Goal: Task Accomplishment & Management: Use online tool/utility

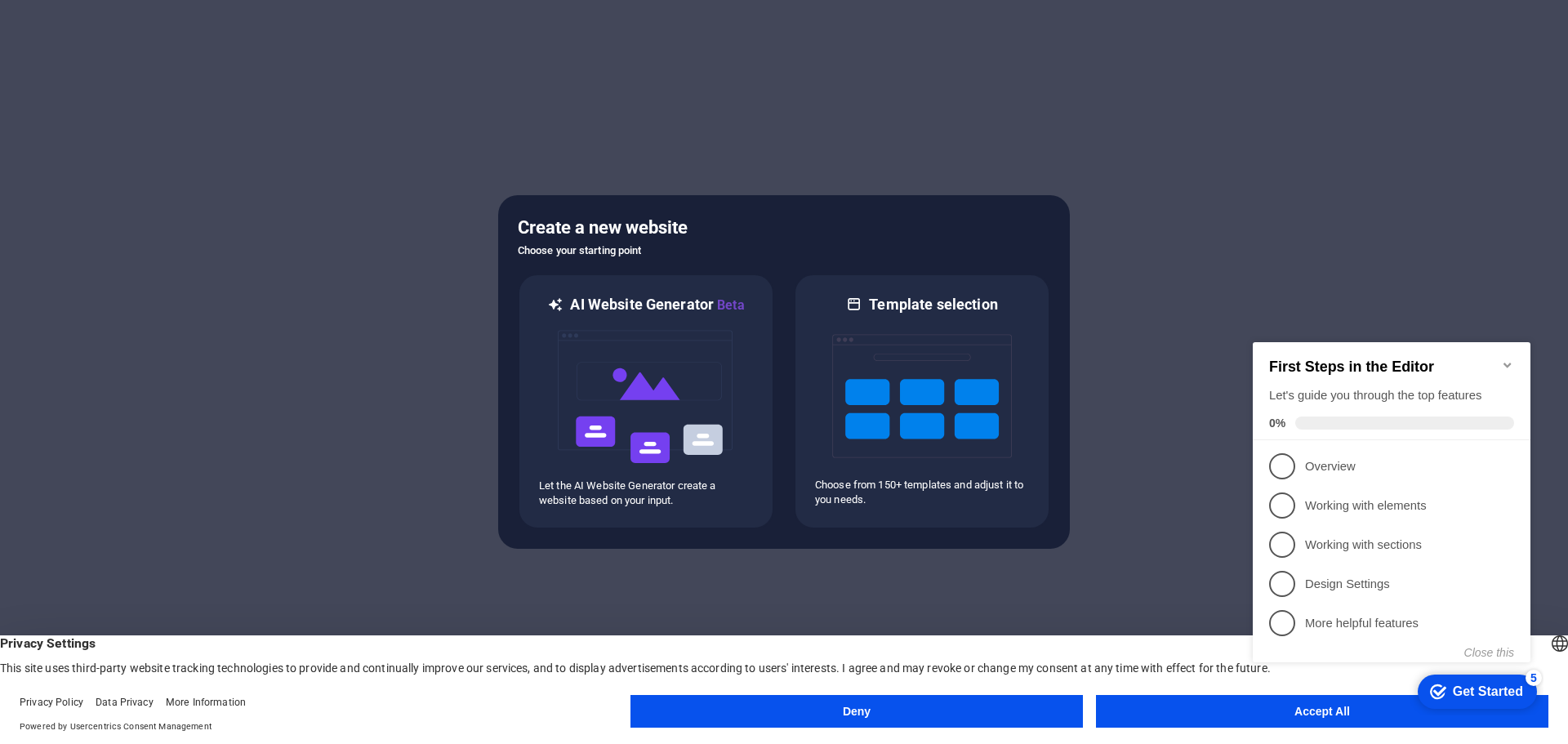
click div "checkmark Get Started 5 First Steps in the Editor Let's guide you through the t…"
click at [1512, 359] on icon "Minimize checklist" at bounding box center [1507, 365] width 13 height 13
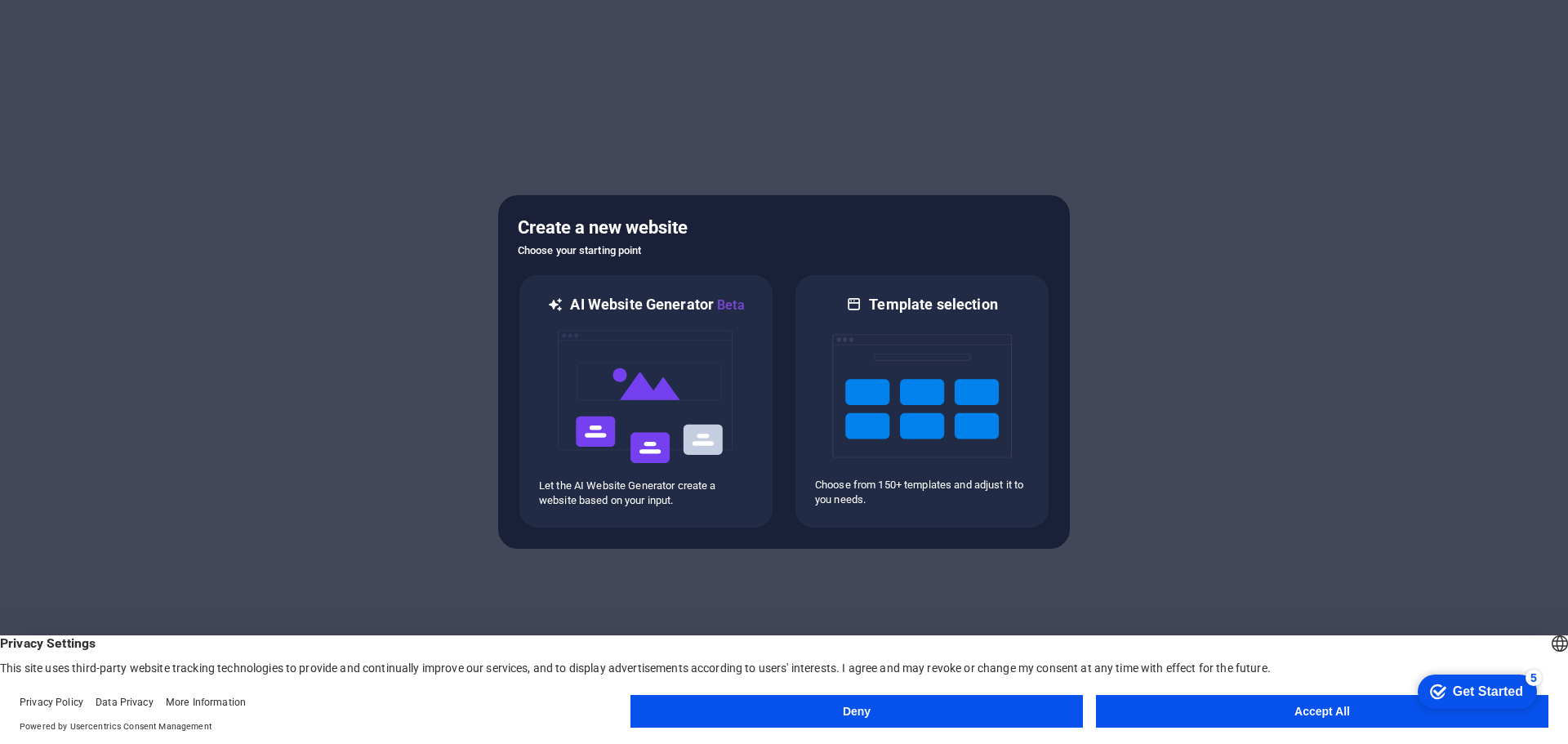
click at [1273, 720] on button "Accept All" at bounding box center [1322, 711] width 453 height 32
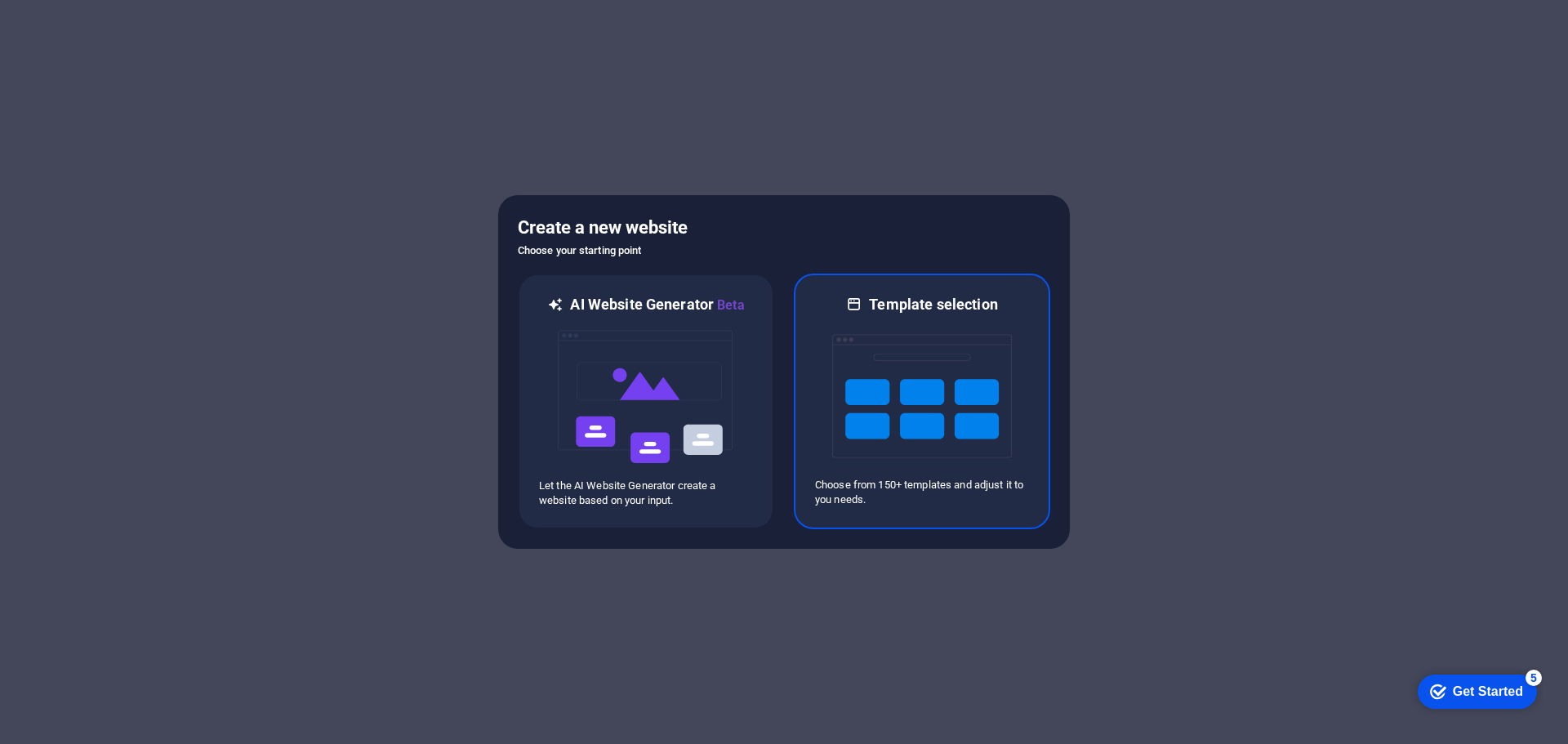
click at [855, 381] on img at bounding box center [921, 396] width 180 height 164
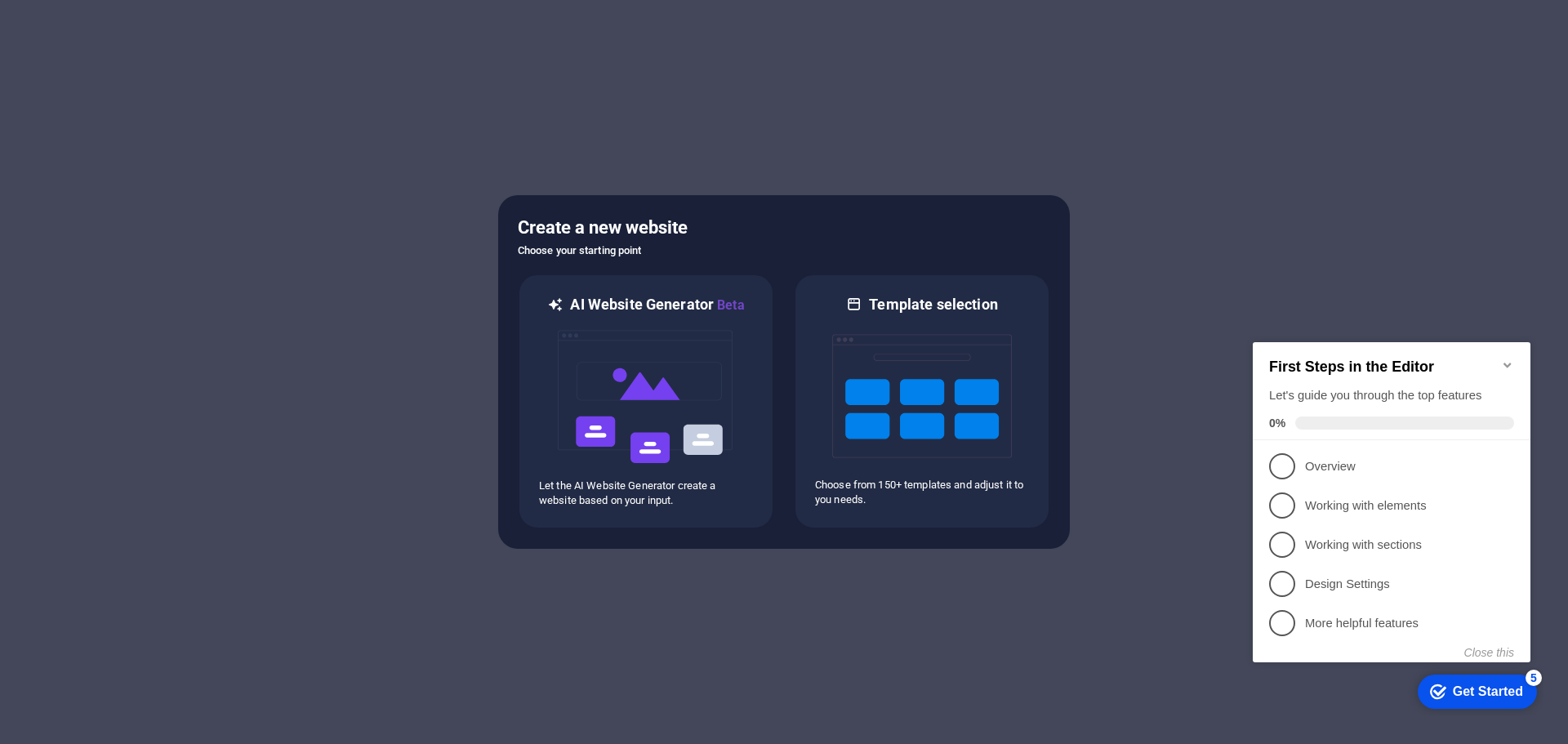
drag, startPoint x: 1507, startPoint y: 359, endPoint x: 2426, endPoint y: 696, distance: 978.8
click at [1507, 362] on icon "Minimize checklist" at bounding box center [1507, 365] width 8 height 5
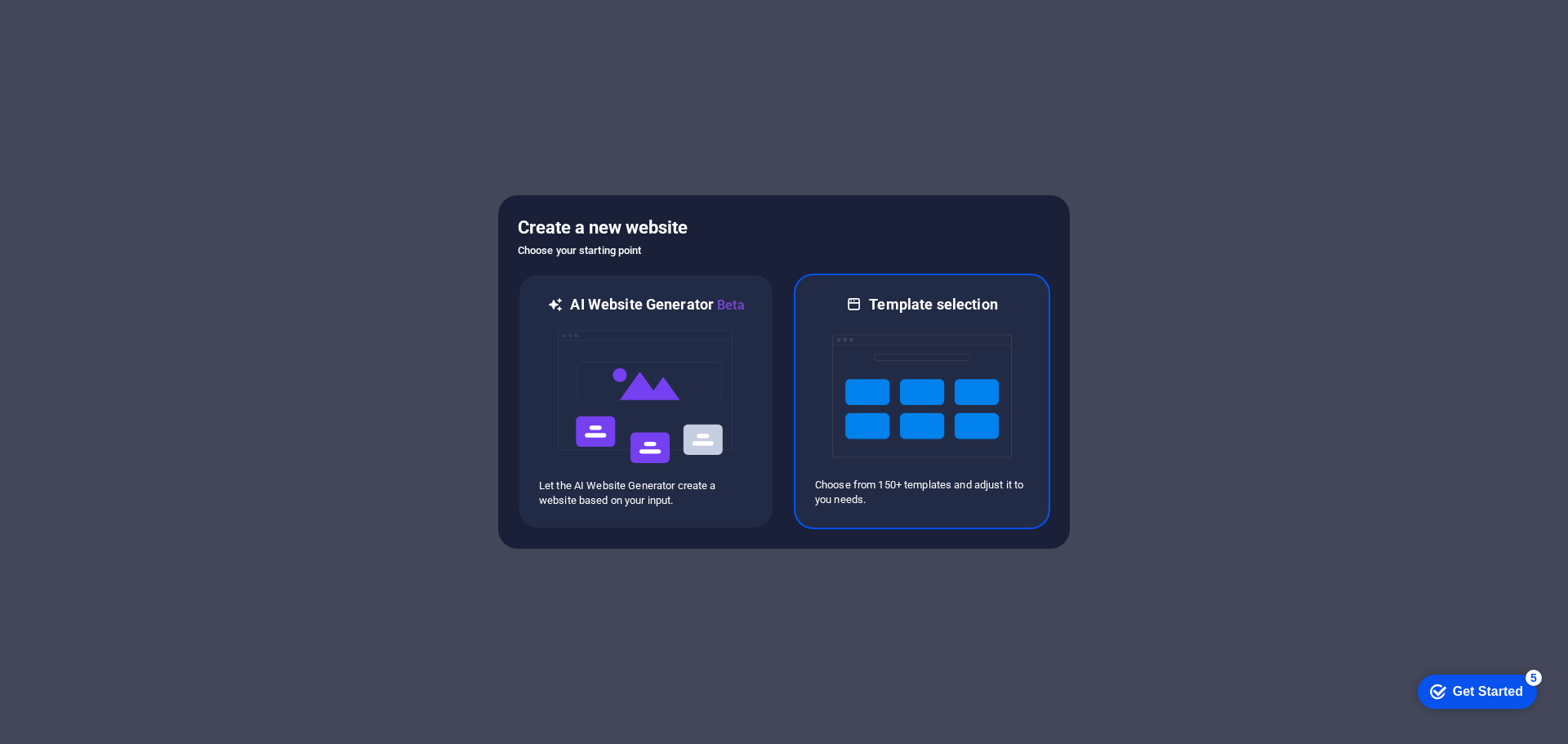
click at [960, 395] on img at bounding box center [921, 396] width 180 height 164
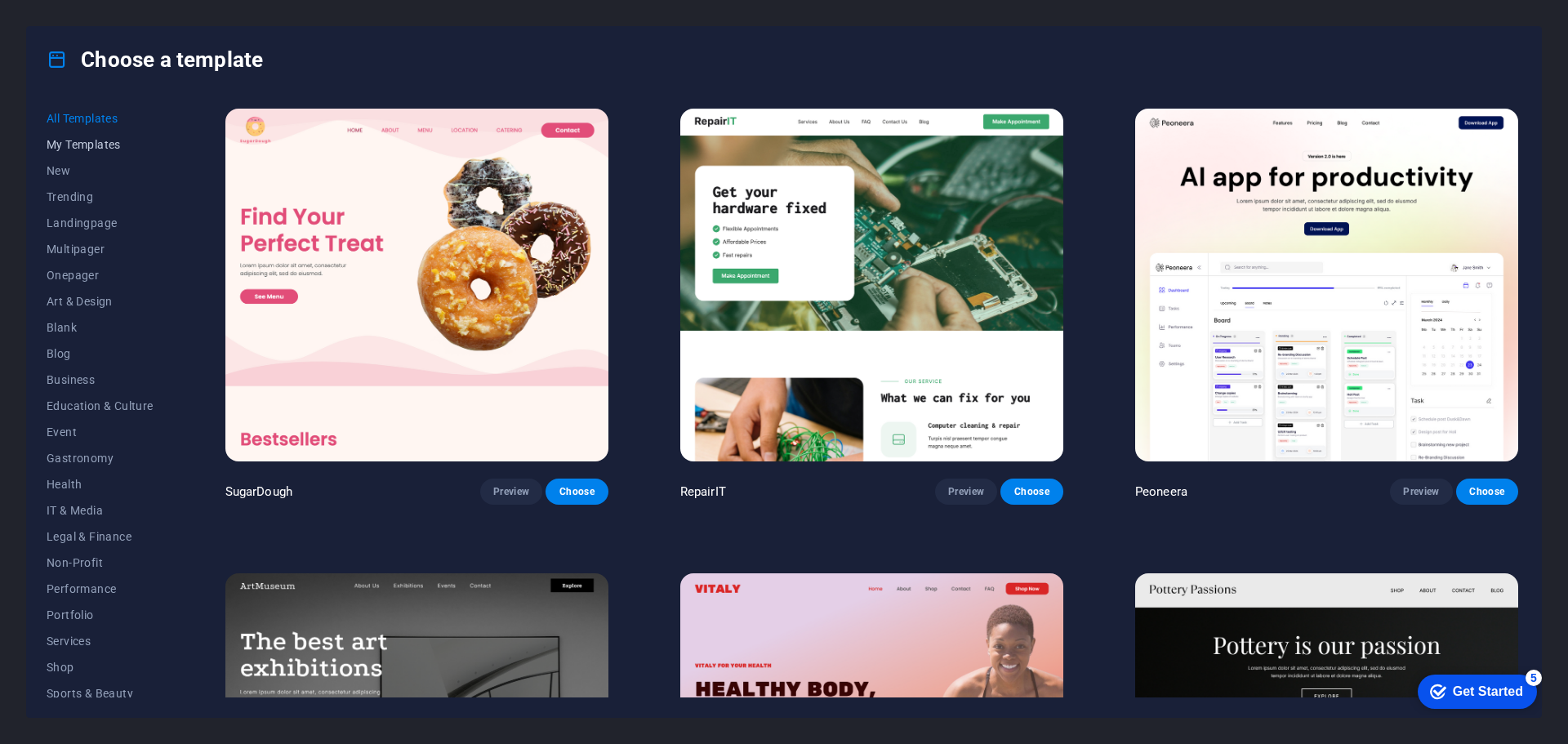
click at [70, 146] on span "My Templates" at bounding box center [101, 144] width 107 height 13
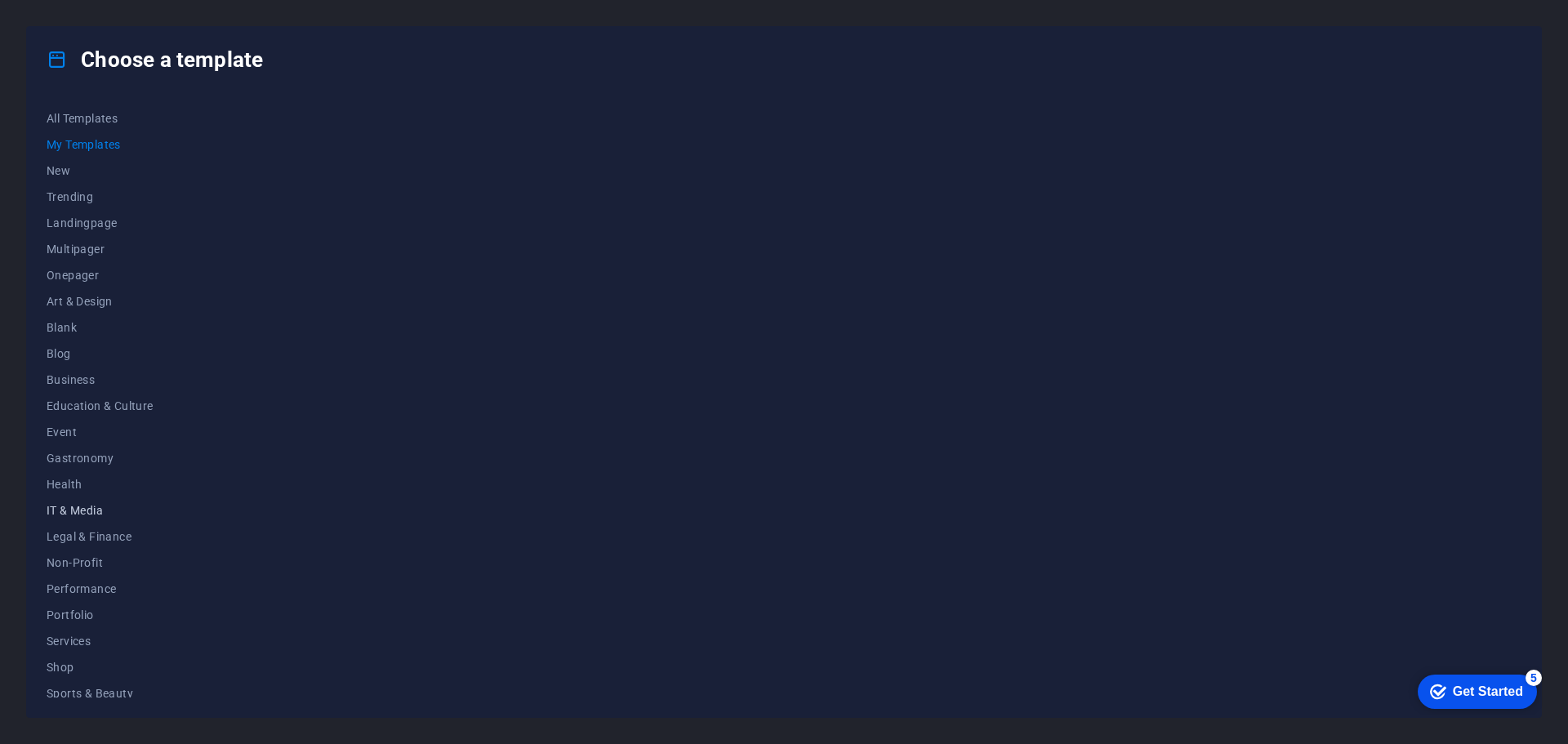
click at [56, 516] on button "IT & Media" at bounding box center [101, 510] width 107 height 26
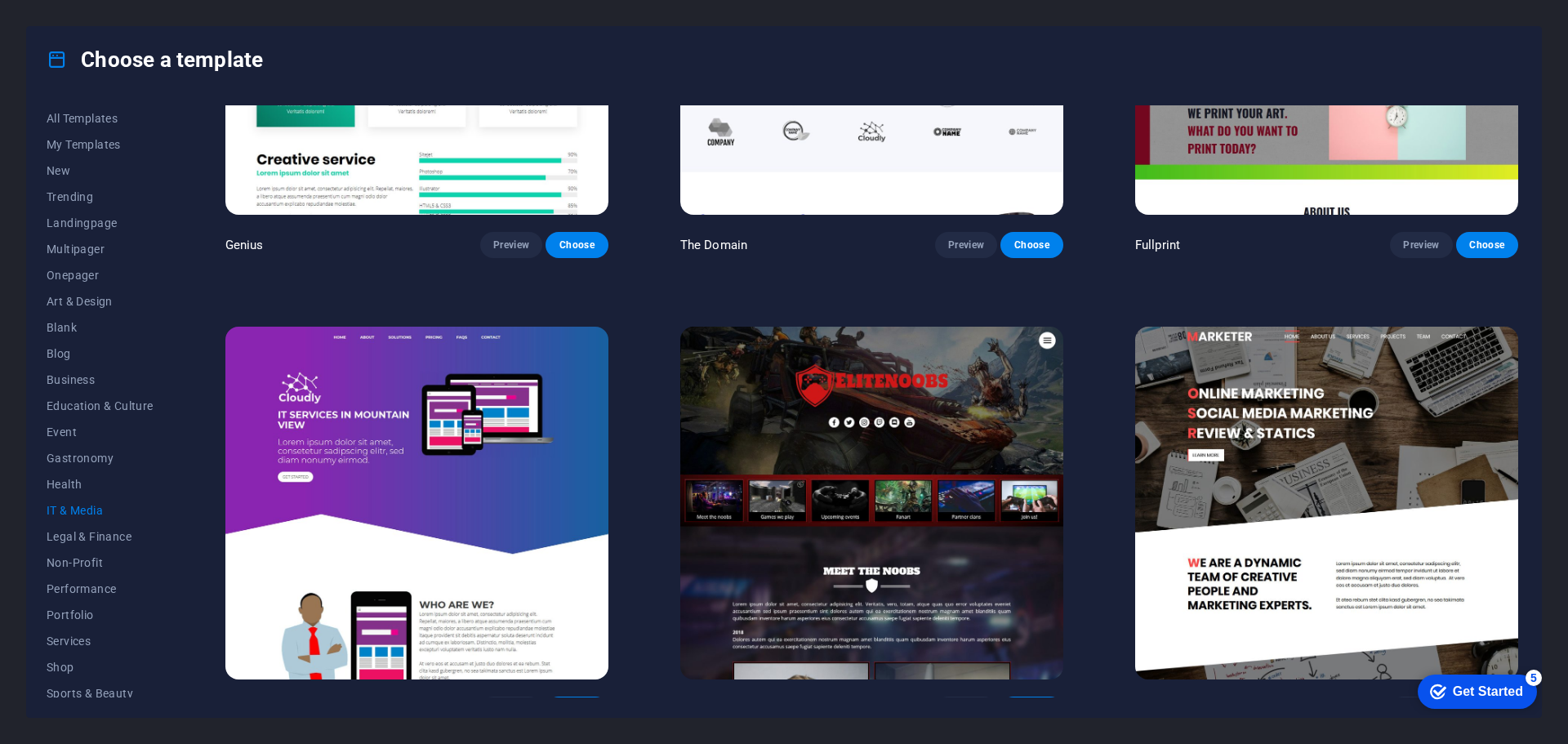
scroll to position [1195, 0]
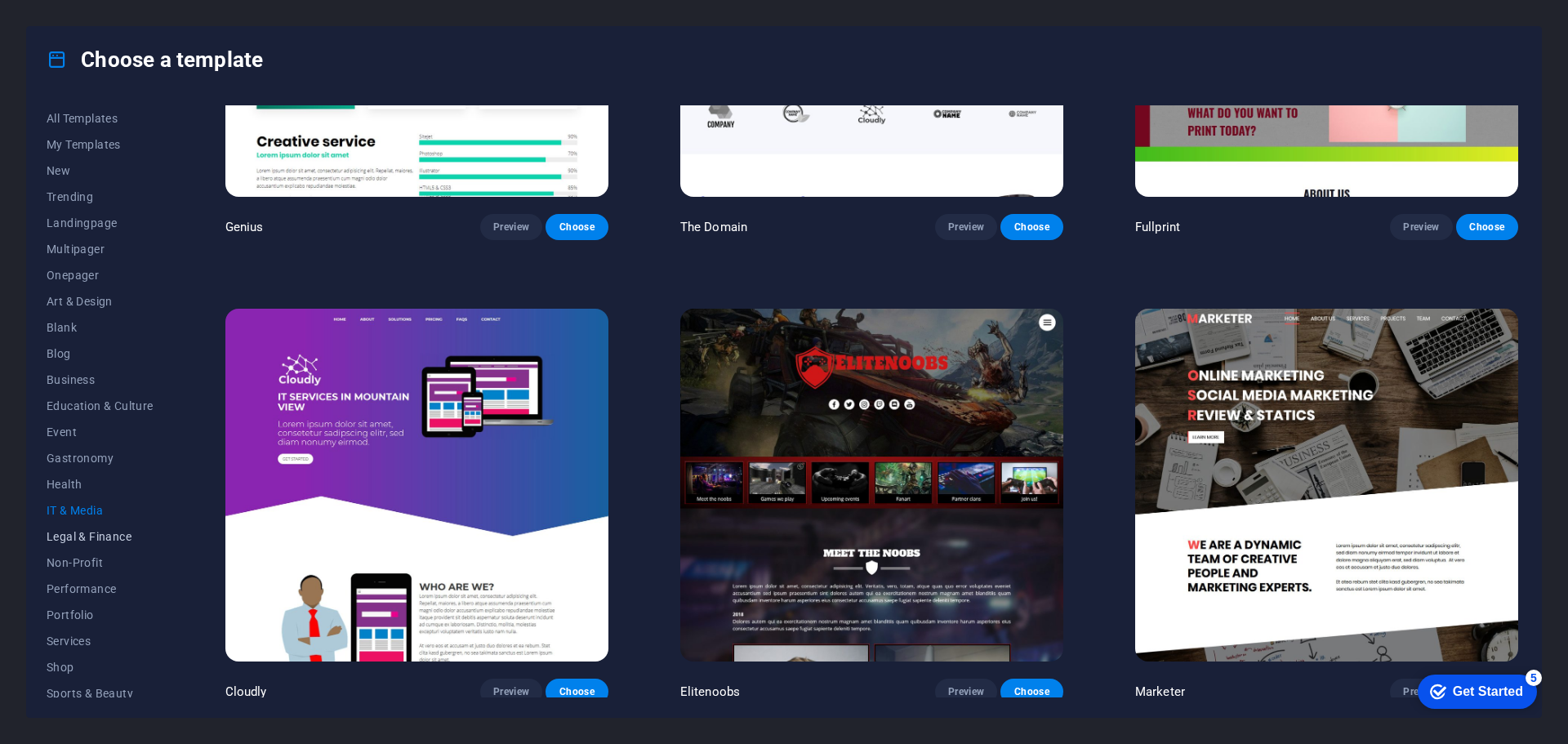
click at [80, 532] on span "Legal & Finance" at bounding box center [101, 536] width 107 height 13
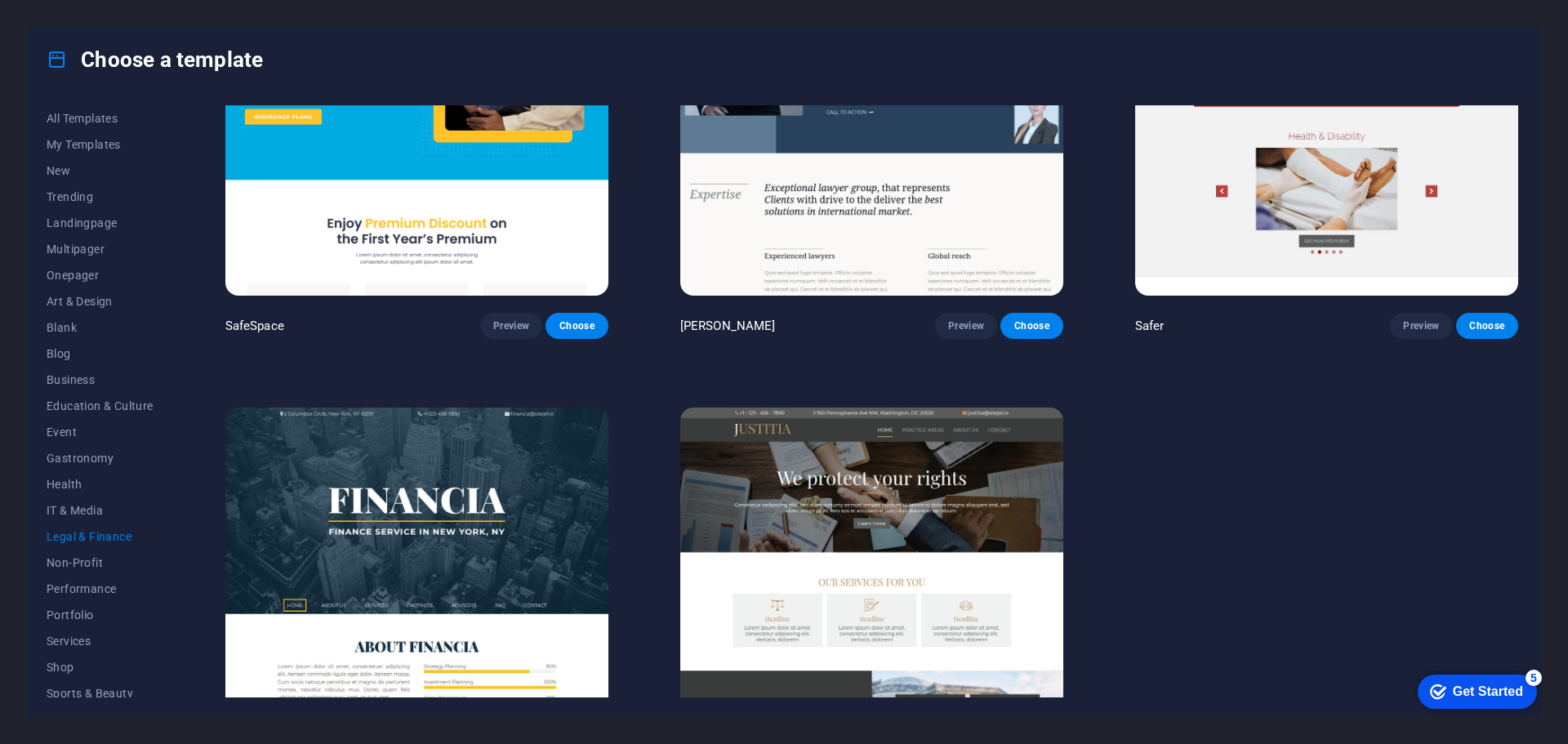
scroll to position [268, 0]
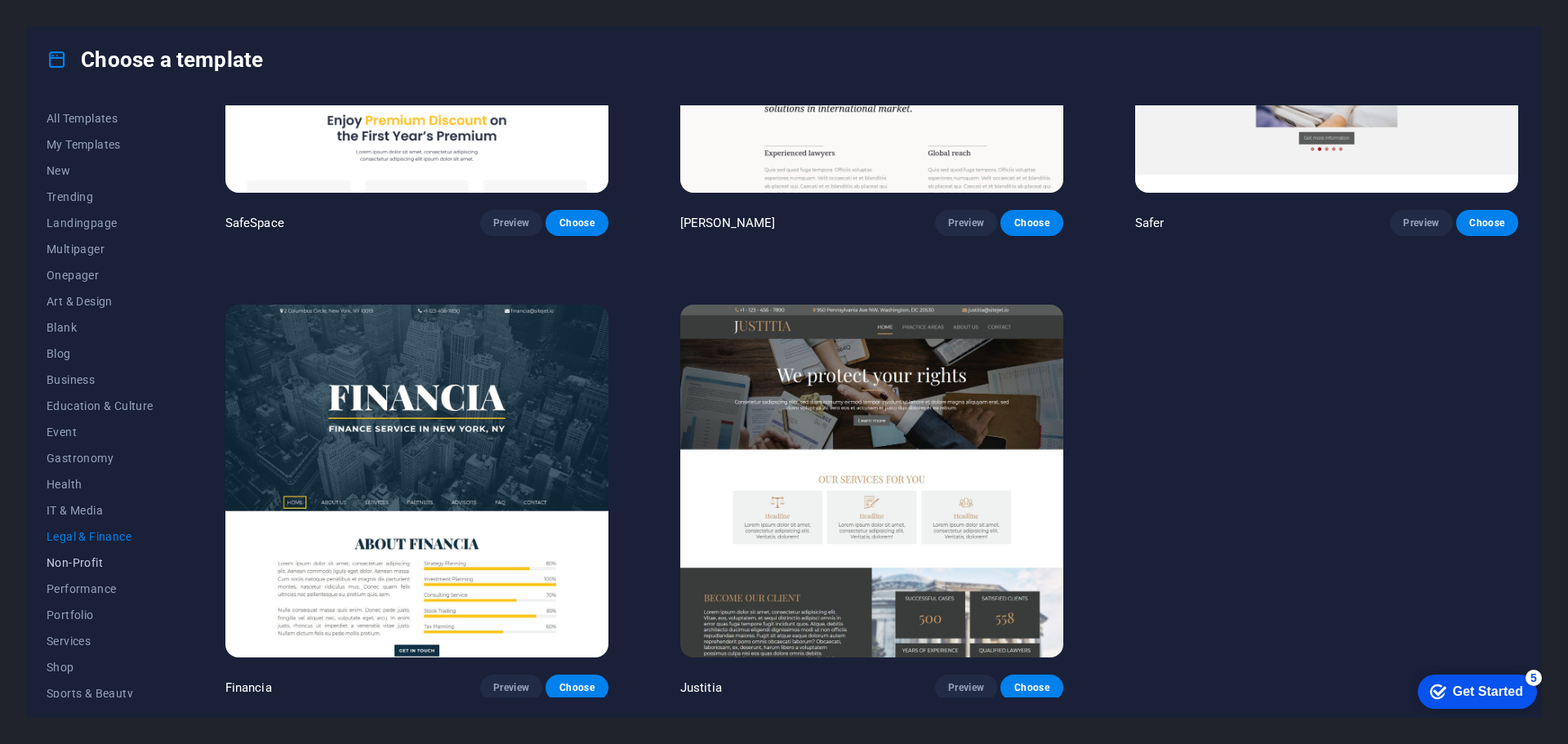
click at [77, 559] on span "Non-Profit" at bounding box center [101, 562] width 107 height 13
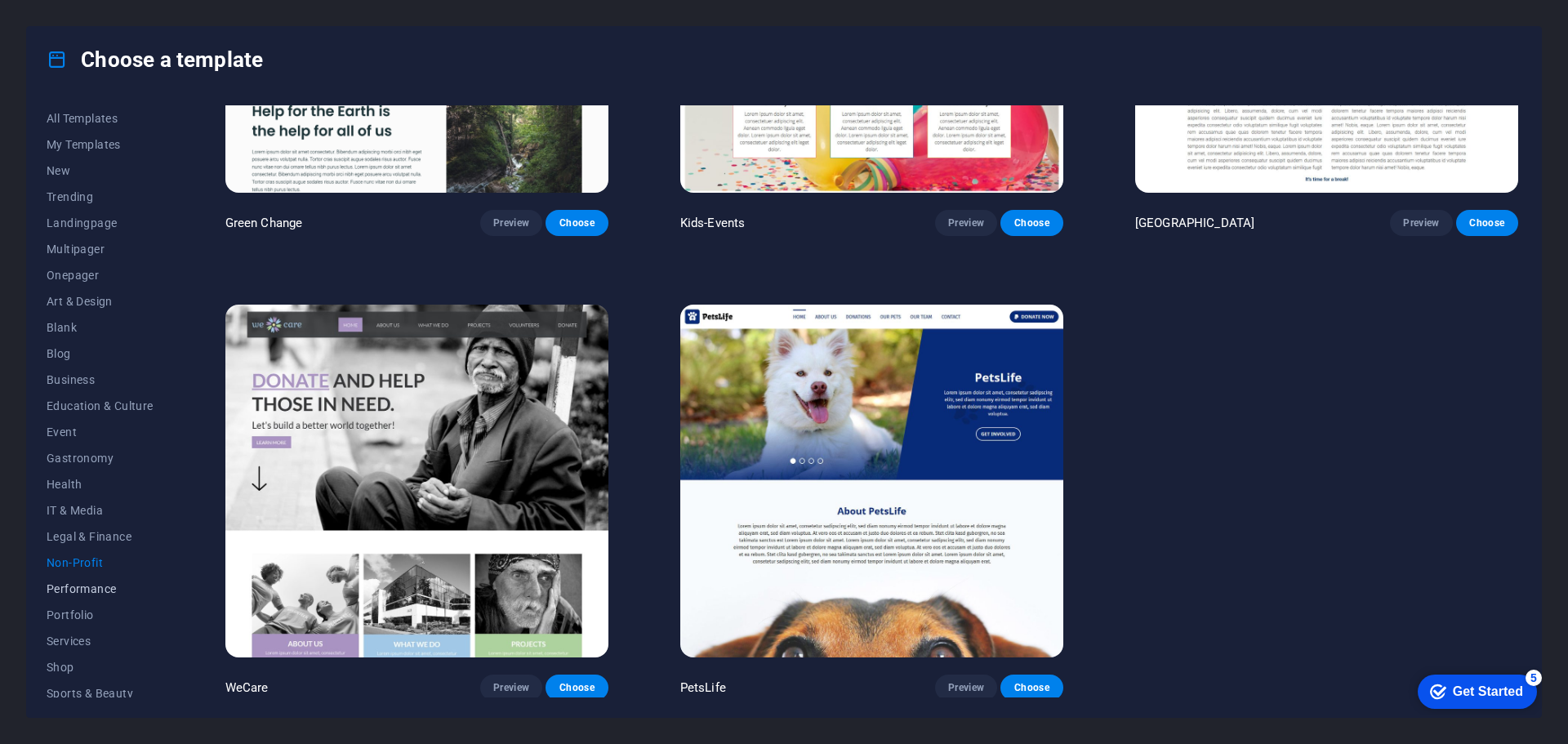
click at [64, 588] on span "Performance" at bounding box center [101, 588] width 107 height 13
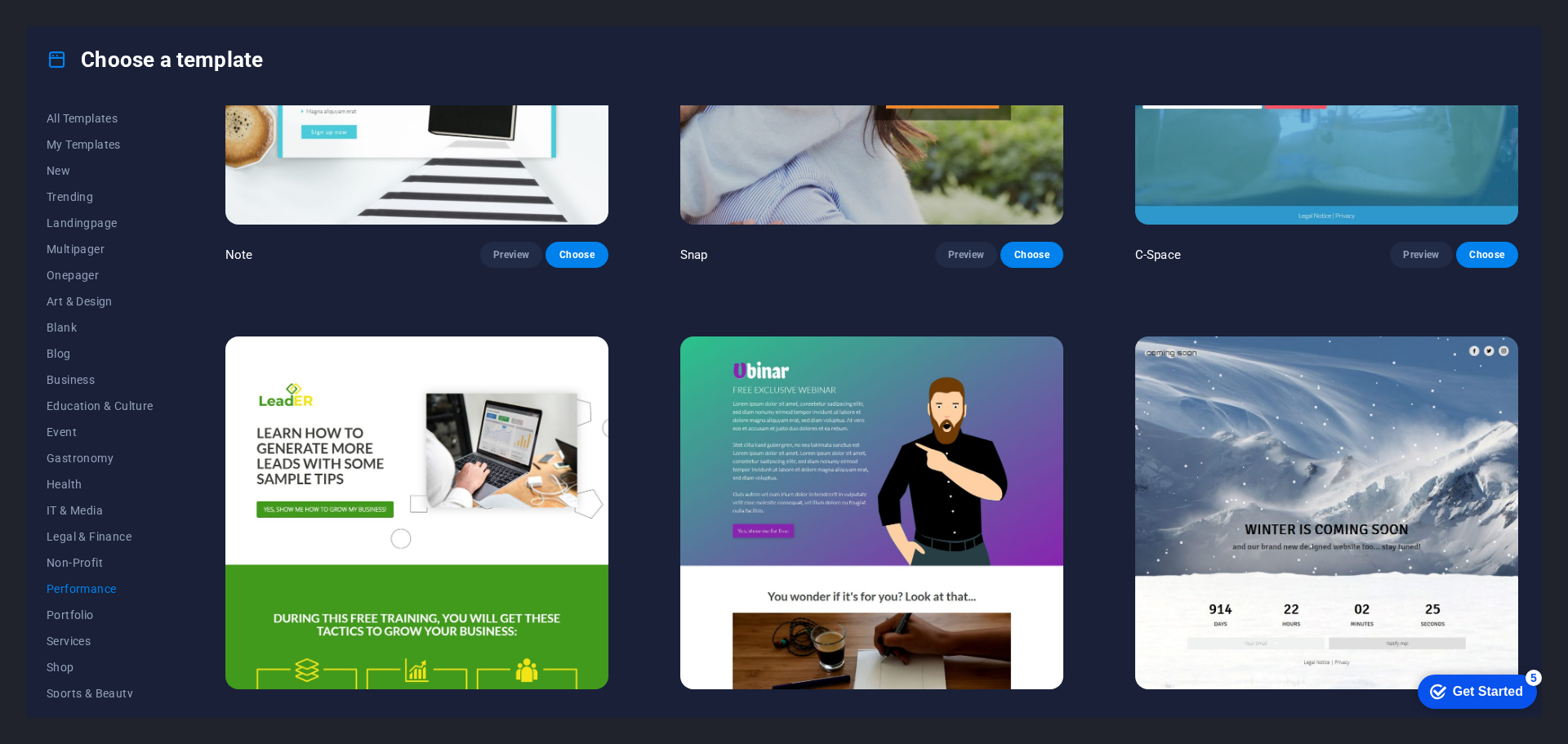
scroll to position [1630, 0]
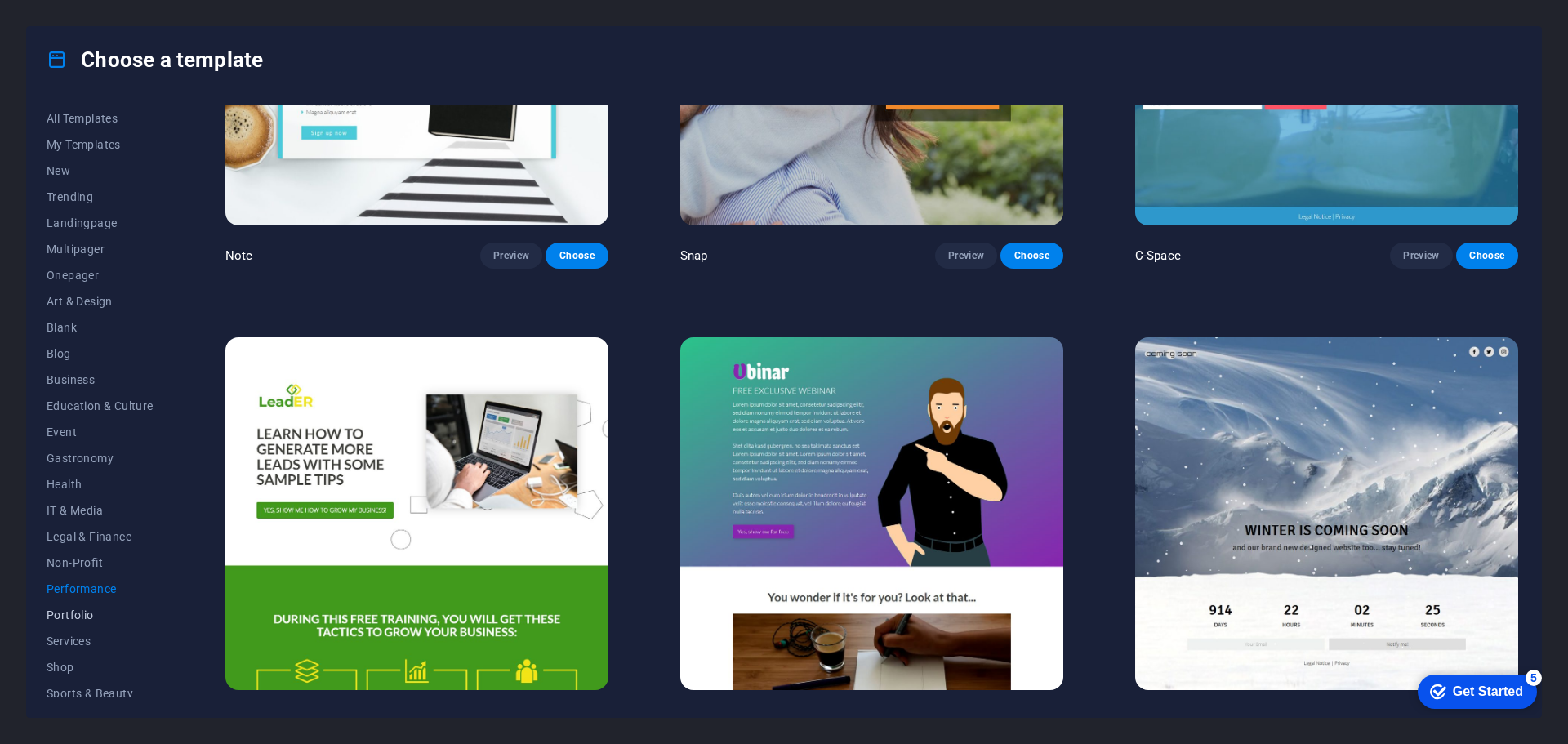
click at [75, 623] on button "Portfolio" at bounding box center [101, 614] width 107 height 26
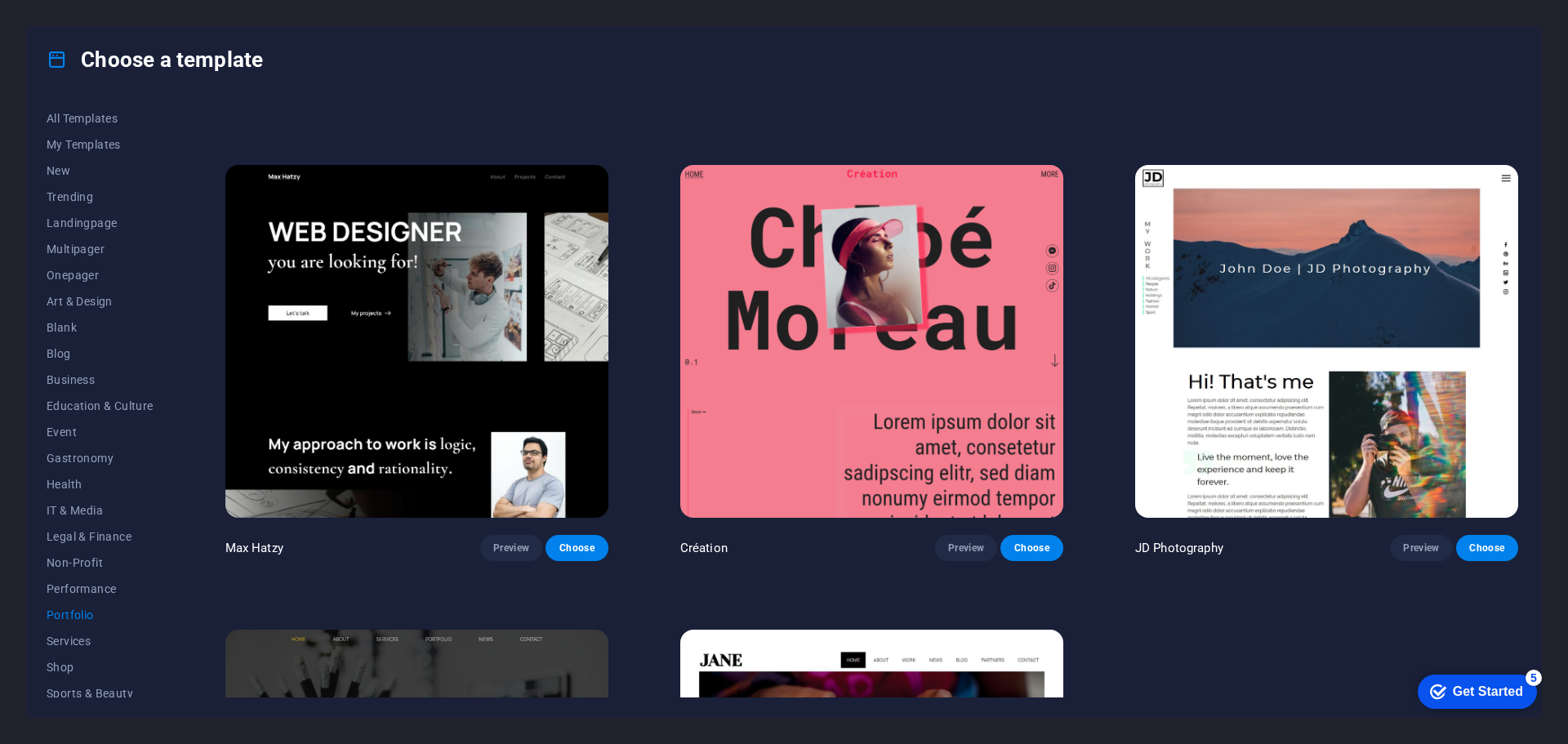
scroll to position [731, 0]
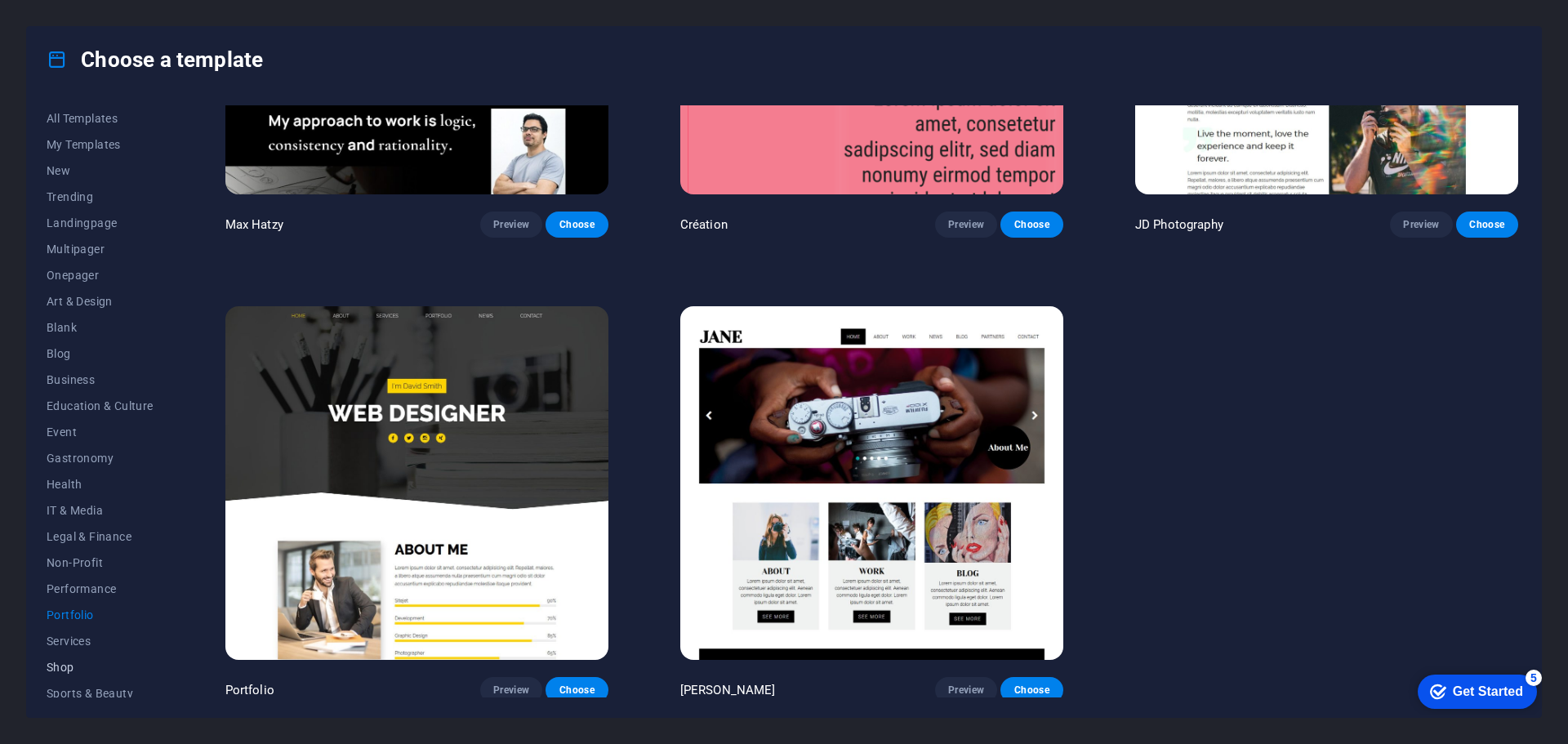
click at [63, 660] on span "Shop" at bounding box center [101, 666] width 107 height 13
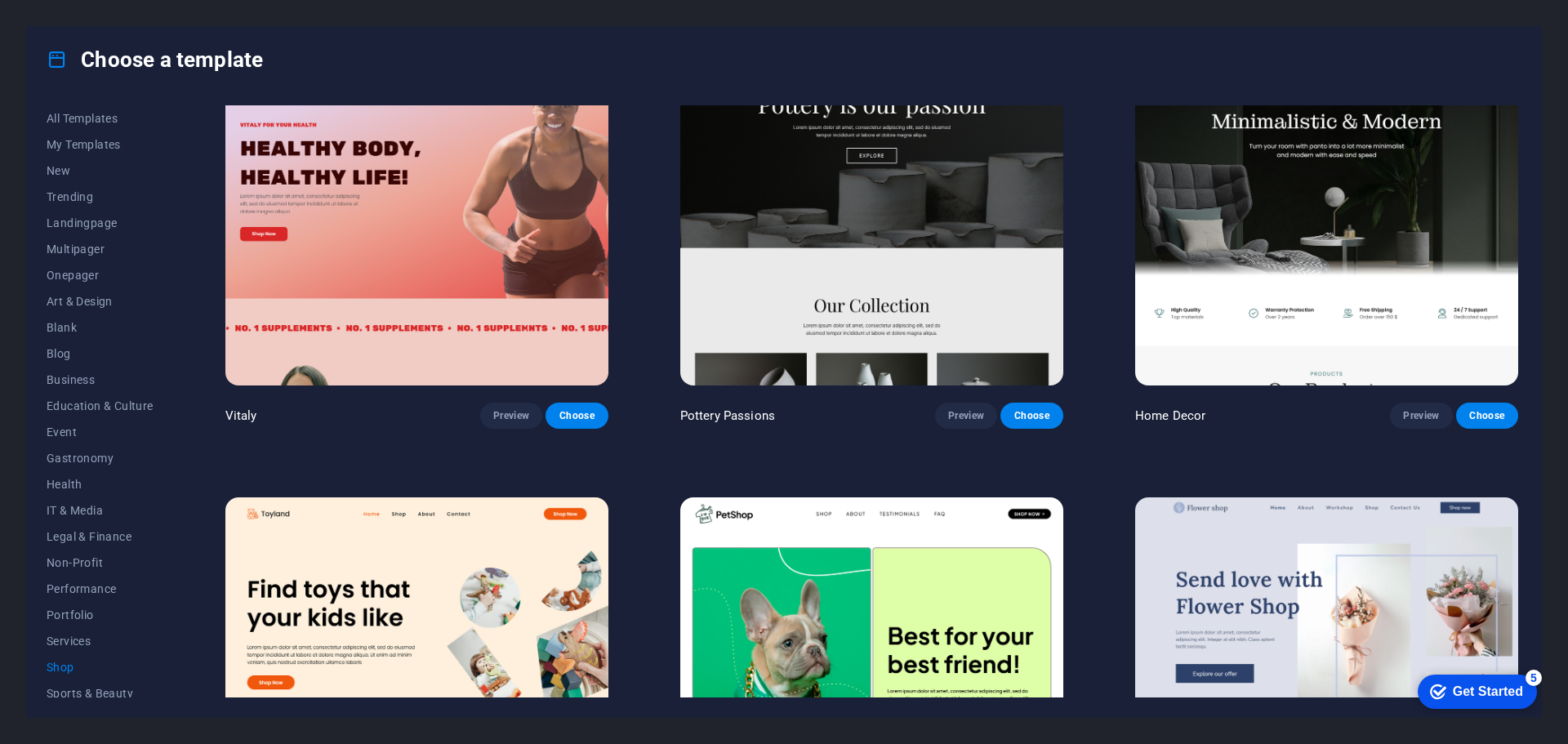
scroll to position [0, 0]
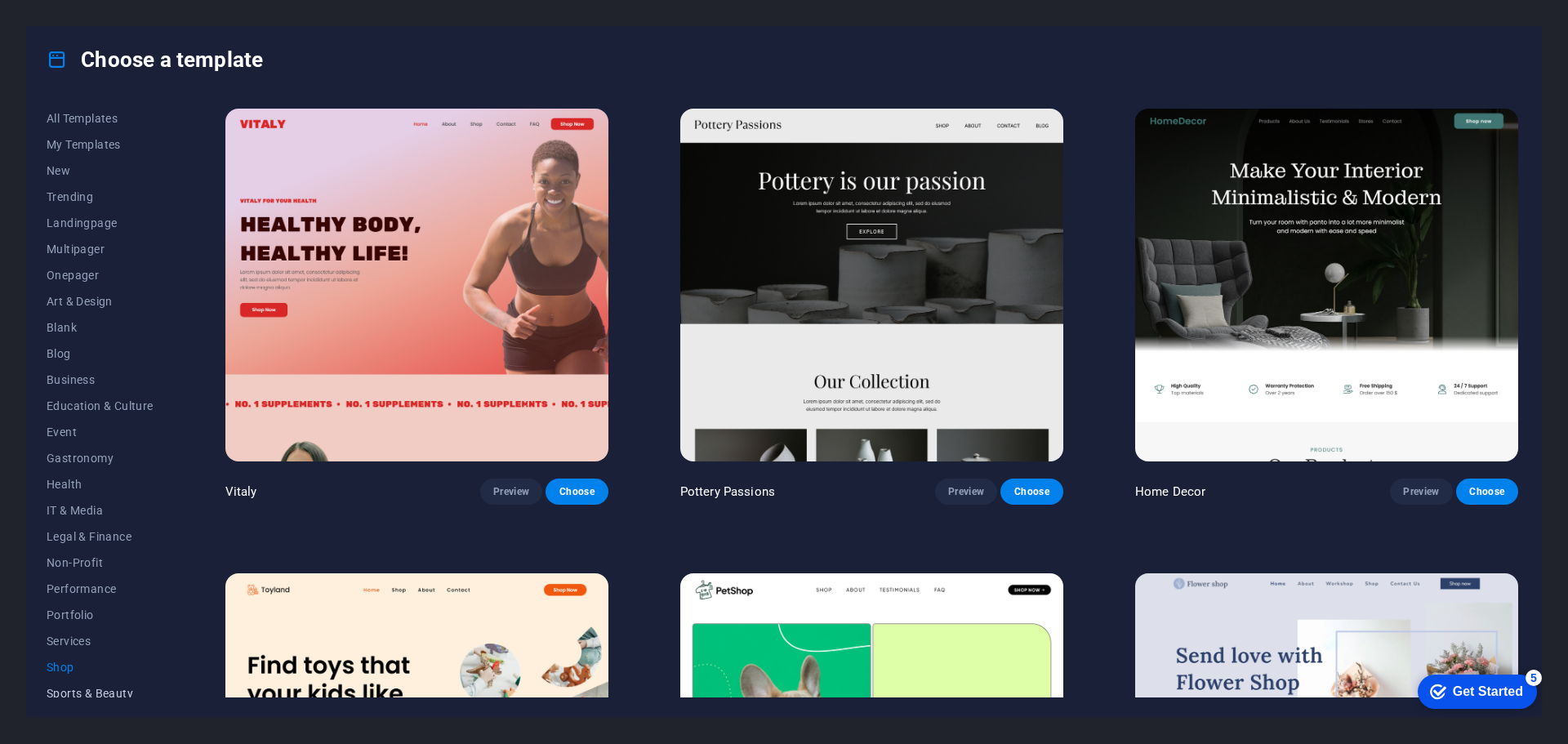
click at [78, 692] on span "Sports & Beauty" at bounding box center [101, 693] width 107 height 13
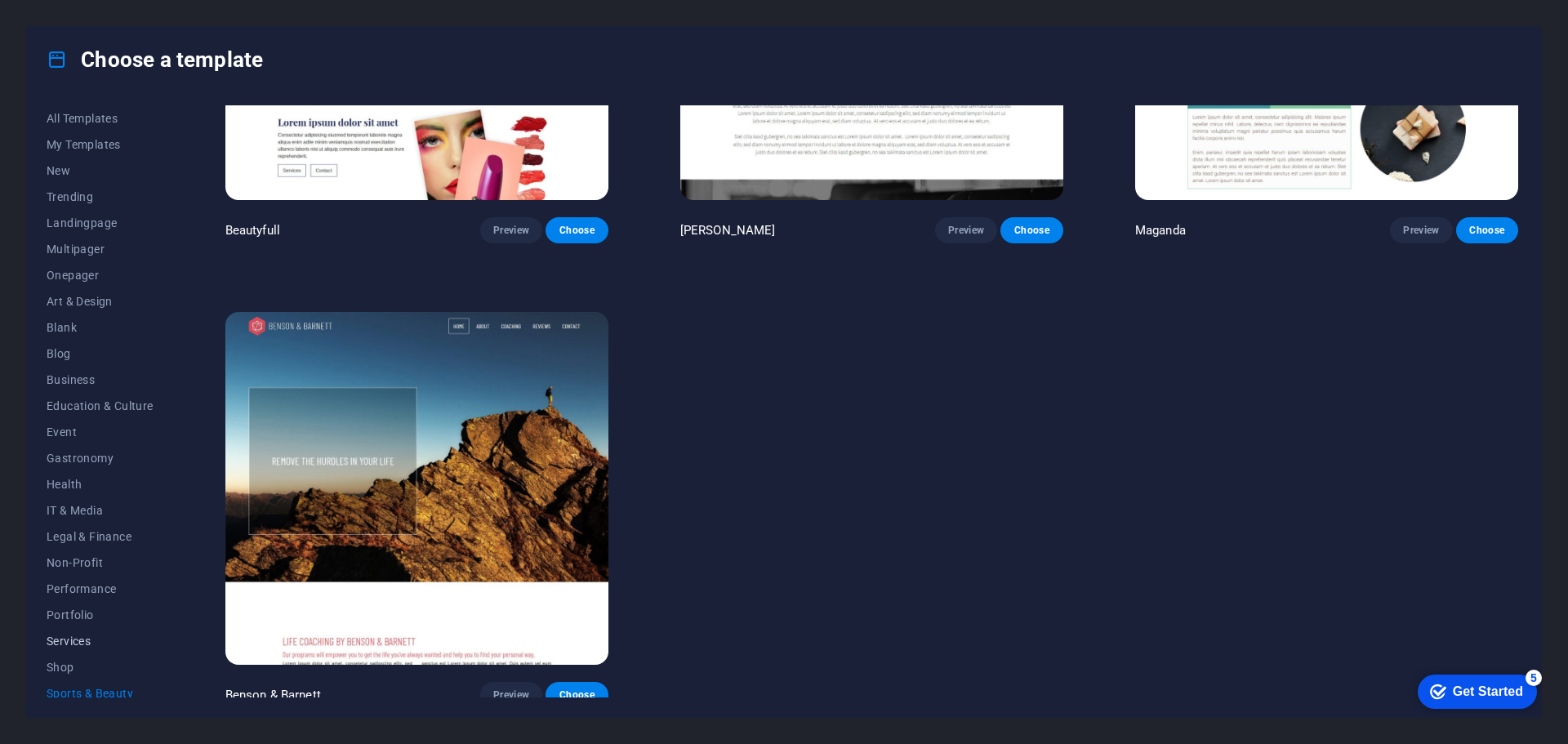
scroll to position [88, 0]
click at [79, 632] on span "Trades" at bounding box center [101, 632] width 107 height 13
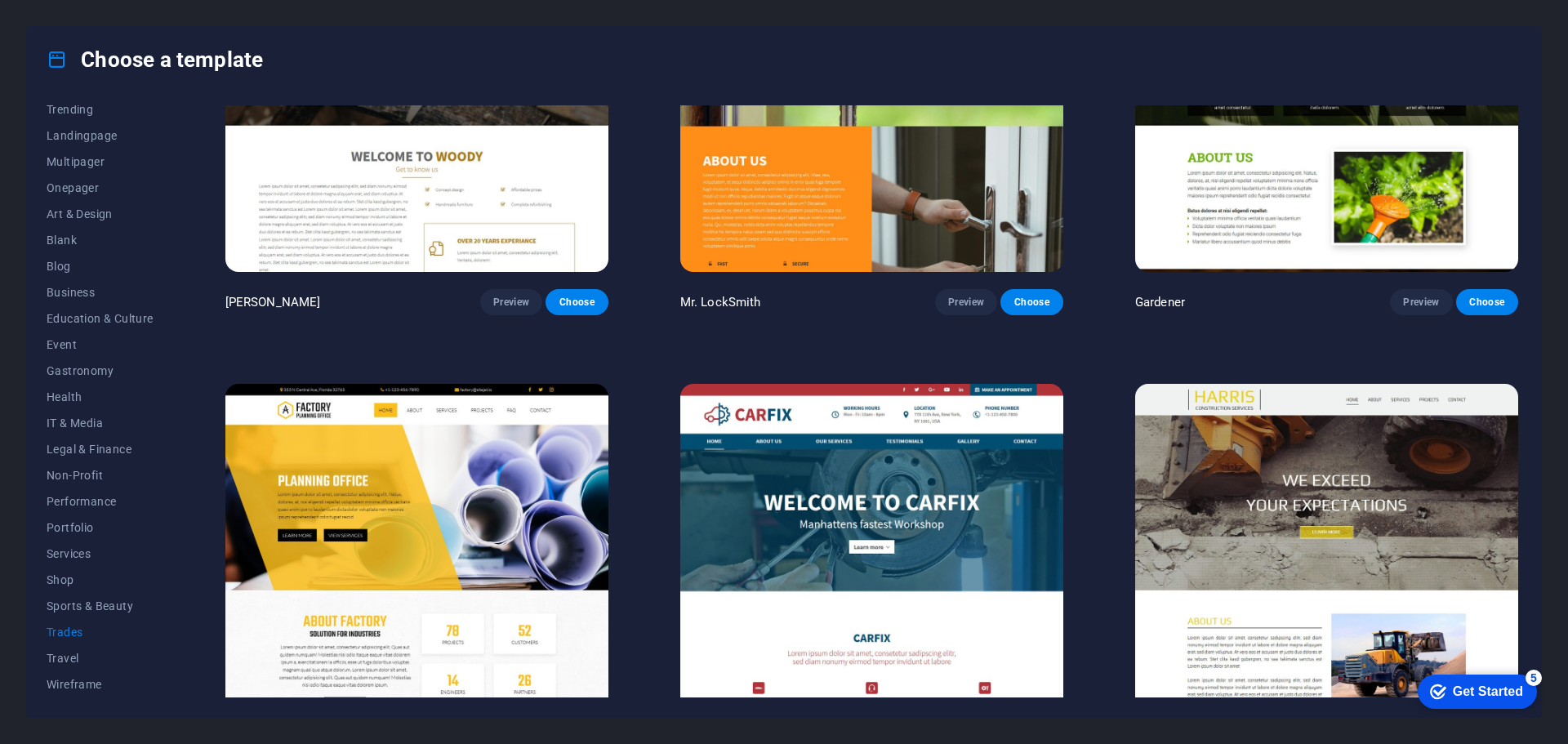
scroll to position [731, 0]
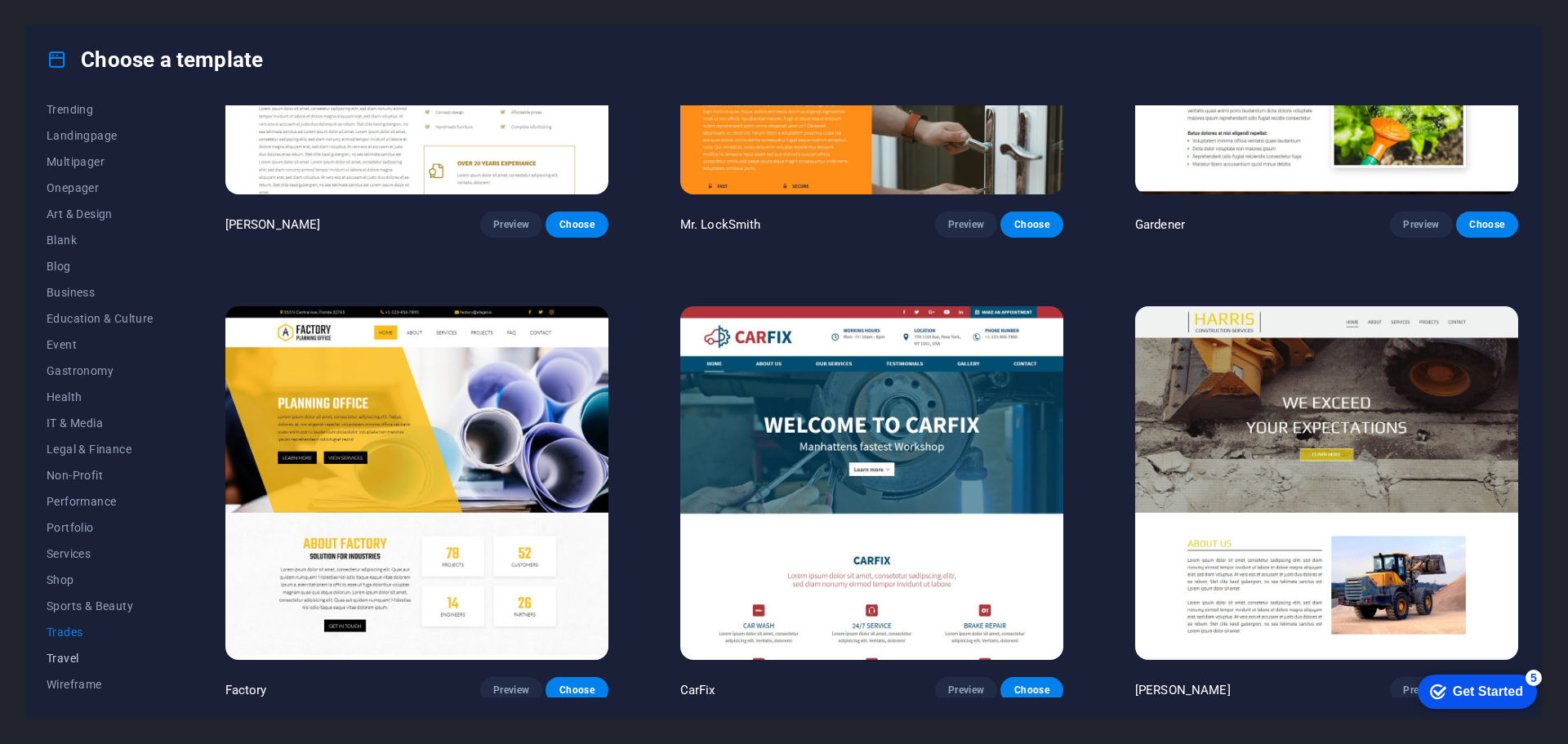
click at [55, 652] on span "Travel" at bounding box center [101, 658] width 107 height 13
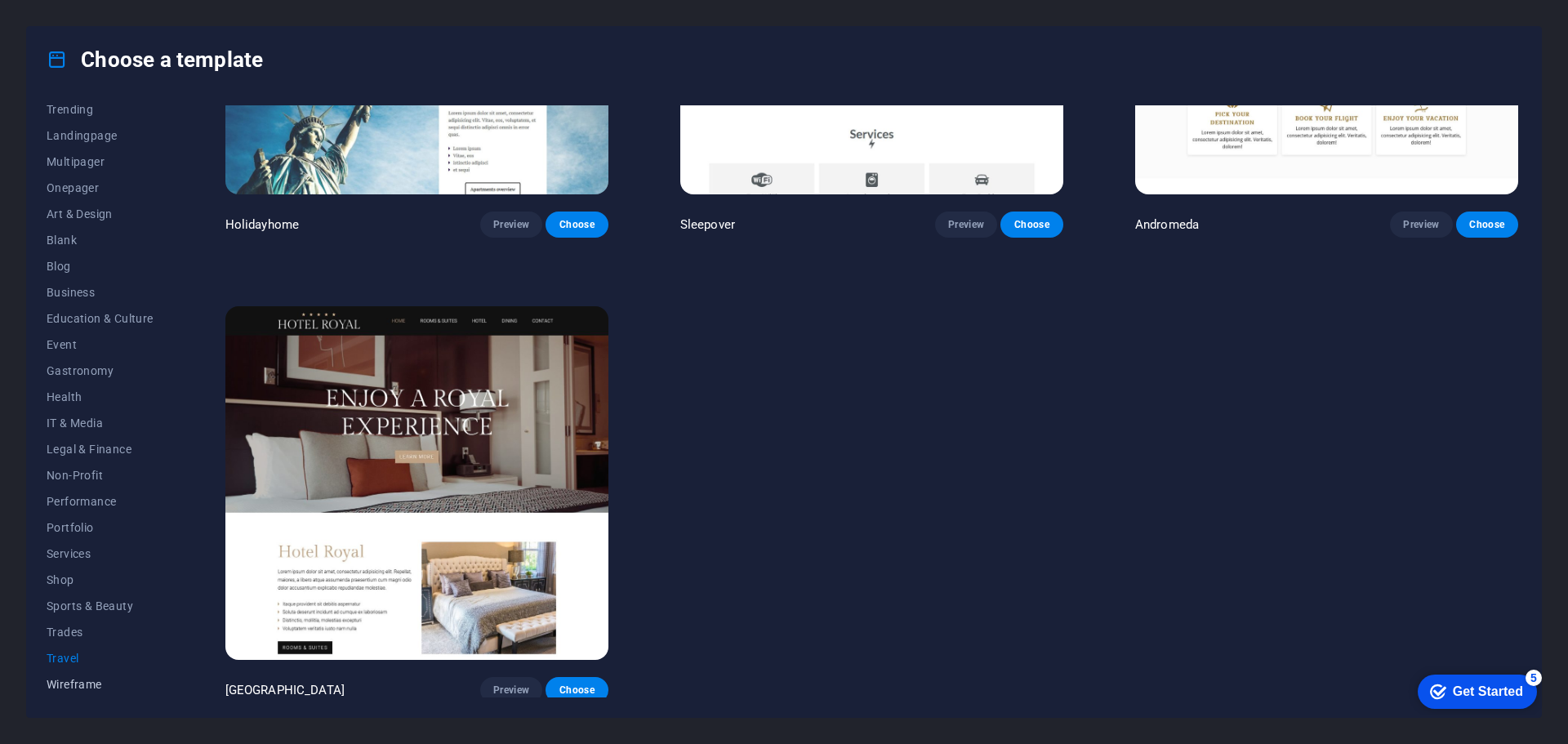
click at [87, 684] on span "Wireframe" at bounding box center [101, 683] width 107 height 13
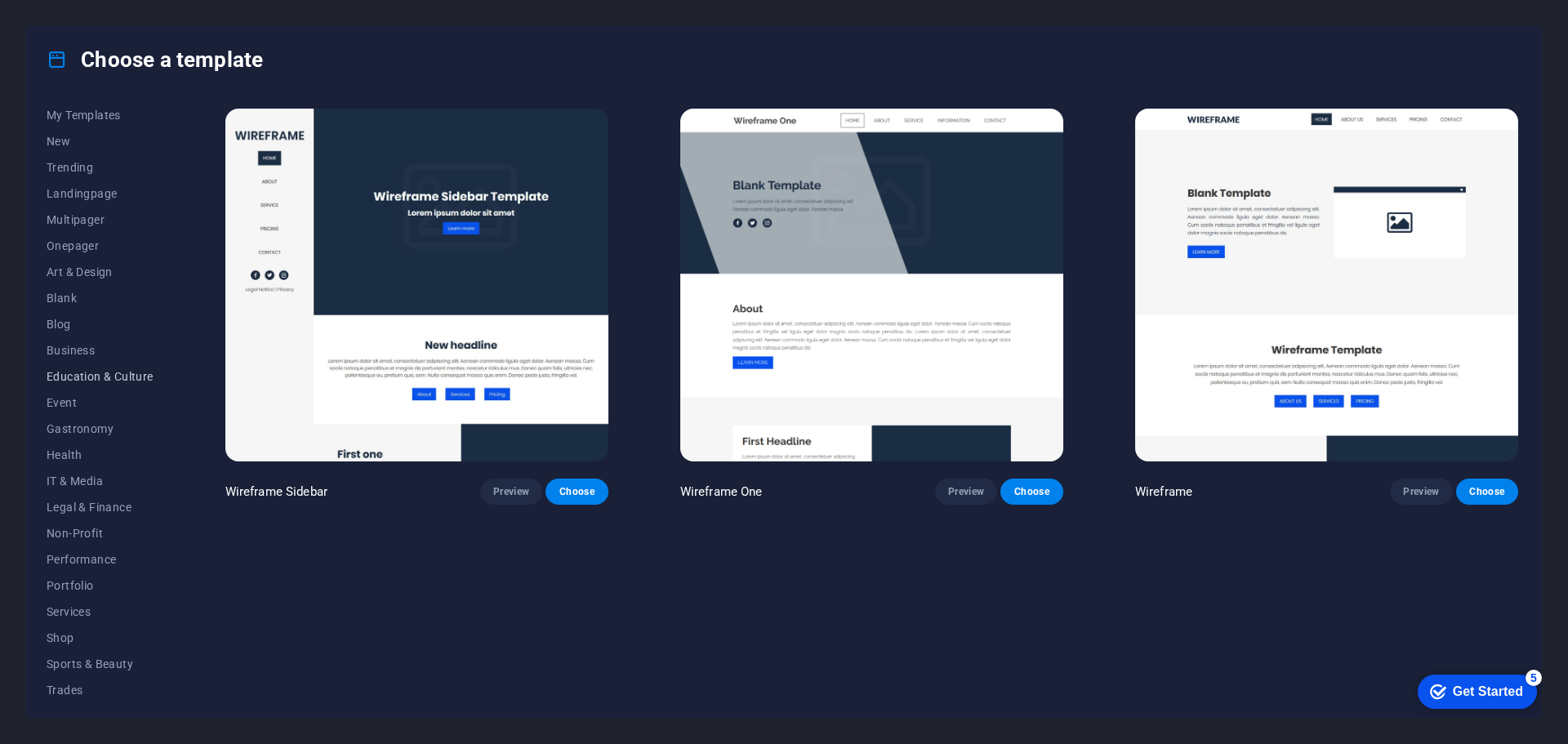
scroll to position [0, 0]
click at [61, 112] on span "All Templates" at bounding box center [101, 118] width 107 height 13
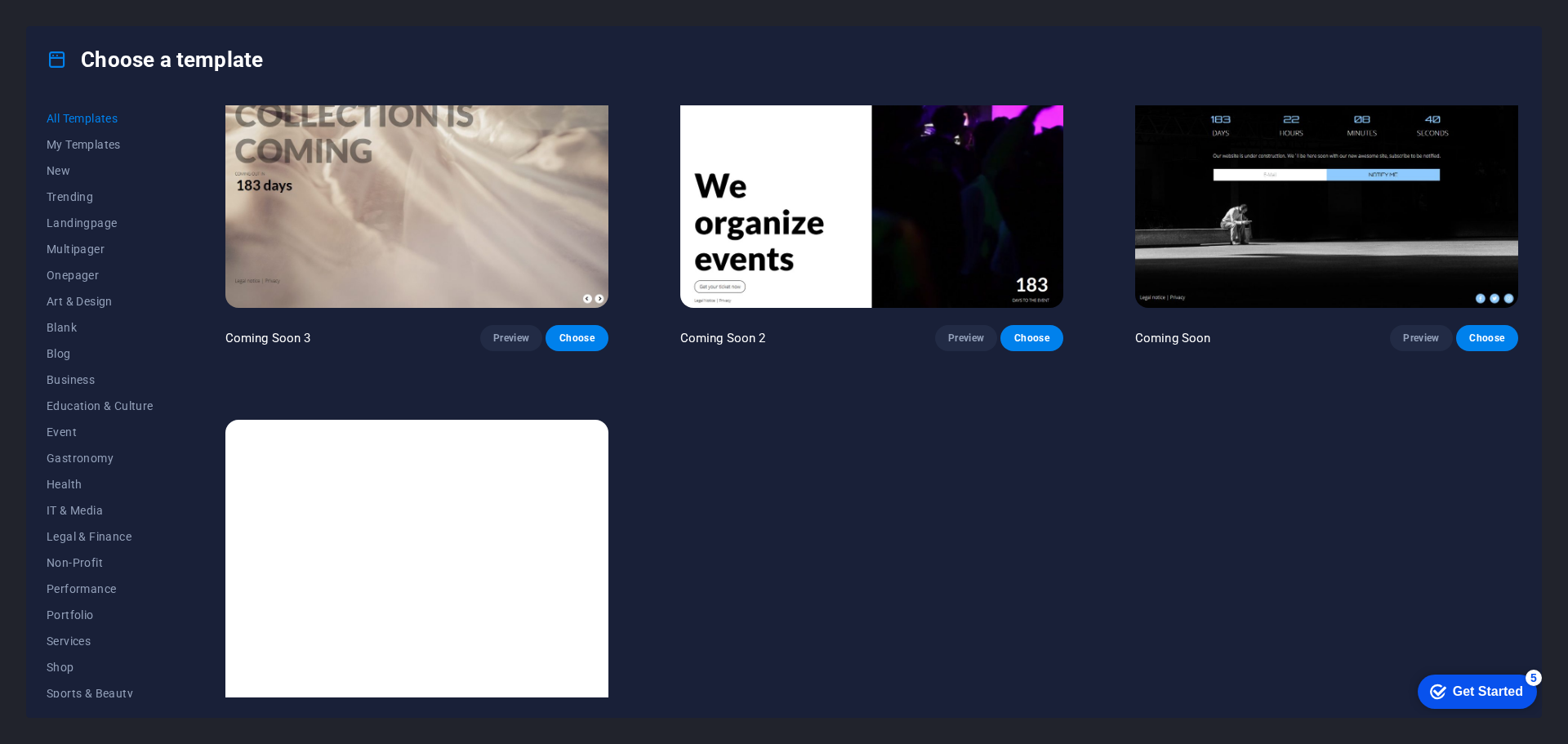
scroll to position [26657, 0]
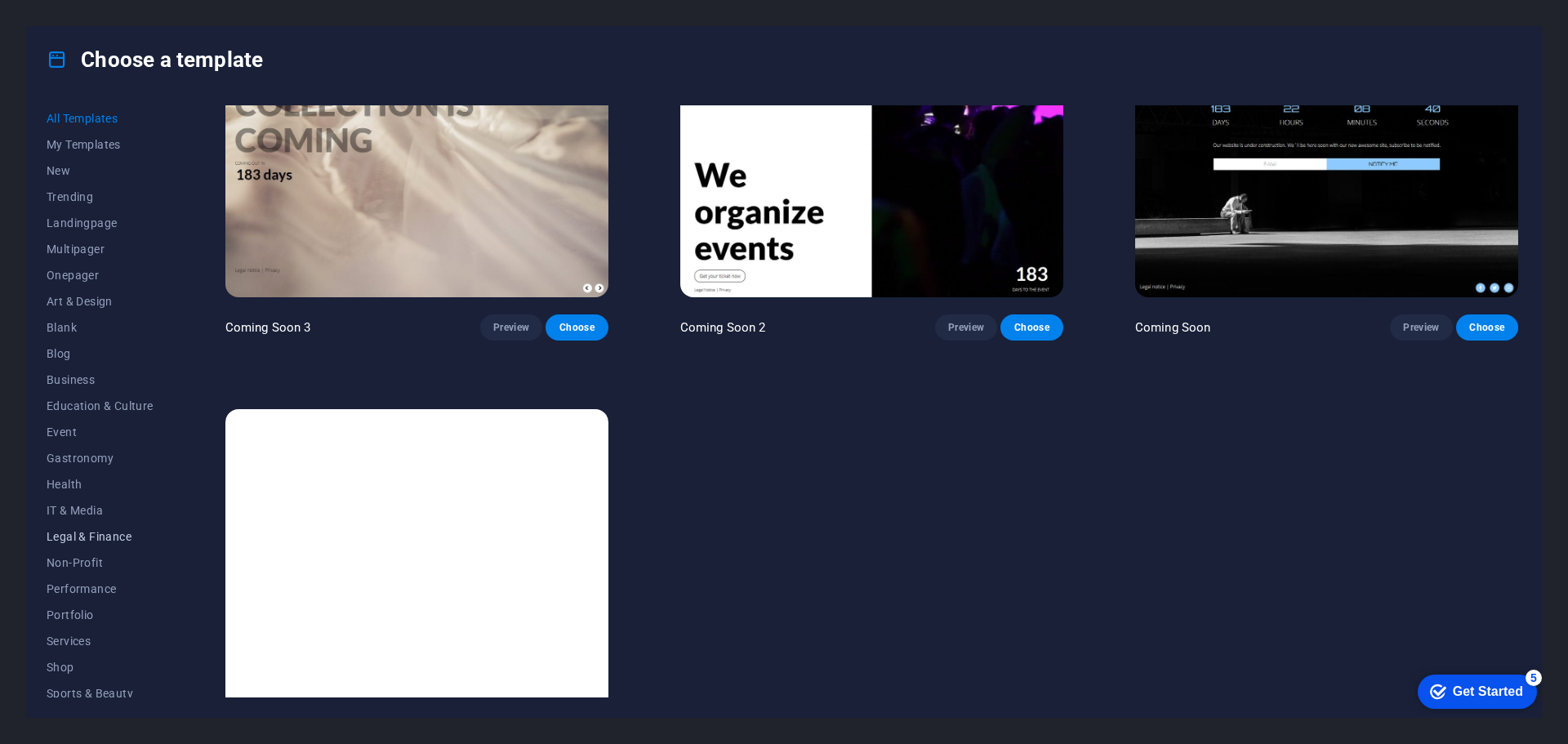
click at [52, 543] on button "Legal & Finance" at bounding box center [101, 536] width 107 height 26
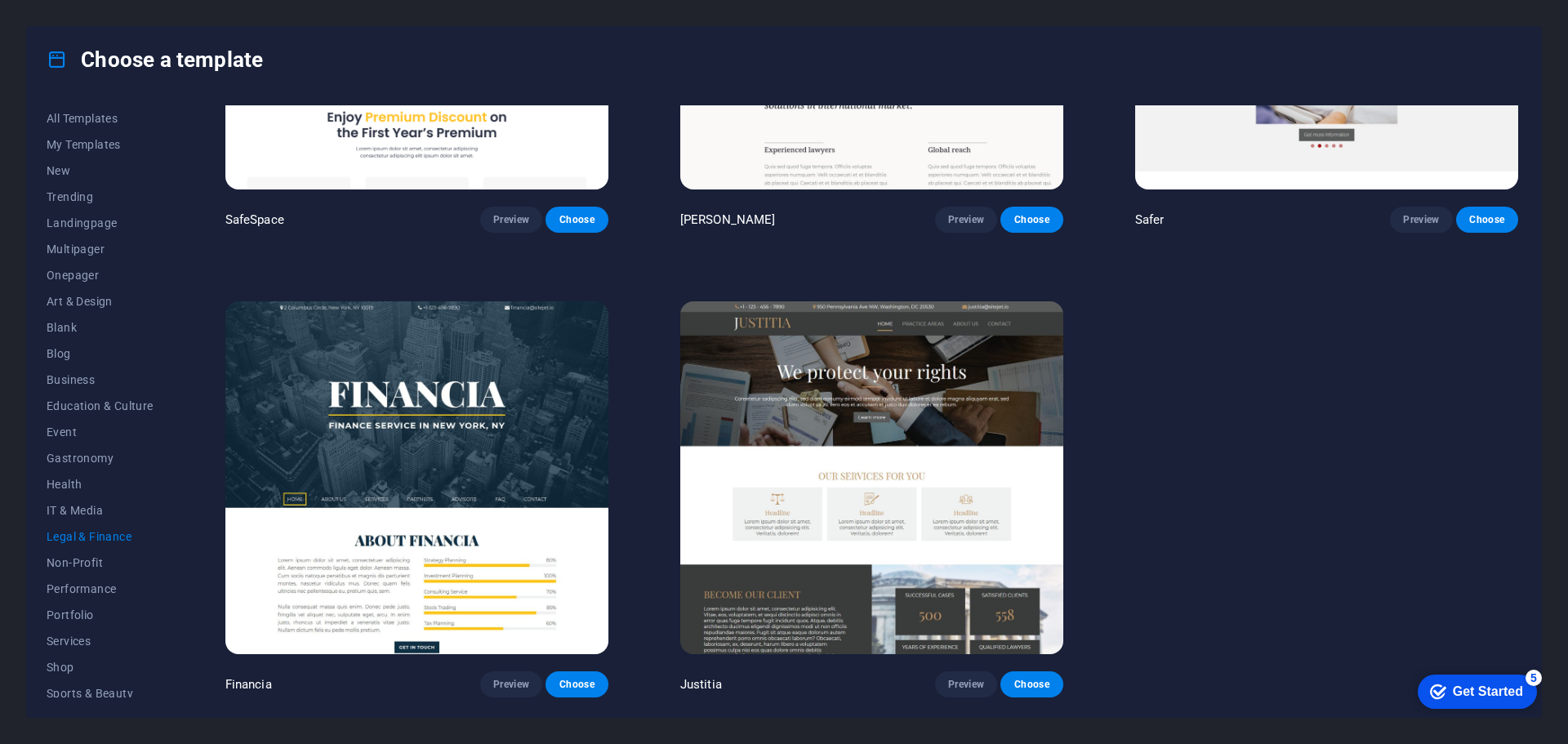
scroll to position [268, 0]
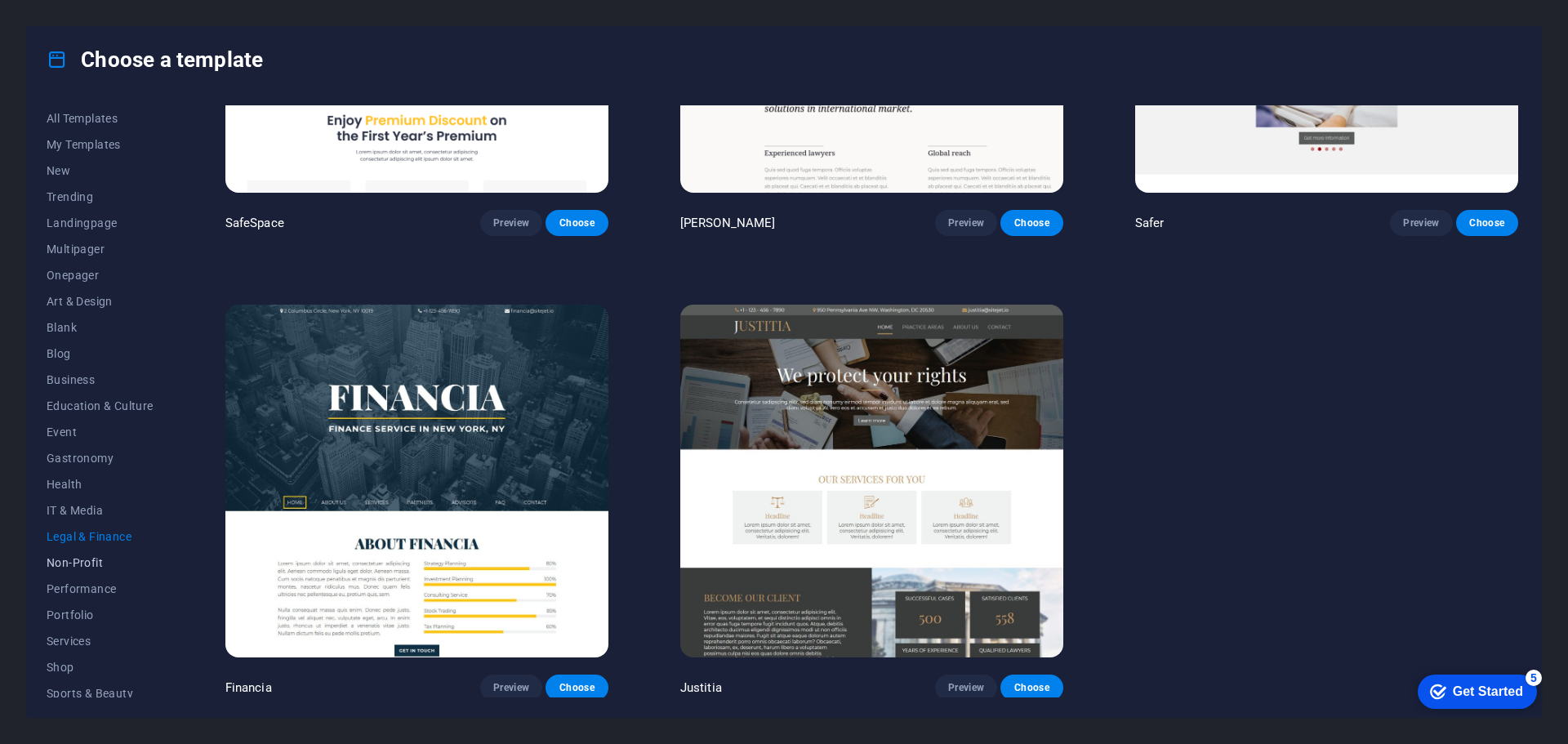
click at [63, 566] on span "Non-Profit" at bounding box center [101, 562] width 107 height 13
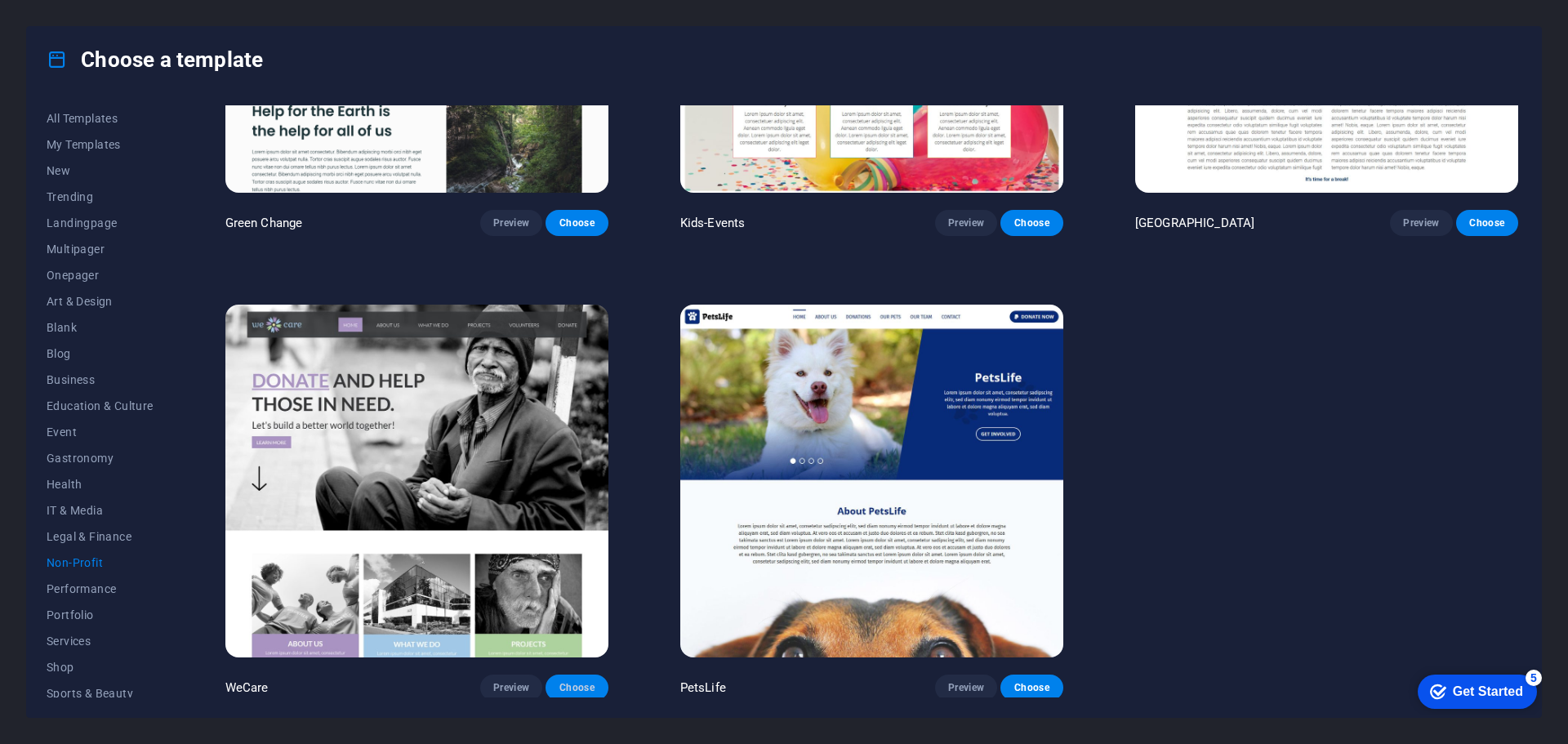
click at [593, 687] on span "Choose" at bounding box center [576, 687] width 36 height 13
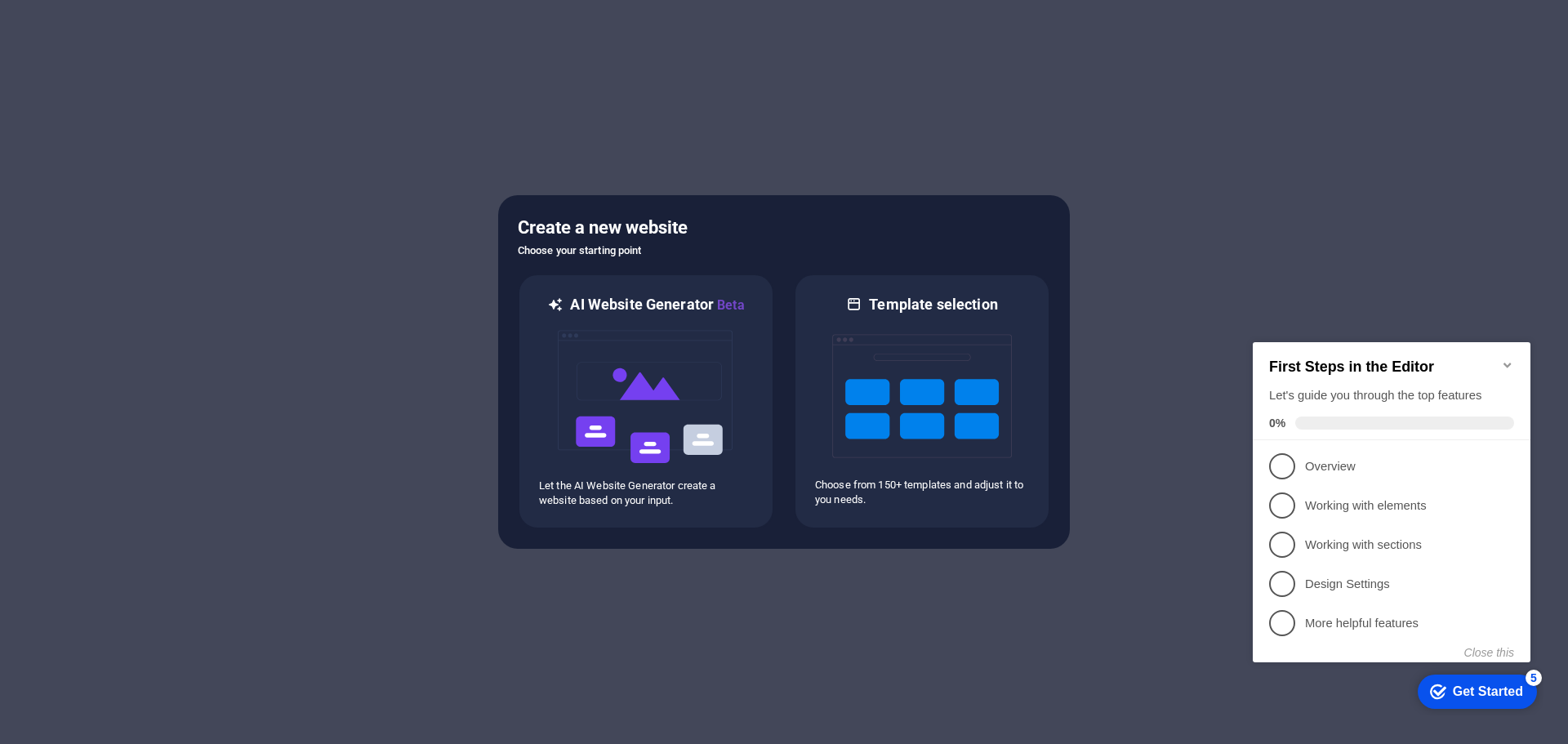
click at [1506, 362] on icon "Minimize checklist" at bounding box center [1507, 365] width 8 height 5
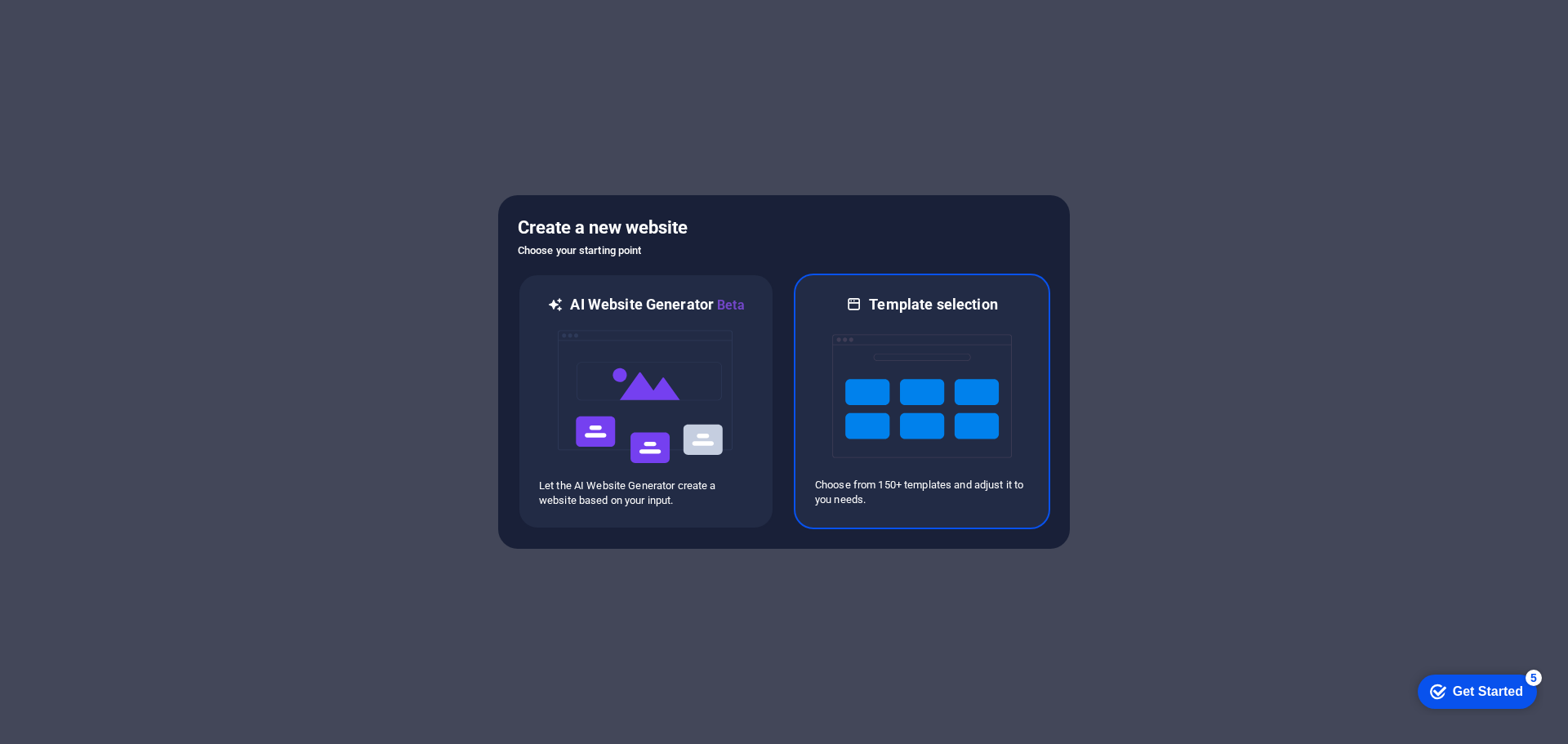
click at [914, 304] on h6 "Template selection" at bounding box center [932, 304] width 128 height 20
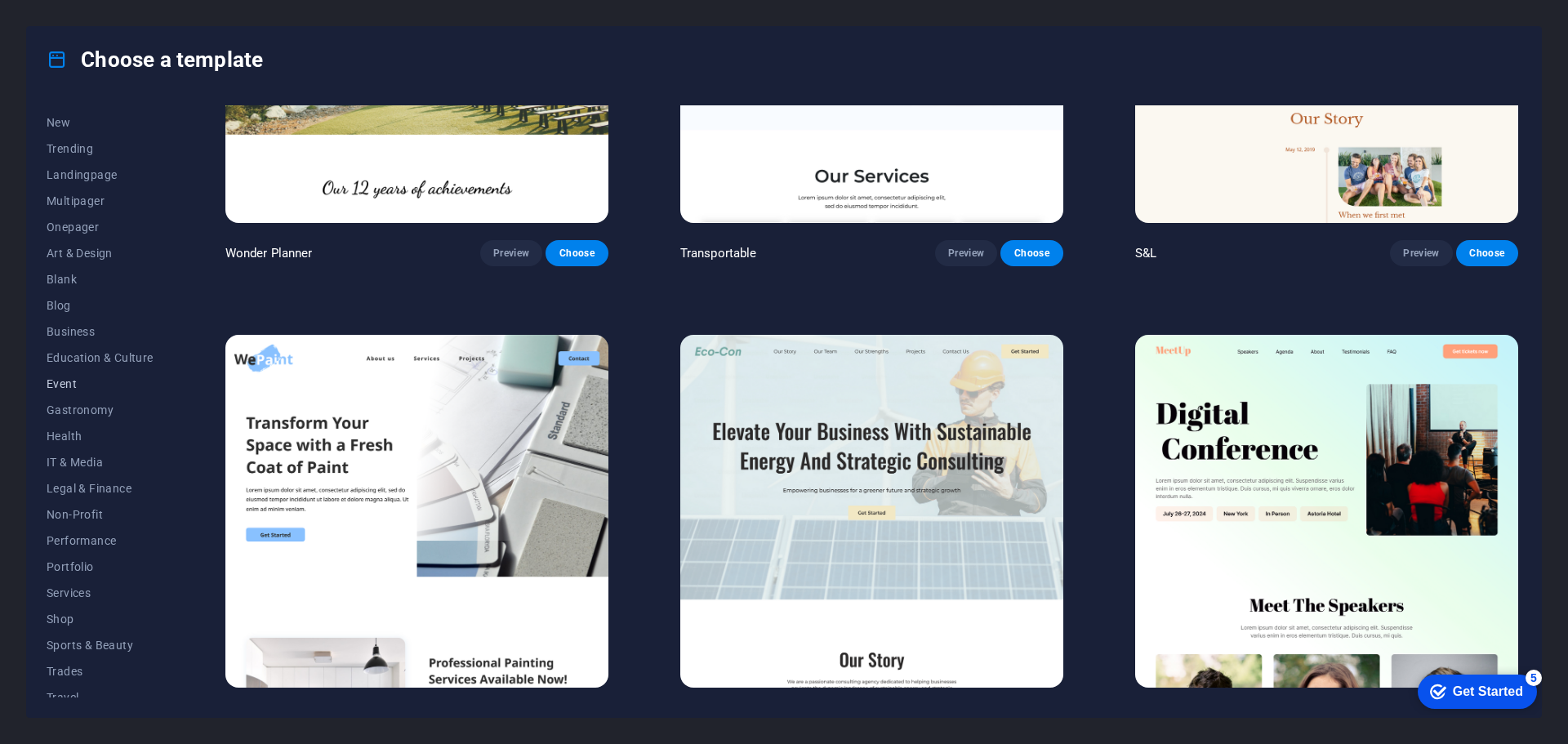
scroll to position [88, 0]
click at [76, 678] on span "Wireframe" at bounding box center [101, 683] width 107 height 13
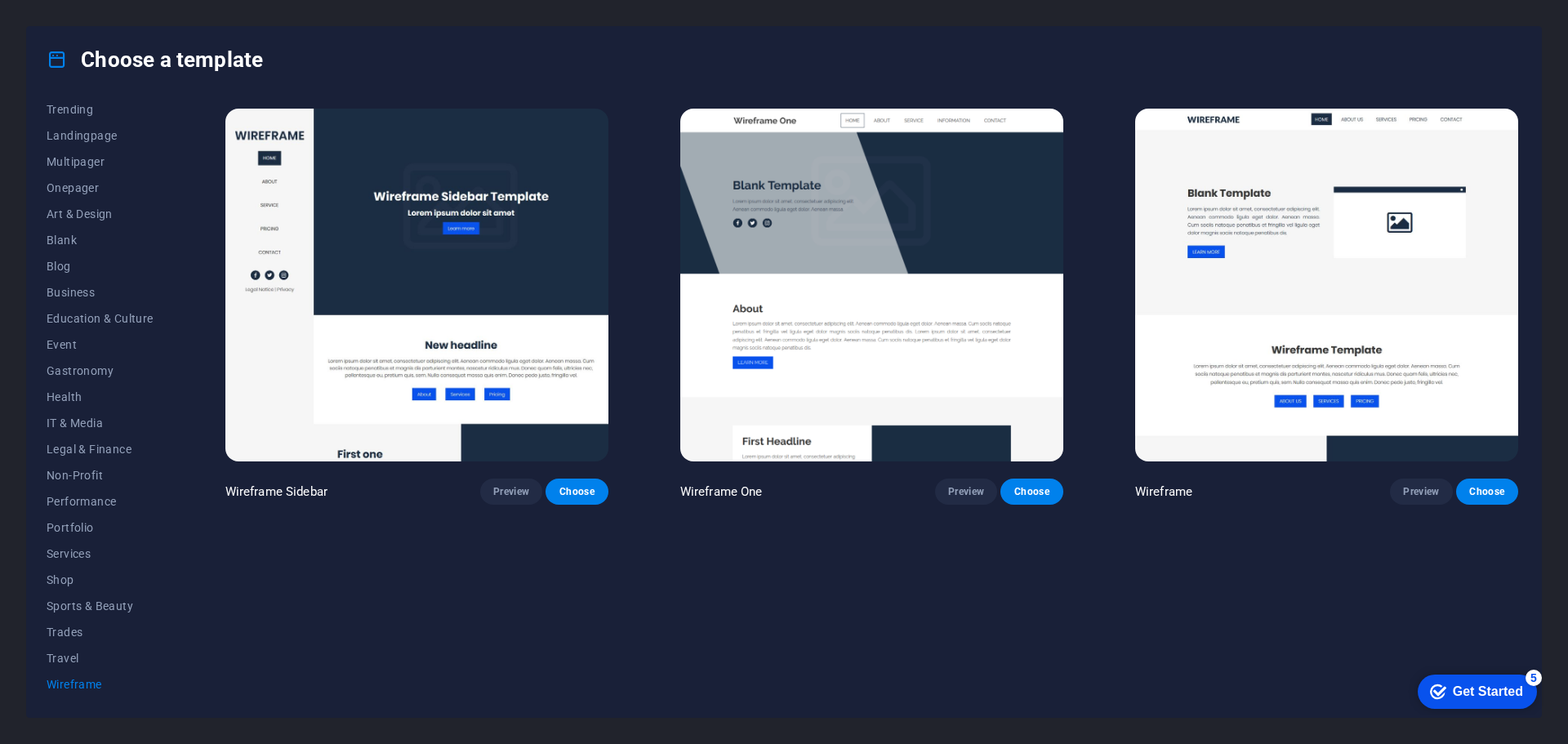
scroll to position [0, 0]
click at [78, 471] on span "Non-Profit" at bounding box center [101, 475] width 107 height 13
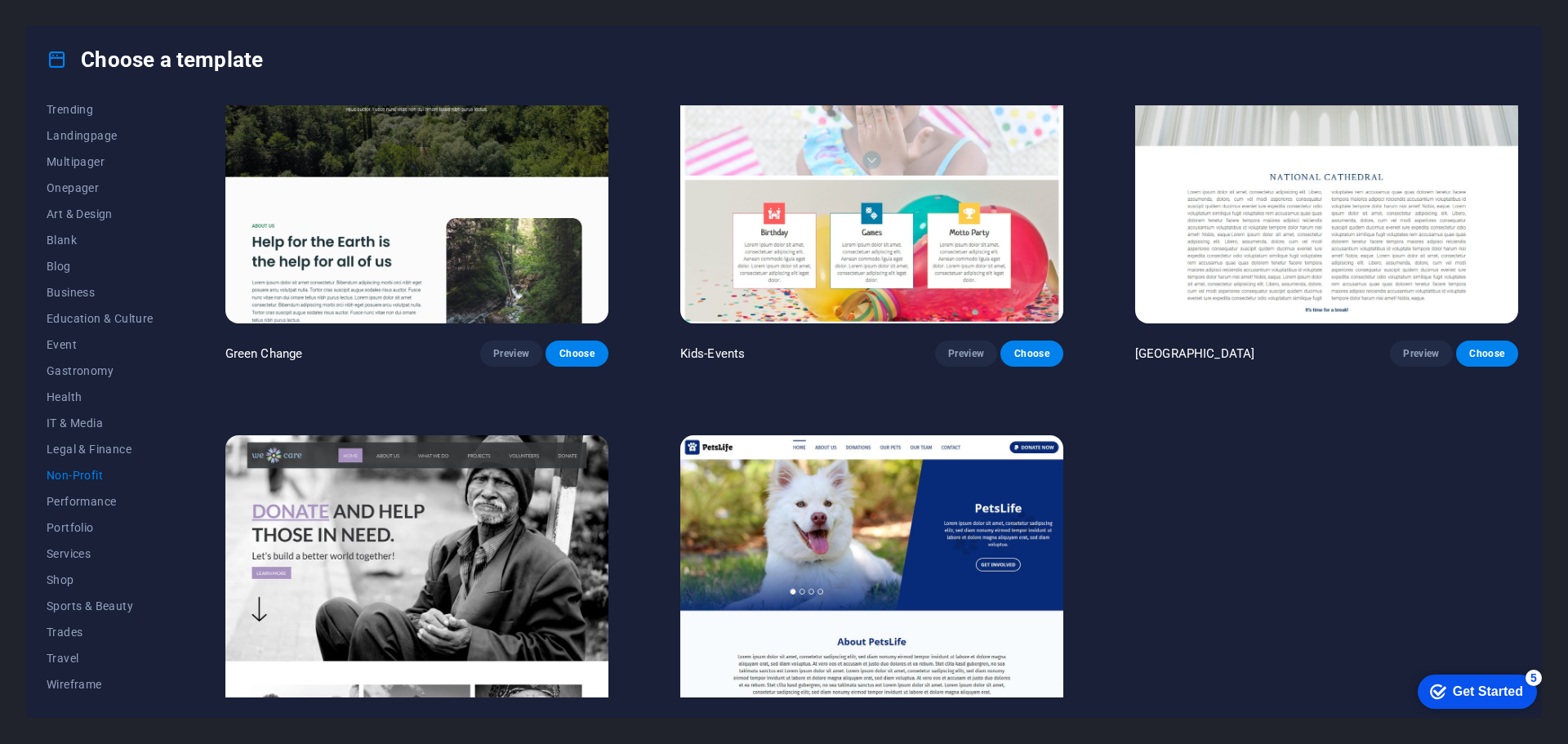
scroll to position [268, 0]
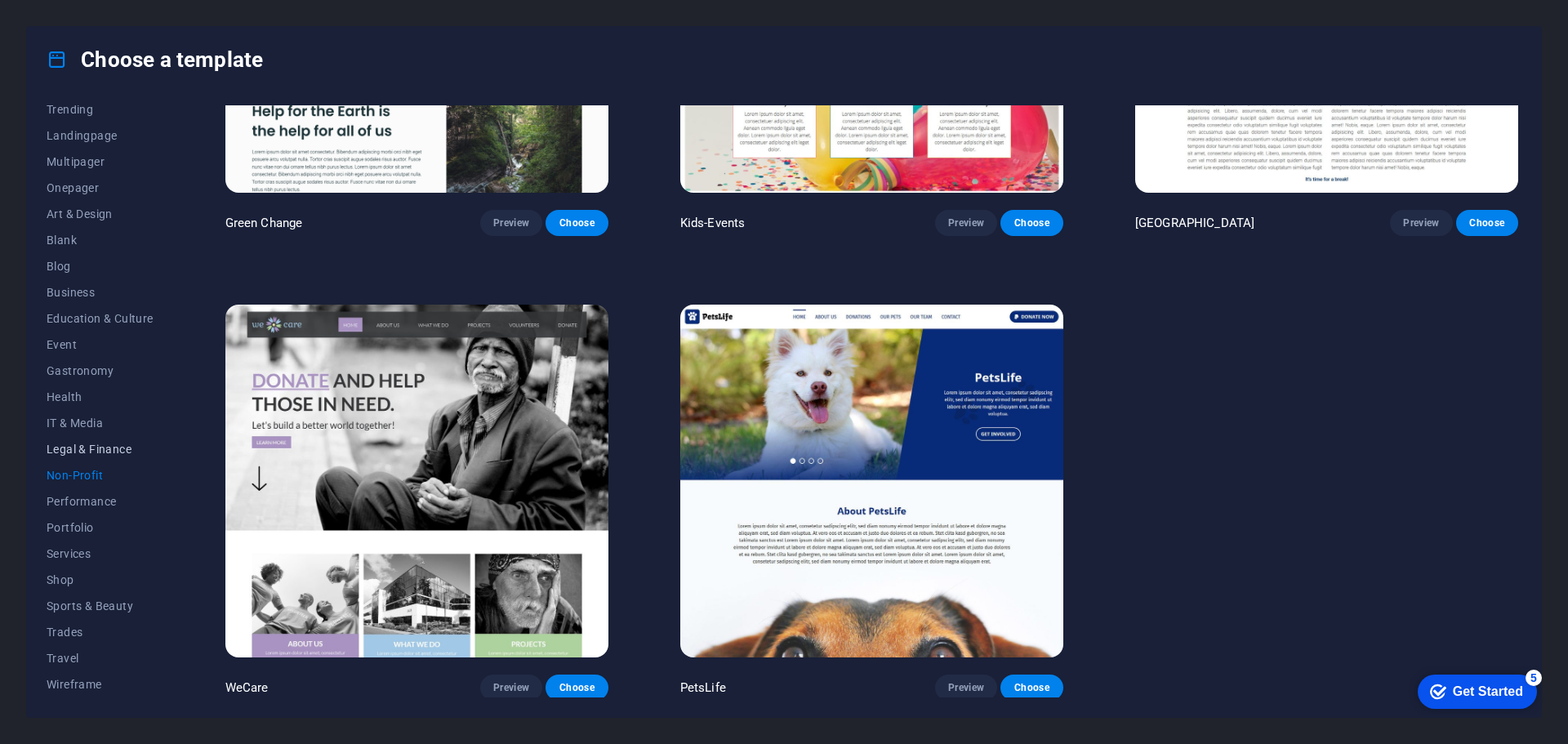
click at [62, 449] on span "Legal & Finance" at bounding box center [101, 448] width 107 height 13
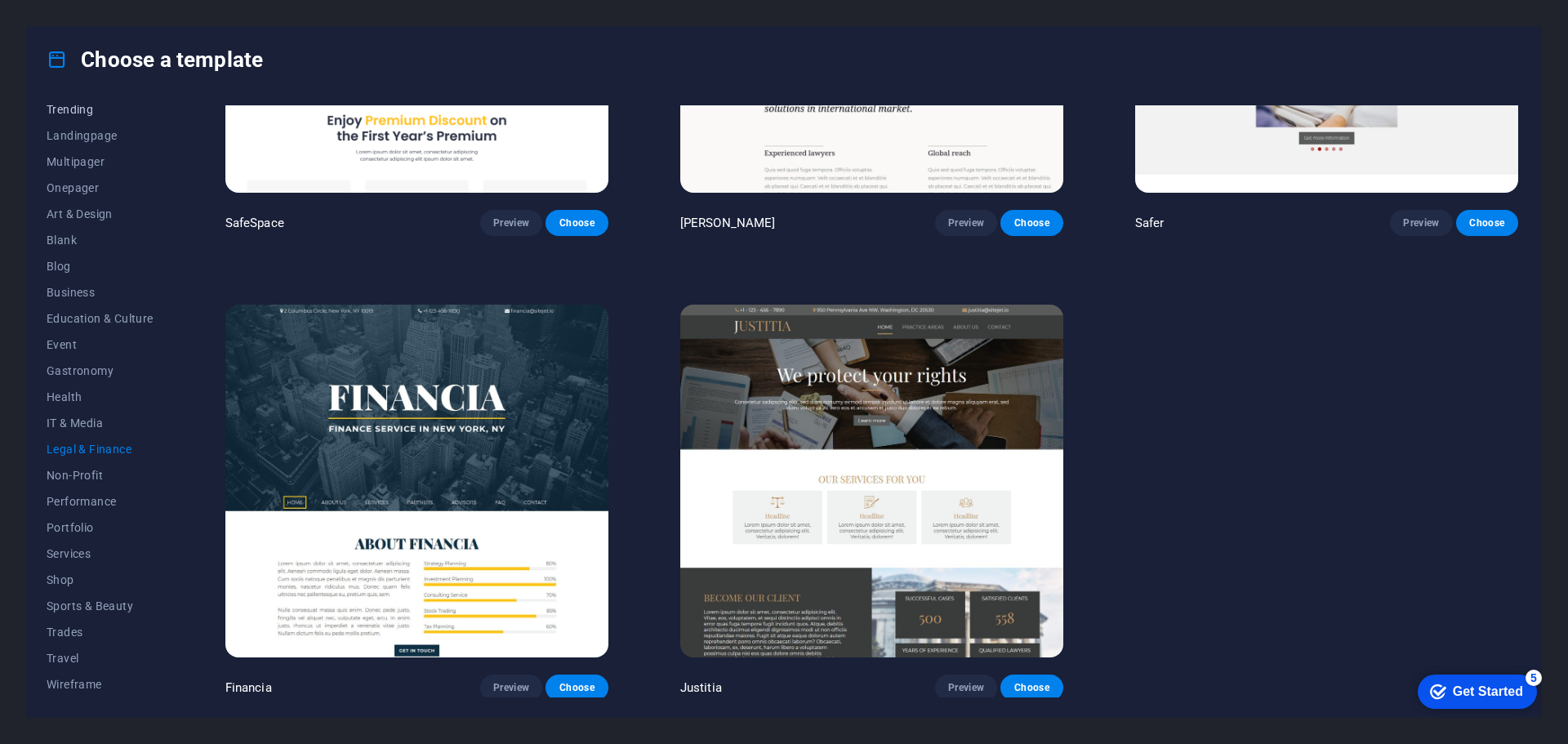
click at [63, 114] on span "Trending" at bounding box center [101, 109] width 107 height 13
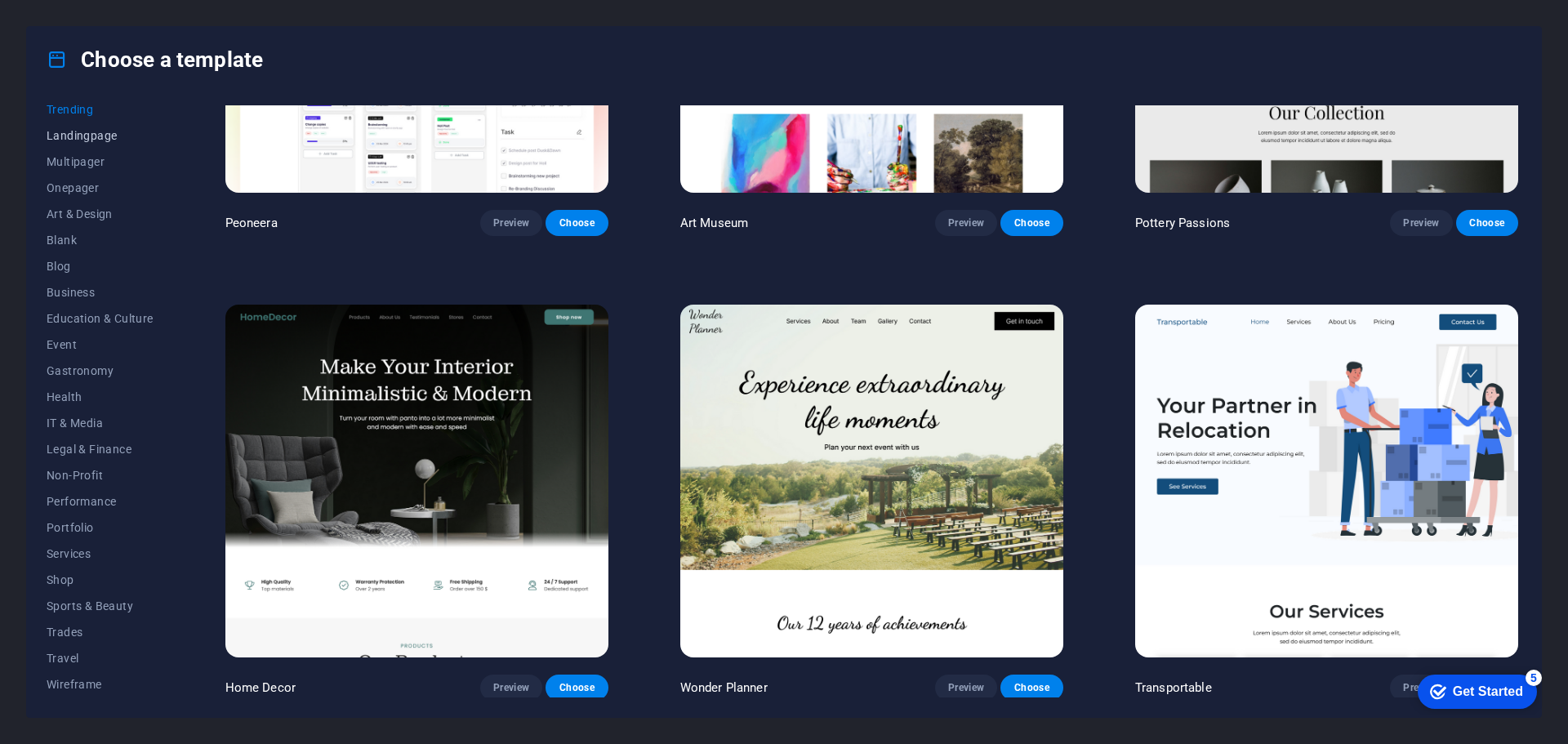
click at [64, 136] on span "Landingpage" at bounding box center [101, 135] width 107 height 13
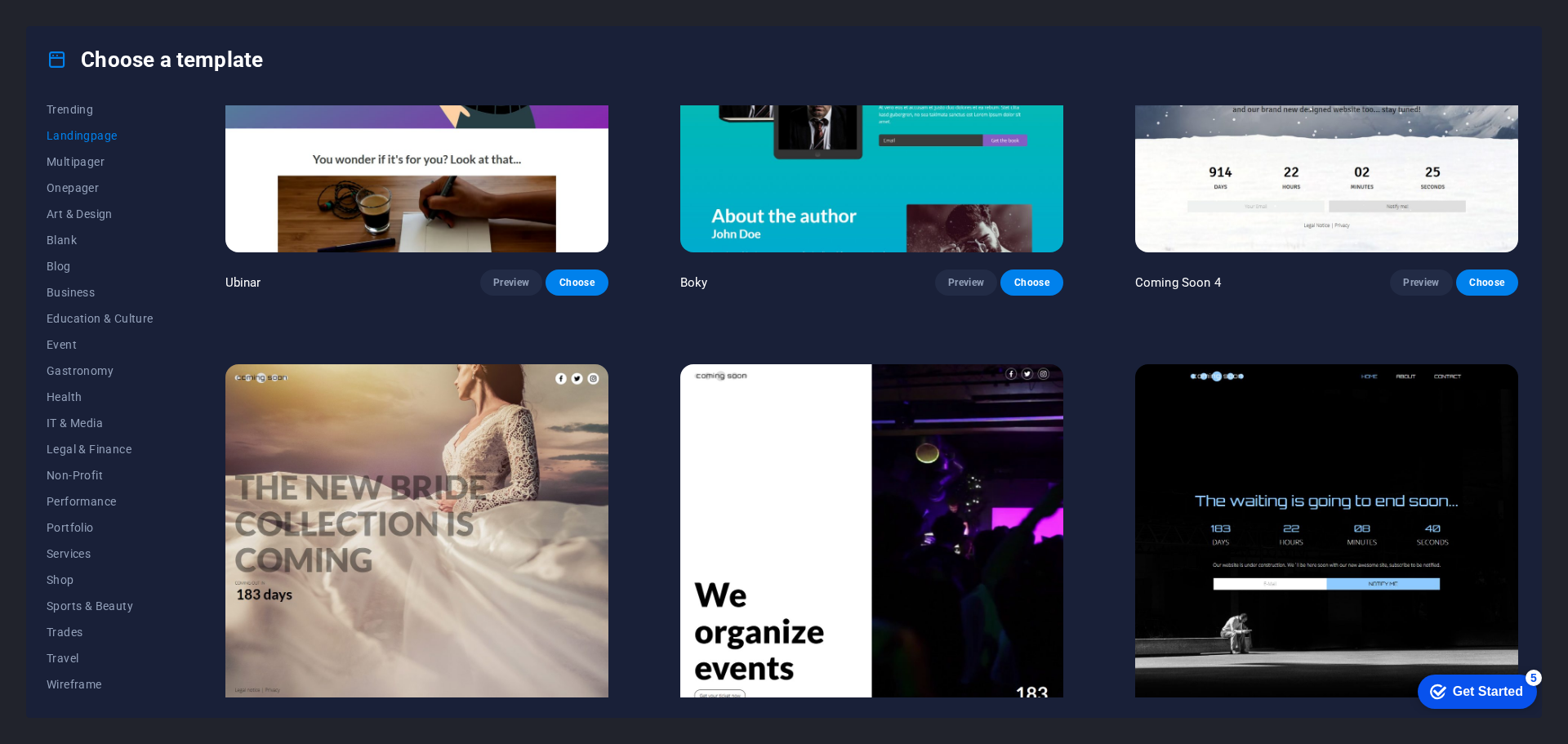
scroll to position [3509, 0]
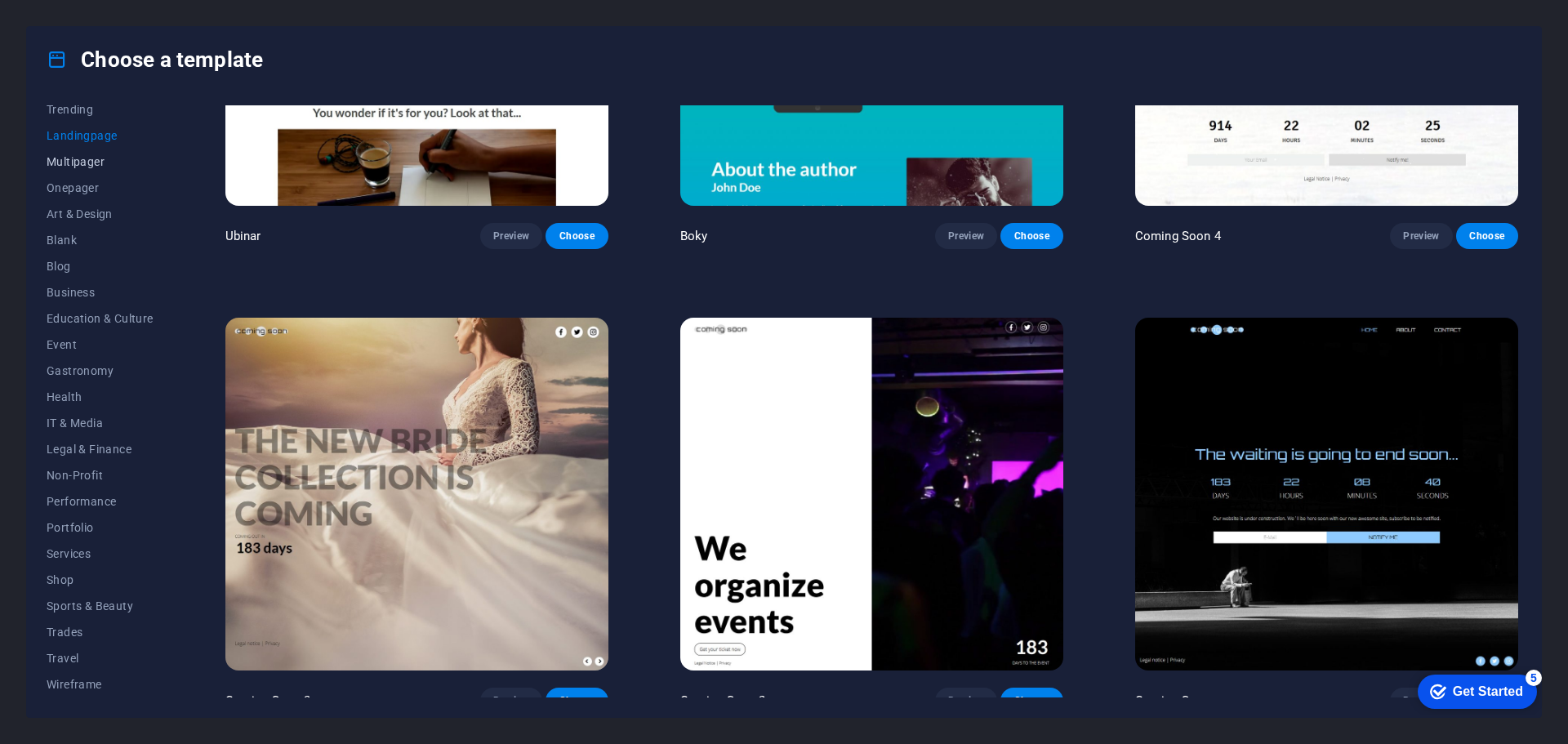
click at [77, 166] on span "Multipager" at bounding box center [101, 161] width 107 height 13
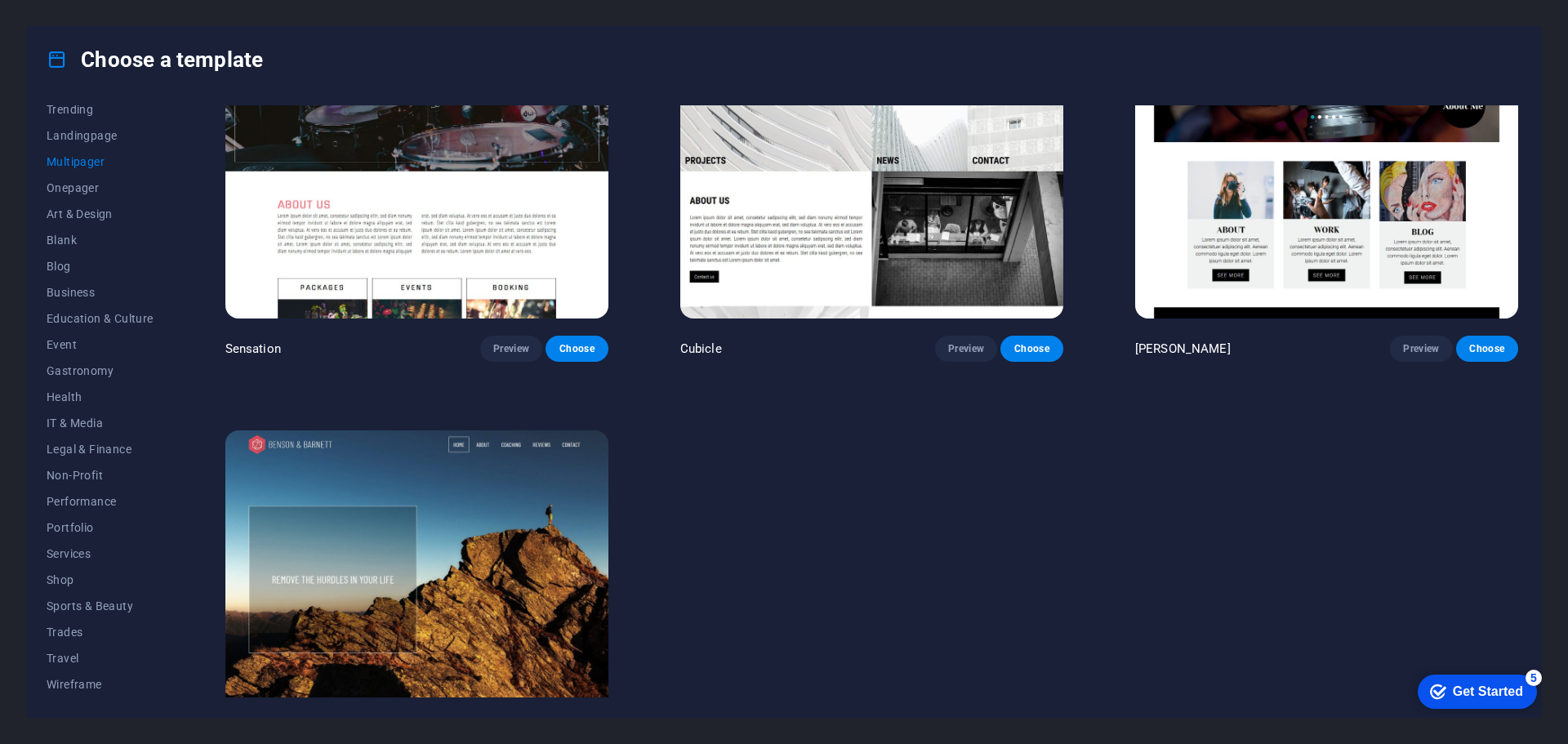
scroll to position [10454, 0]
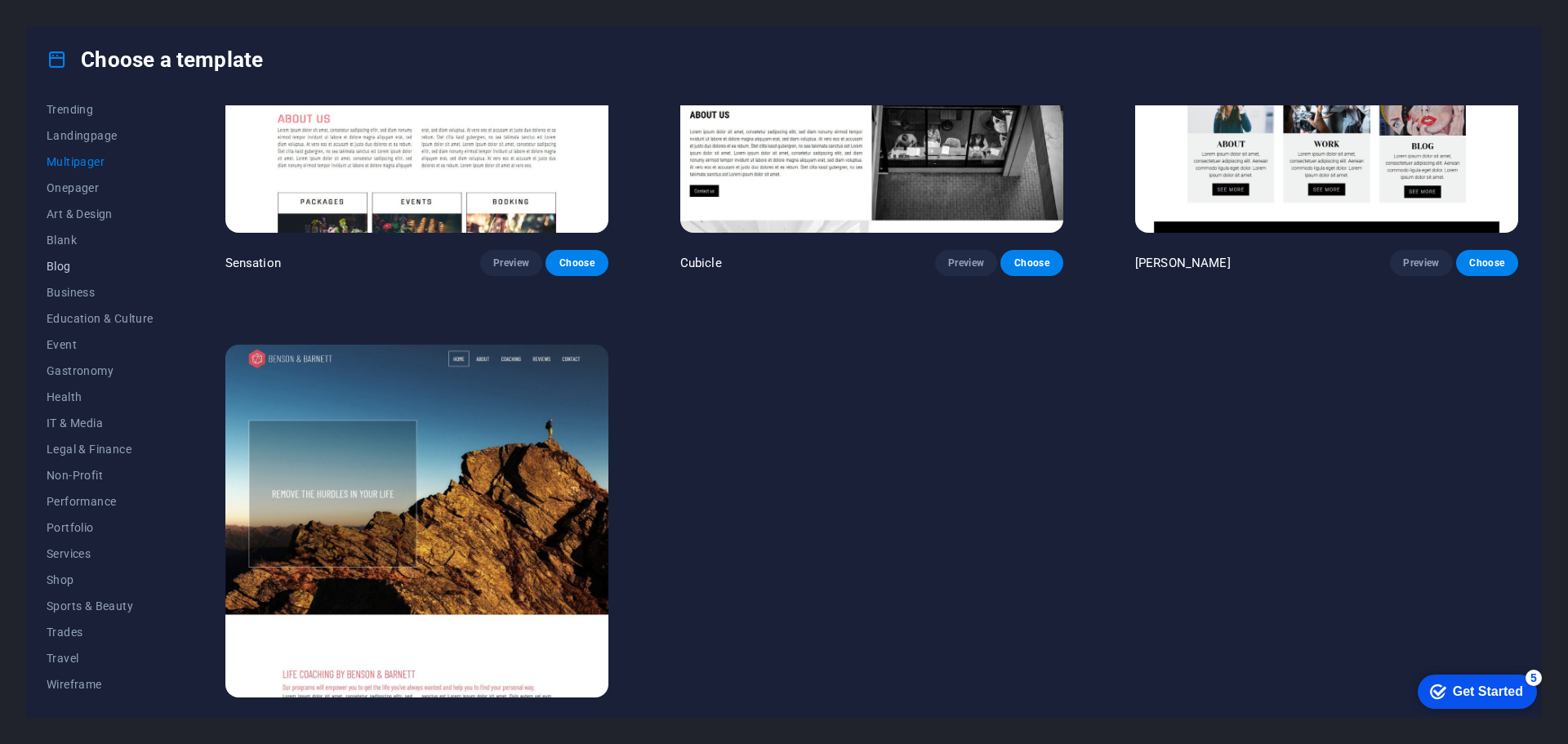
click at [72, 263] on span "Blog" at bounding box center [101, 266] width 107 height 13
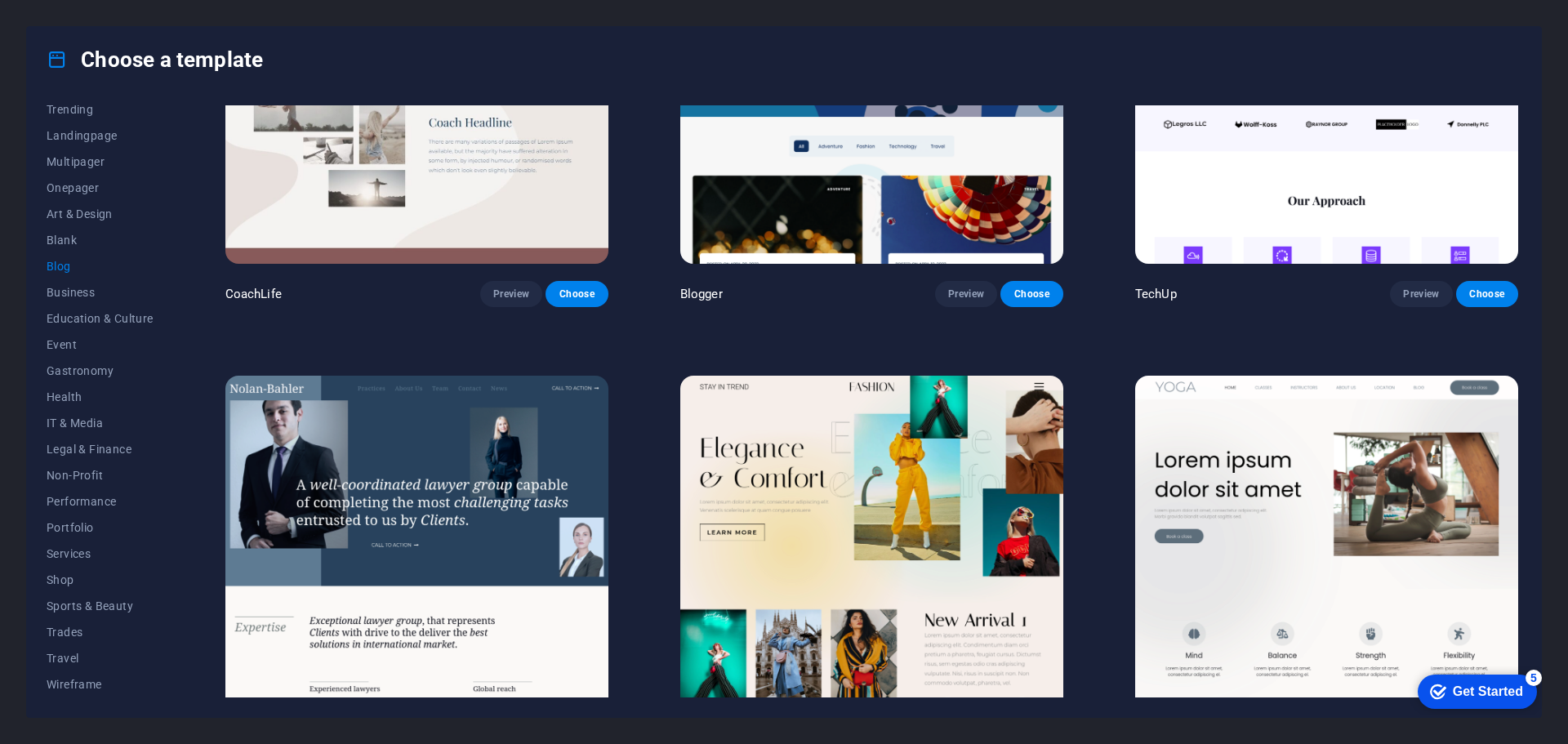
scroll to position [2039, 0]
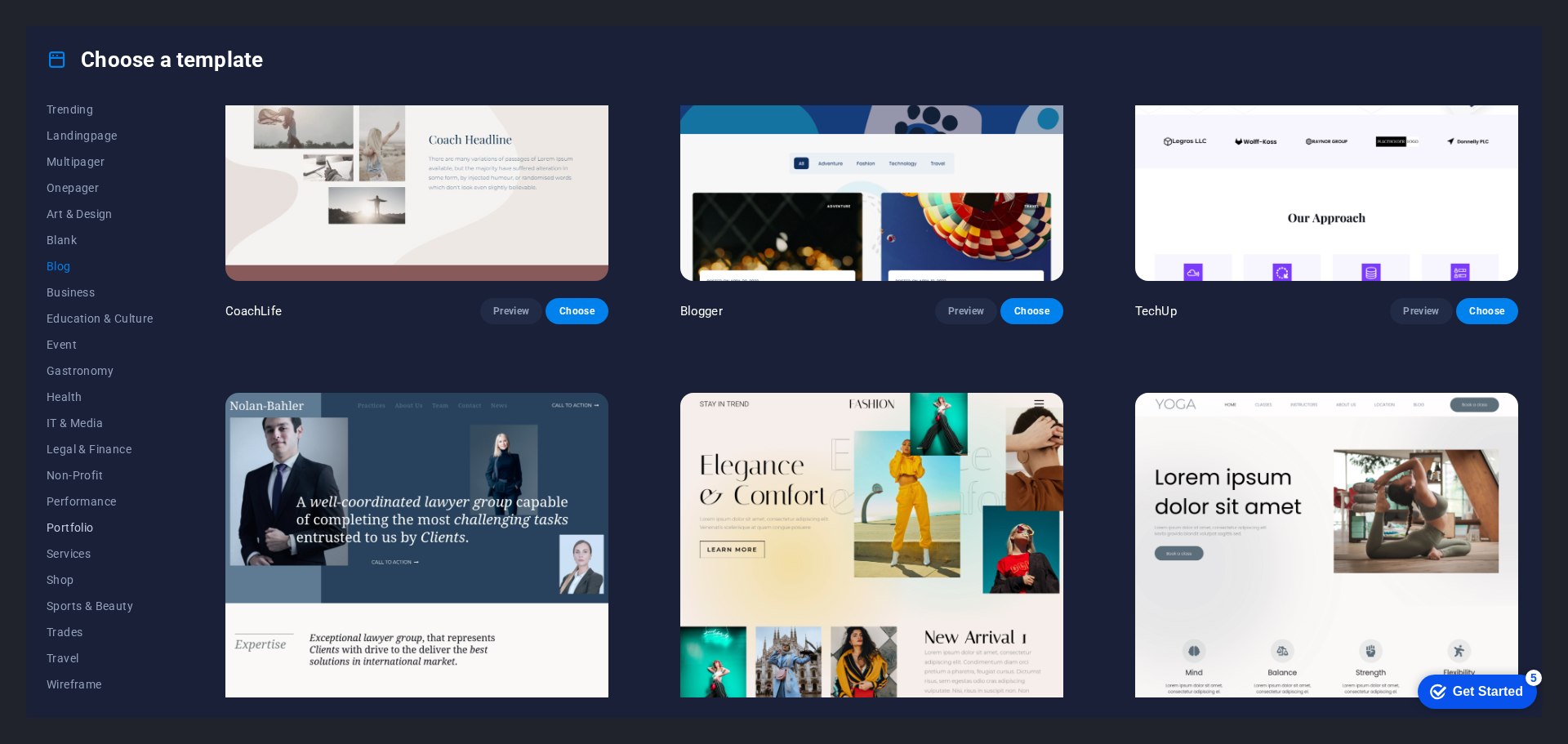
click at [79, 528] on span "Portfolio" at bounding box center [101, 527] width 107 height 13
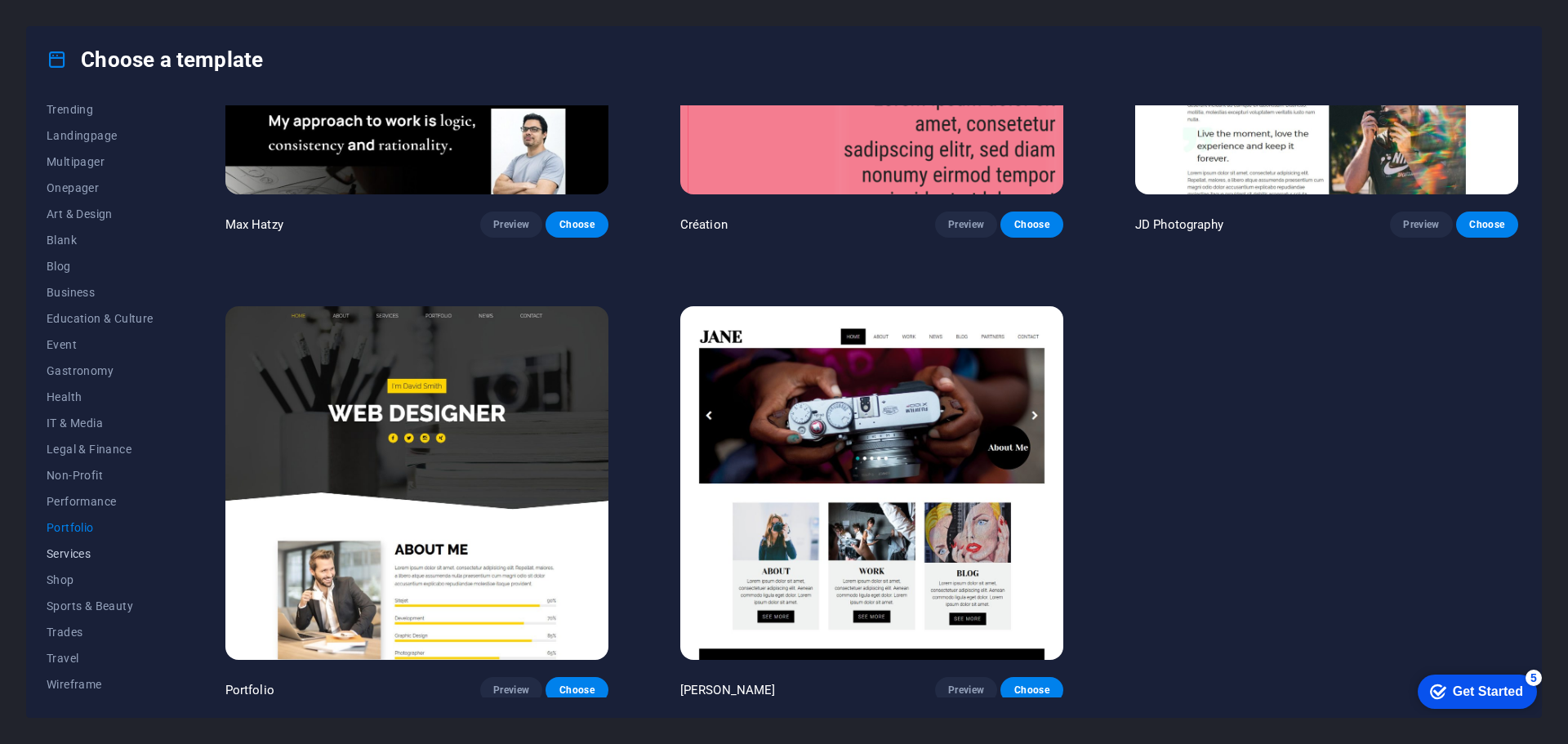
click at [80, 553] on span "Services" at bounding box center [101, 553] width 107 height 13
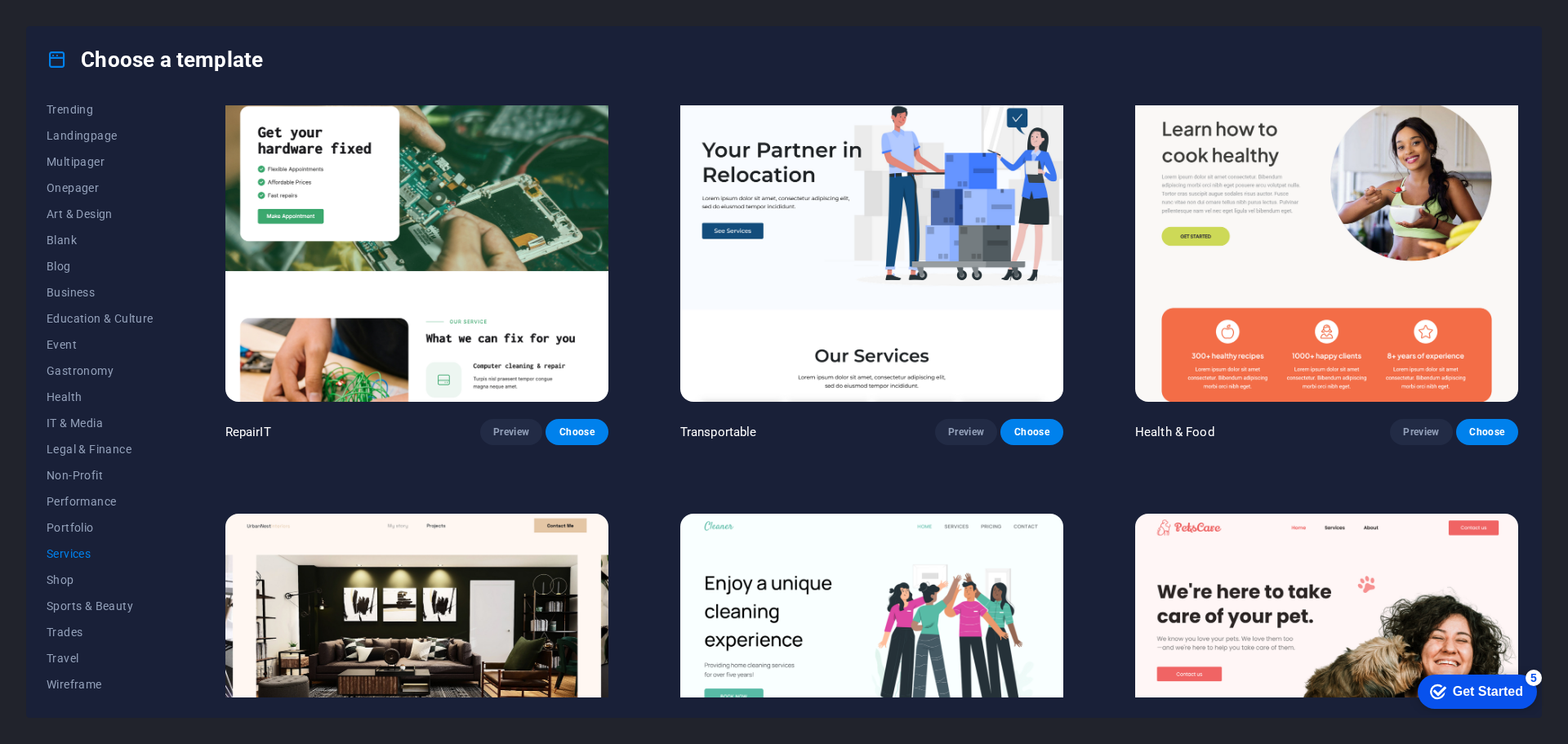
scroll to position [0, 0]
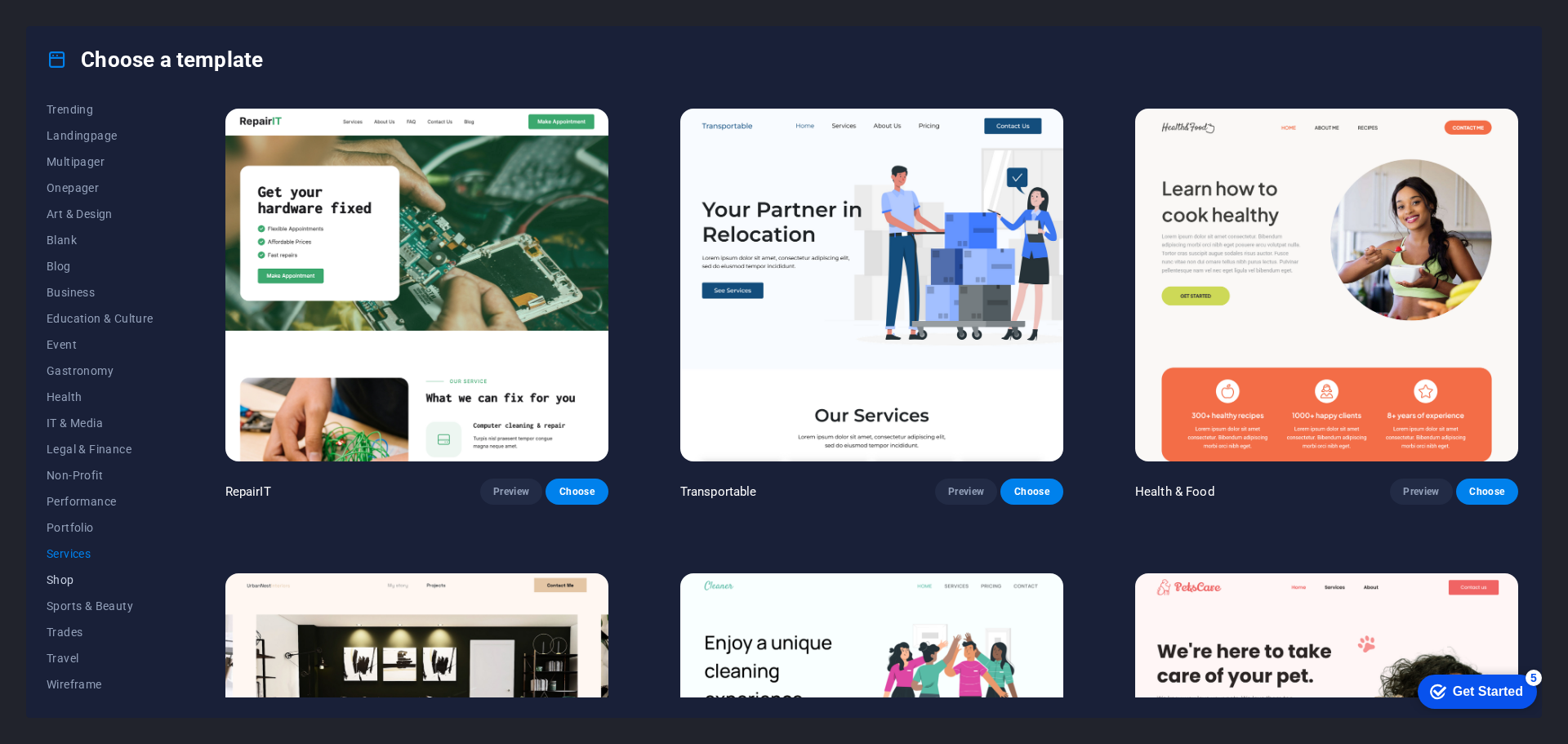
click at [72, 582] on span "Shop" at bounding box center [101, 580] width 107 height 13
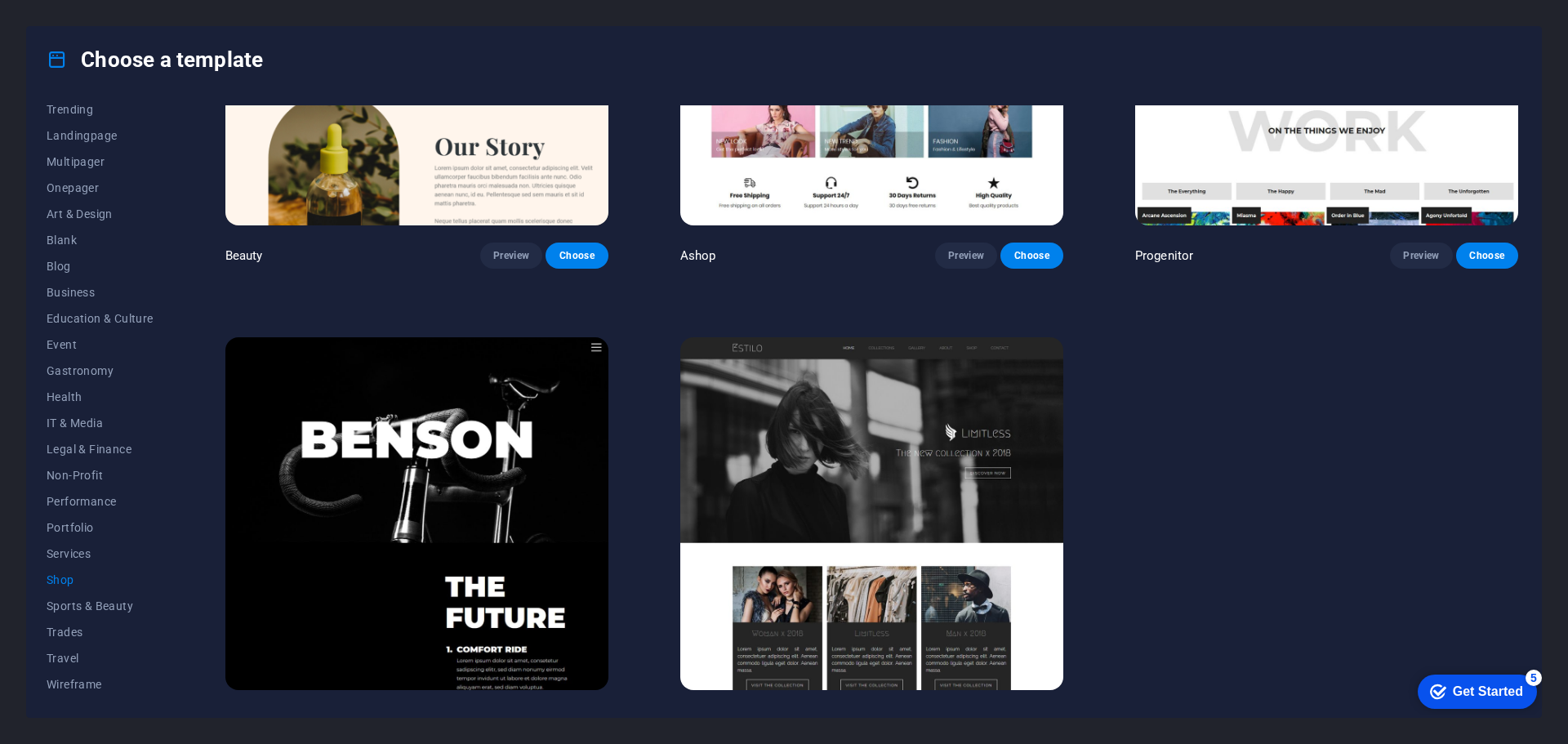
scroll to position [1195, 0]
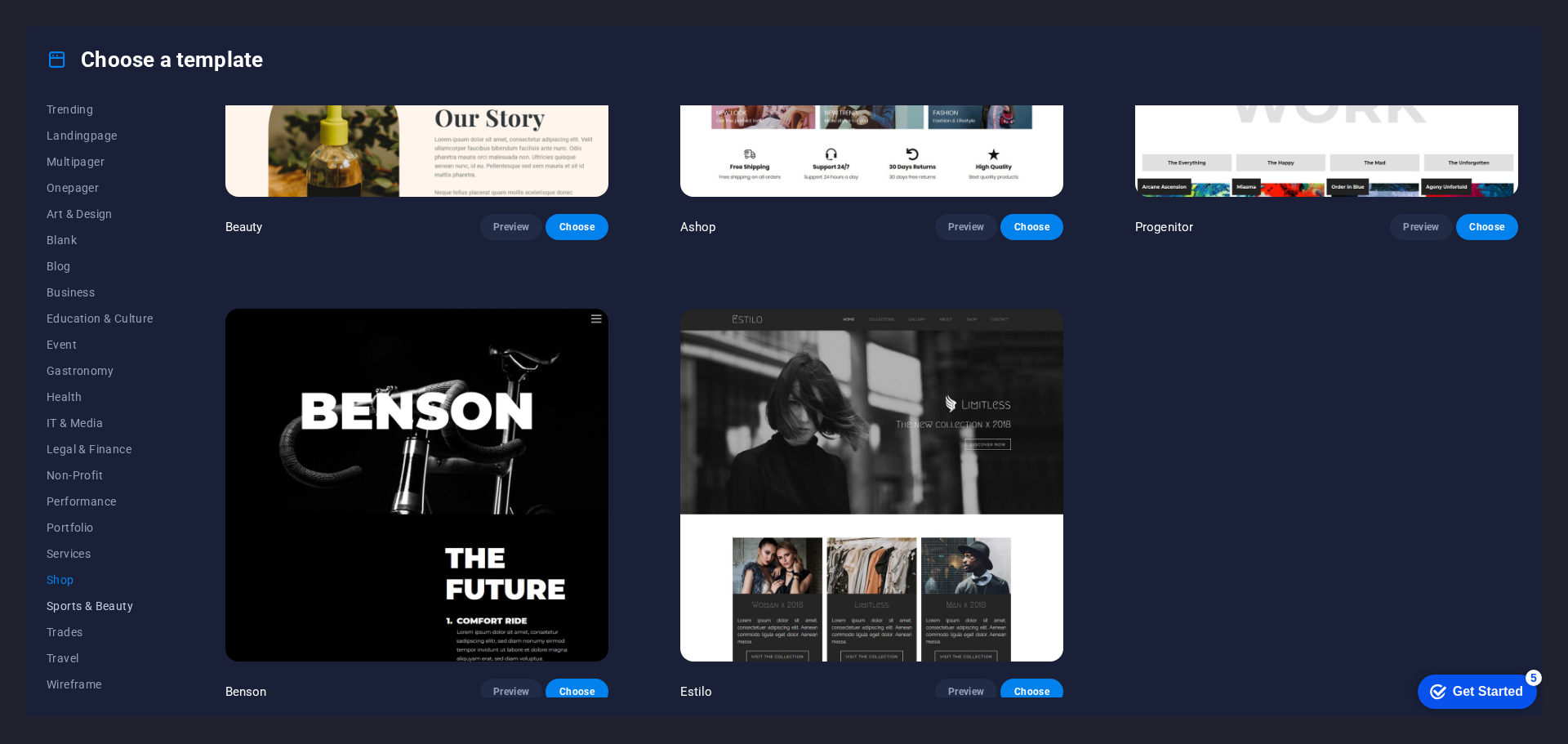
click at [68, 605] on span "Sports & Beauty" at bounding box center [101, 605] width 107 height 13
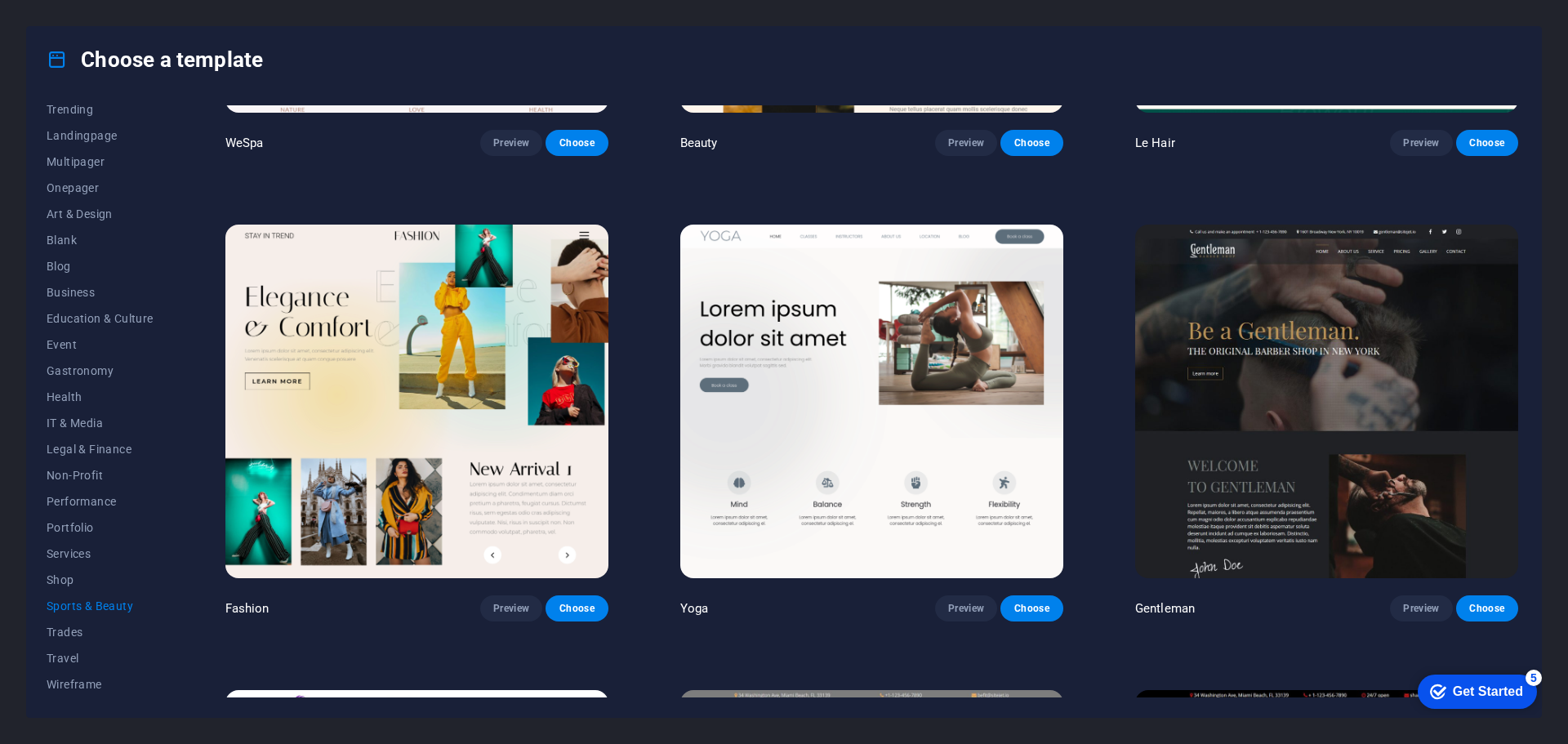
scroll to position [1221, 0]
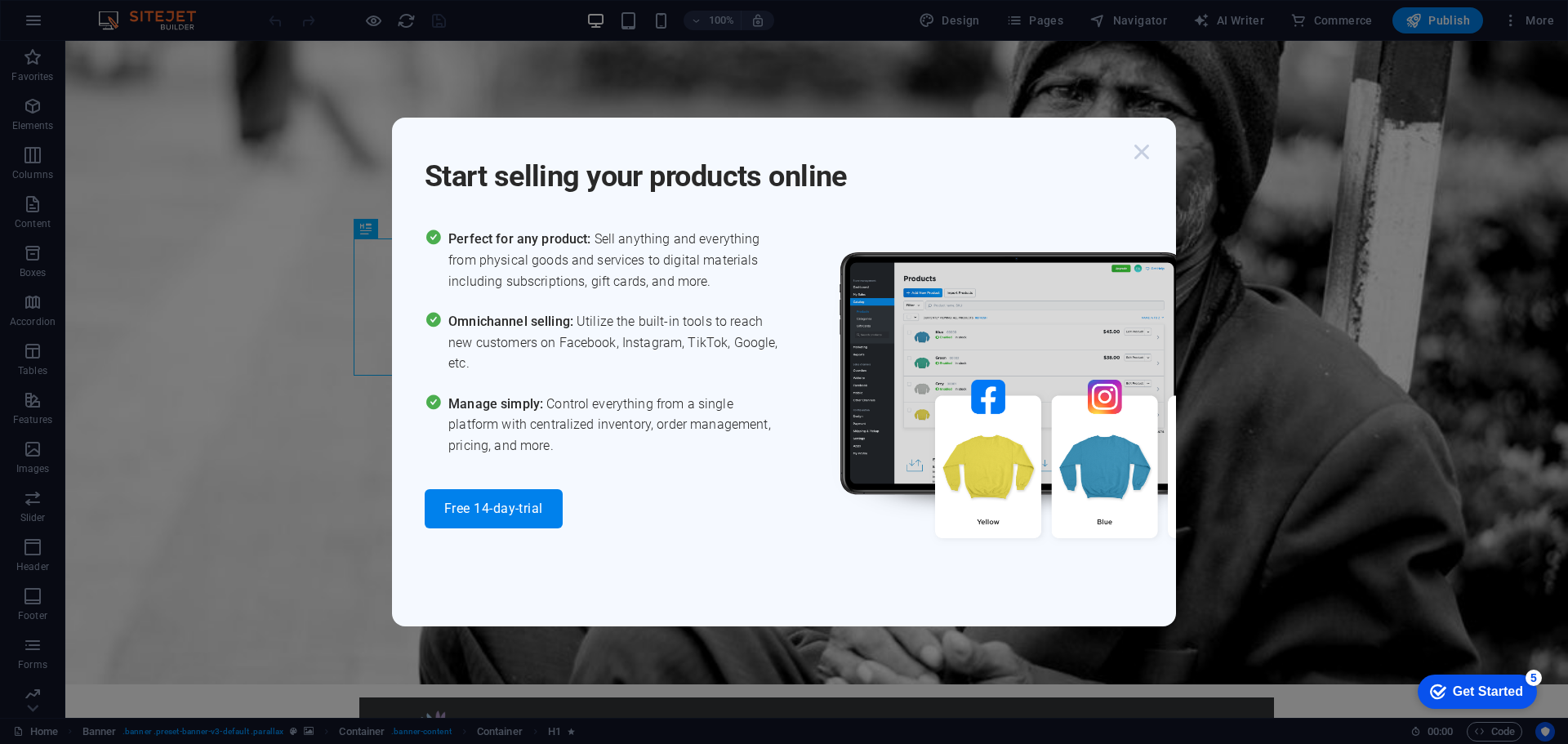
click at [1141, 149] on icon "button" at bounding box center [1141, 152] width 29 height 29
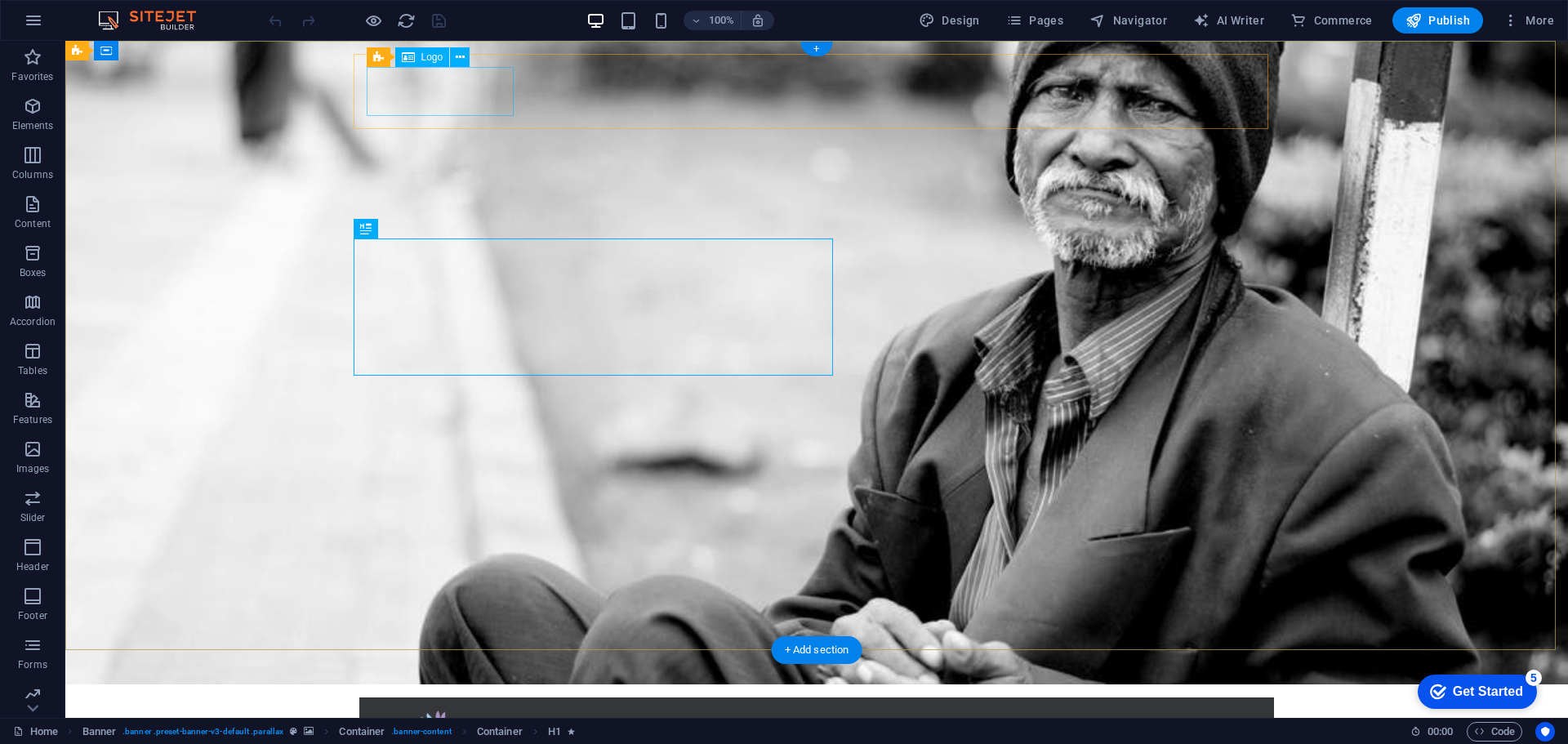
click at [415, 711] on div at bounding box center [816, 735] width 888 height 49
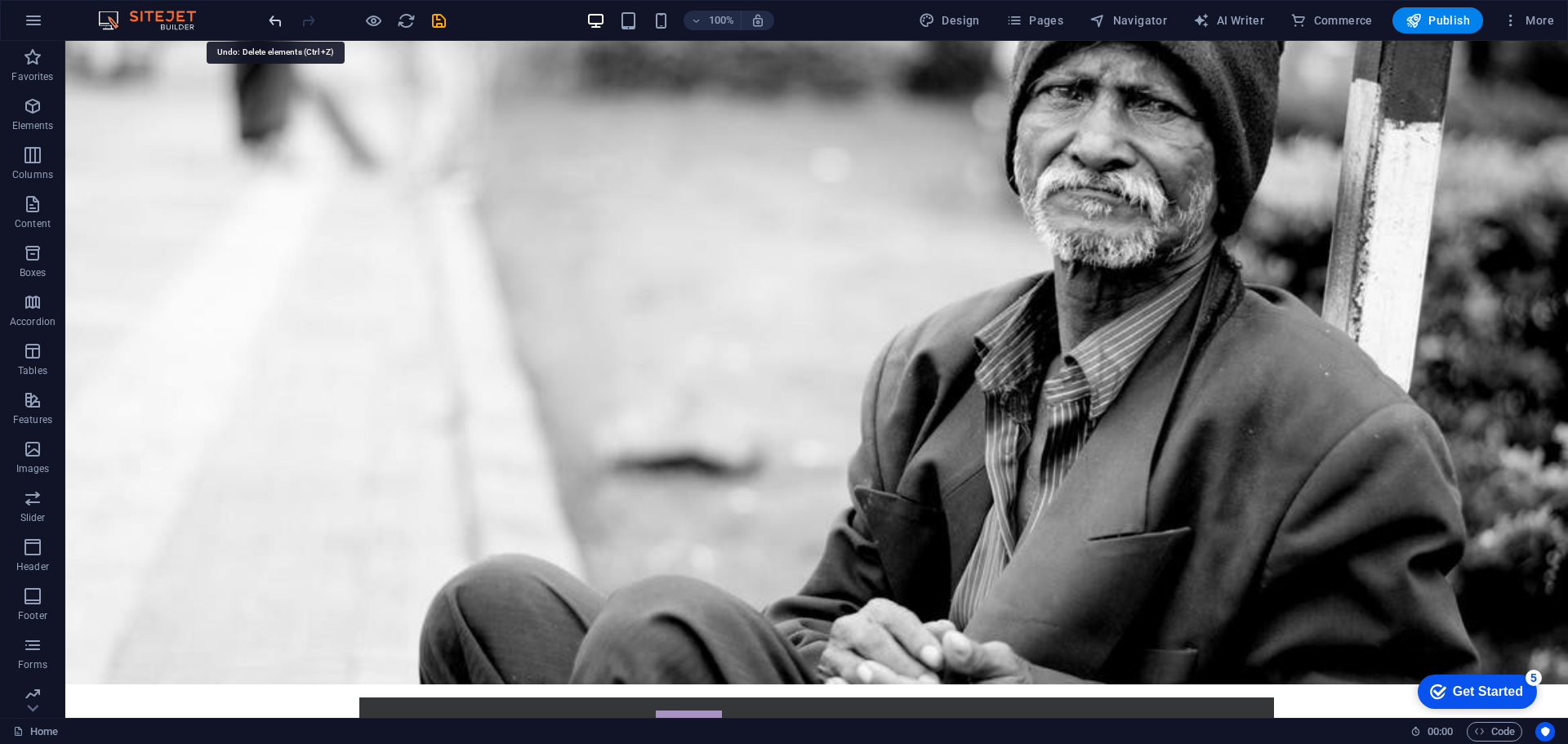
click at [270, 20] on icon "undo" at bounding box center [275, 20] width 19 height 19
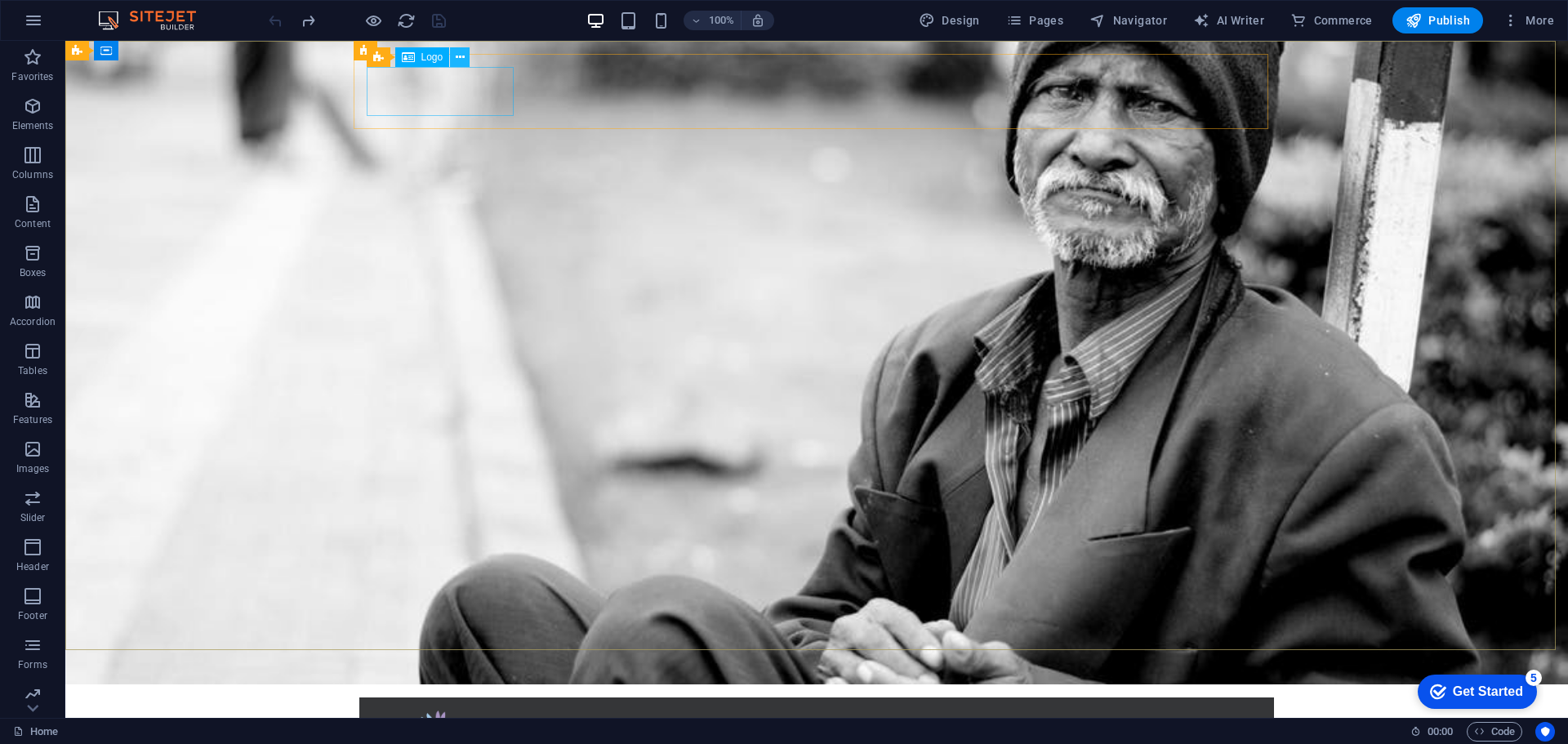
click at [458, 58] on icon at bounding box center [460, 57] width 9 height 17
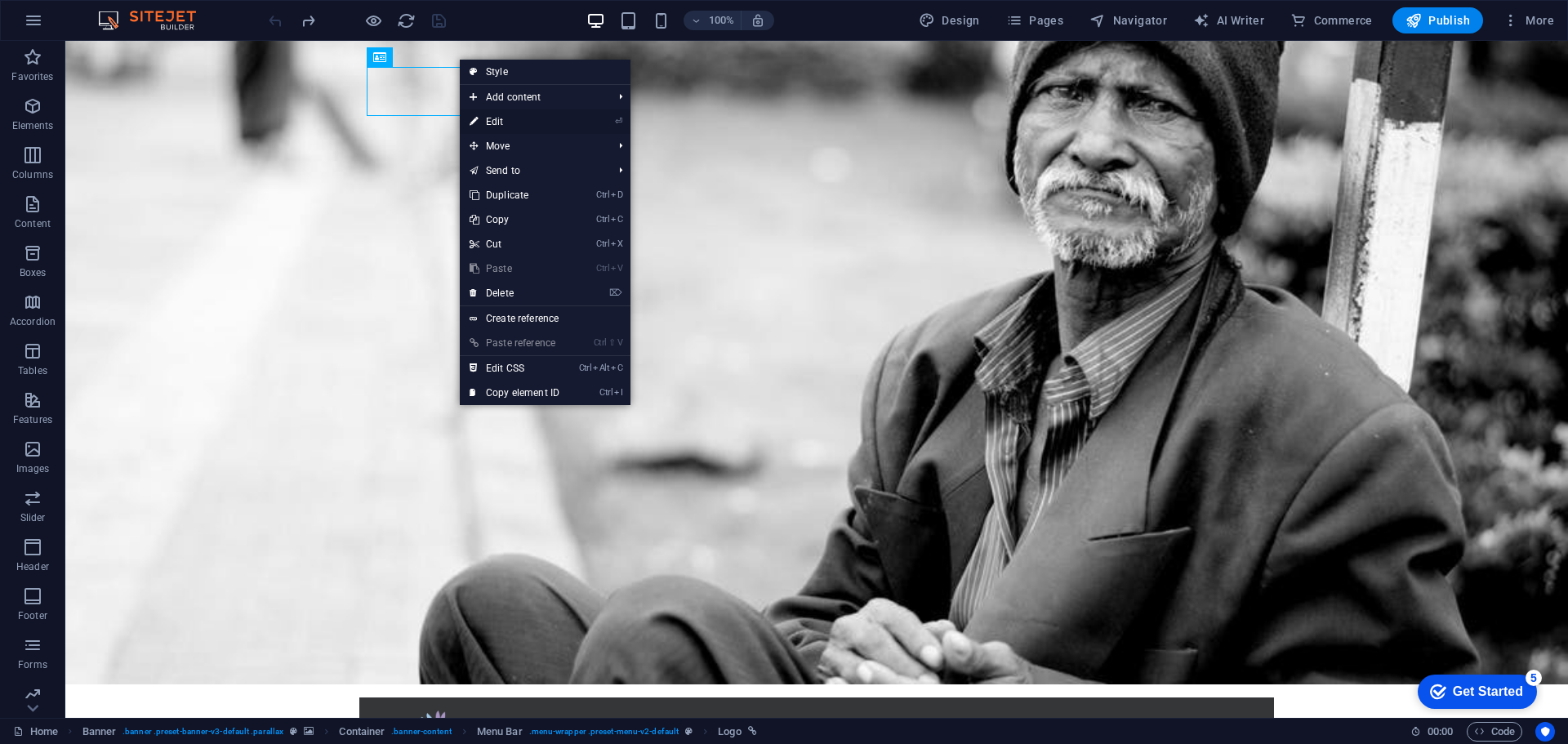
click at [493, 118] on link "⏎ Edit" at bounding box center [514, 121] width 109 height 25
select select "px"
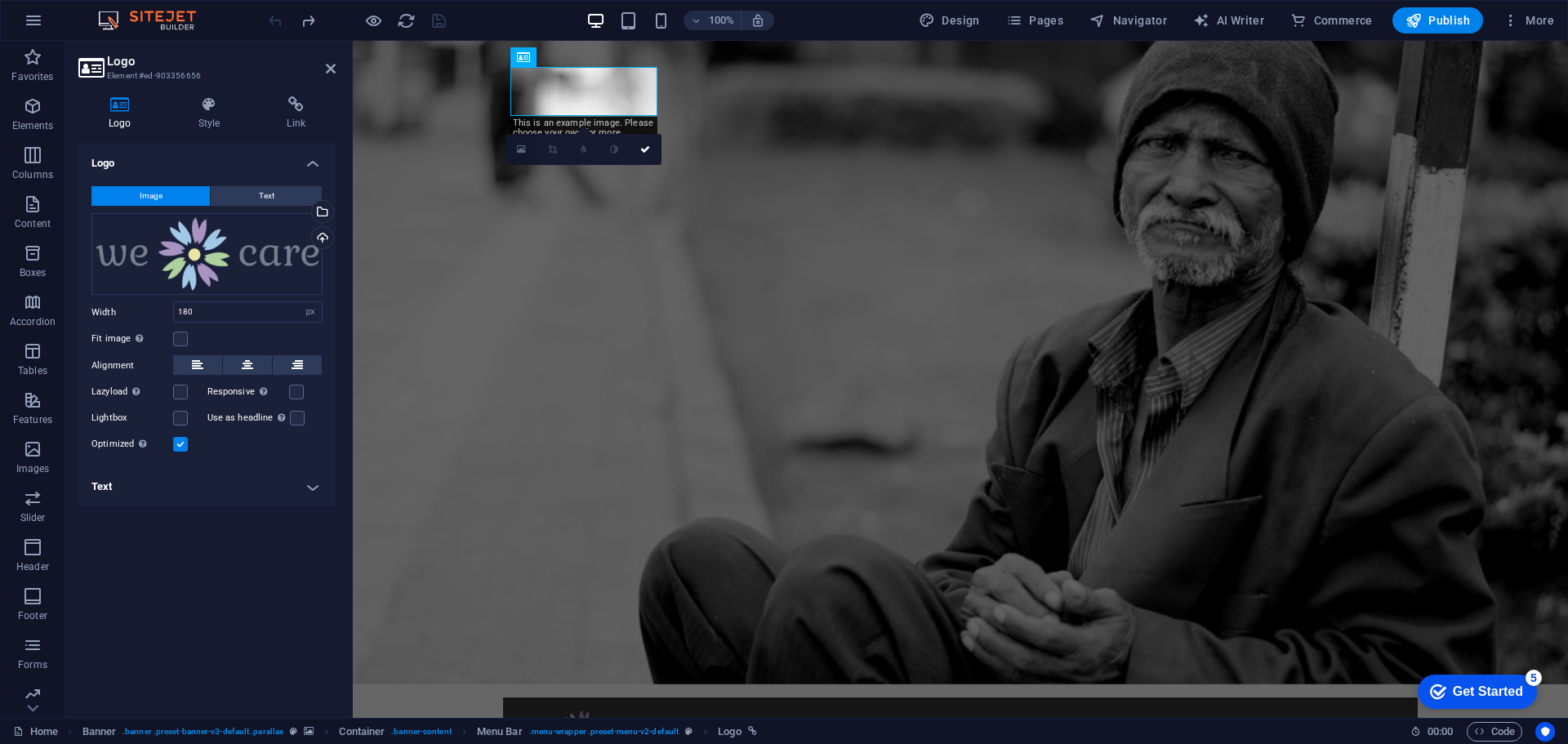
click at [519, 150] on icon at bounding box center [521, 149] width 9 height 11
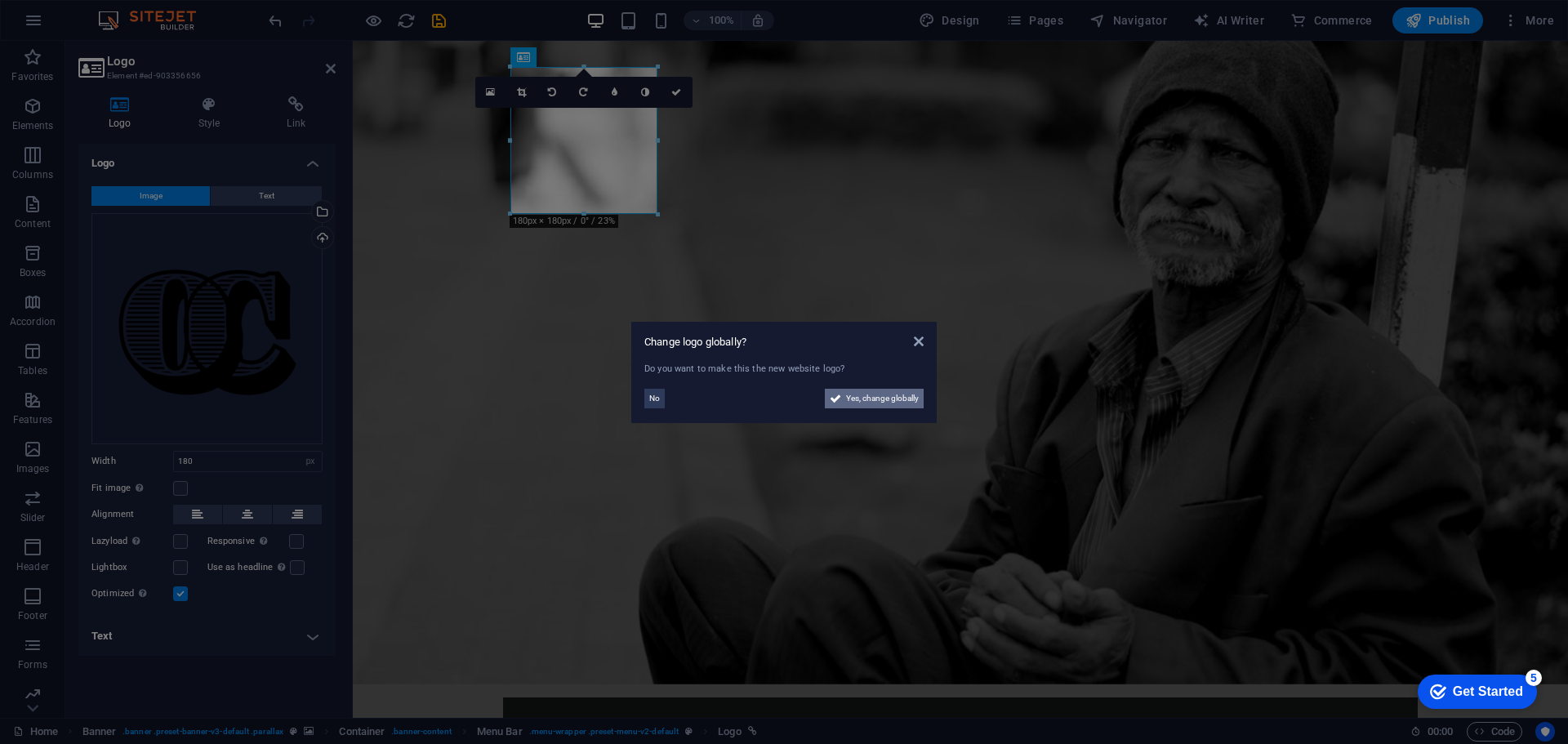
click at [874, 395] on span "Yes, change globally" at bounding box center [882, 398] width 72 height 20
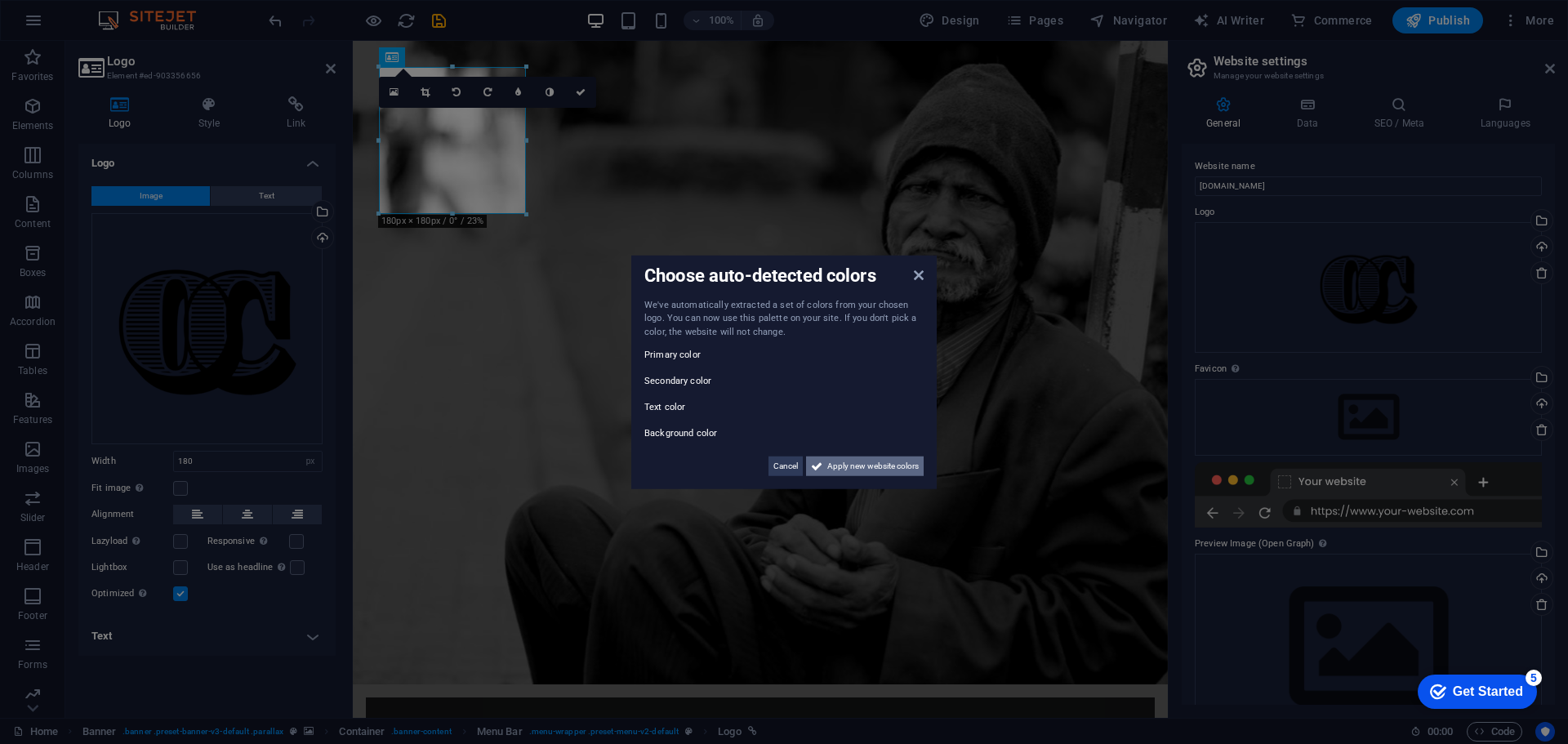
click at [895, 467] on span "Apply new website colors" at bounding box center [873, 466] width 91 height 20
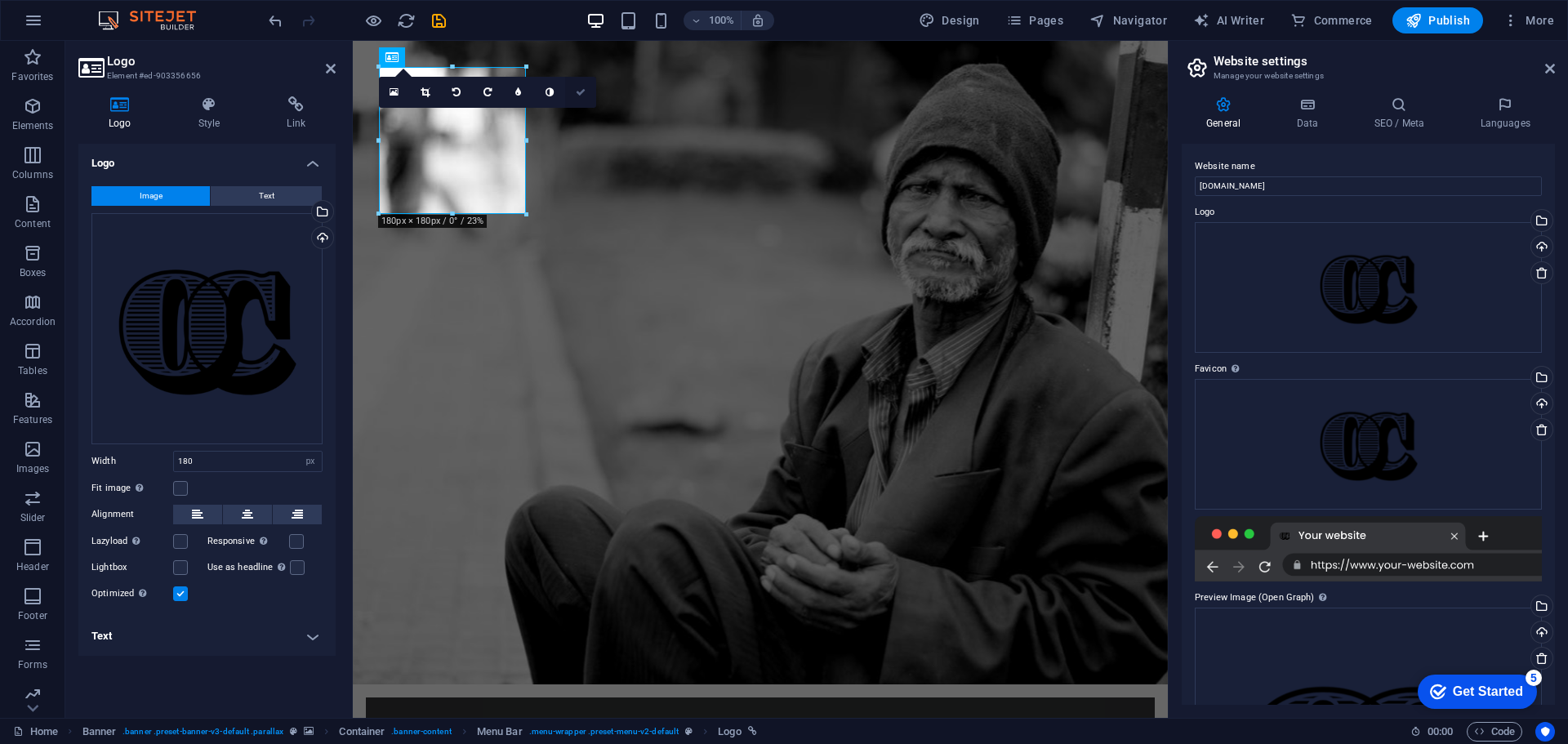
click at [579, 93] on icon at bounding box center [579, 92] width 9 height 9
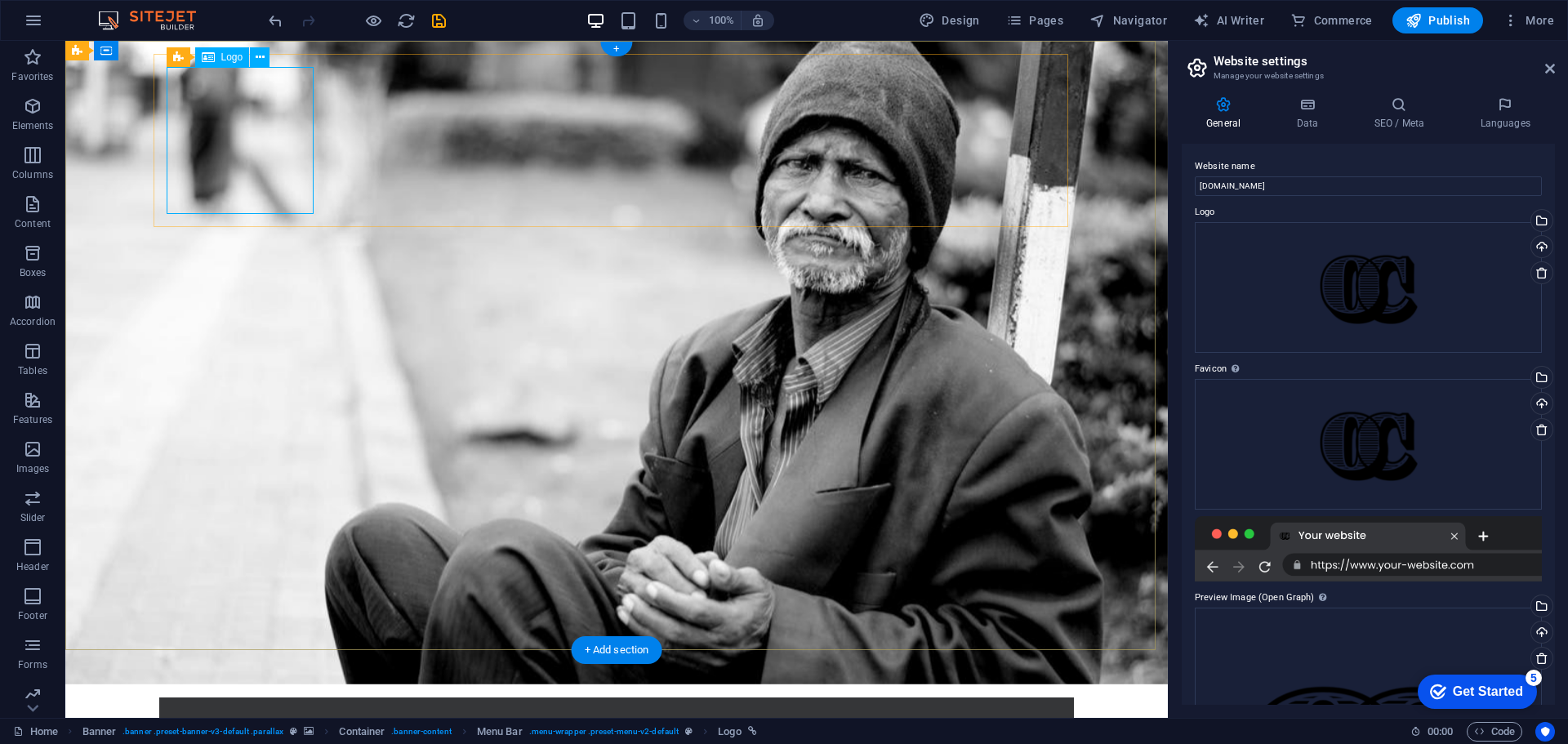
click at [253, 59] on button at bounding box center [259, 57] width 20 height 20
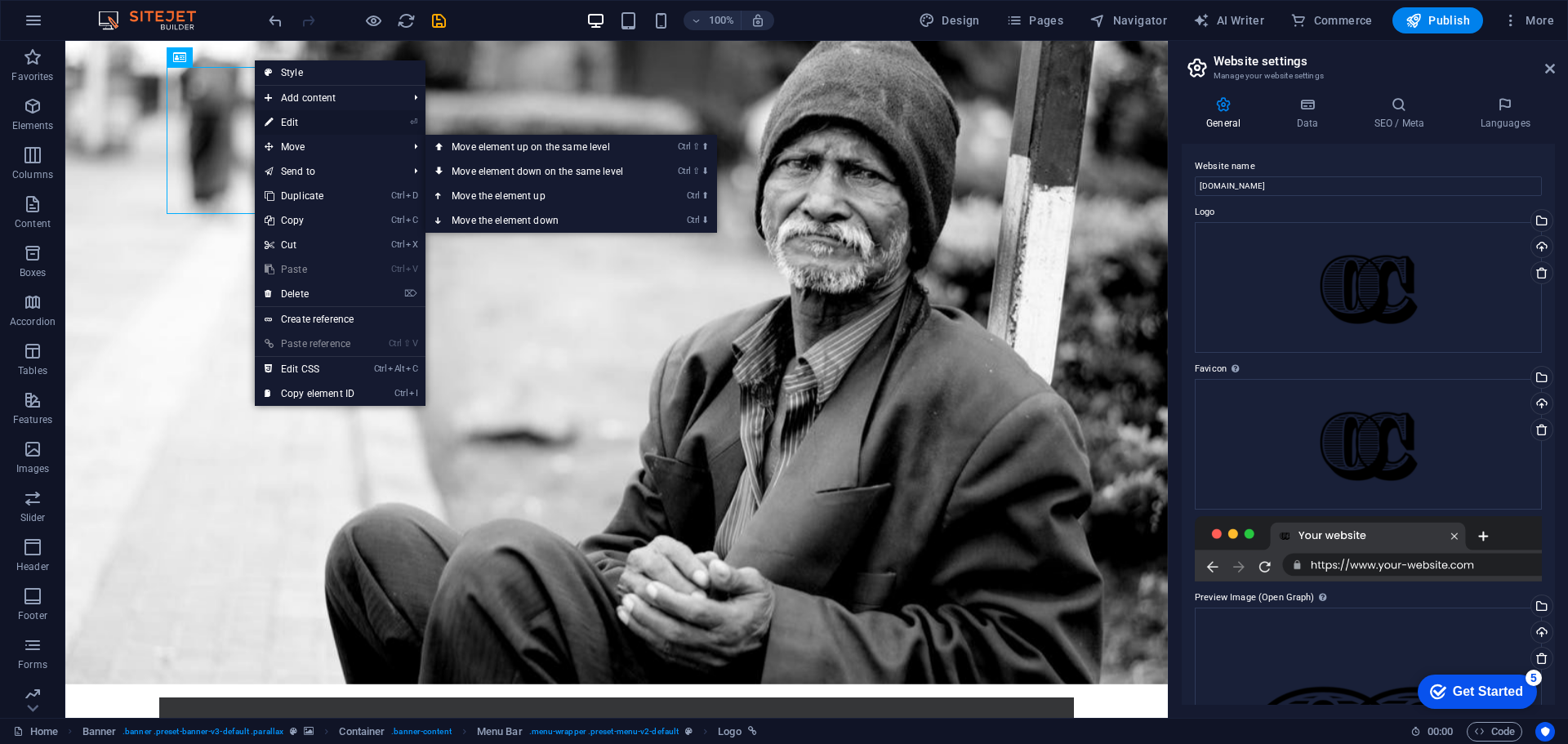
click at [289, 122] on link "⏎ Edit" at bounding box center [309, 122] width 109 height 25
select select "px"
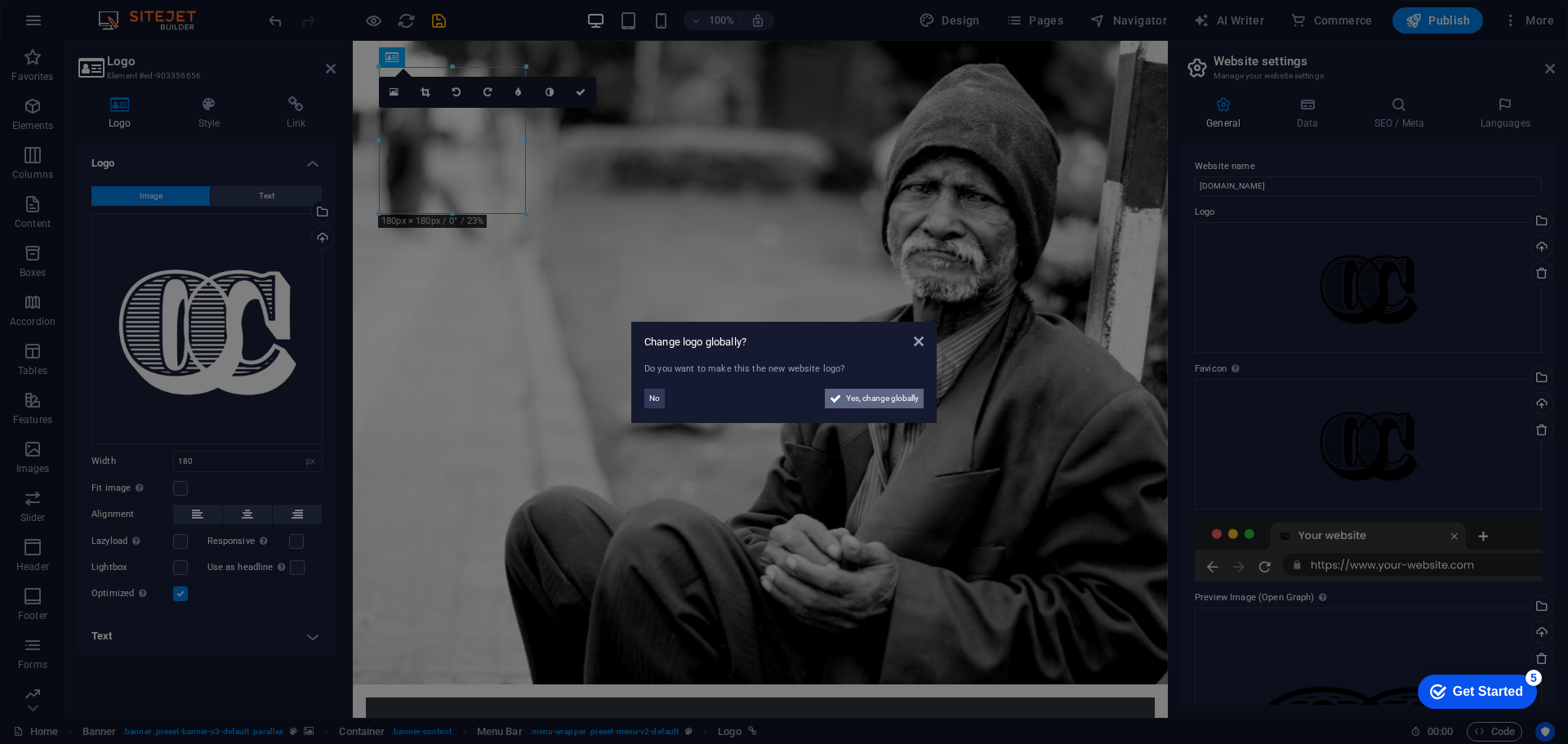
click at [843, 397] on button "Yes, change globally" at bounding box center [874, 398] width 99 height 20
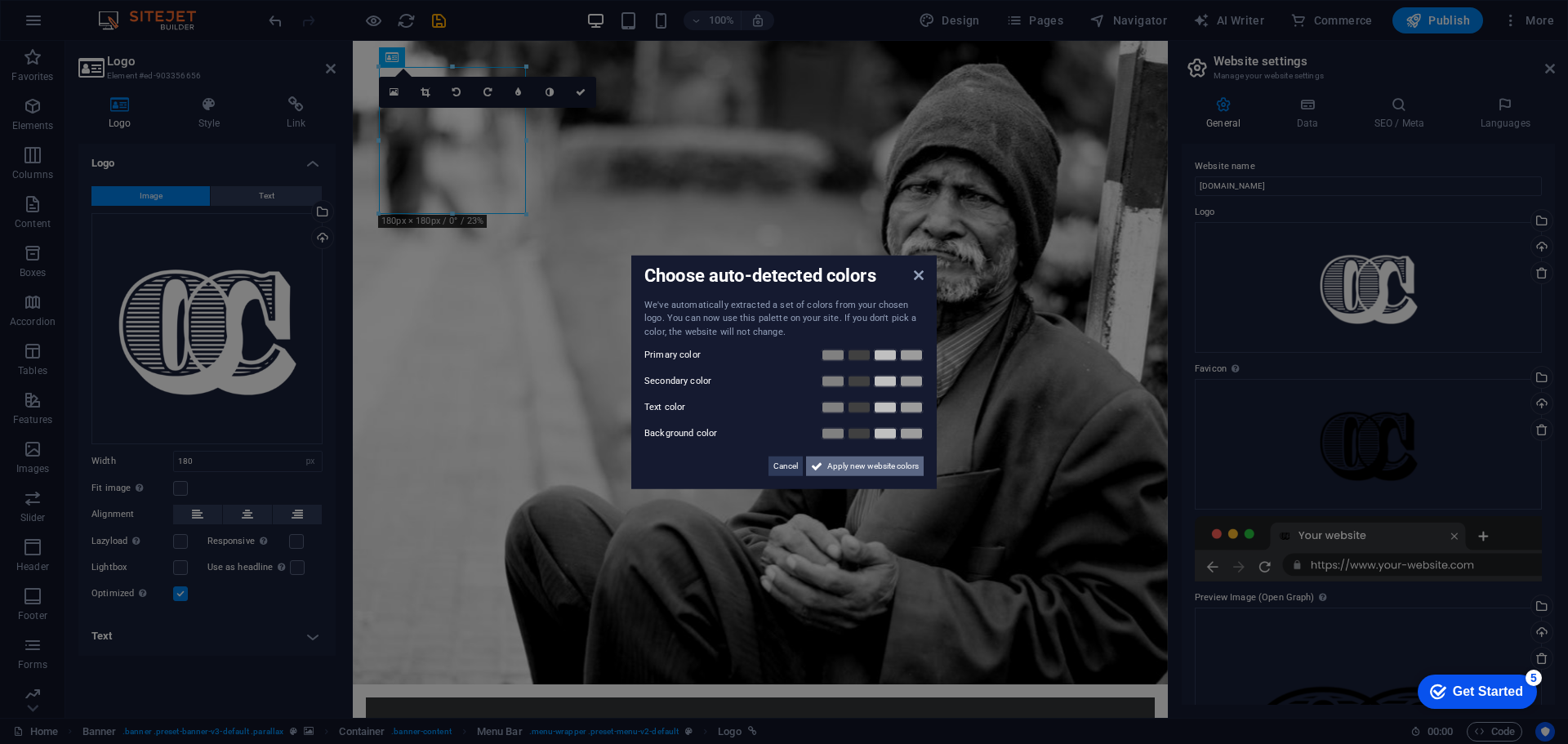
click at [887, 471] on span "Apply new website colors" at bounding box center [873, 466] width 91 height 20
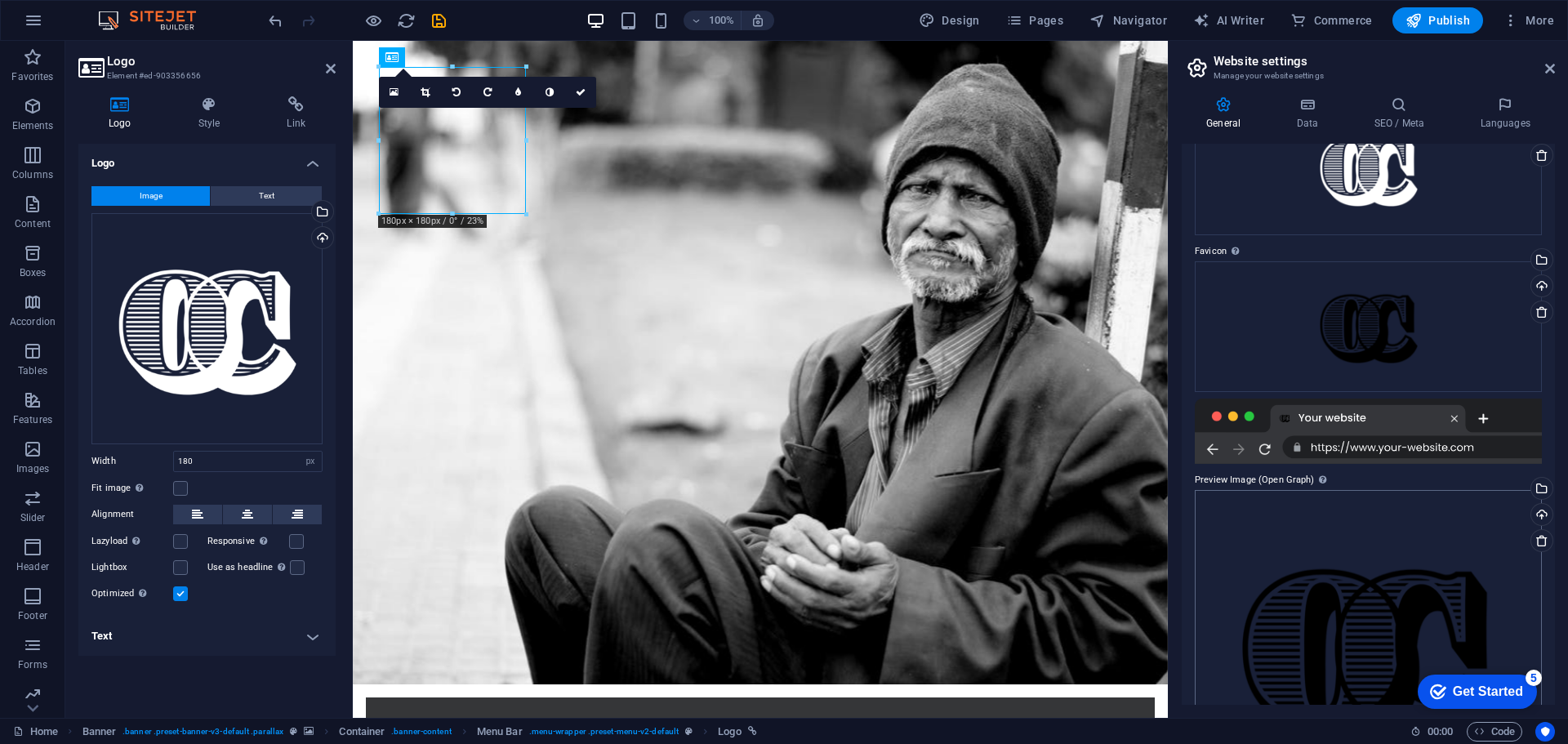
scroll to position [243, 0]
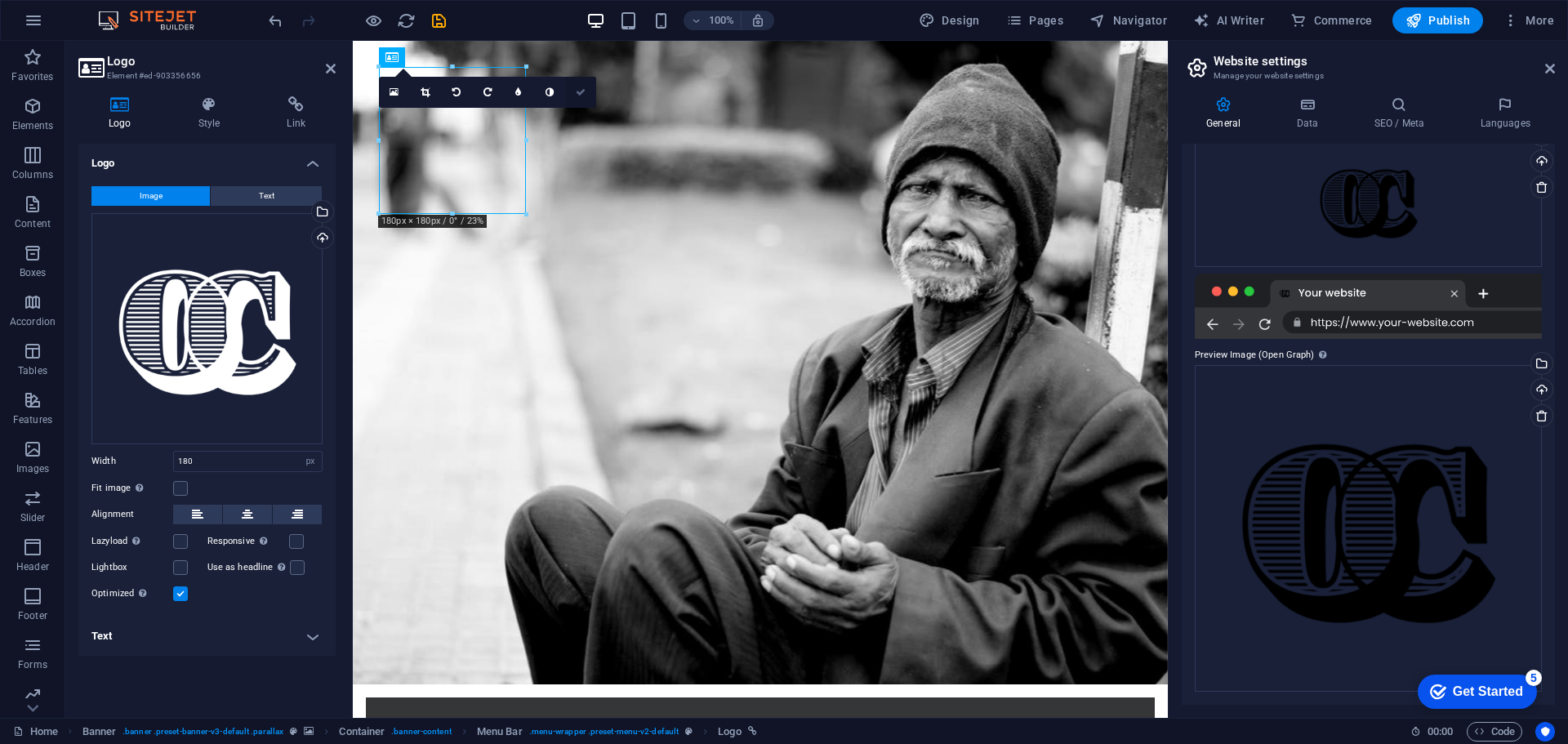
click at [582, 93] on icon at bounding box center [579, 92] width 9 height 9
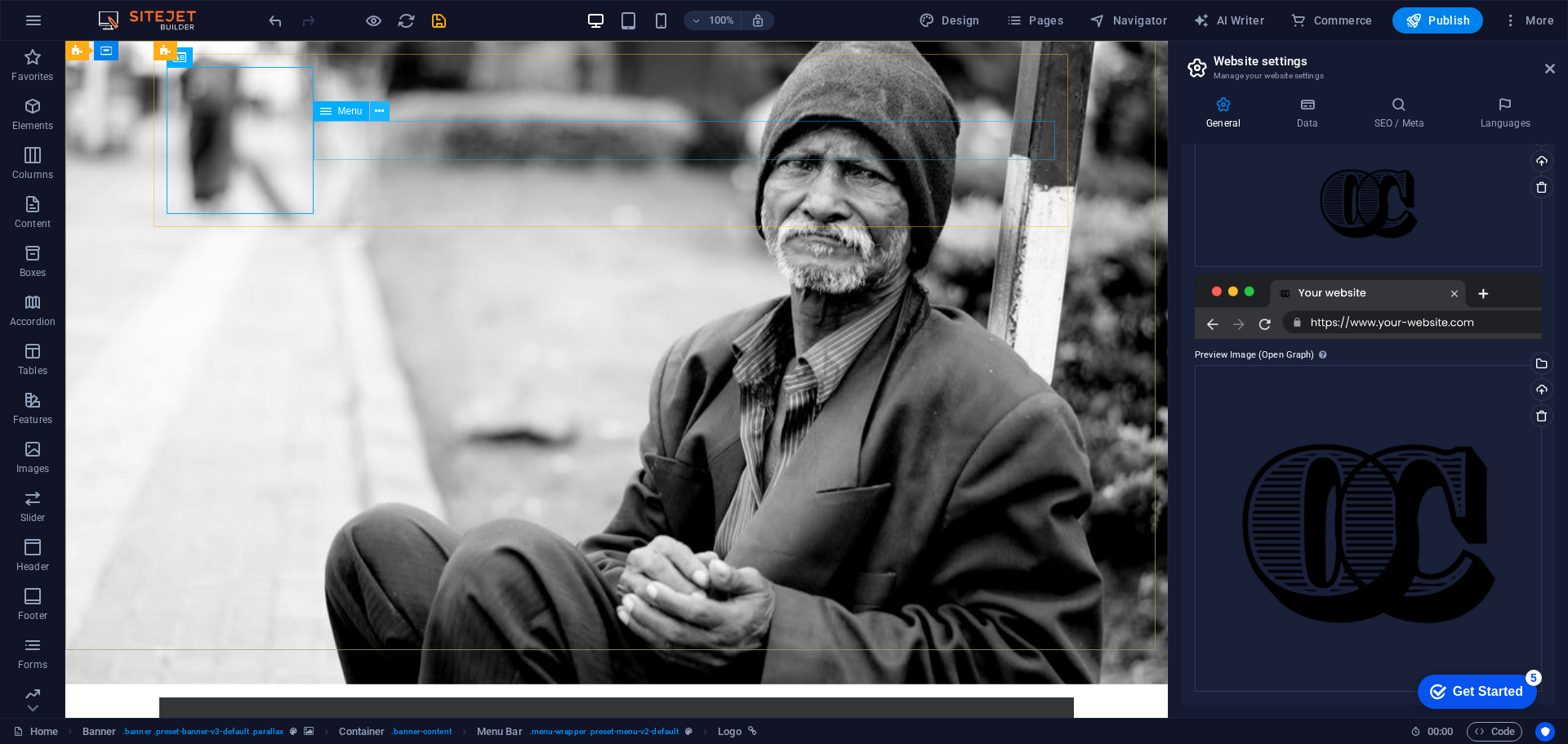
click at [380, 105] on icon at bounding box center [379, 112] width 9 height 17
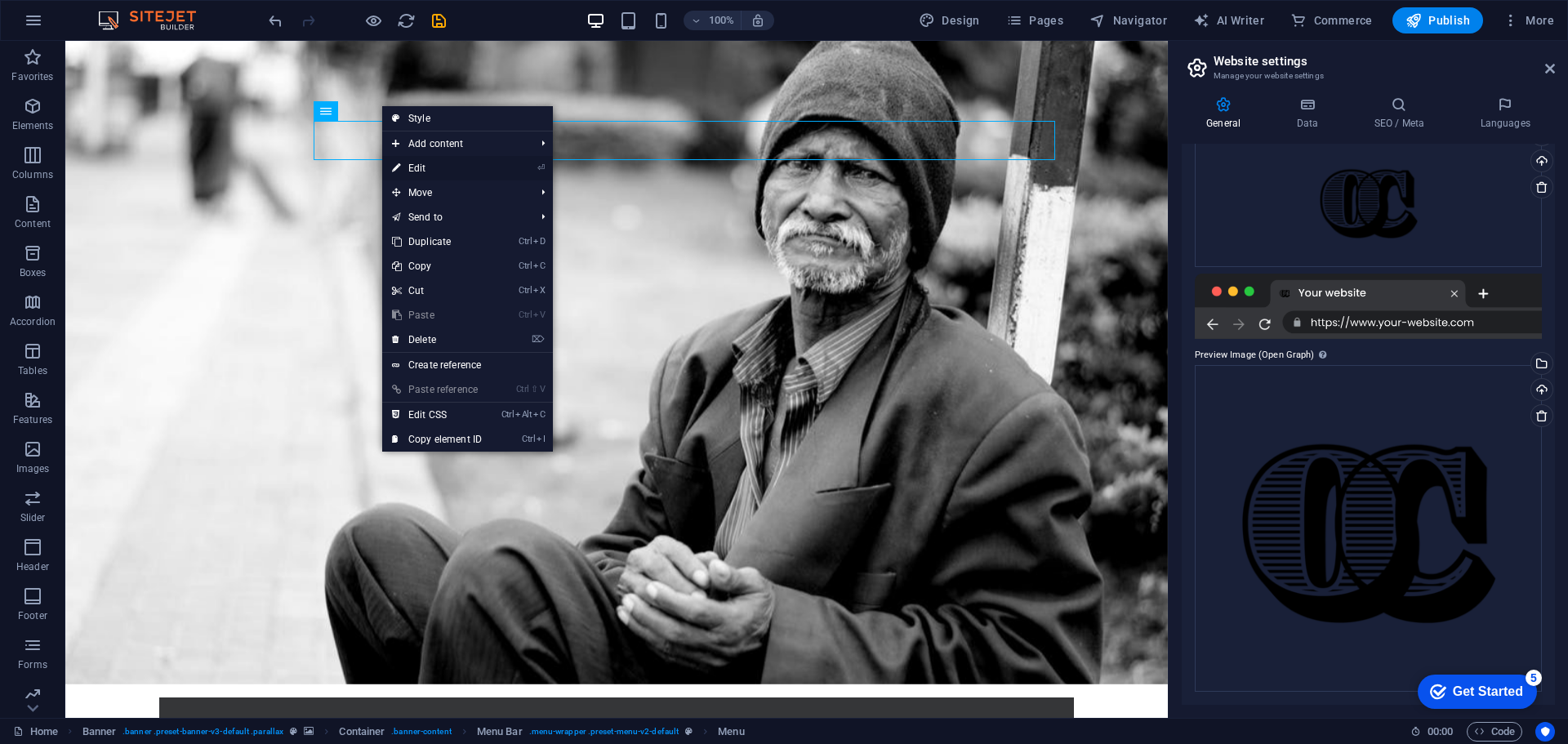
click at [425, 170] on link "⏎ Edit" at bounding box center [436, 168] width 109 height 25
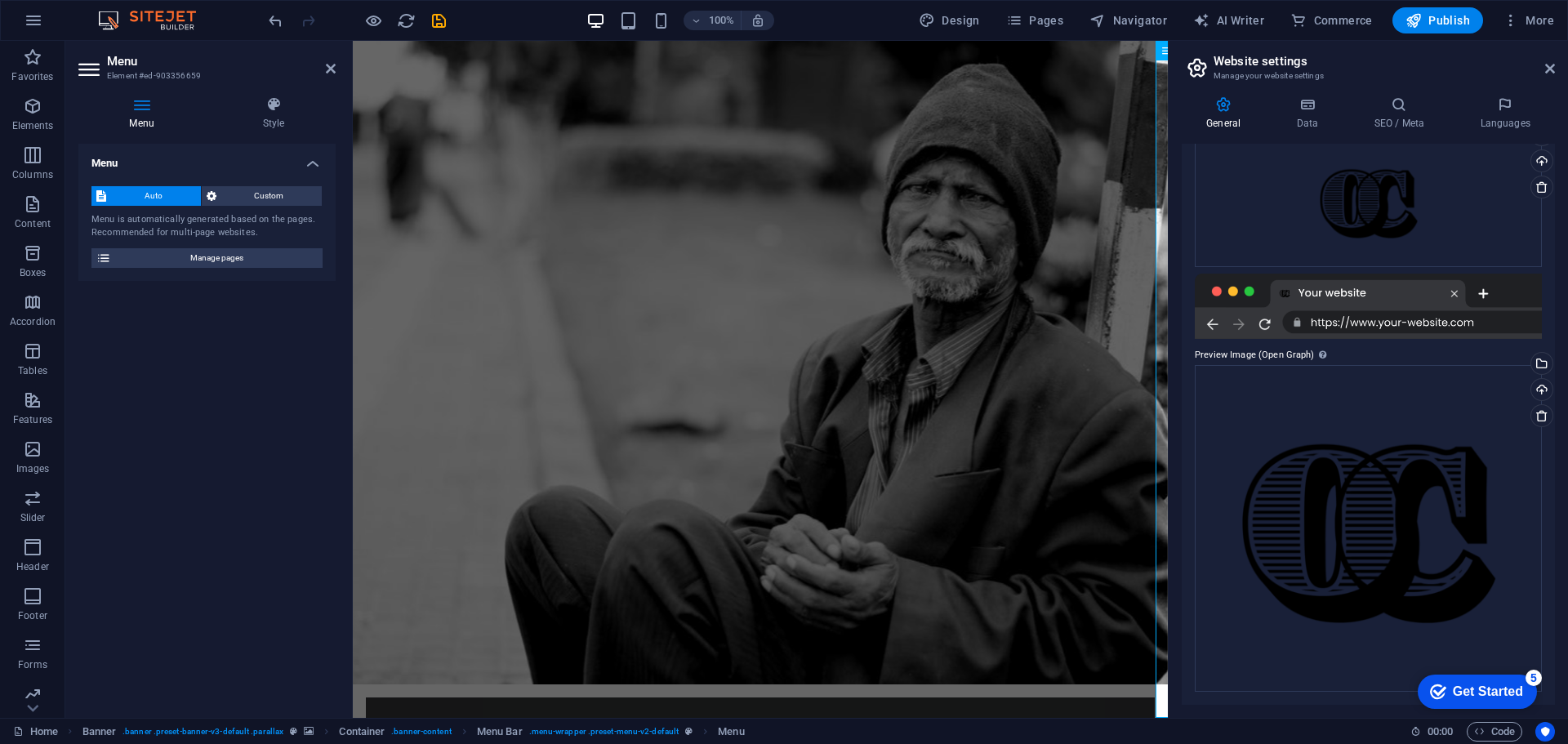
click at [159, 193] on span "Auto" at bounding box center [153, 195] width 85 height 20
click at [248, 197] on span "Custom" at bounding box center [269, 195] width 96 height 20
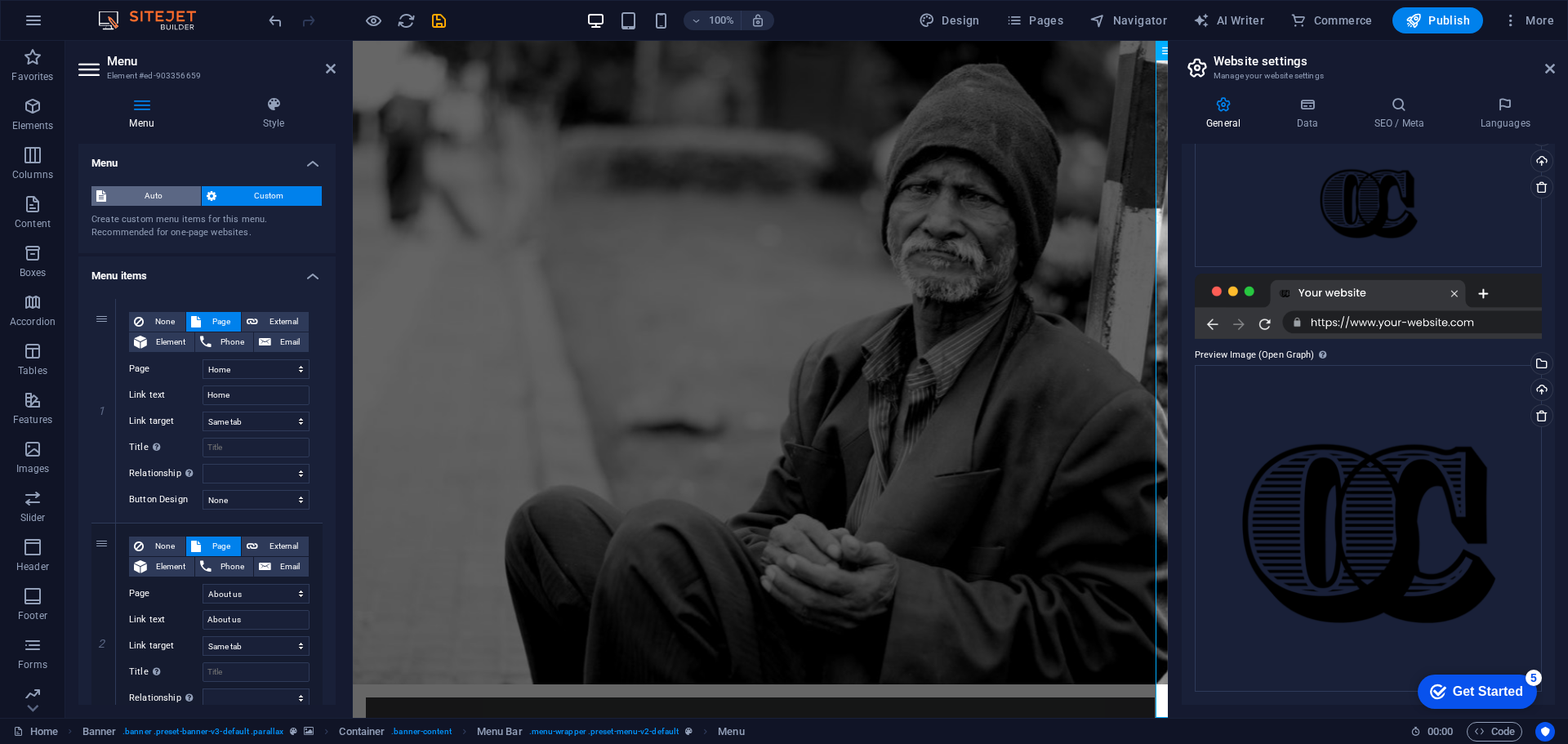
click at [159, 199] on span "Auto" at bounding box center [153, 195] width 85 height 20
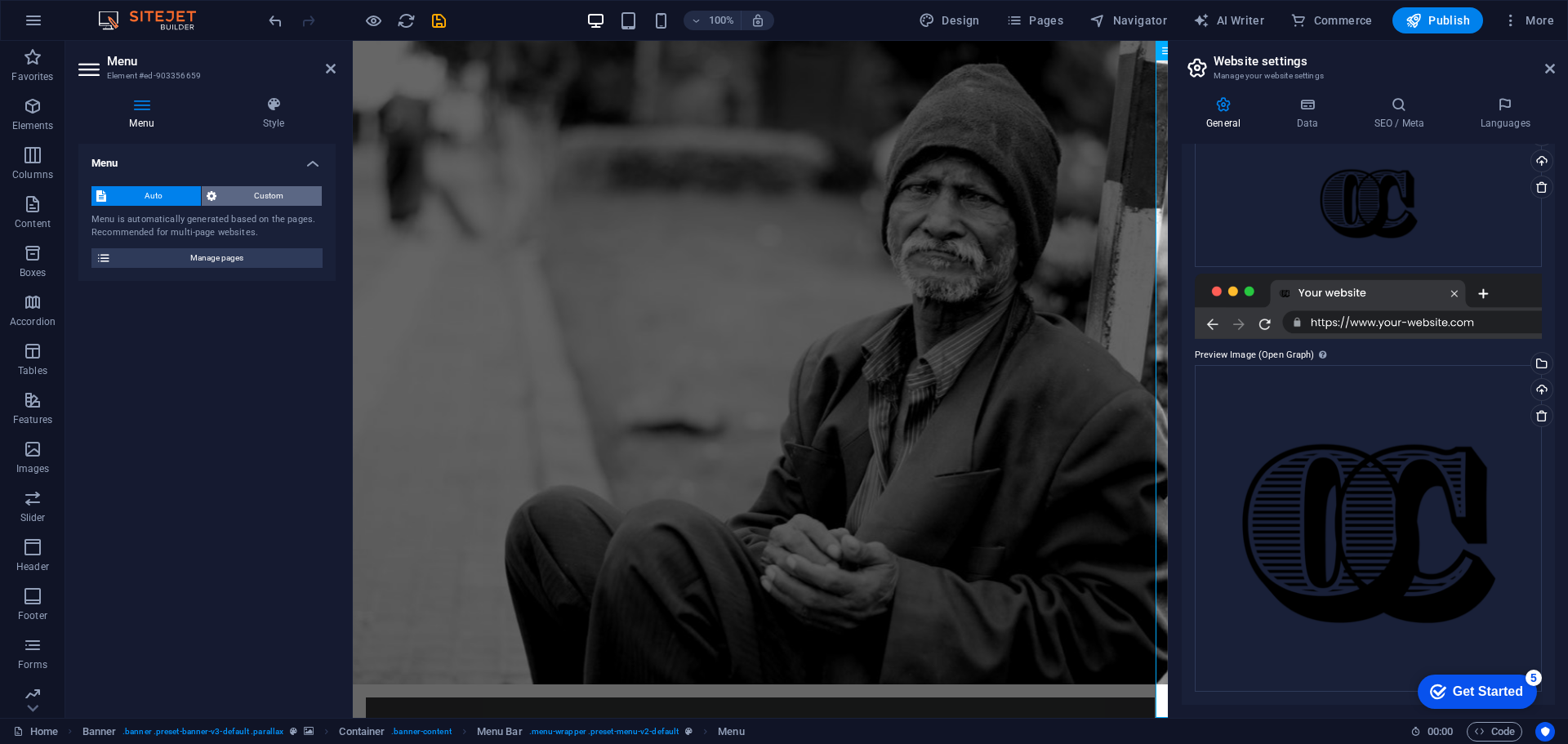
click at [240, 199] on span "Custom" at bounding box center [269, 195] width 96 height 20
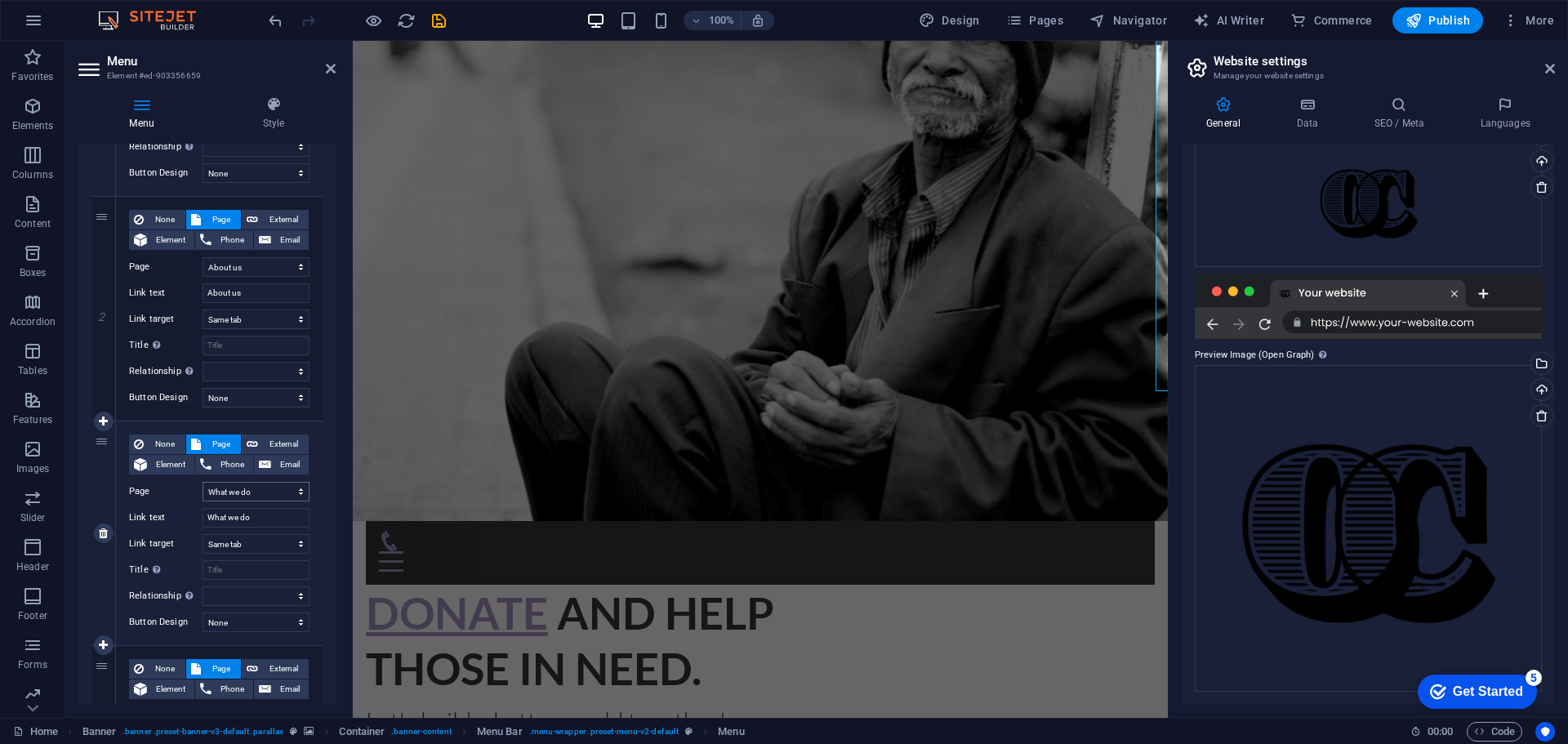
scroll to position [408, 0]
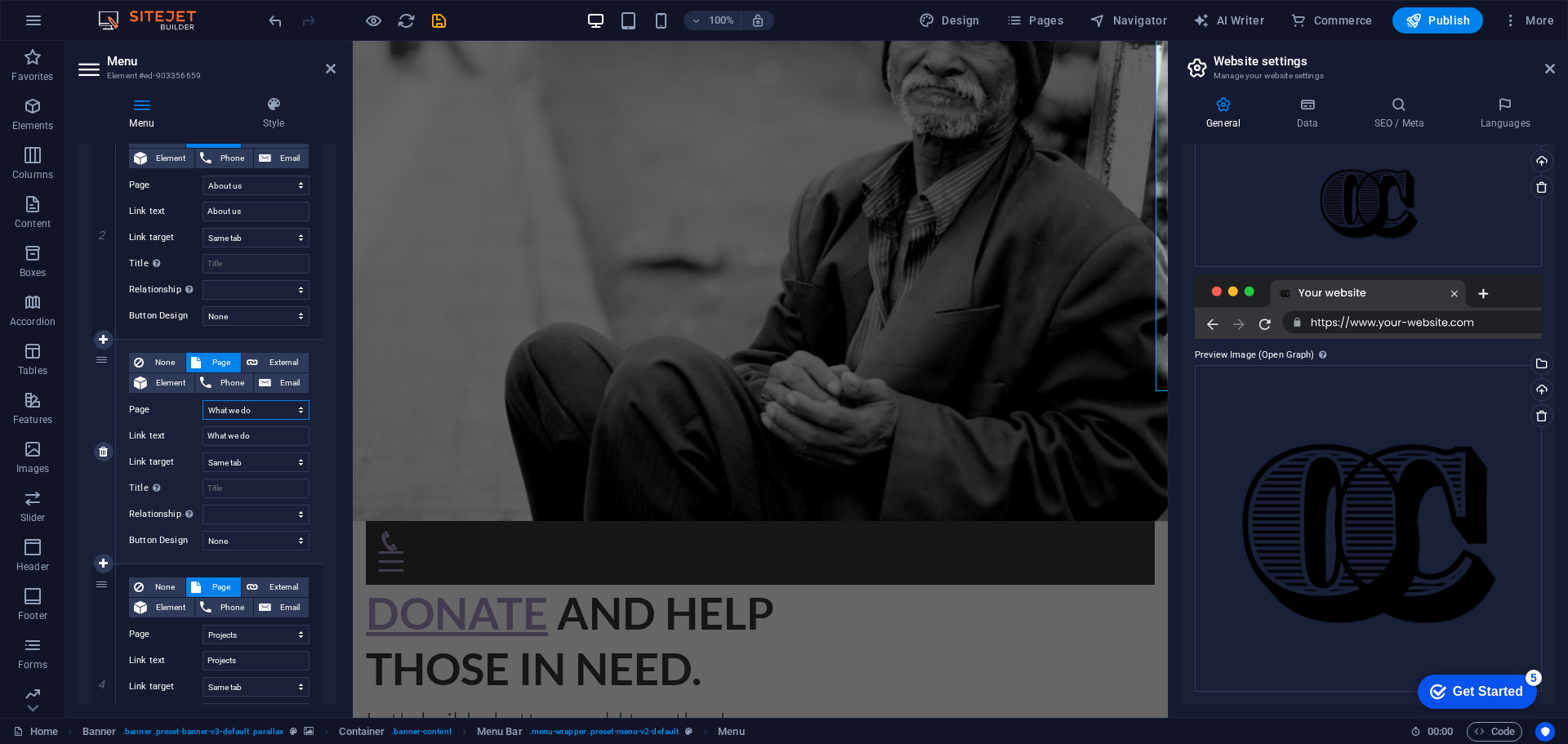
click at [282, 409] on select "Home About us What we do Projects Volunteers Donate Legal Notice Privacy" at bounding box center [257, 409] width 107 height 20
click at [263, 407] on select "Home About us What we do Projects Volunteers Donate Legal Notice Privacy" at bounding box center [257, 409] width 107 height 20
click at [279, 407] on select "Home About us What we do Projects Volunteers Donate Legal Notice Privacy" at bounding box center [257, 409] width 107 height 20
drag, startPoint x: 269, startPoint y: 439, endPoint x: -68, endPoint y: 439, distance: 337.0
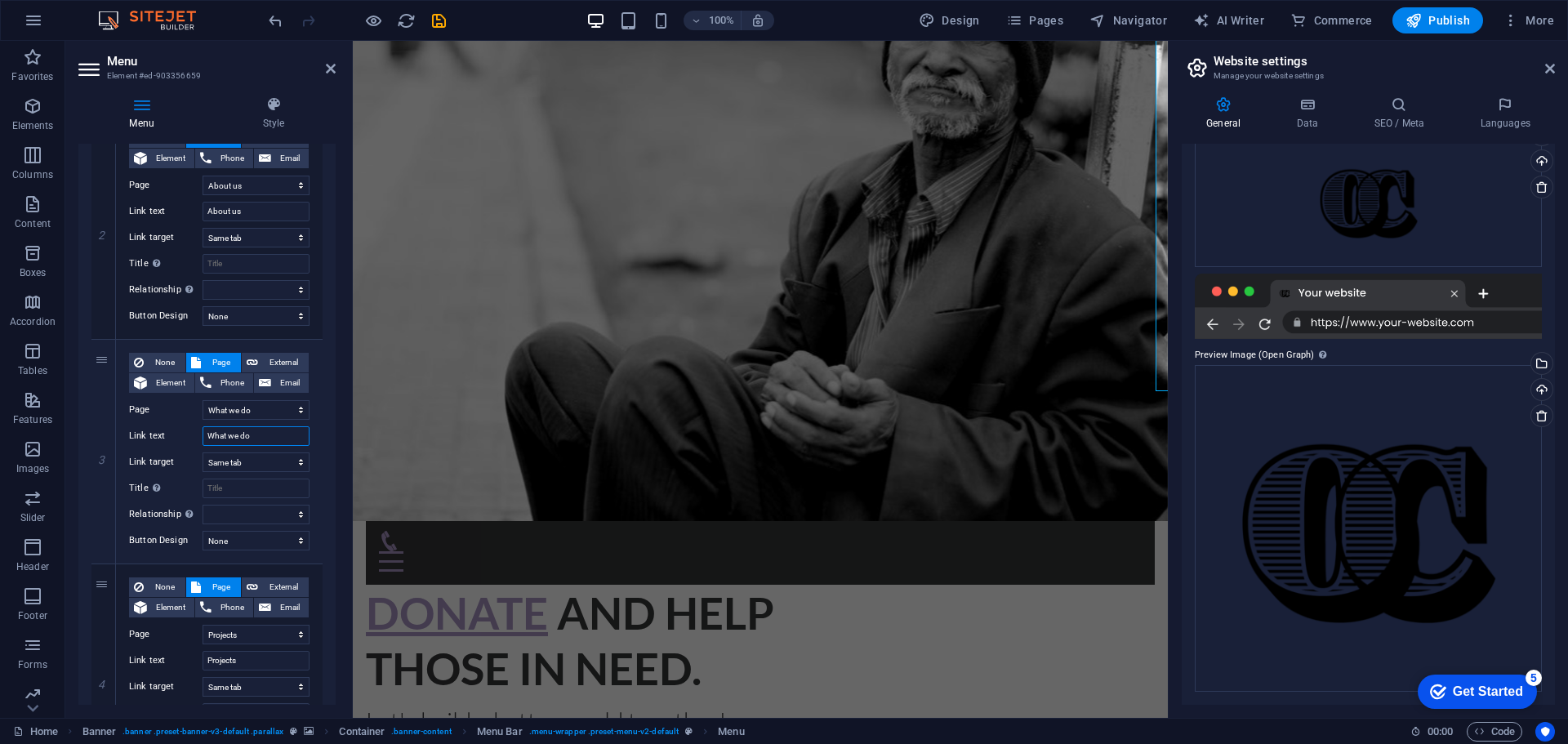
click at [0, 439] on html "[DOMAIN_NAME] Home Favorites Elements Columns Content Boxes Accordion Tables Fe…" at bounding box center [784, 372] width 1568 height 744
type input "Grant Writing"
select select
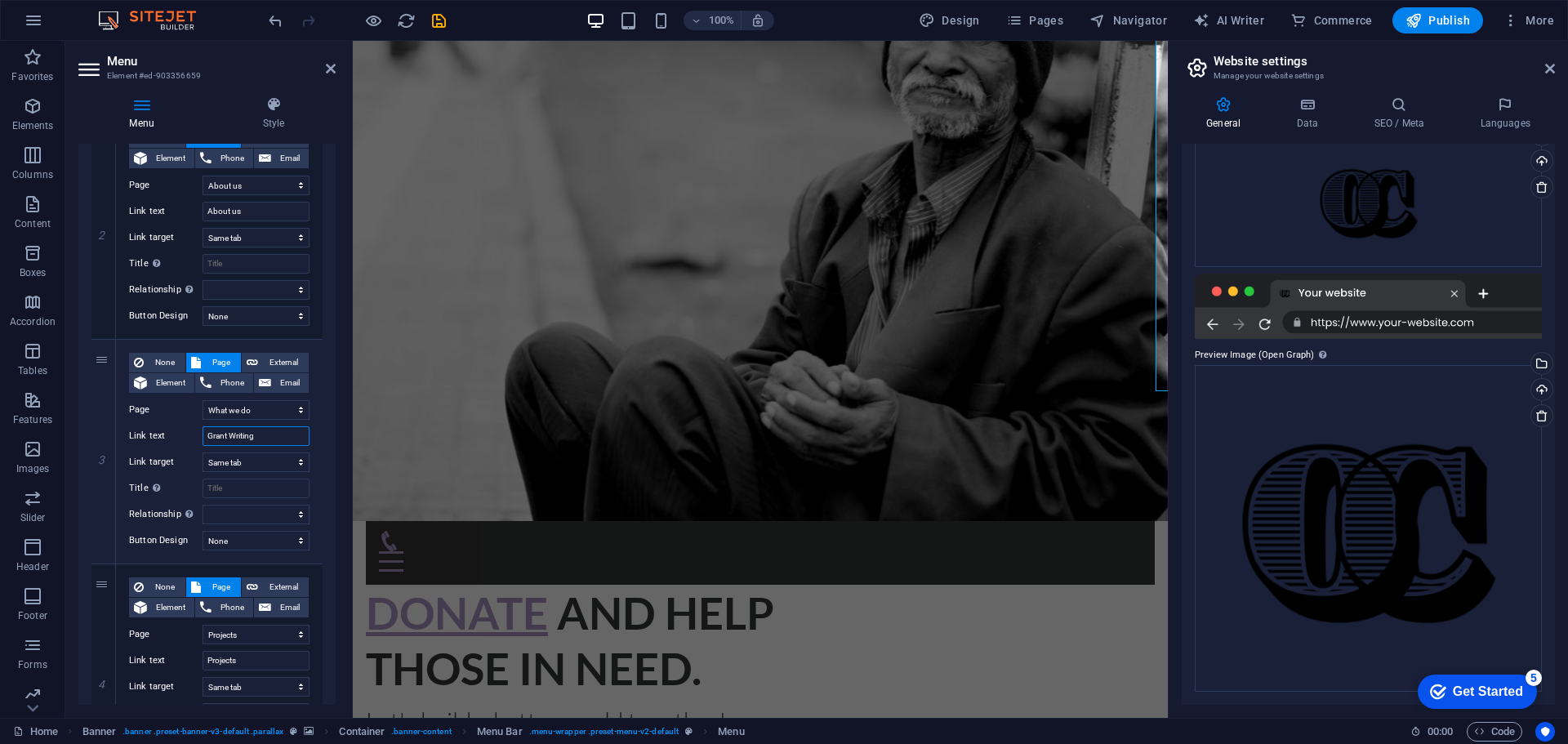
select select
type input "Grant Writing Ser"
select select
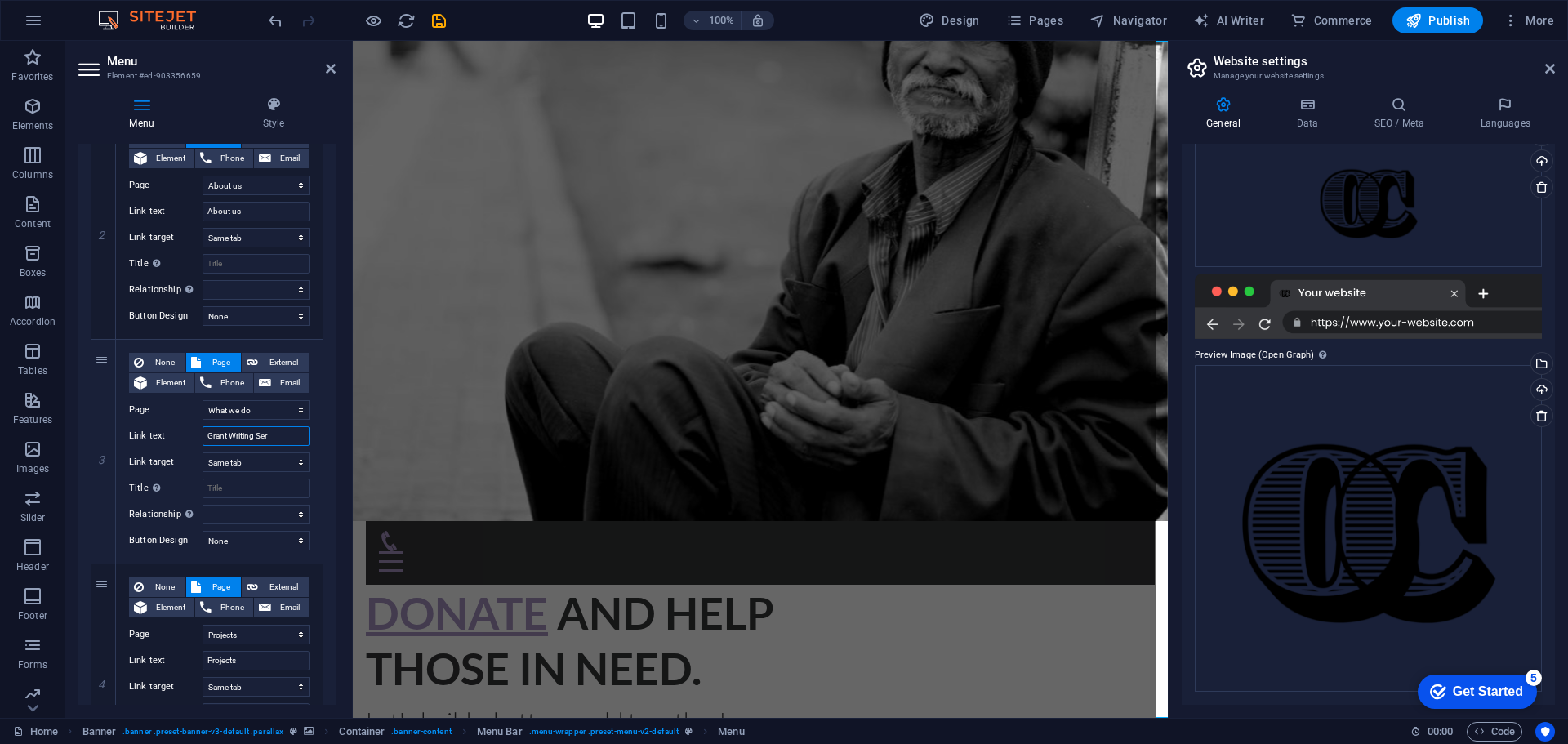
select select
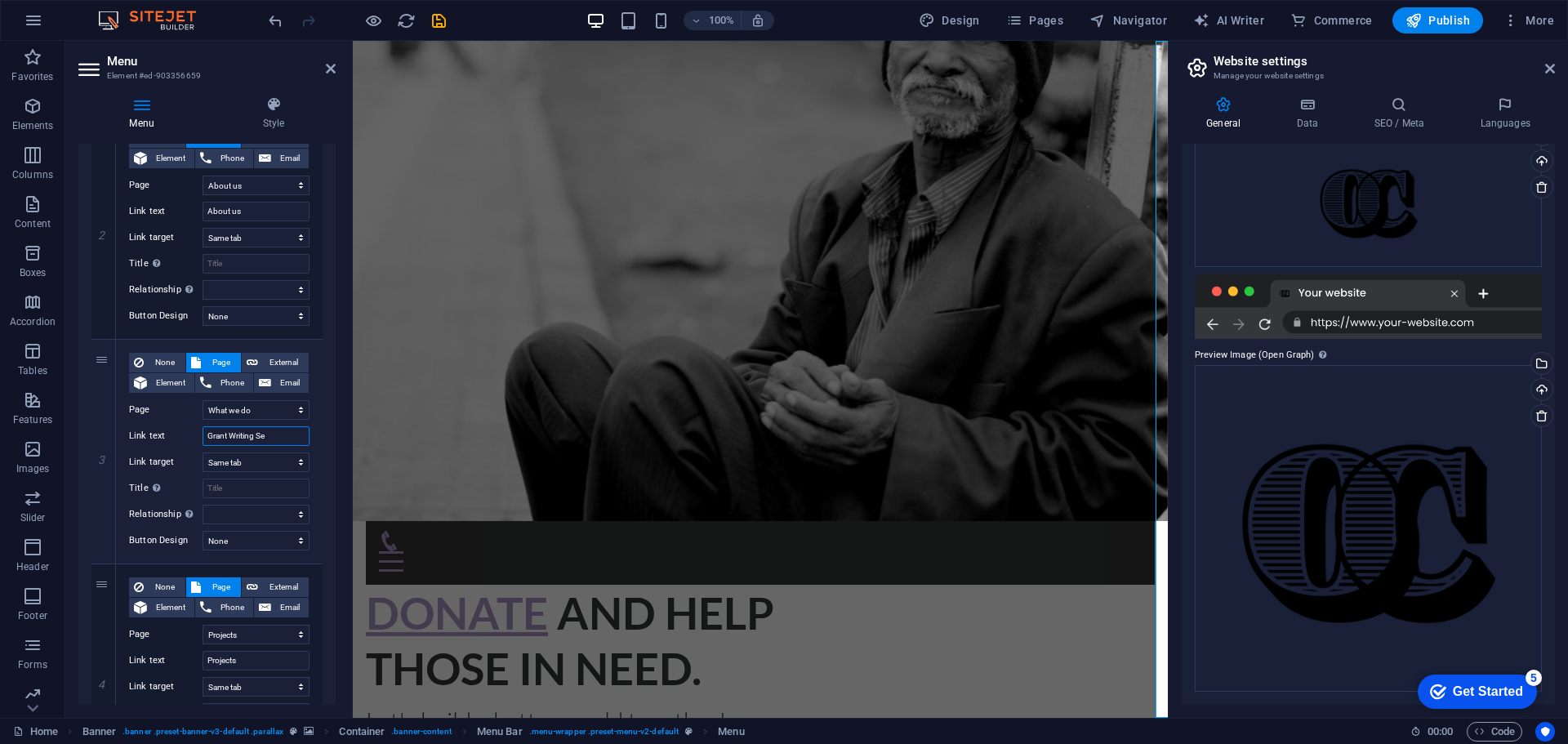
type input "Grant Writing S"
select select
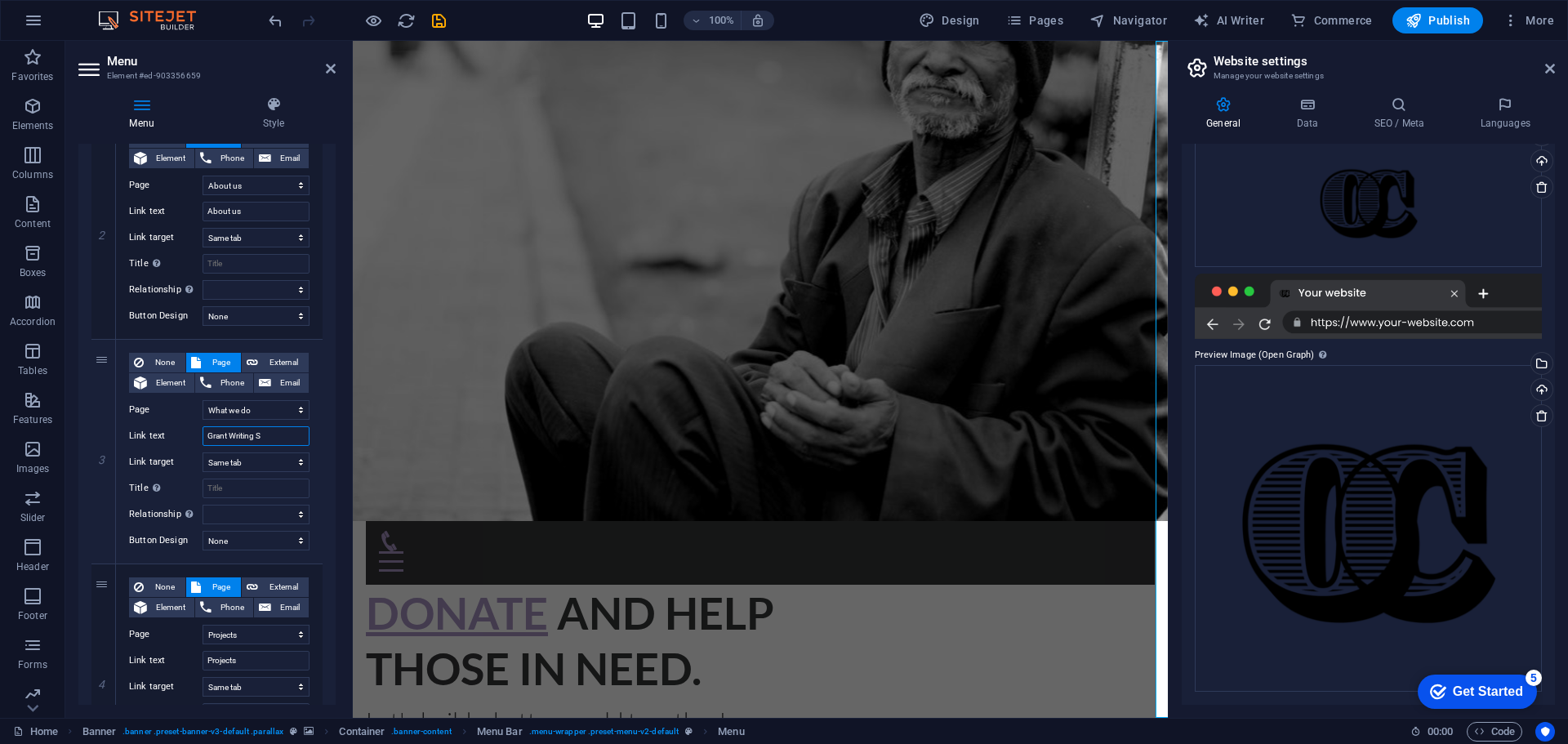
select select
type input "Grant Writing"
select select
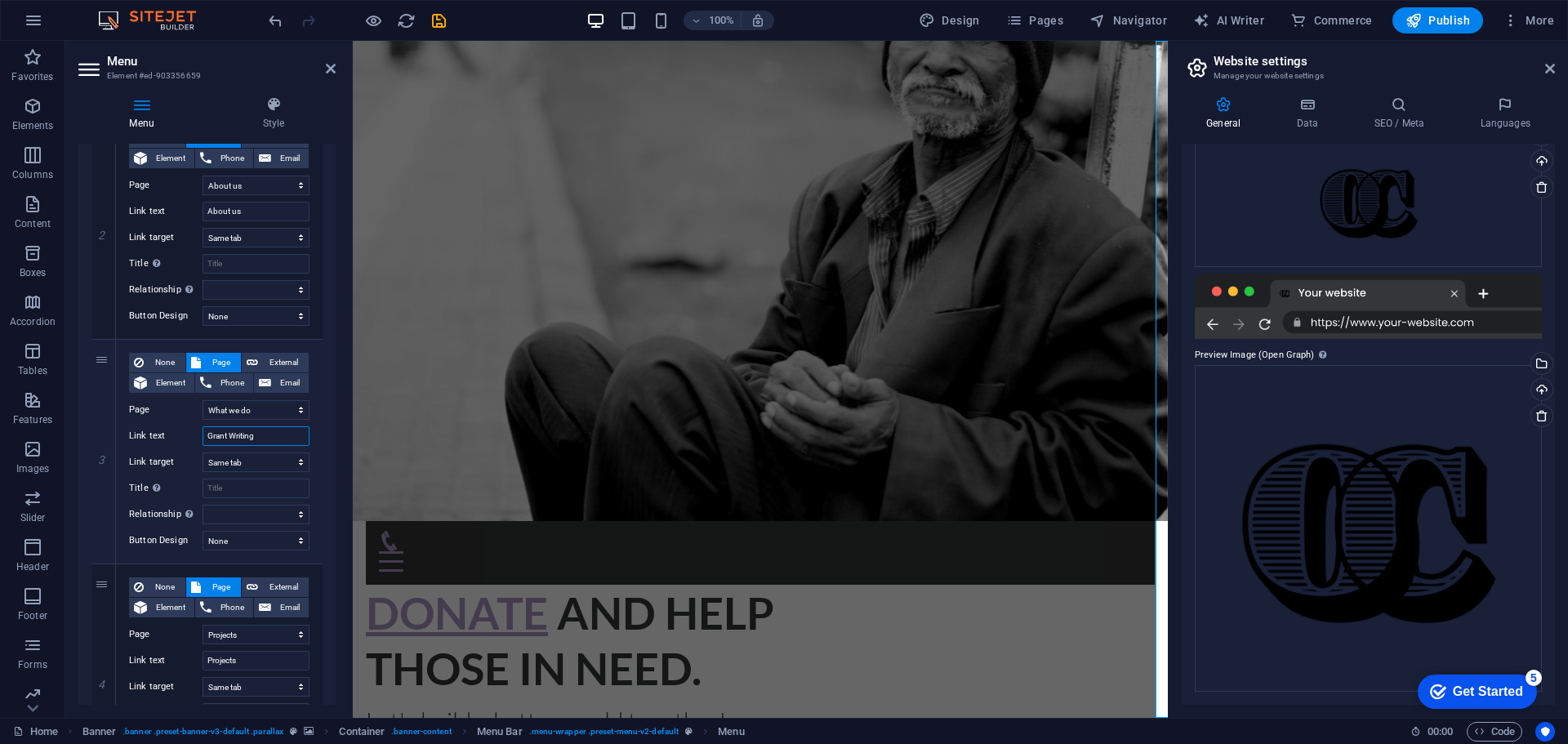
select select
type input "Grant Writing"
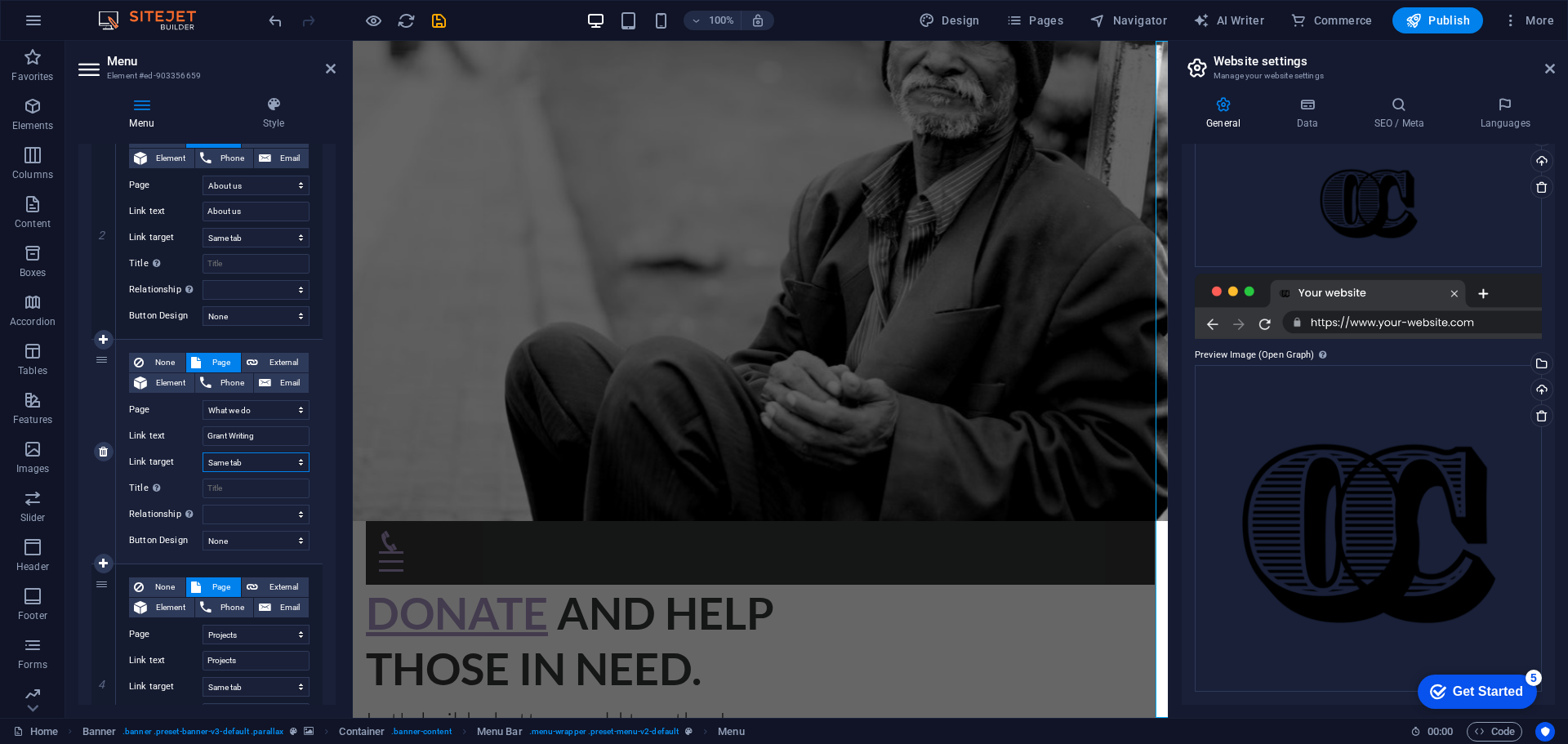
click at [258, 463] on select "New tab Same tab Overlay" at bounding box center [257, 462] width 107 height 20
click at [263, 417] on select "Home About us What we do Projects Volunteers Donate Legal Notice Privacy" at bounding box center [257, 409] width 107 height 20
click at [193, 355] on icon at bounding box center [195, 362] width 9 height 20
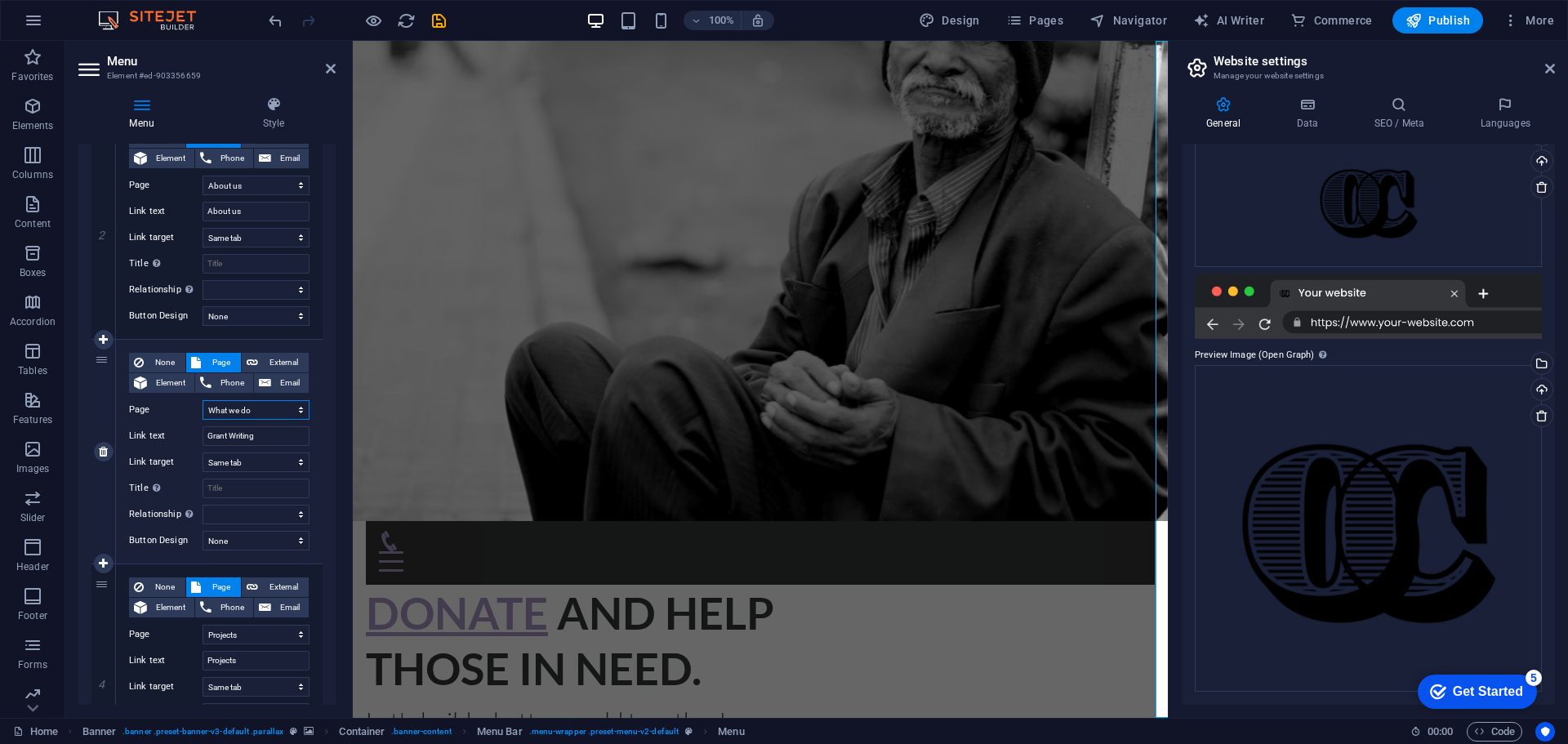
click at [224, 412] on select "Home About us What we do Projects Volunteers Donate Legal Notice Privacy" at bounding box center [257, 409] width 107 height 20
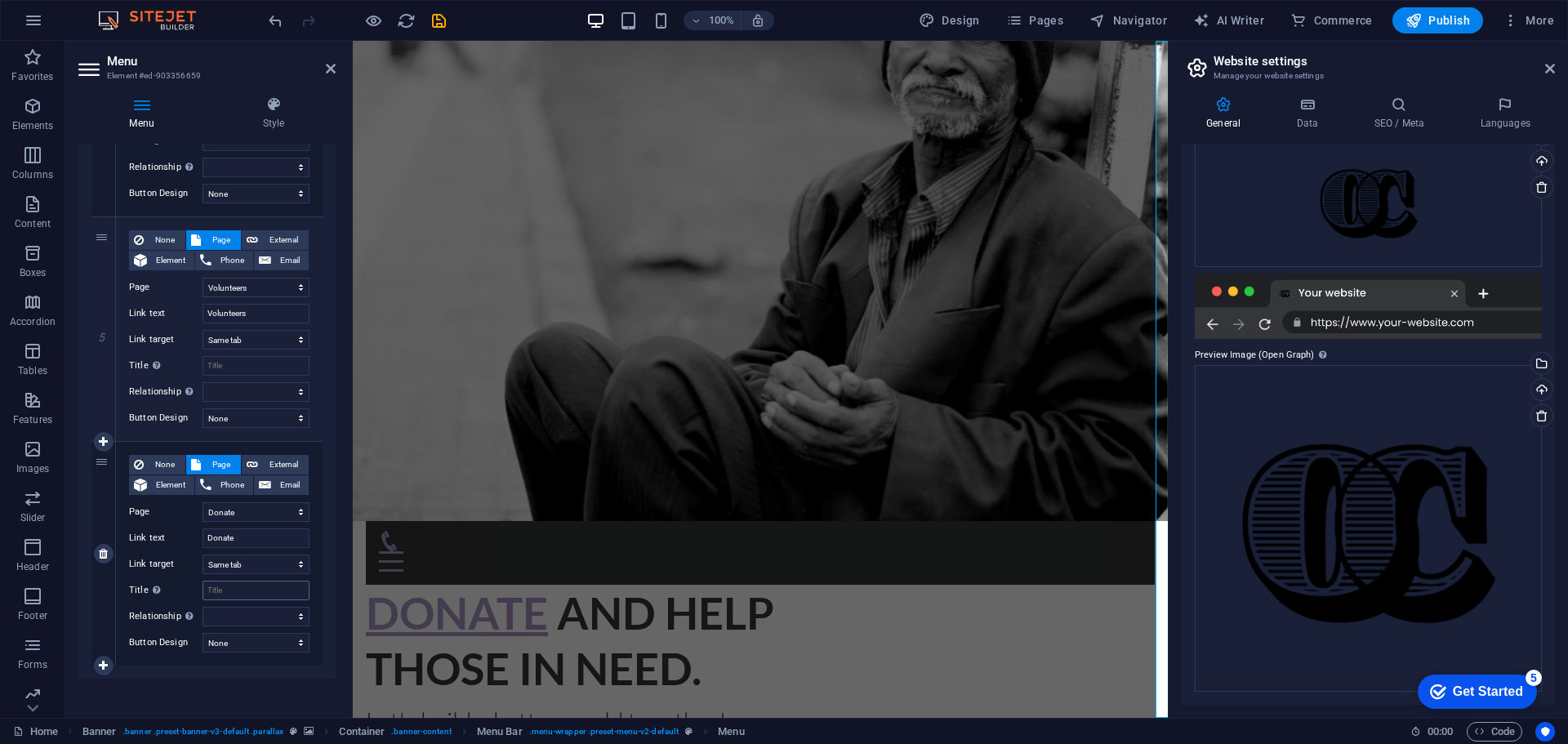
scroll to position [986, 0]
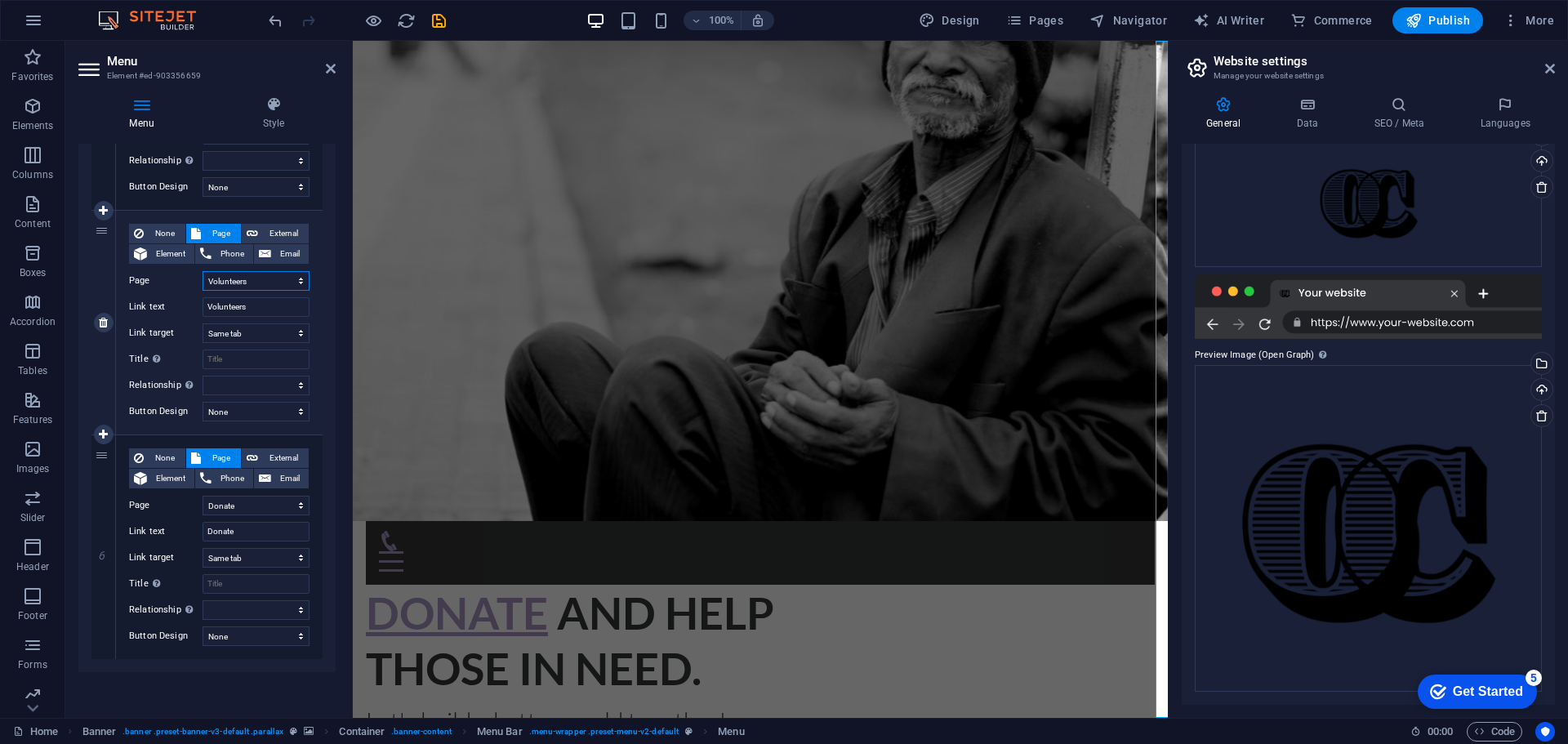
click at [286, 284] on select "Home About us What we do Projects Volunteers Donate Legal Notice Privacy" at bounding box center [257, 280] width 107 height 20
click at [297, 309] on input "Volunteers" at bounding box center [257, 307] width 107 height 20
drag, startPoint x: 297, startPoint y: 309, endPoint x: -43, endPoint y: 313, distance: 340.0
click at [0, 313] on html "[DOMAIN_NAME] Home Favorites Elements Columns Content Boxes Accordion Tables Fe…" at bounding box center [784, 372] width 1568 height 744
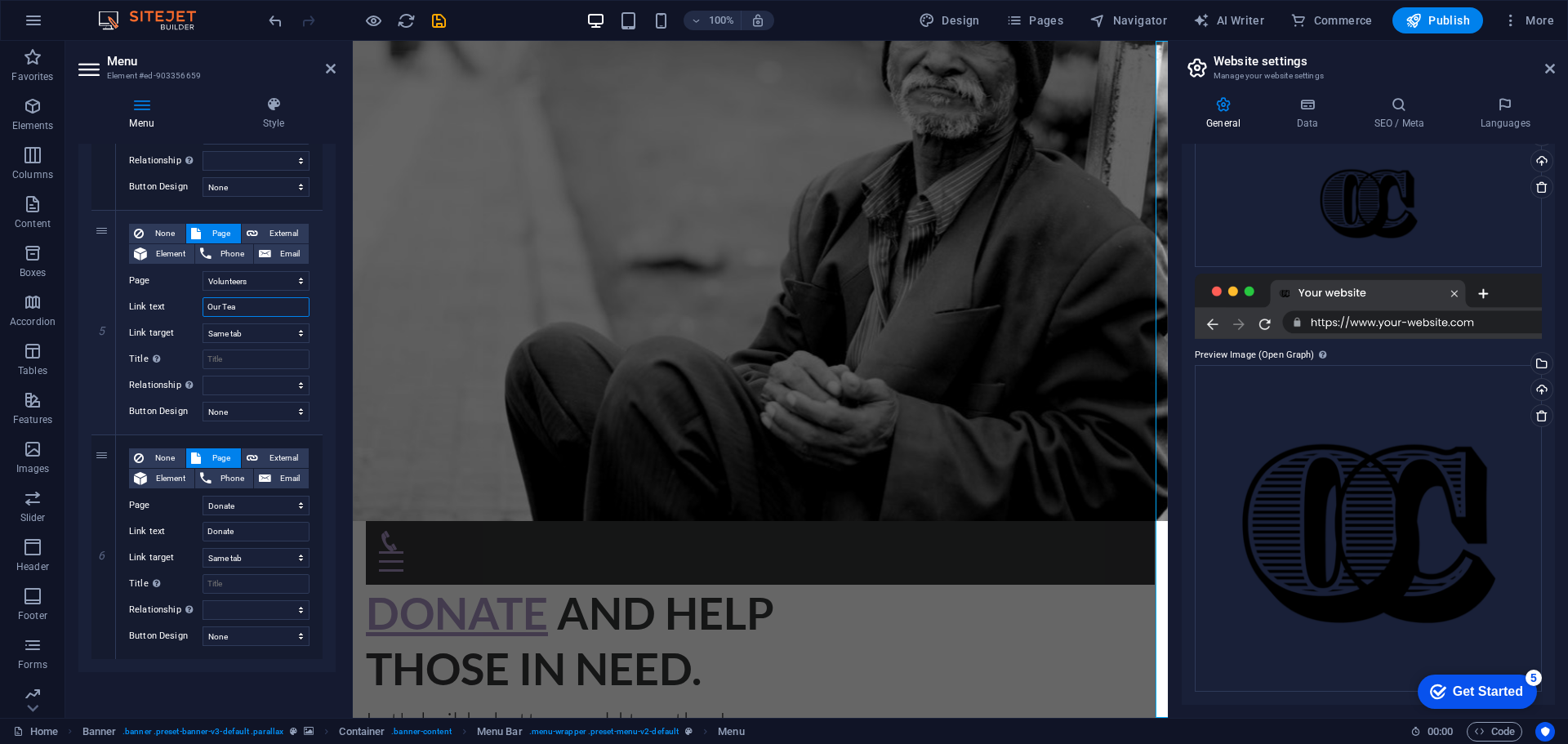
type input "Our Team"
select select
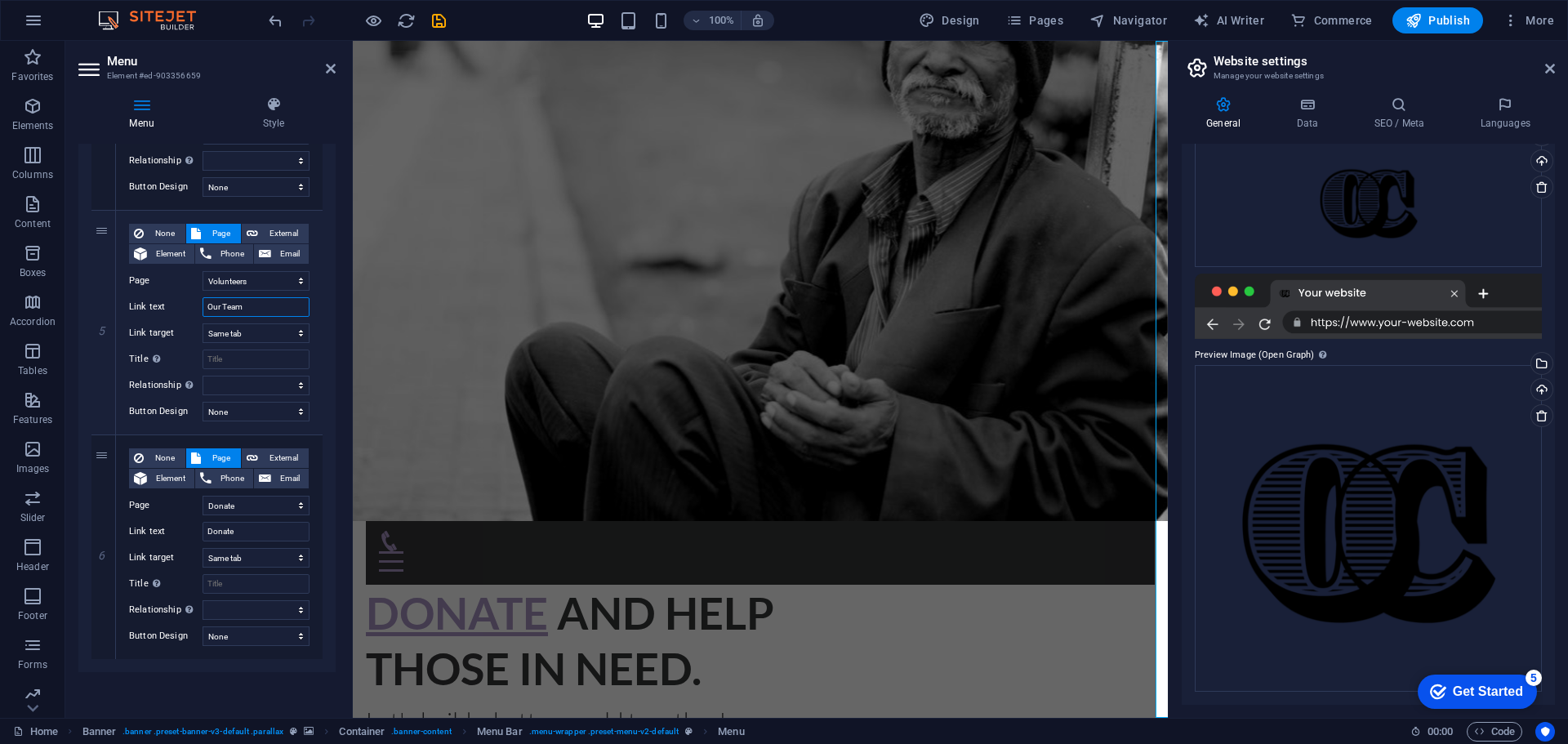
select select
type input "Our Team"
click at [314, 321] on div "None Page External Element Phone Email Page Home About us What we do Projects V…" at bounding box center [219, 322] width 206 height 224
click at [285, 285] on select "Home About us What we do Projects Volunteers Donate Legal Notice Privacy" at bounding box center [257, 280] width 107 height 20
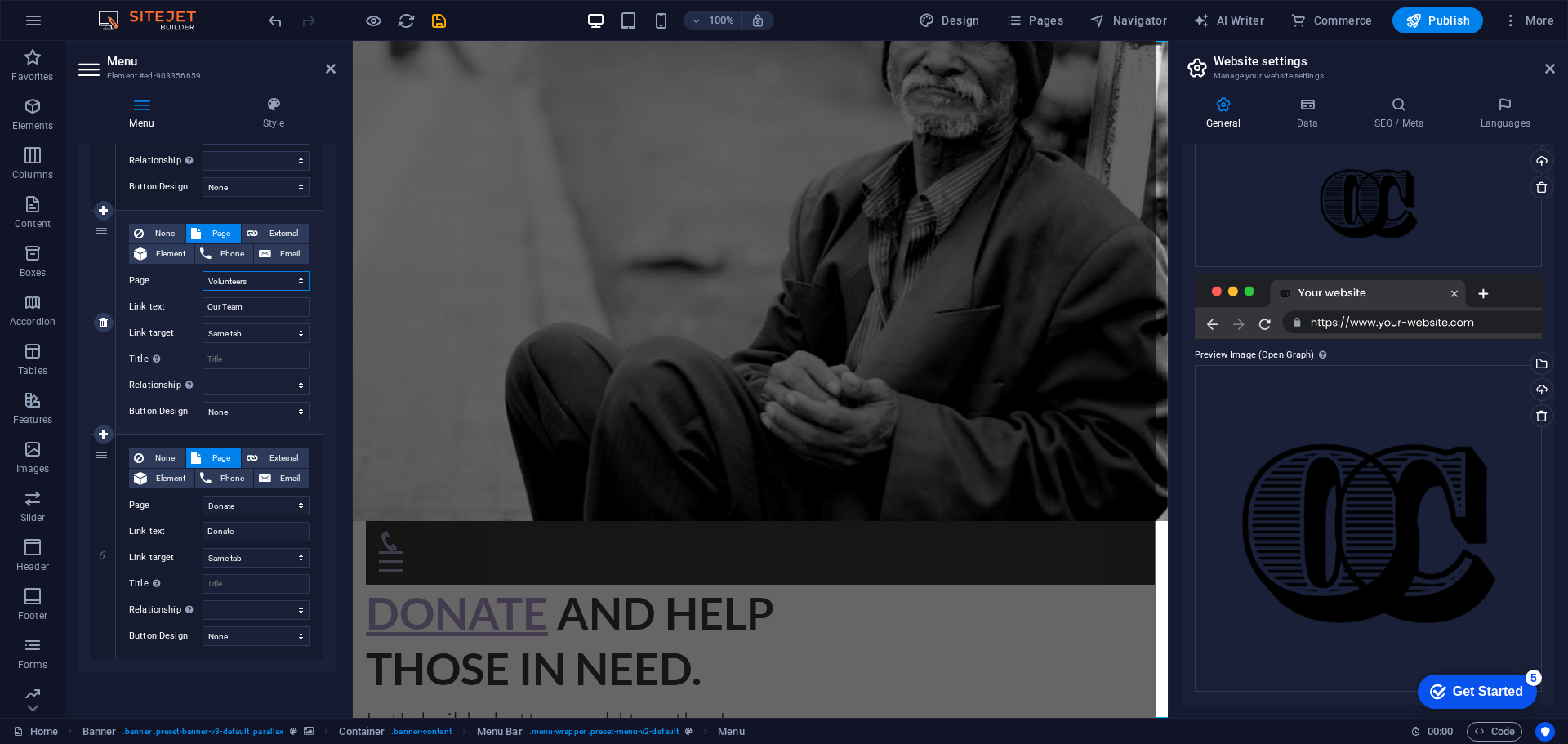
click at [285, 285] on select "Home About us What we do Projects Volunteers Donate Legal Notice Privacy" at bounding box center [257, 280] width 107 height 20
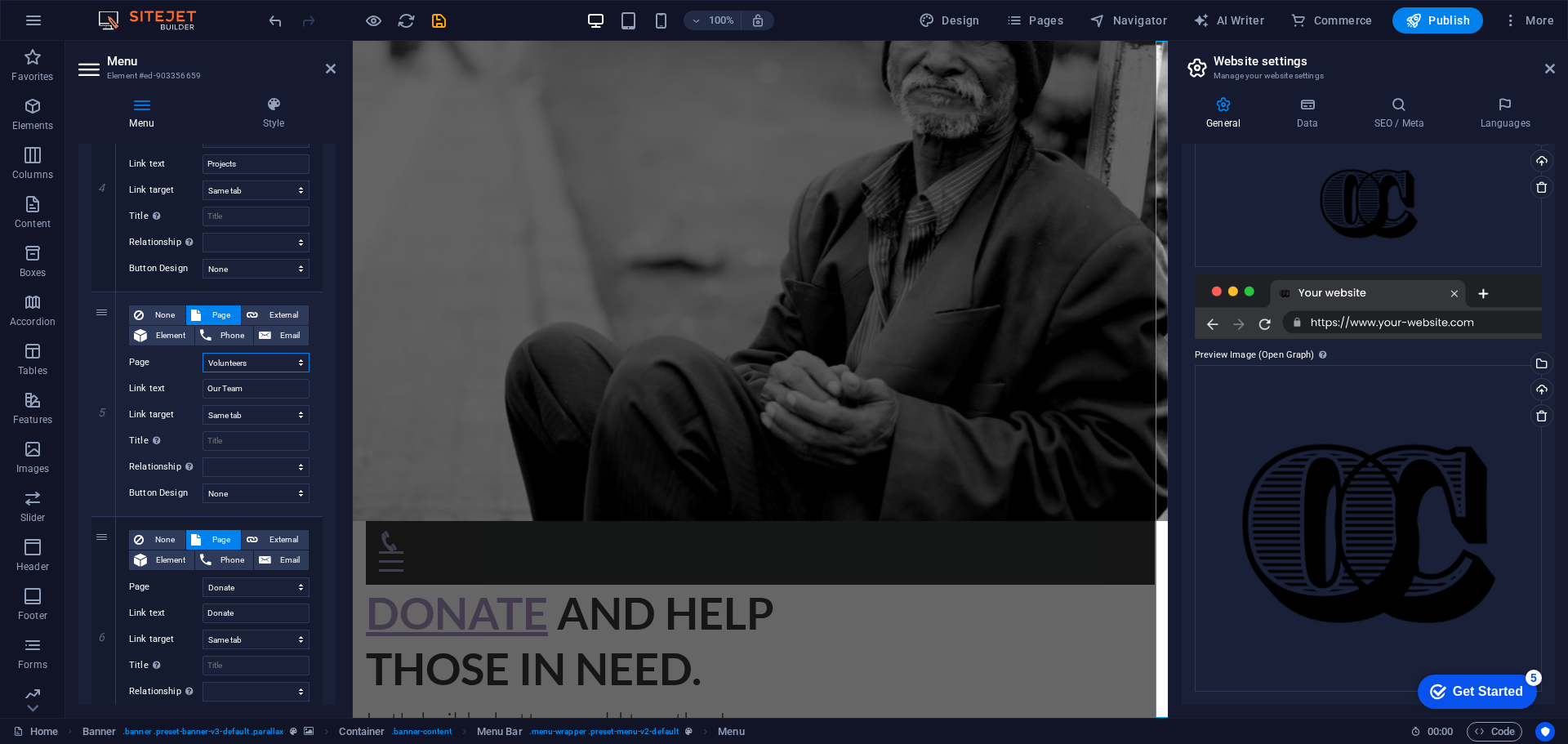
scroll to position [741, 0]
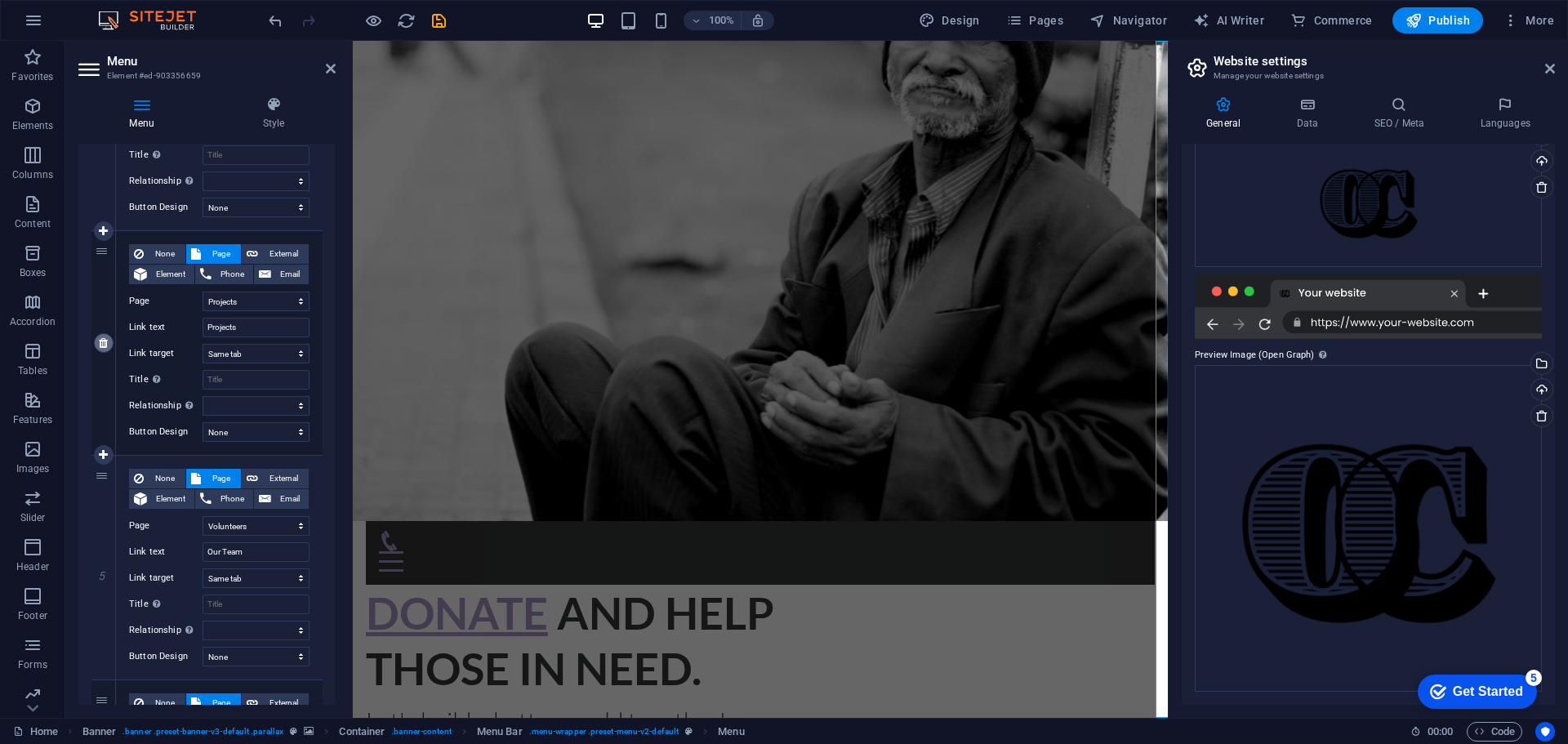
click at [98, 349] on link at bounding box center [103, 343] width 20 height 20
select select
select select "4"
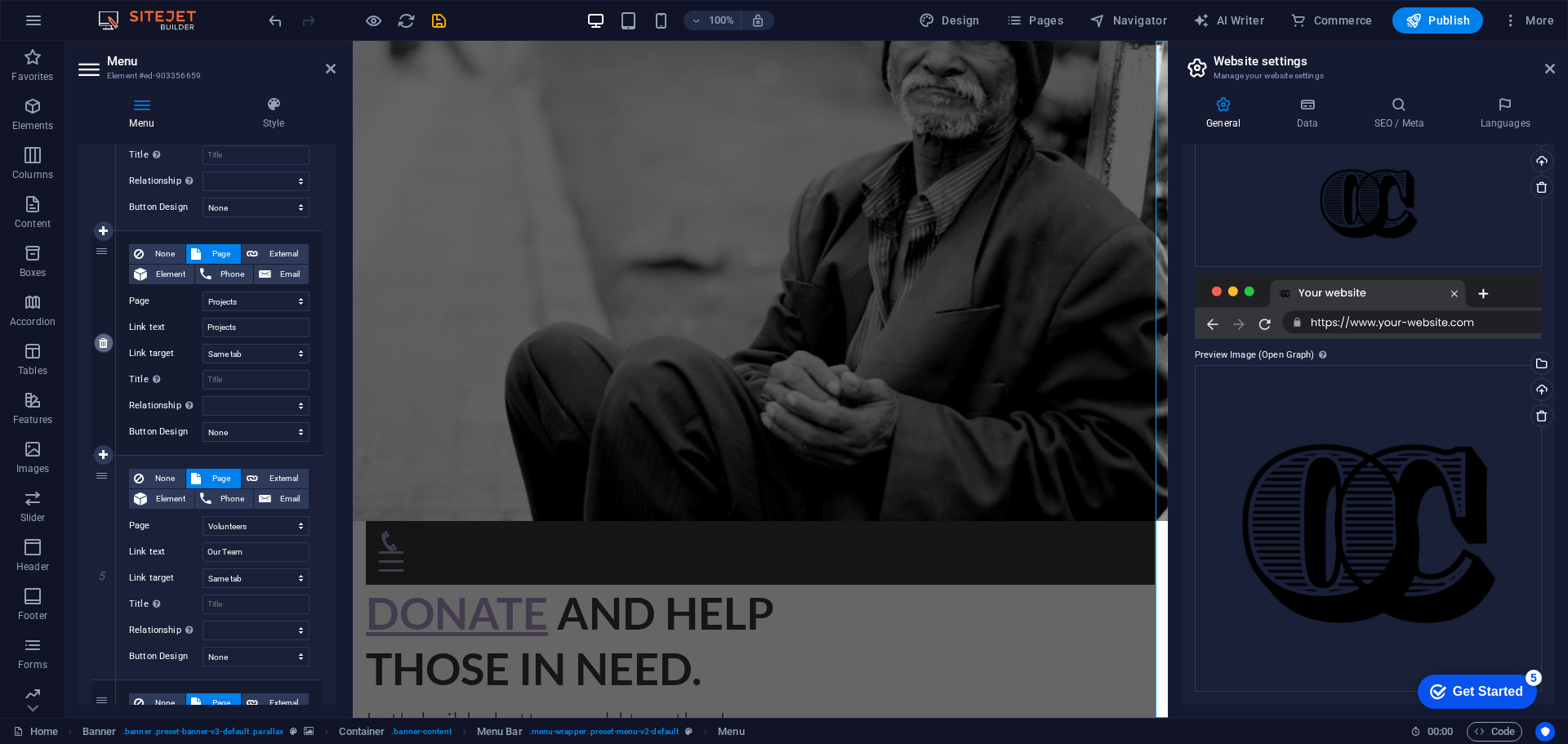
type input "Our Team"
select select
select select "5"
type input "Donate"
select select
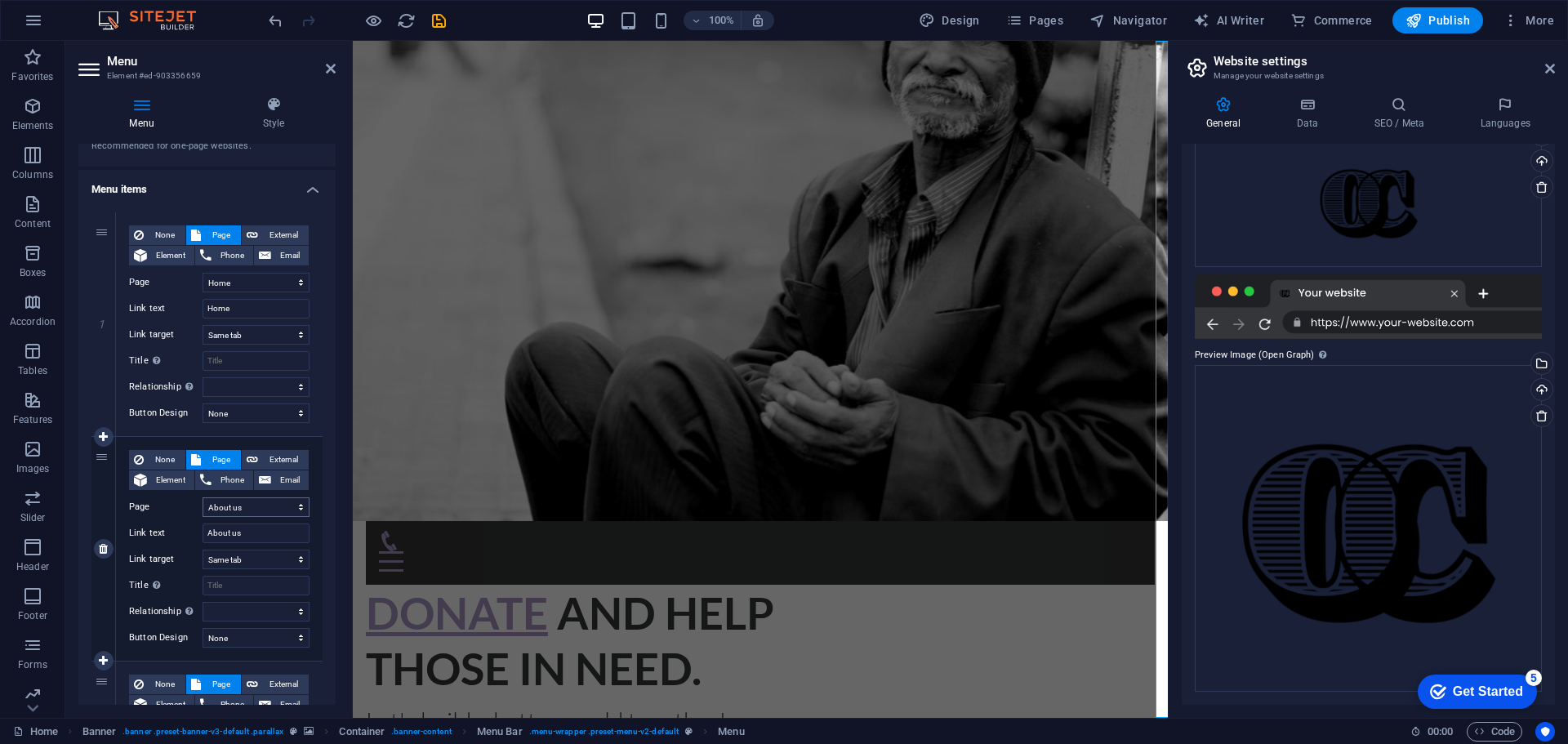
scroll to position [27, 0]
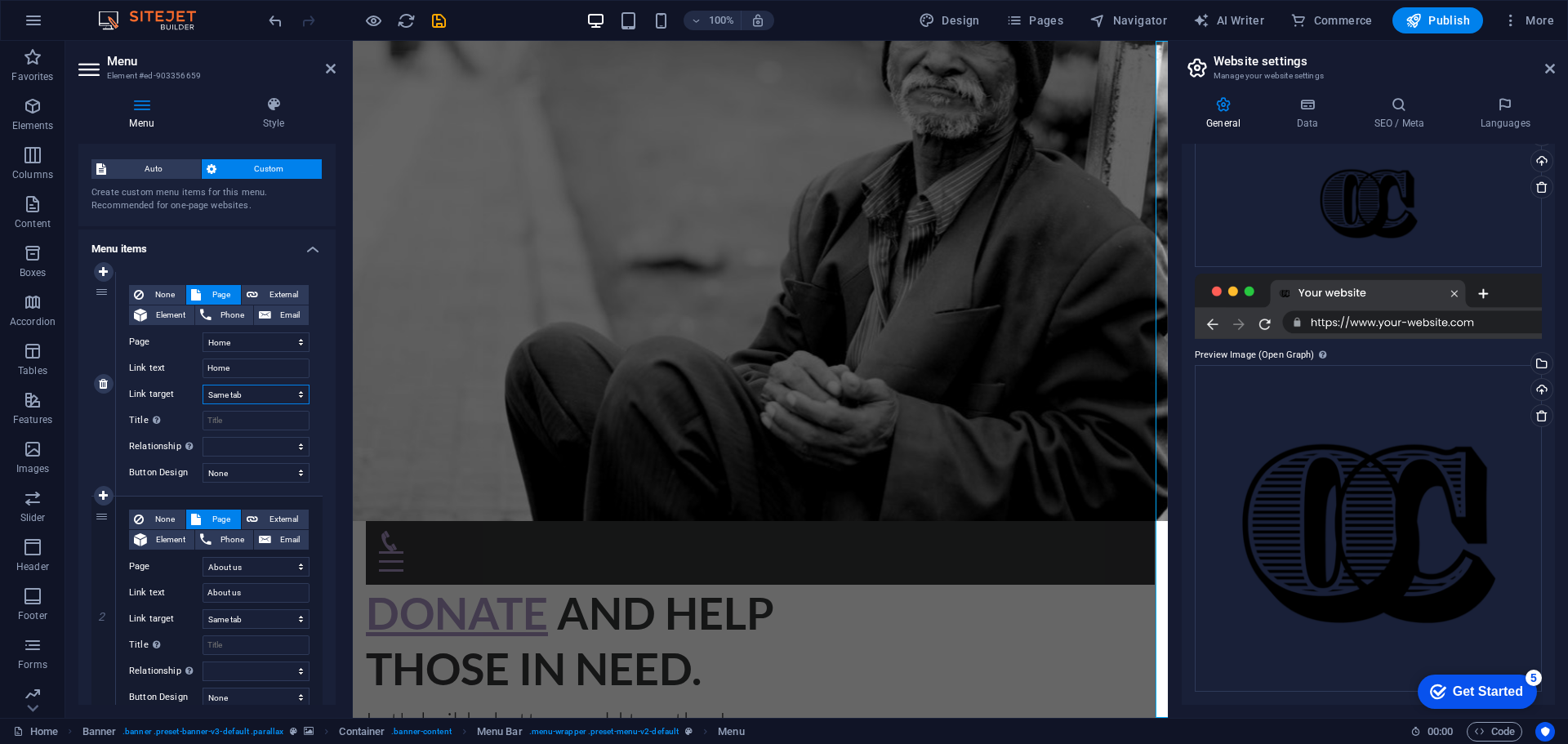
click at [280, 389] on select "New tab Same tab Overlay" at bounding box center [257, 394] width 107 height 20
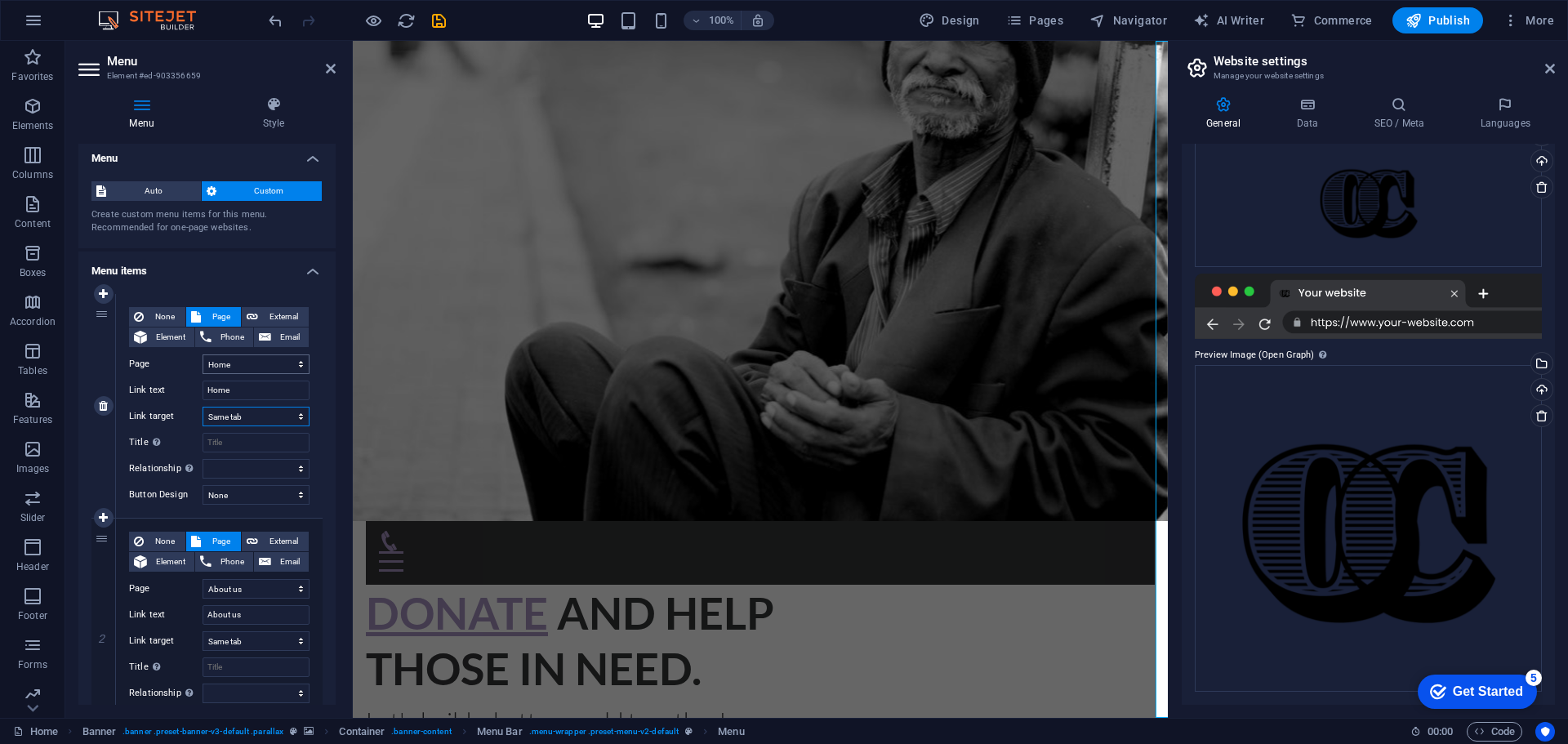
scroll to position [0, 0]
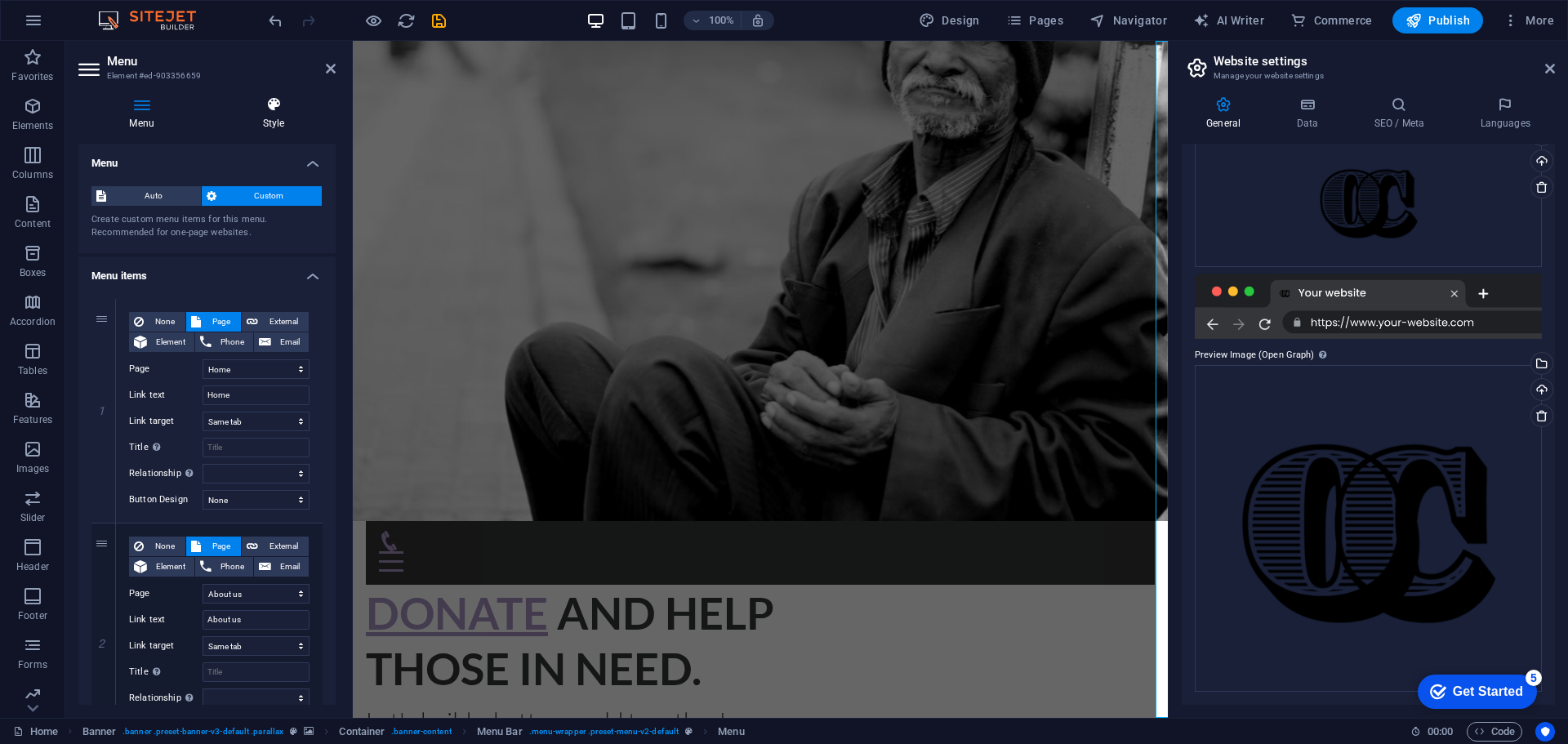
click at [270, 112] on h4 "Style" at bounding box center [274, 113] width 124 height 34
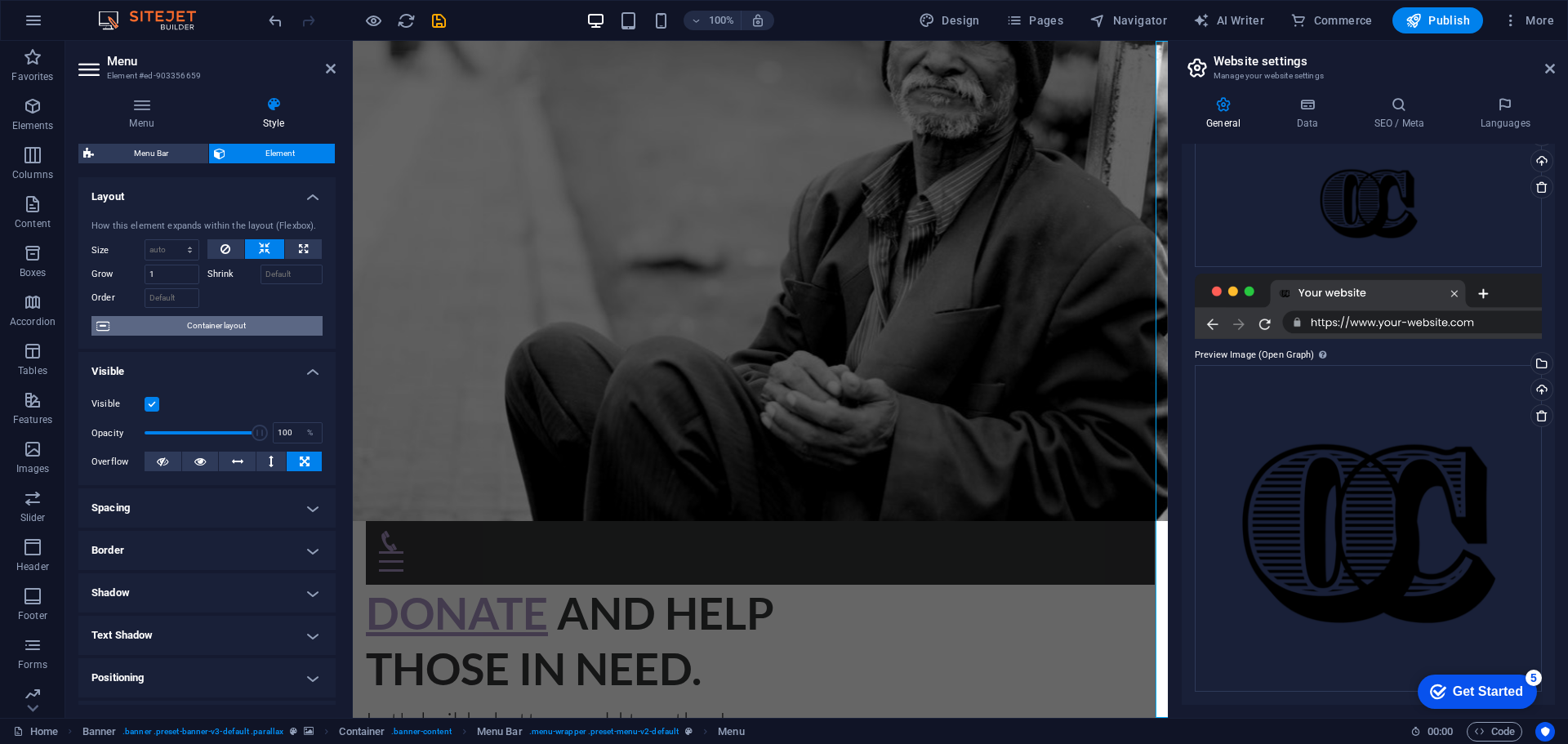
click at [249, 330] on span "Container layout" at bounding box center [216, 326] width 204 height 20
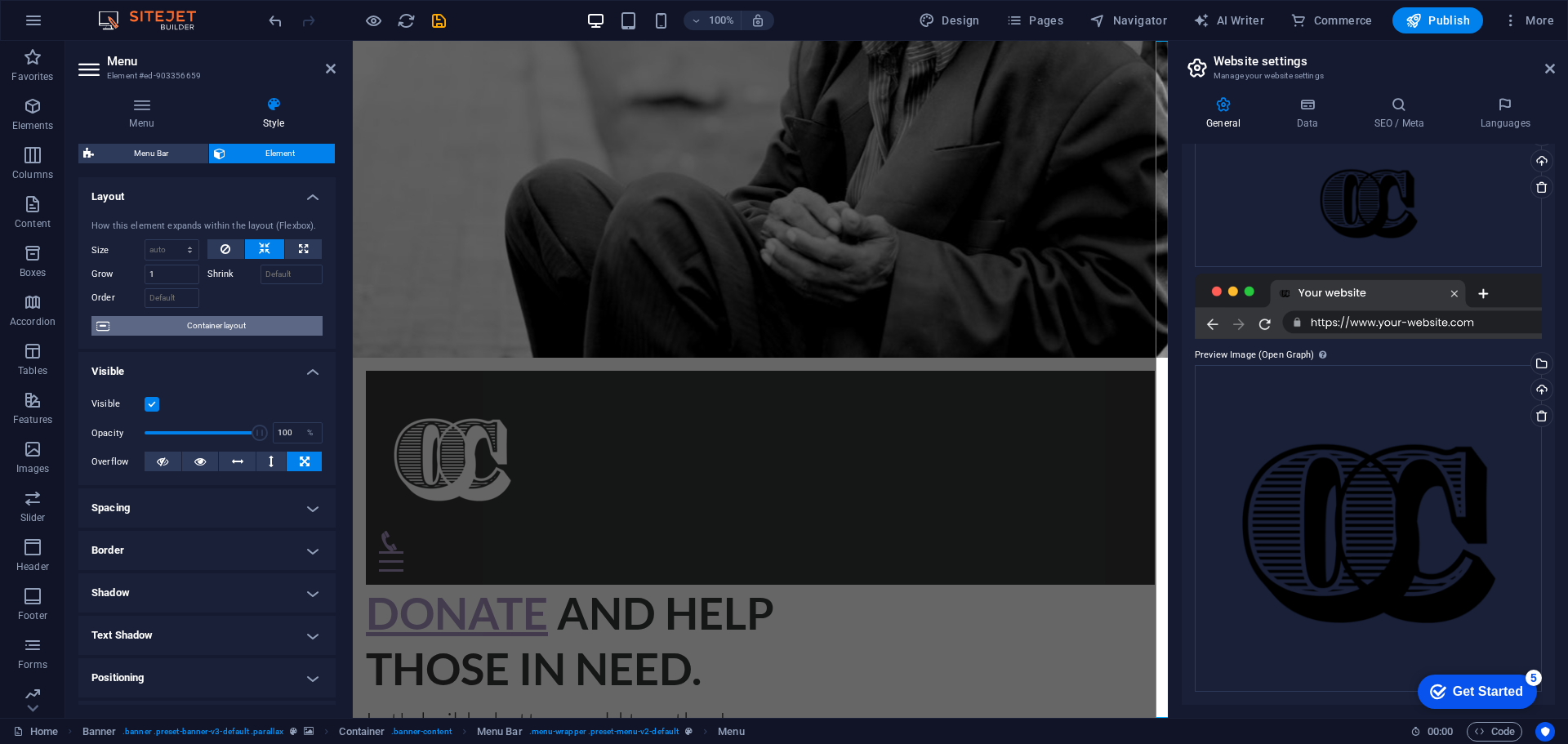
select select "rem"
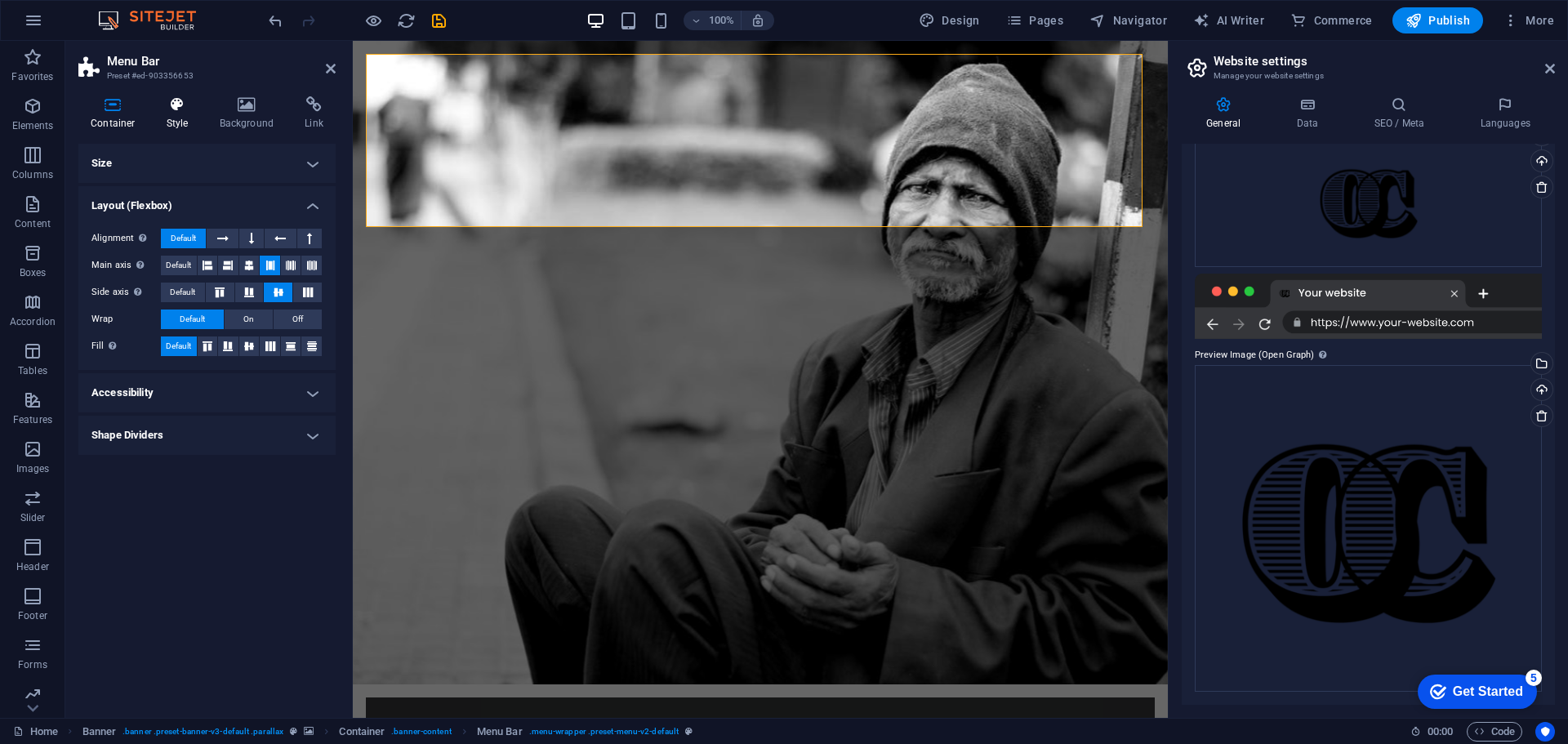
click at [174, 120] on h4 "Style" at bounding box center [181, 113] width 53 height 34
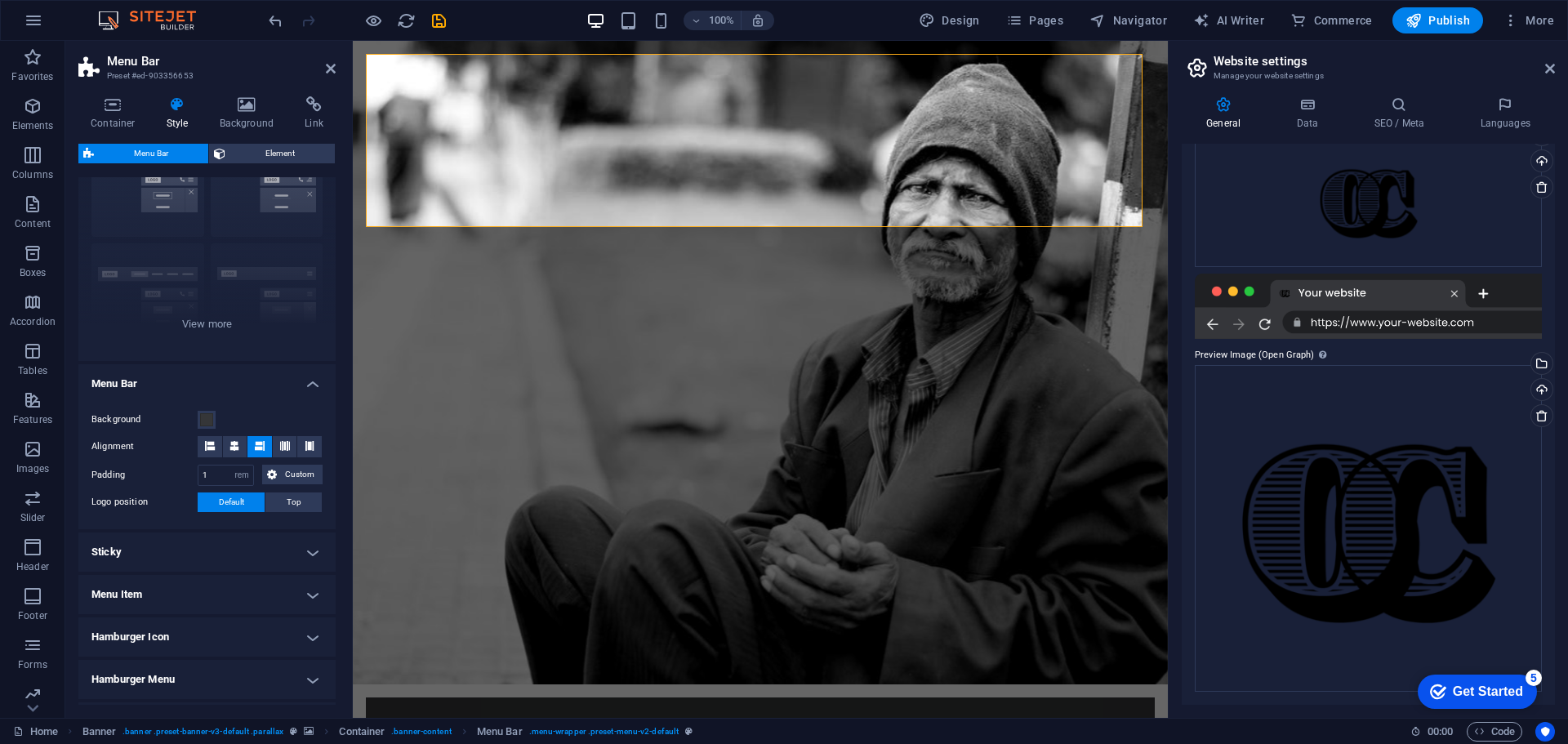
scroll to position [193, 0]
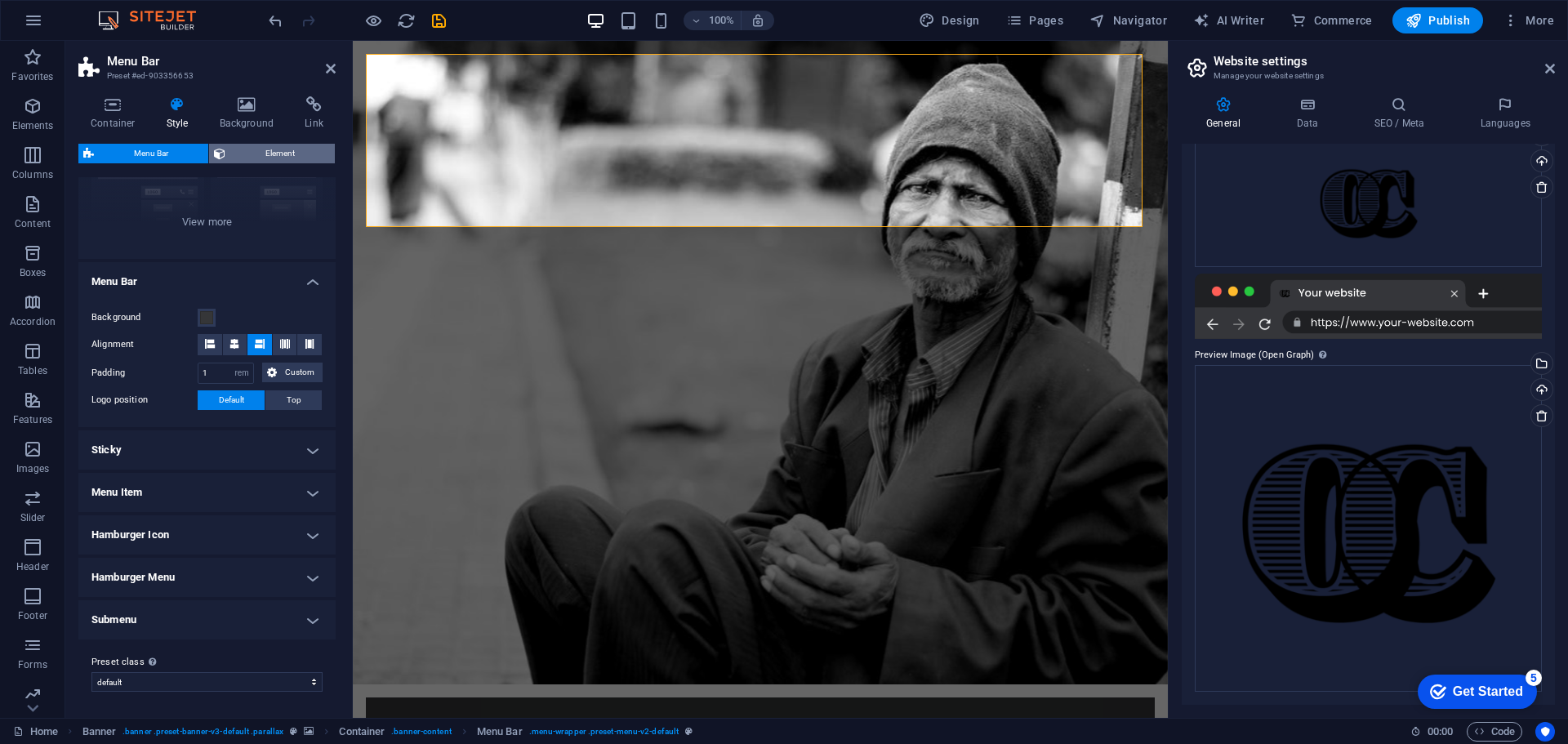
click at [268, 156] on span "Element" at bounding box center [280, 153] width 100 height 20
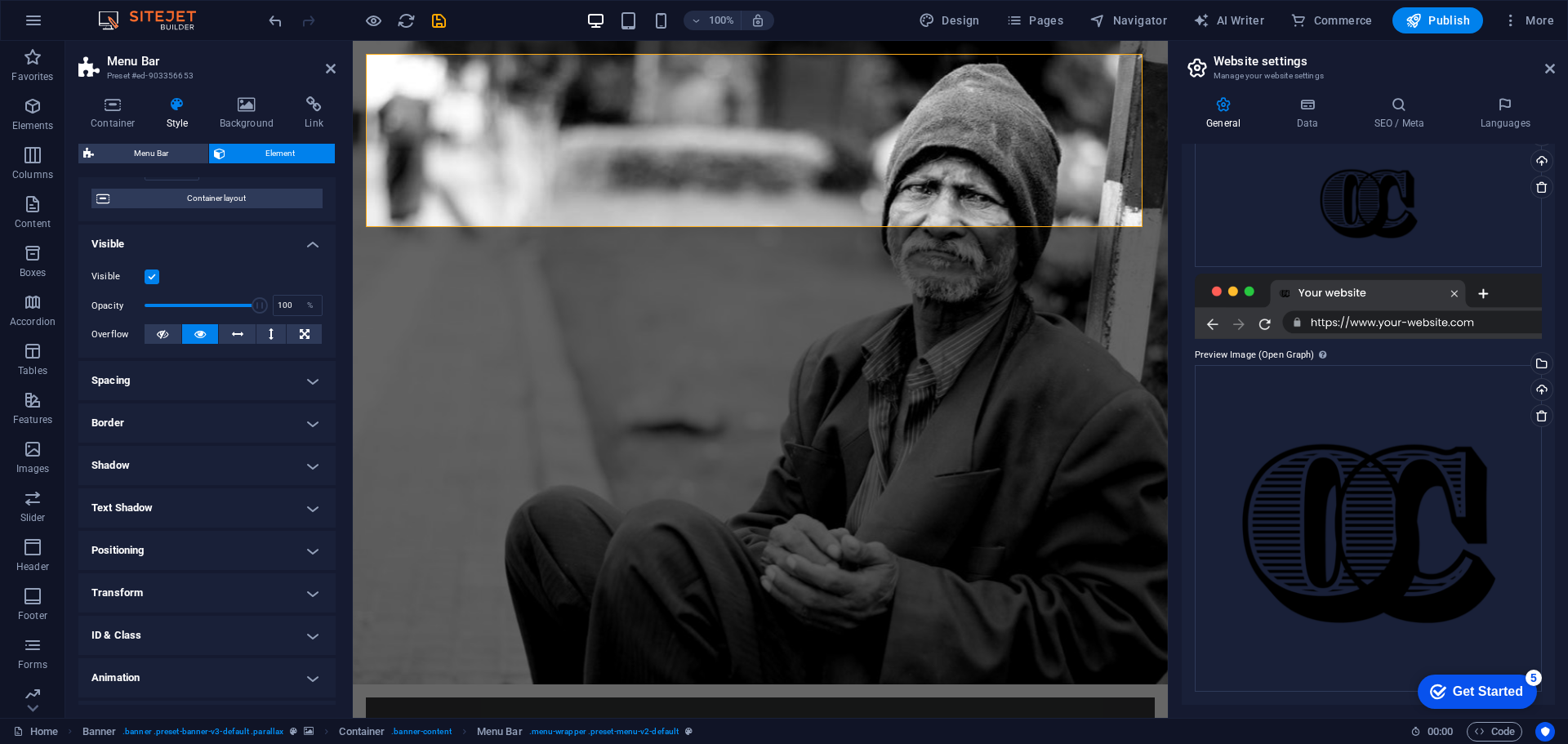
scroll to position [163, 0]
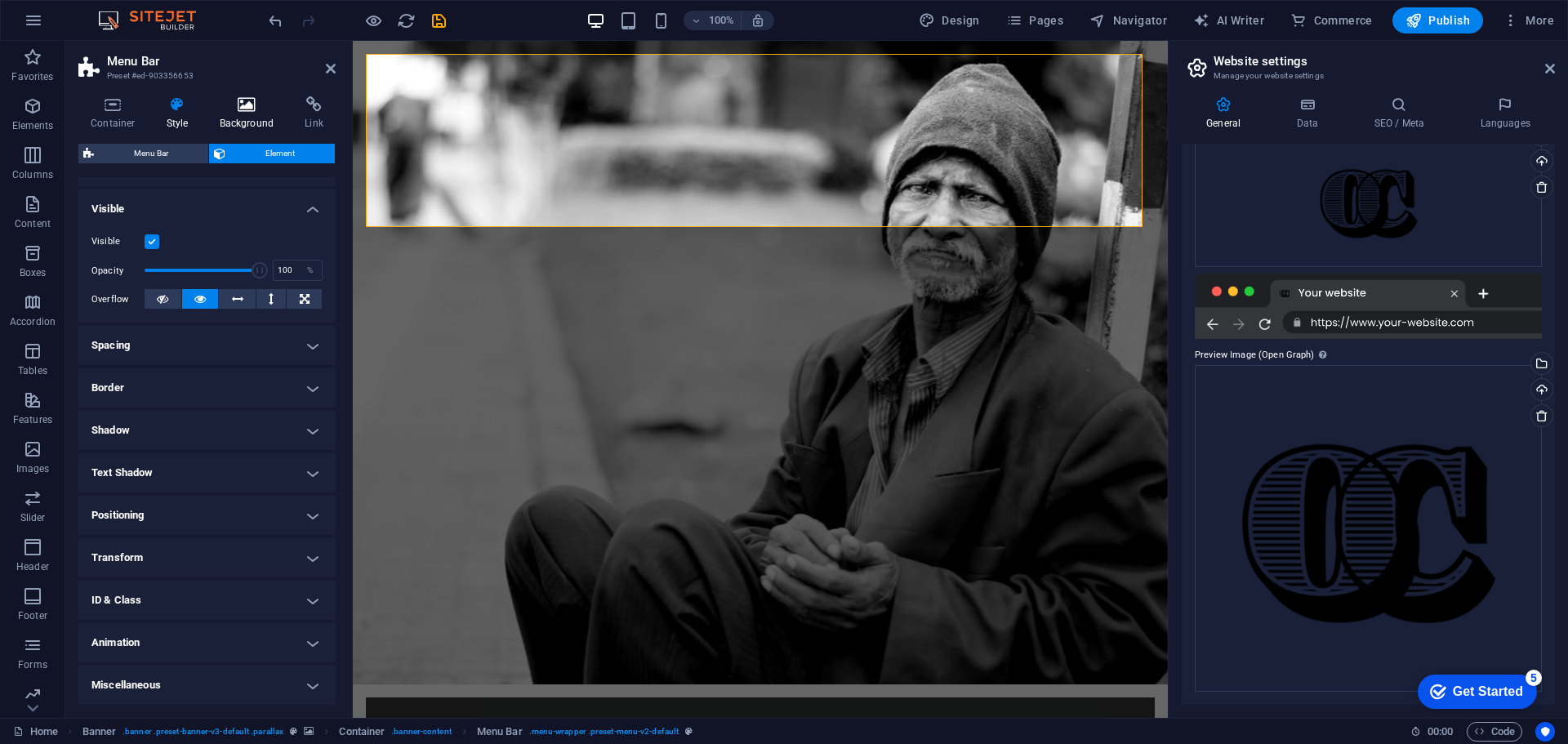
click at [245, 118] on h4 "Background" at bounding box center [250, 113] width 86 height 34
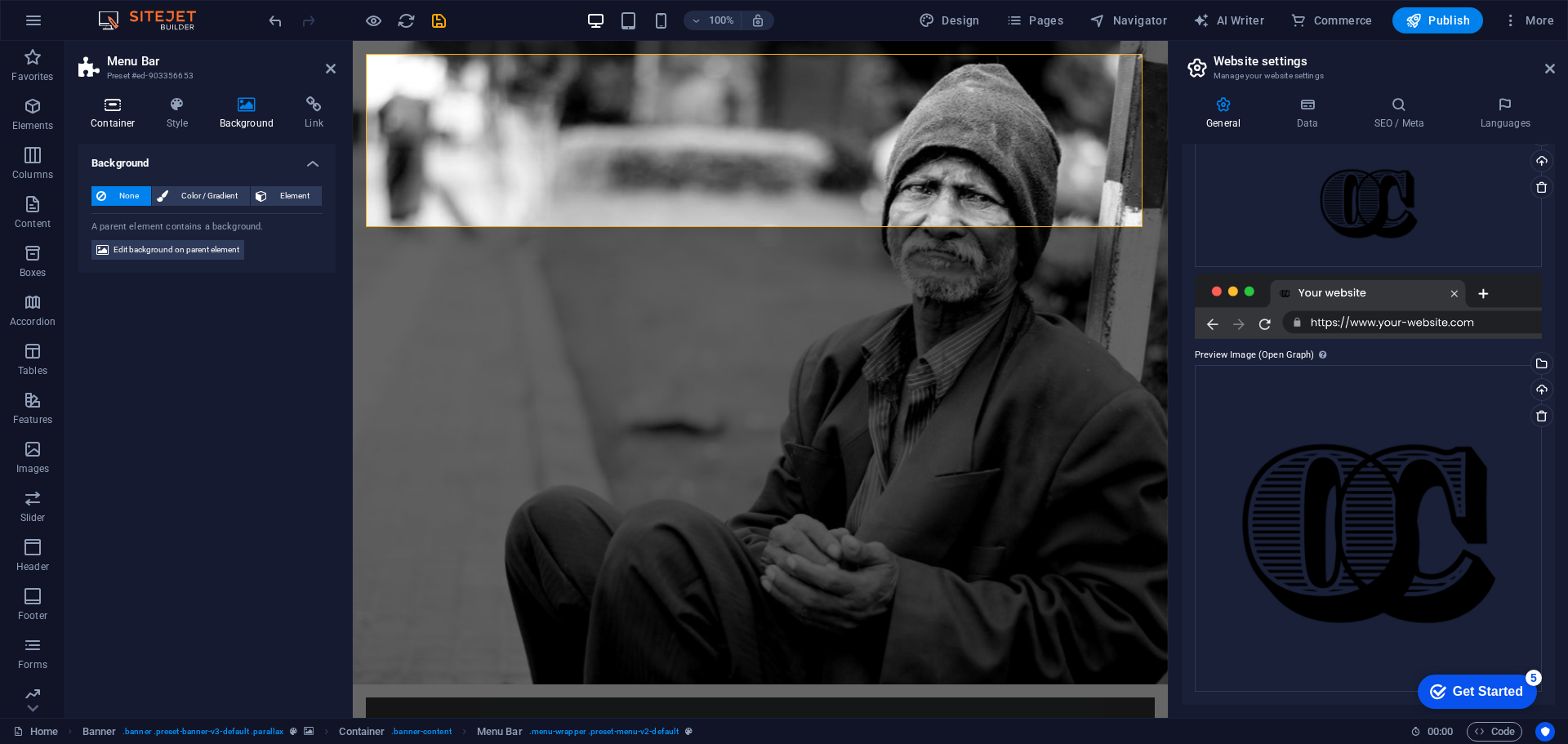
click at [119, 121] on h4 "Container" at bounding box center [116, 113] width 76 height 34
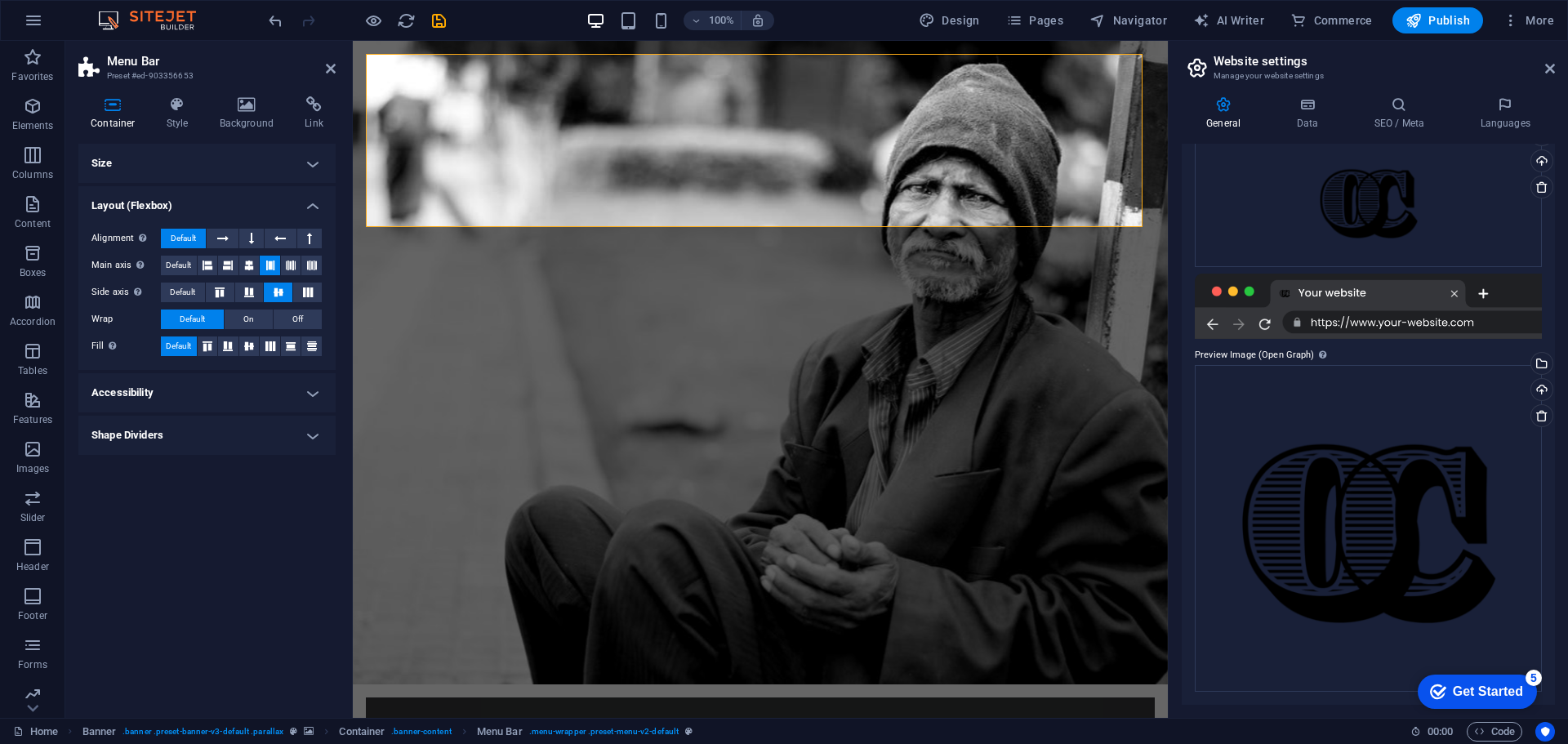
click at [268, 438] on h4 "Shape Dividers" at bounding box center [207, 435] width 257 height 39
click at [268, 438] on h4 "Shape Dividers" at bounding box center [207, 430] width 257 height 29
click at [1133, 121] on icon at bounding box center [1131, 120] width 9 height 17
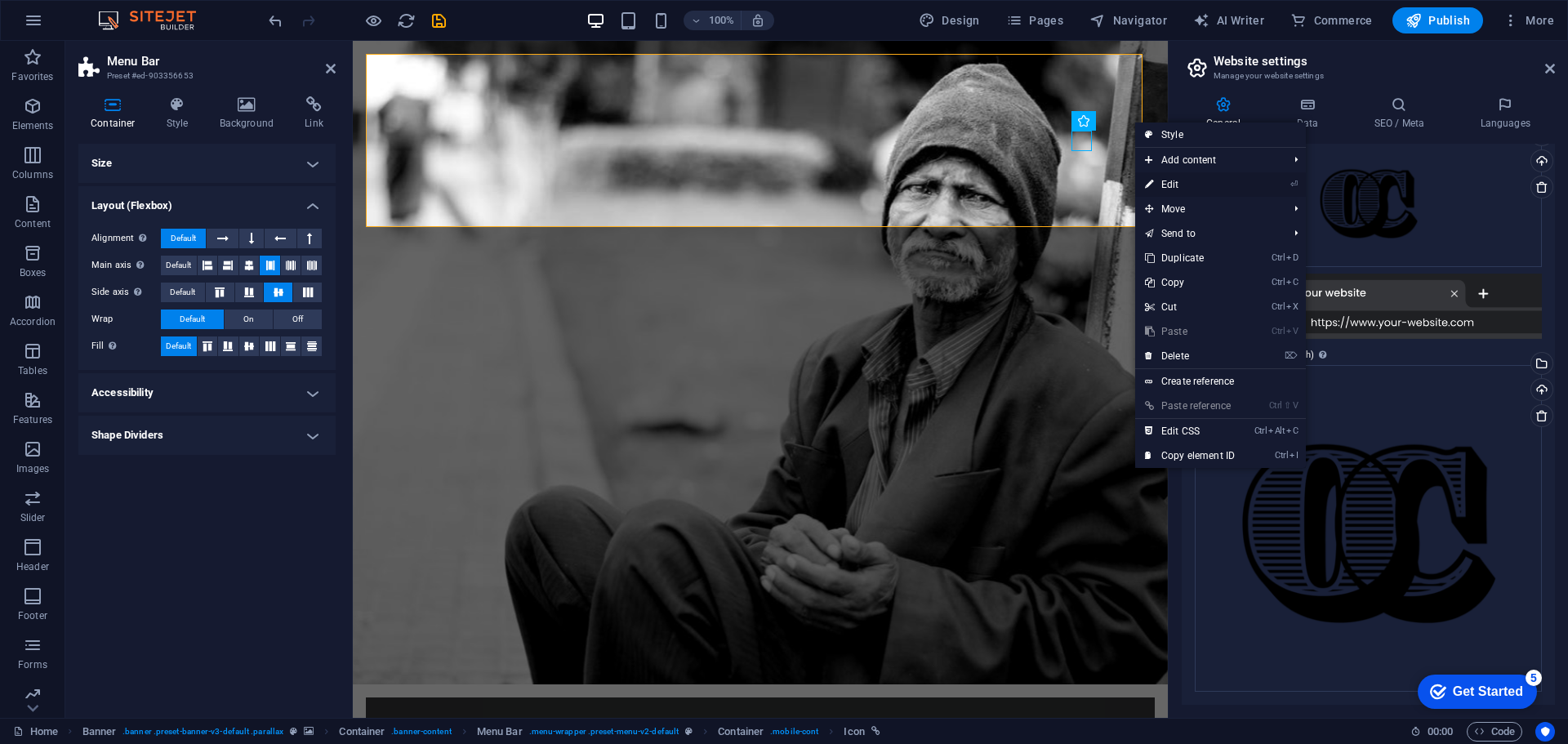
click at [1186, 187] on link "⏎ Edit" at bounding box center [1190, 184] width 109 height 25
select select "xMidYMid"
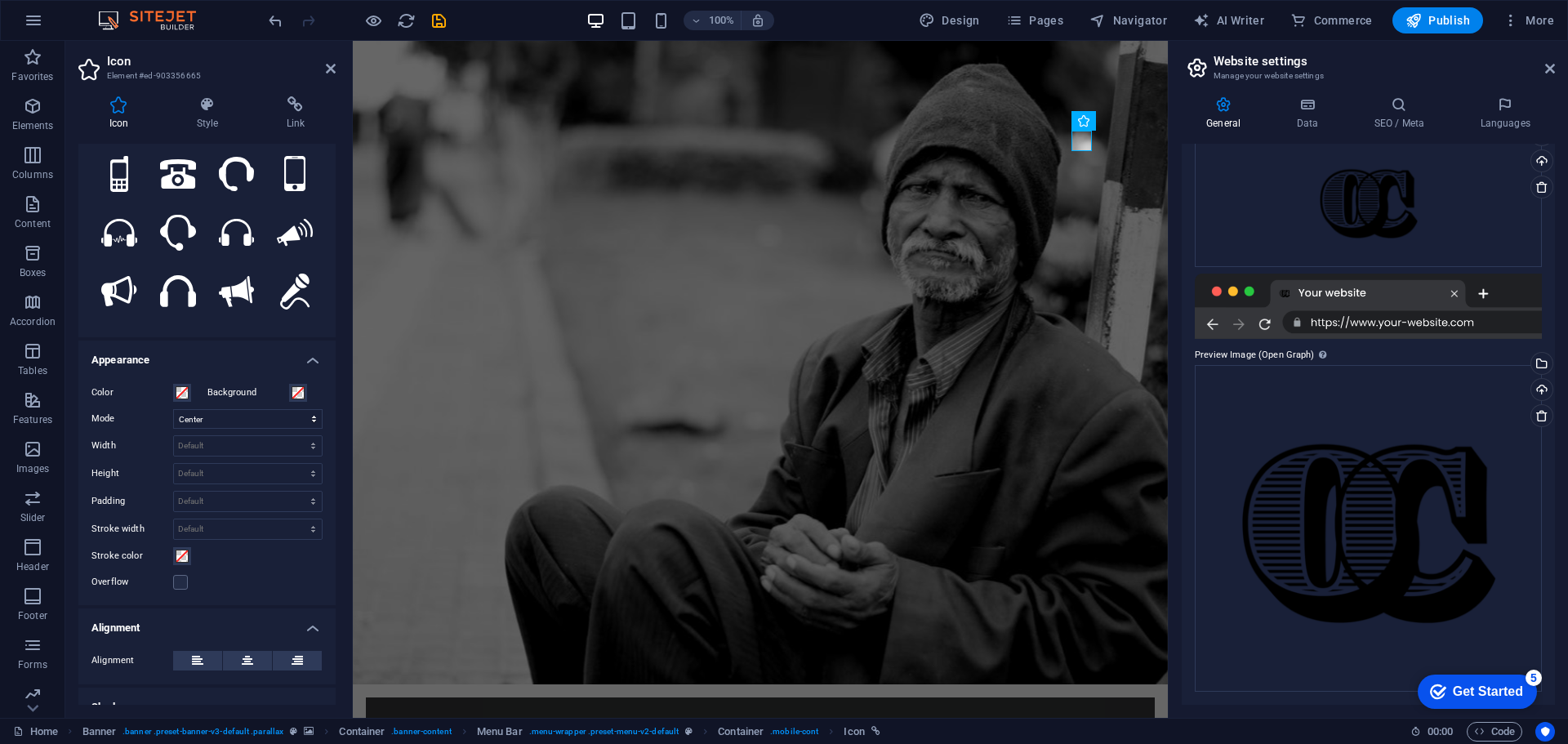
scroll to position [297, 0]
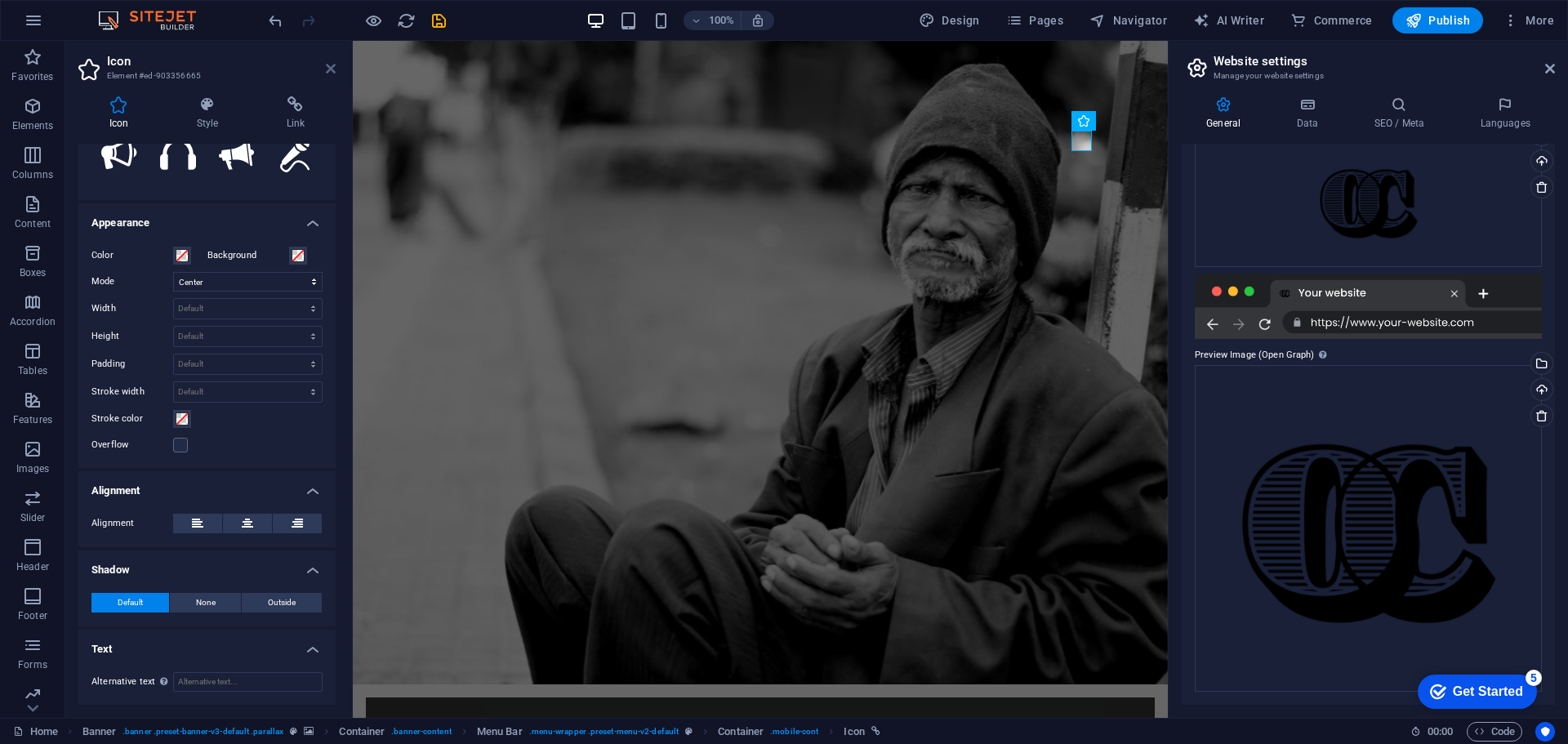
click at [330, 68] on icon at bounding box center [330, 68] width 9 height 13
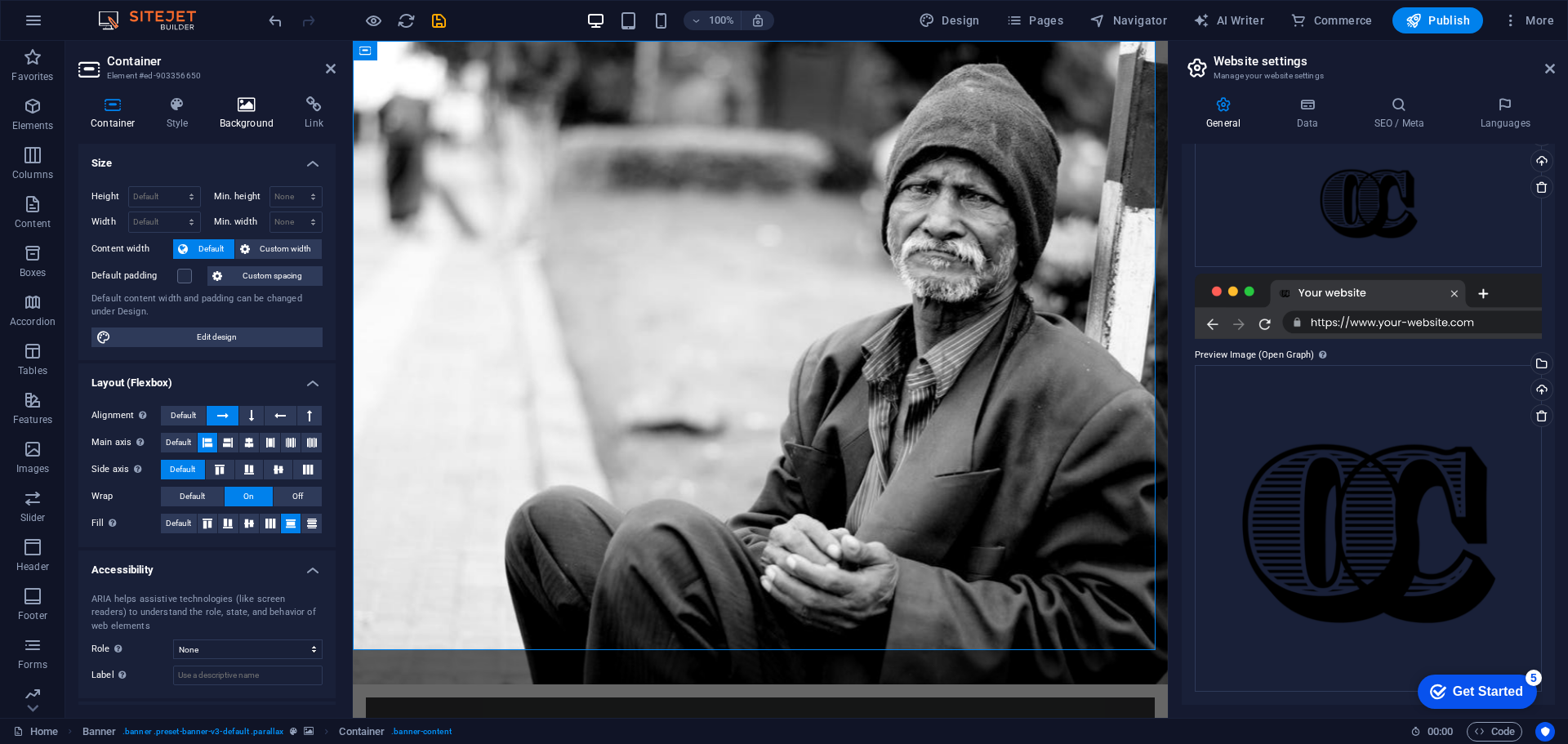
click at [257, 112] on h4 "Background" at bounding box center [250, 113] width 86 height 34
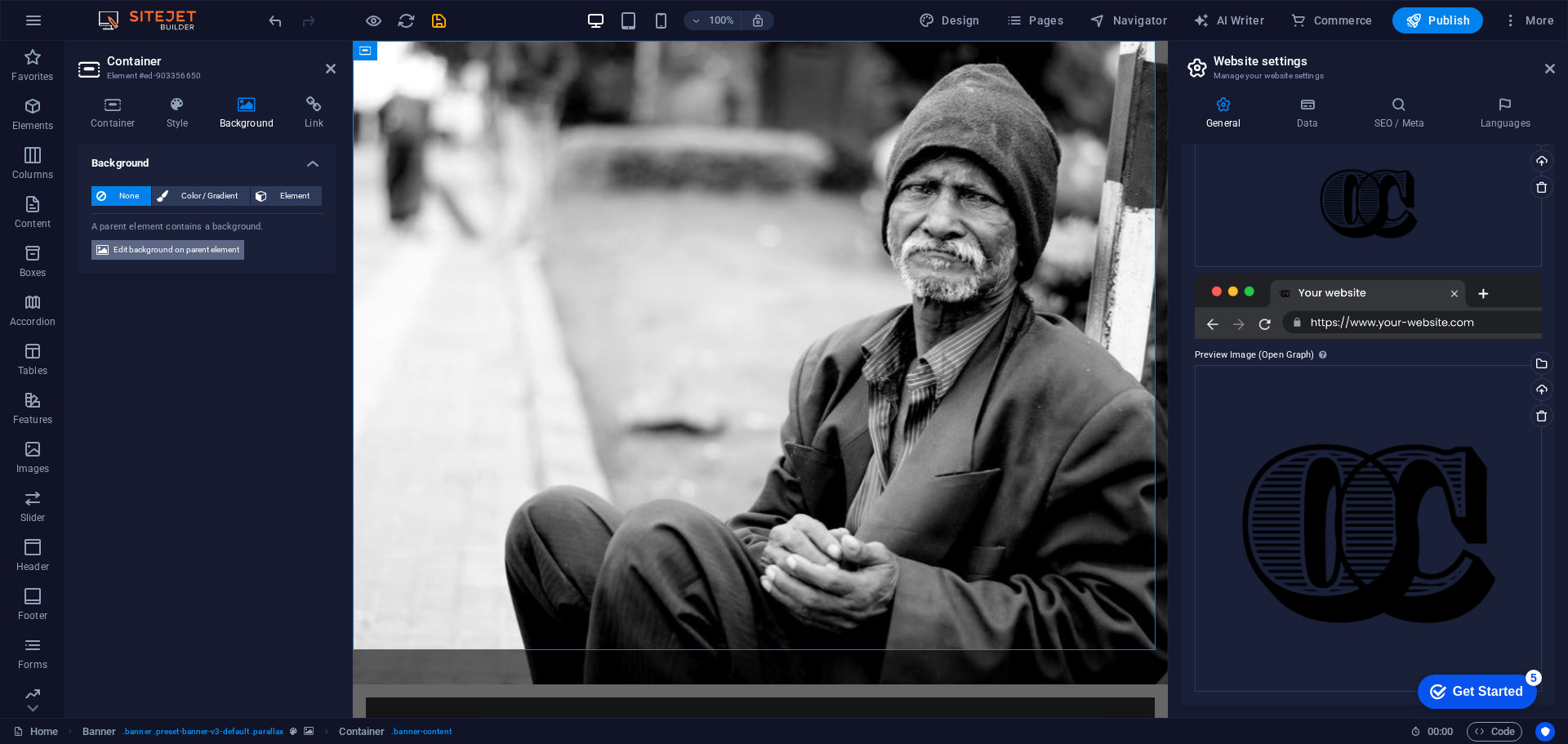
click at [205, 251] on span "Edit background on parent element" at bounding box center [176, 250] width 126 height 20
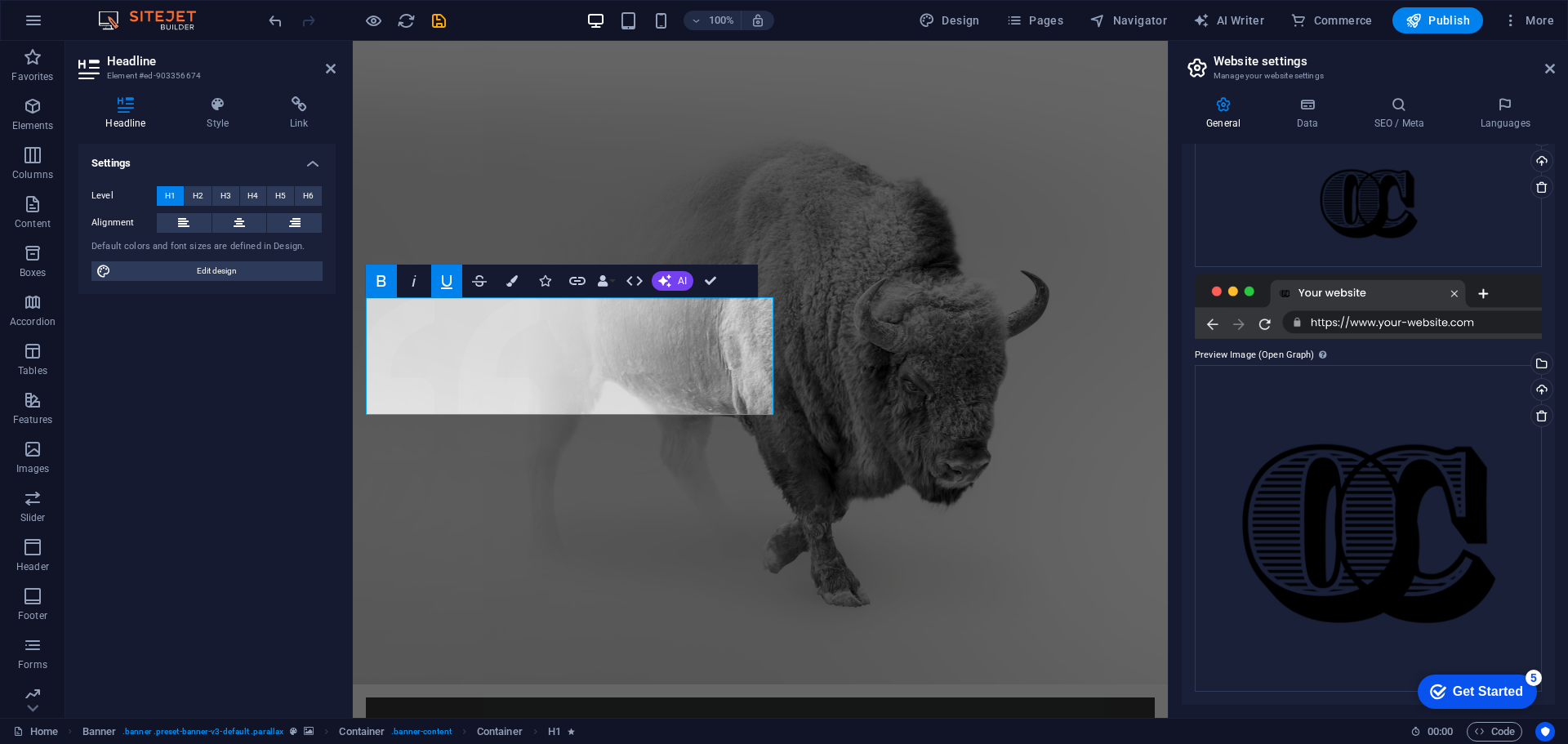
click at [175, 199] on span "H1" at bounding box center [170, 195] width 10 height 20
click at [211, 124] on h4 "Style" at bounding box center [222, 113] width 84 height 34
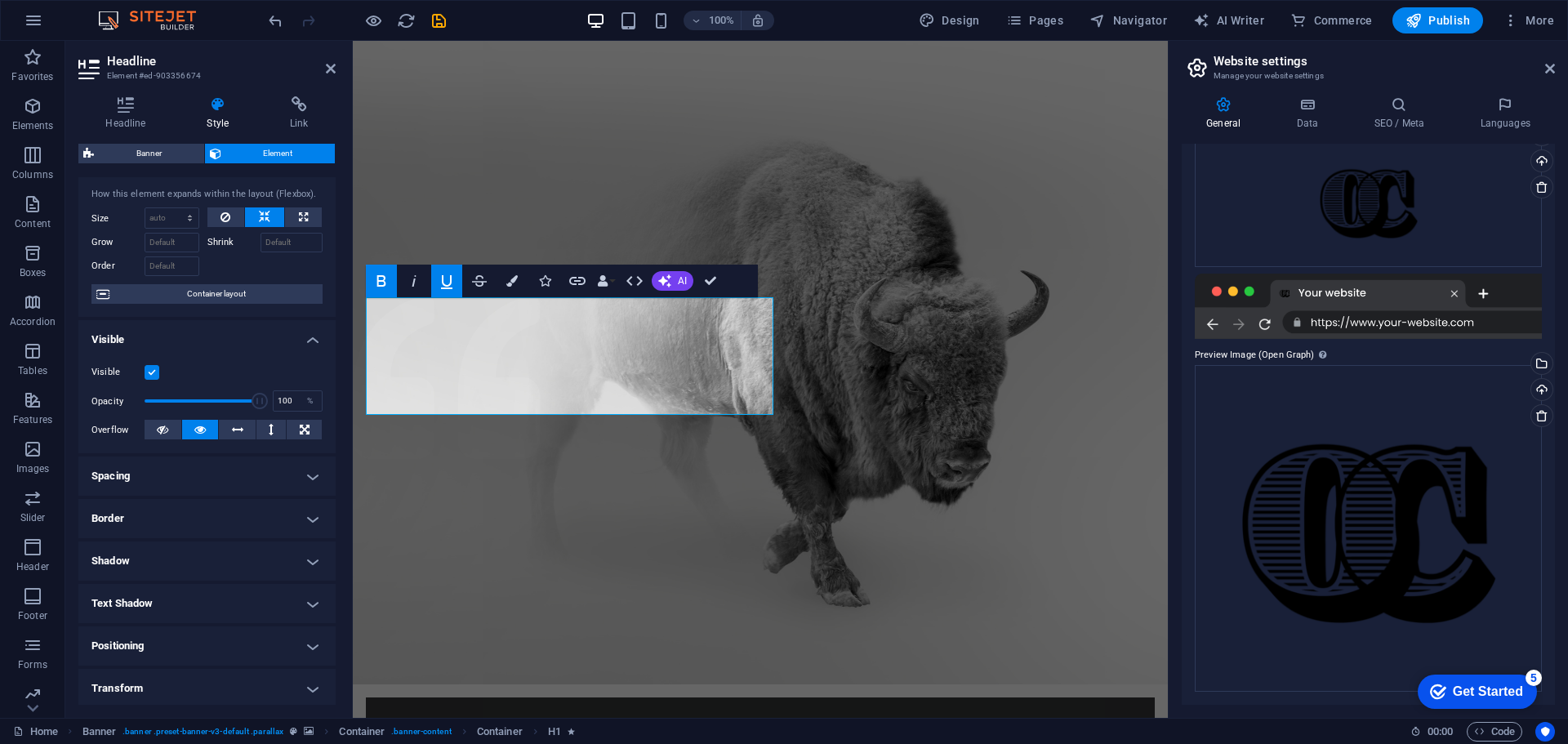
scroll to position [0, 0]
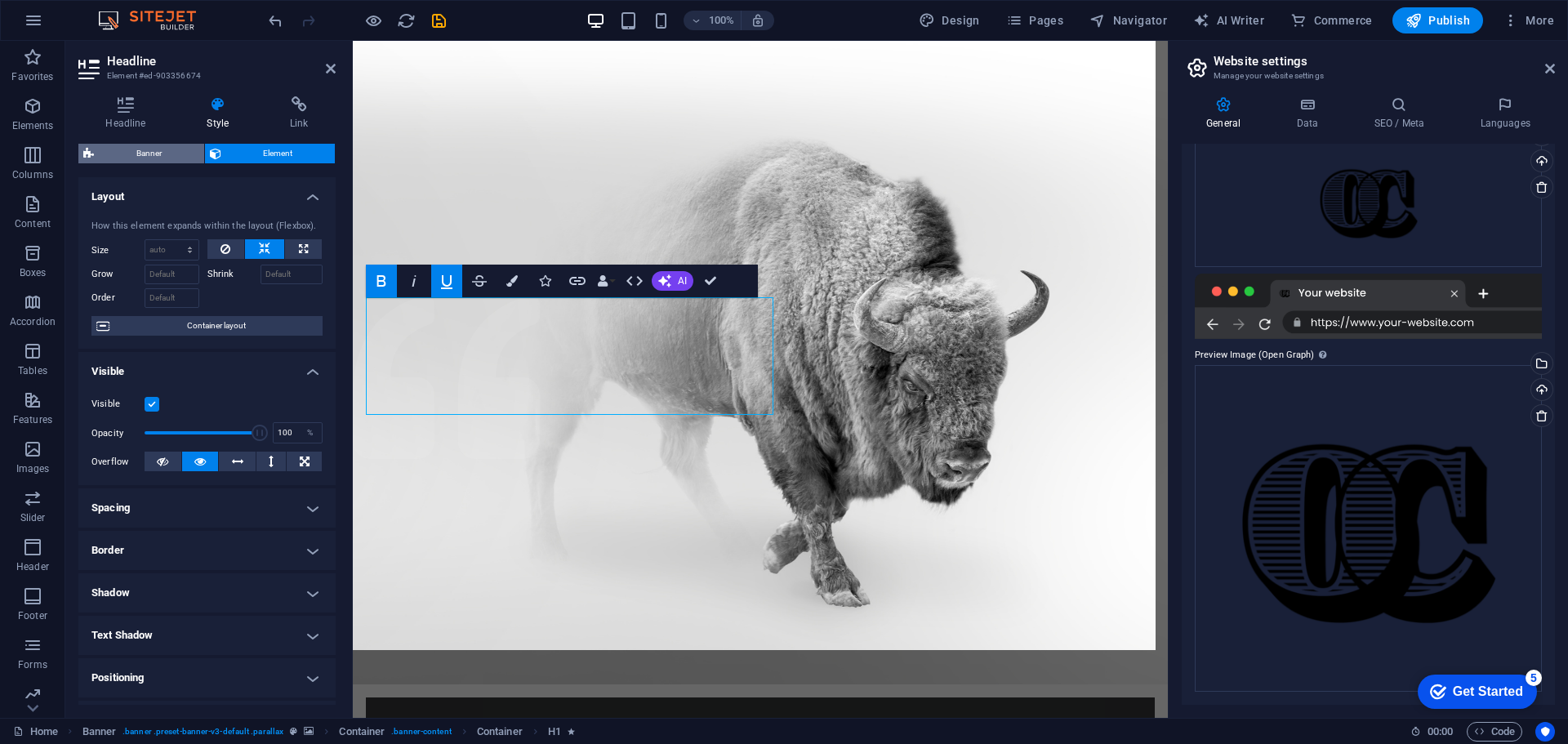
click at [149, 154] on span "Banner" at bounding box center [149, 153] width 101 height 20
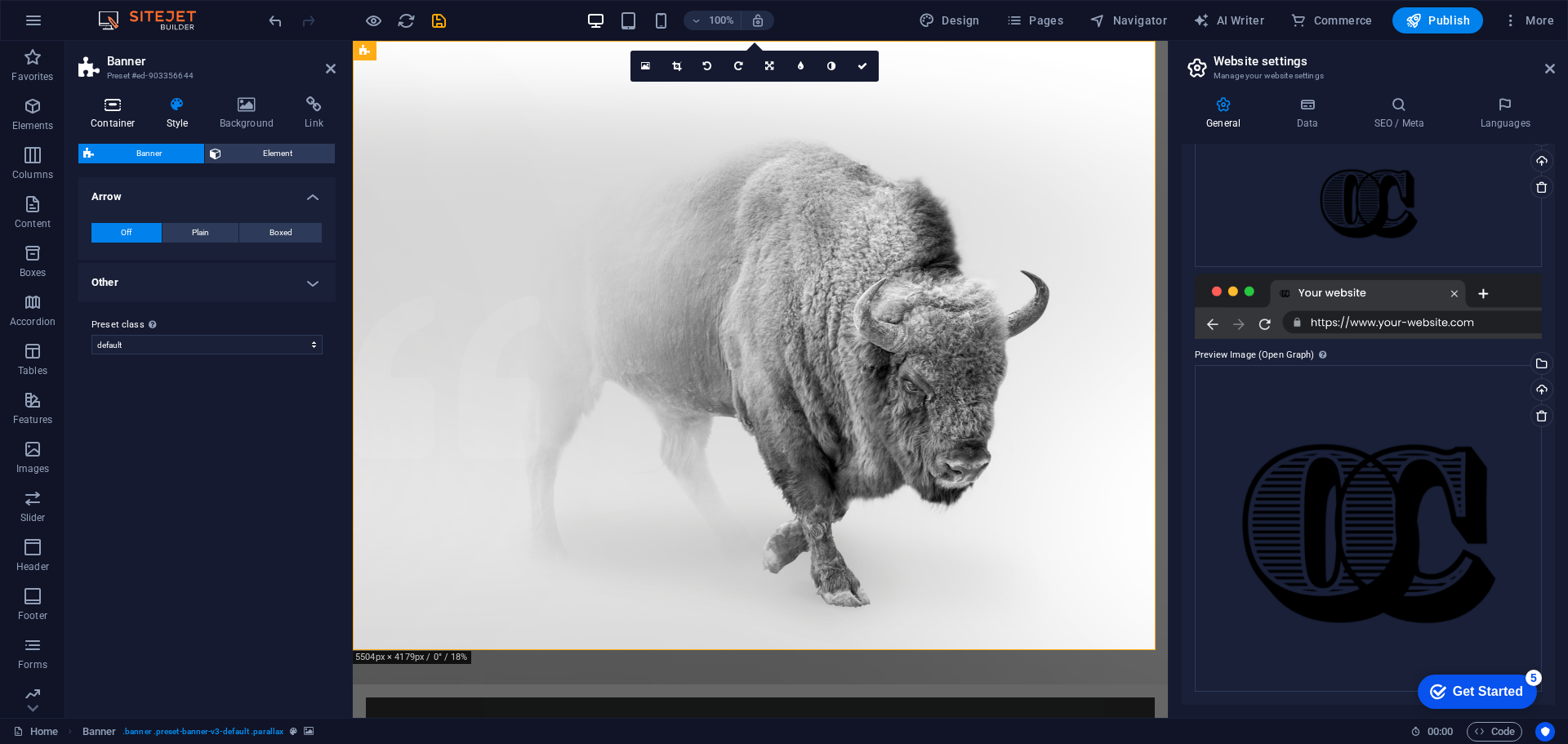
click at [126, 114] on h4 "Container" at bounding box center [116, 113] width 76 height 34
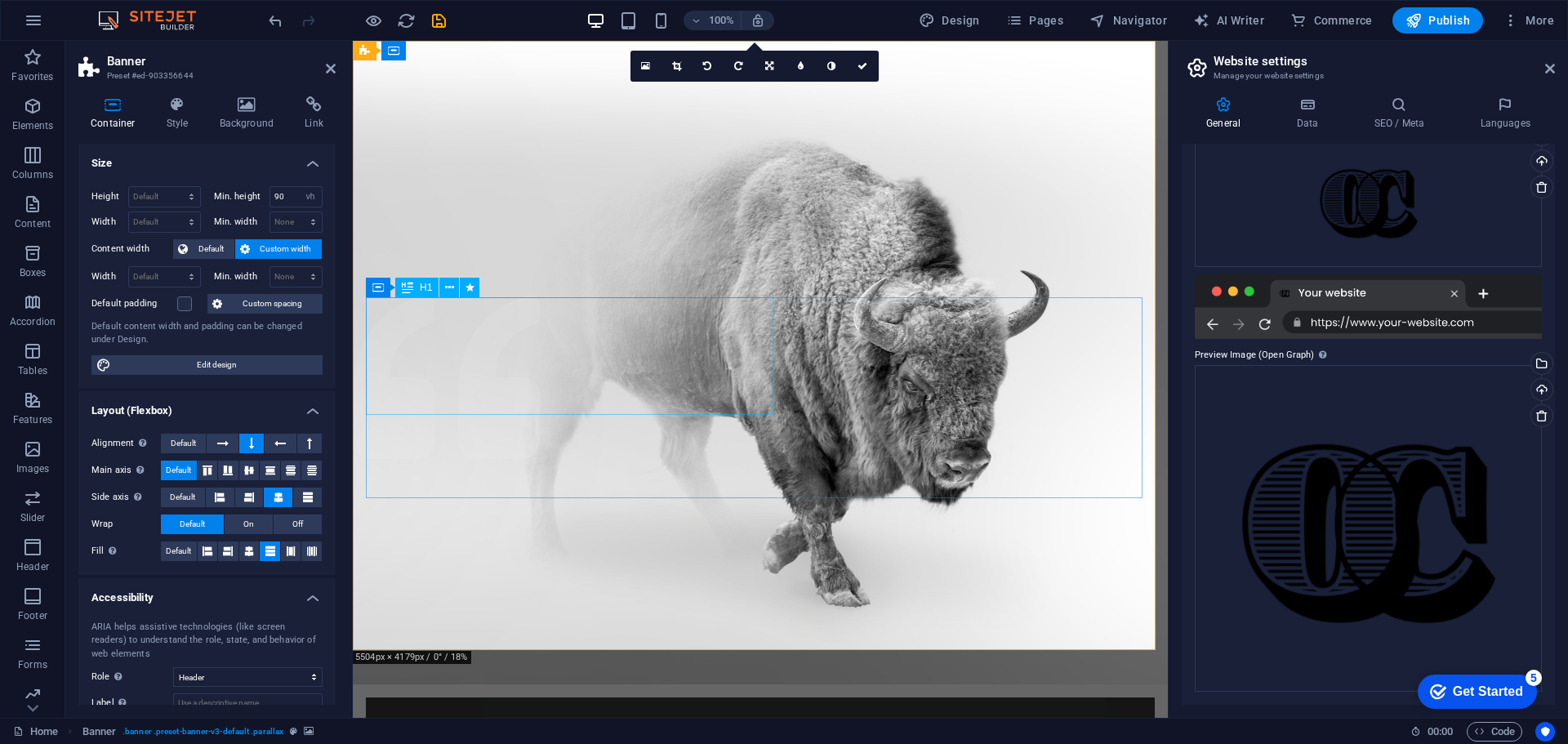
click at [441, 287] on button at bounding box center [448, 287] width 20 height 20
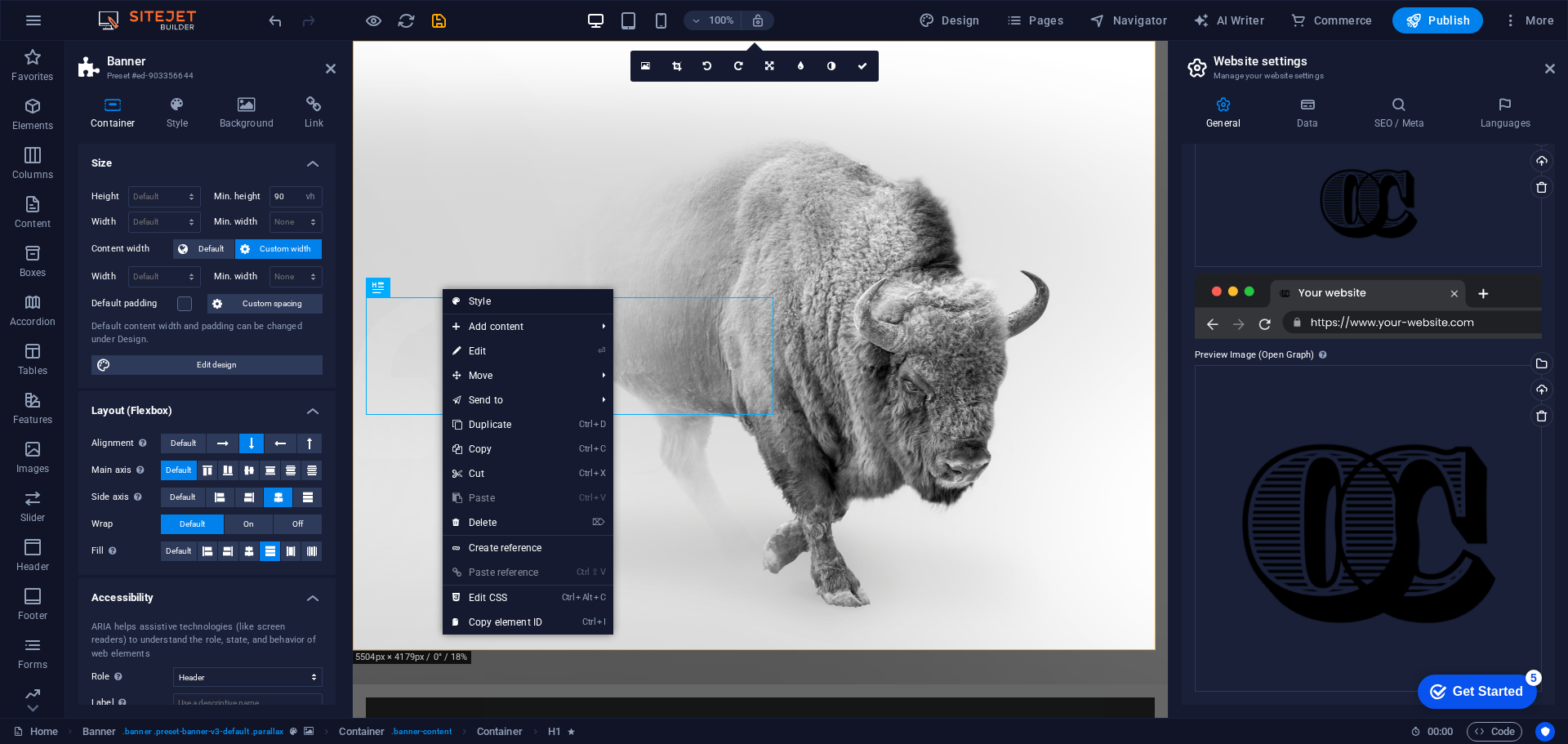
click at [456, 297] on icon at bounding box center [457, 301] width 9 height 25
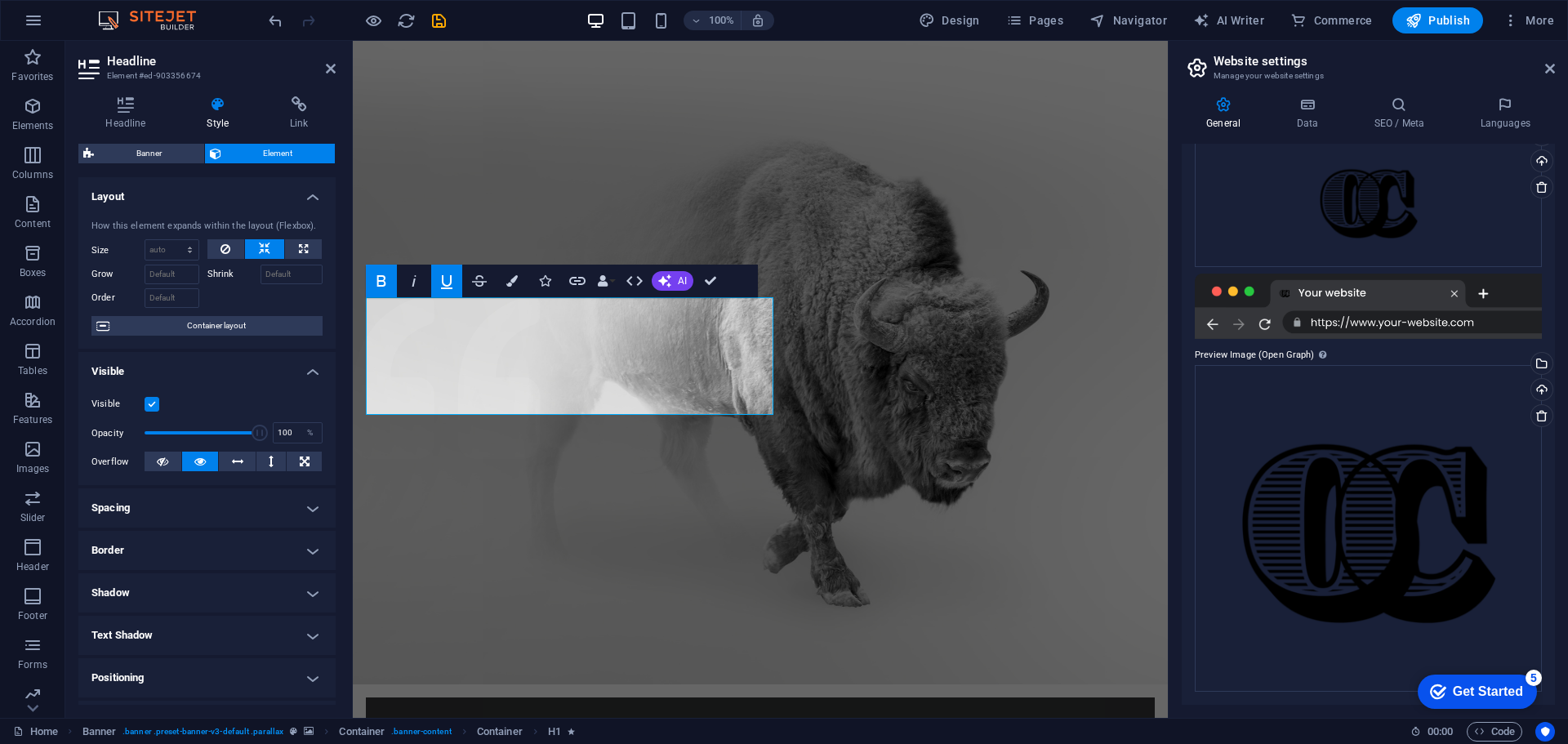
click at [206, 510] on h4 "Spacing" at bounding box center [207, 508] width 257 height 39
click at [206, 510] on h4 "Spacing" at bounding box center [207, 503] width 257 height 29
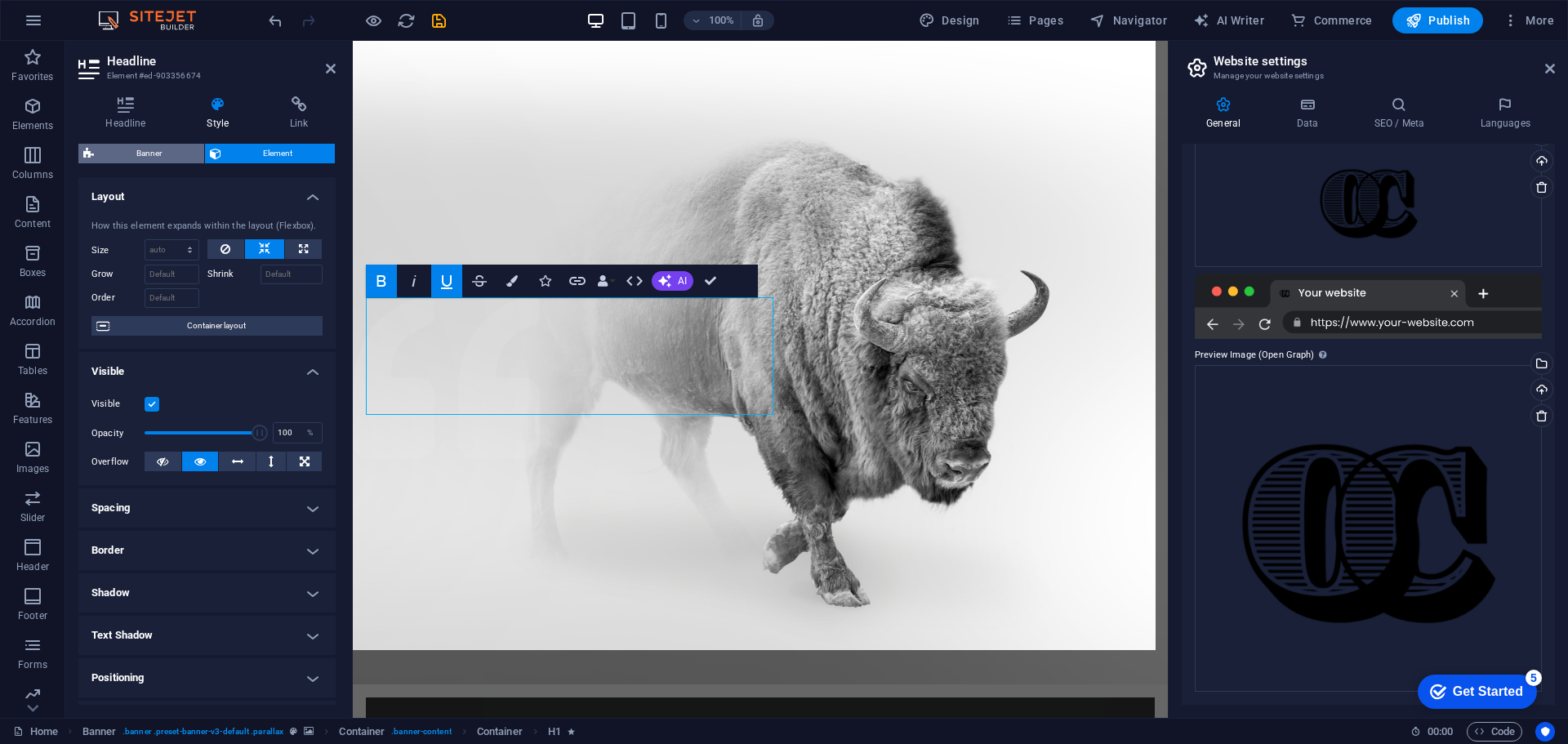
click at [173, 148] on span "Banner" at bounding box center [149, 153] width 101 height 20
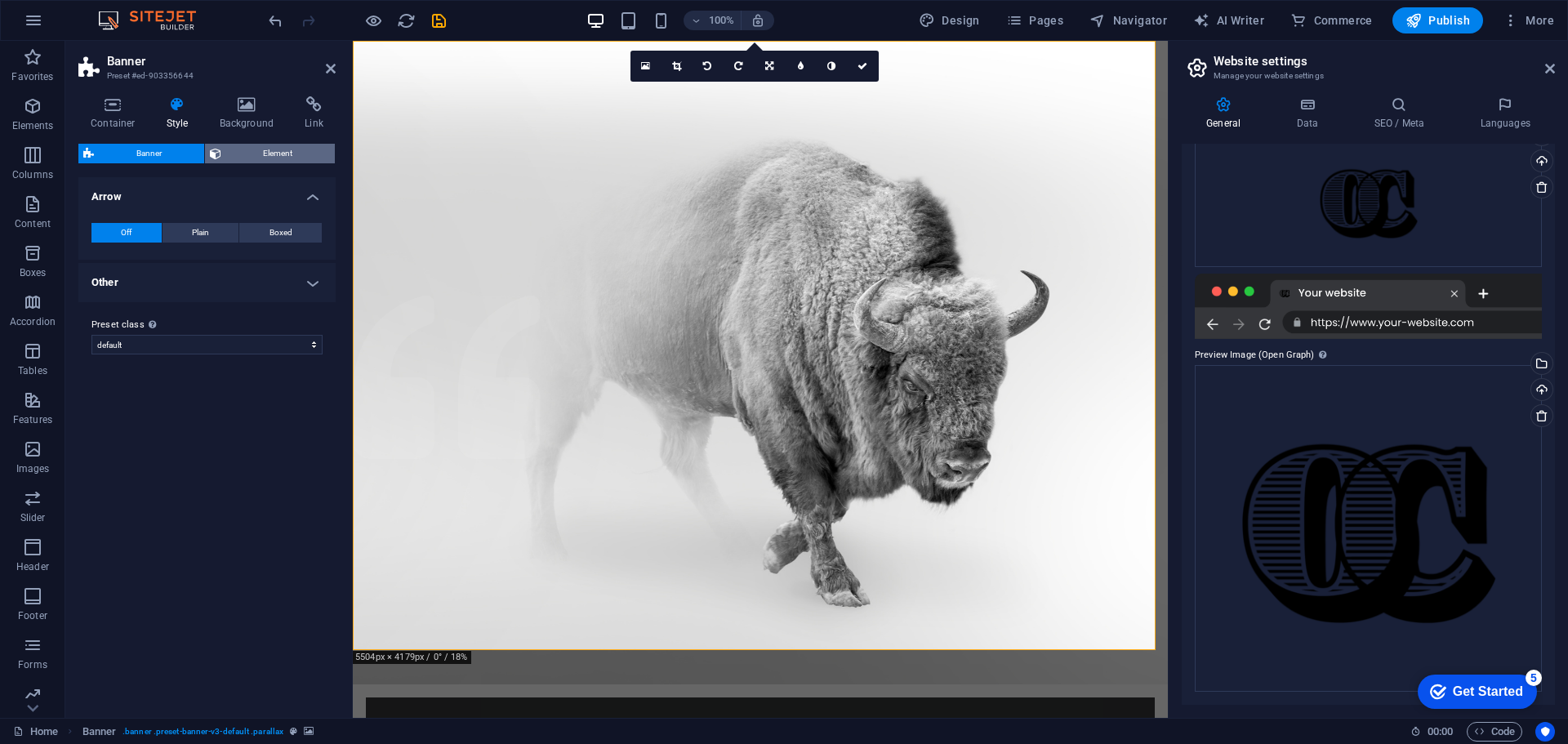
click at [234, 157] on span "Element" at bounding box center [278, 153] width 105 height 20
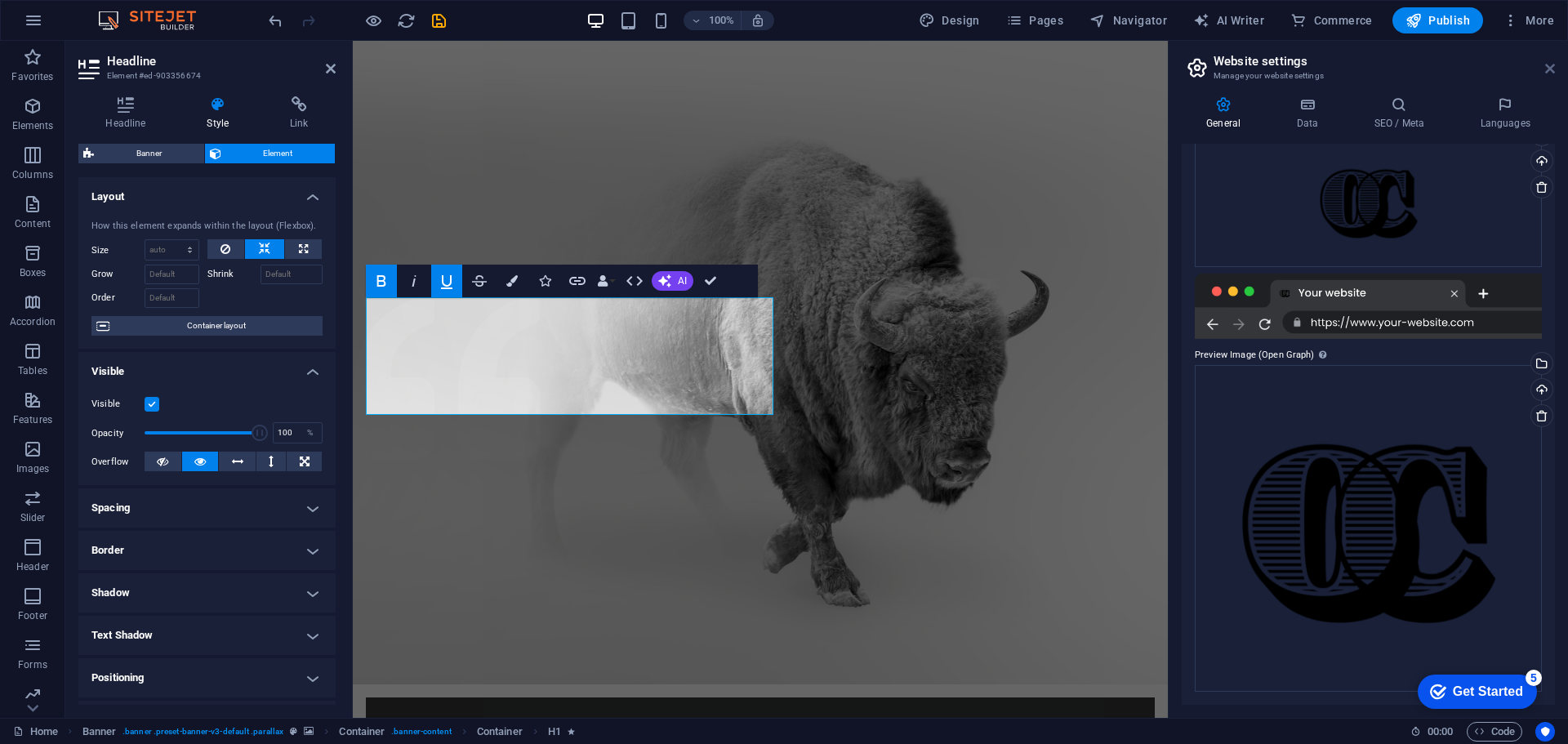
click at [1545, 70] on icon at bounding box center [1549, 68] width 9 height 13
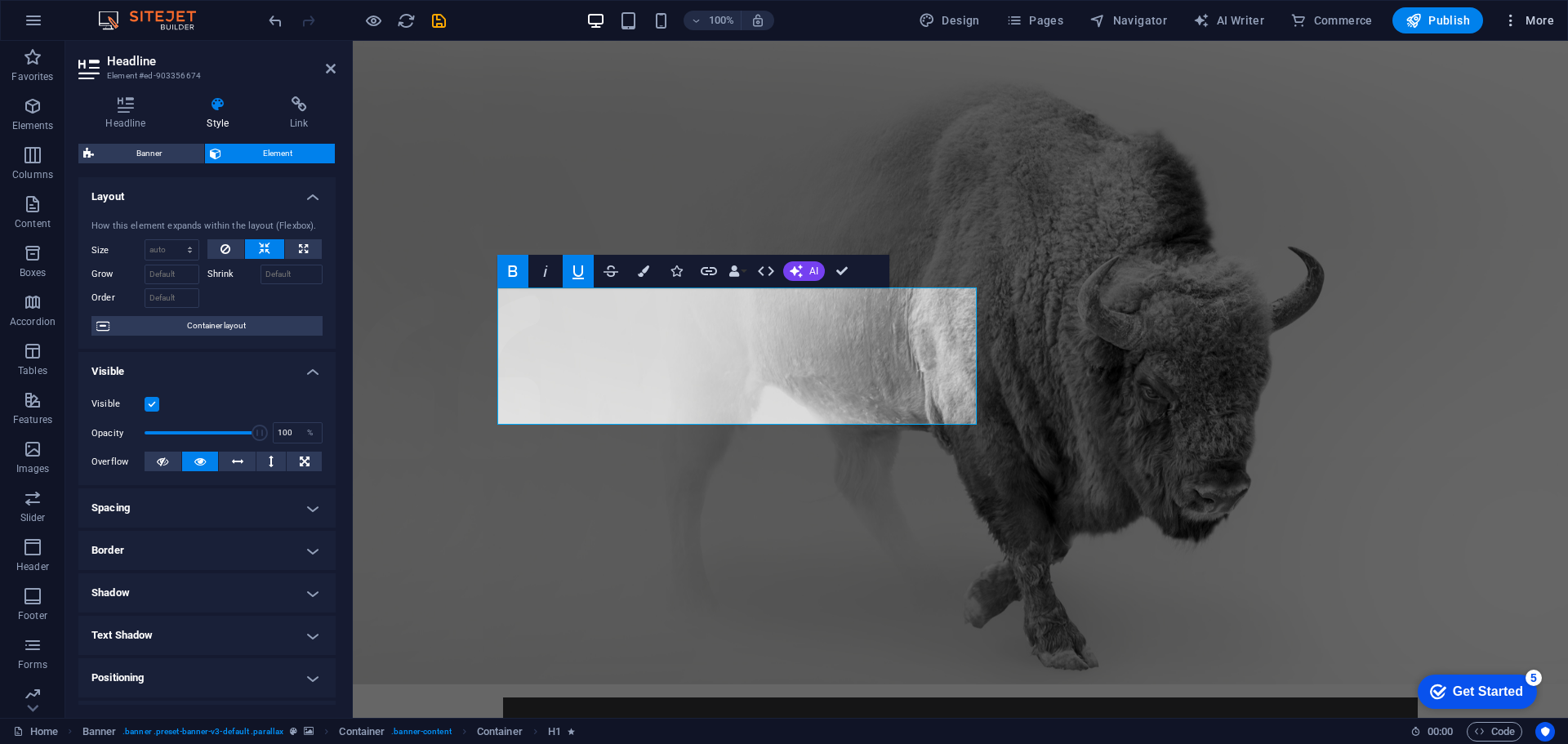
click at [1497, 12] on button "More" at bounding box center [1528, 20] width 65 height 26
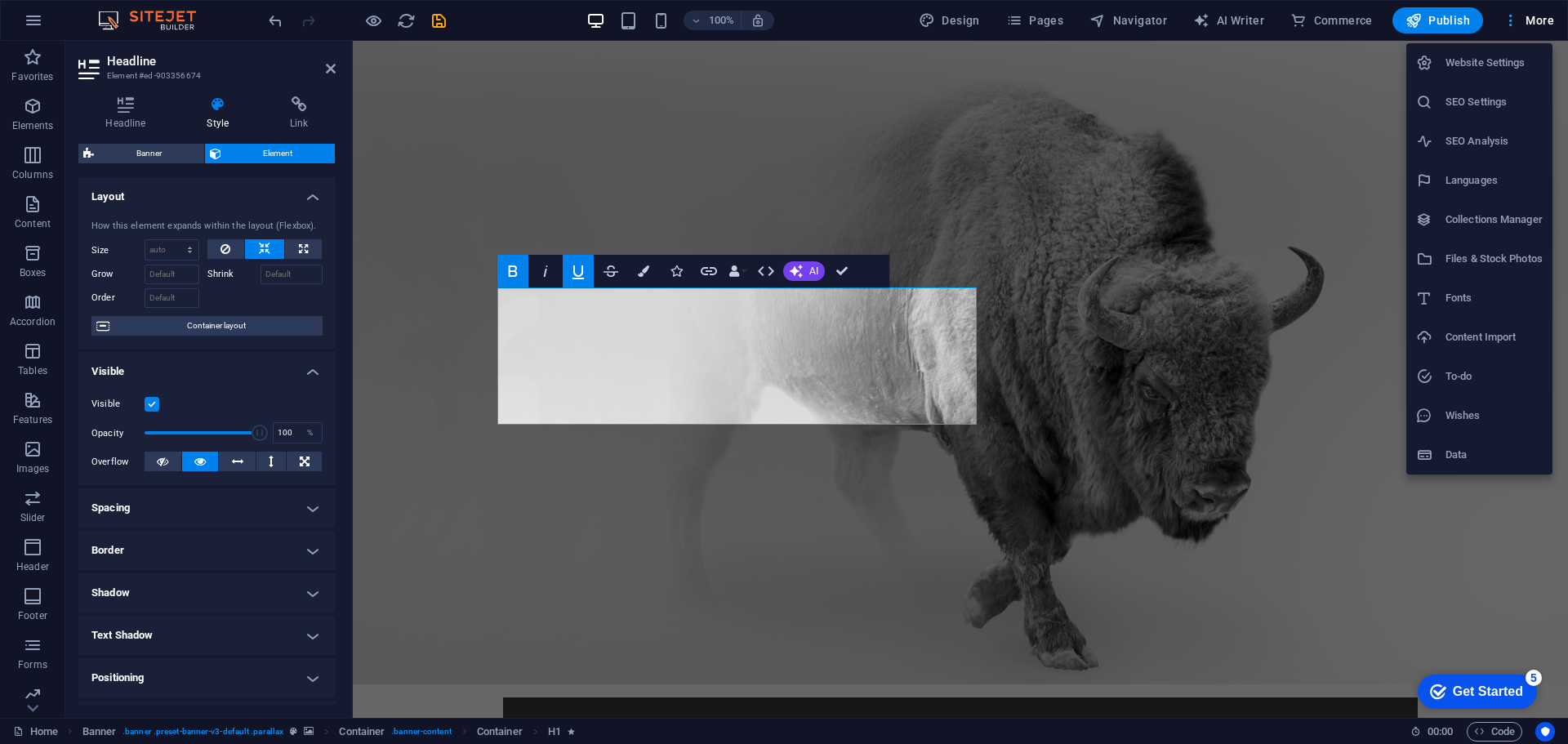
click at [1497, 12] on div at bounding box center [784, 372] width 1568 height 744
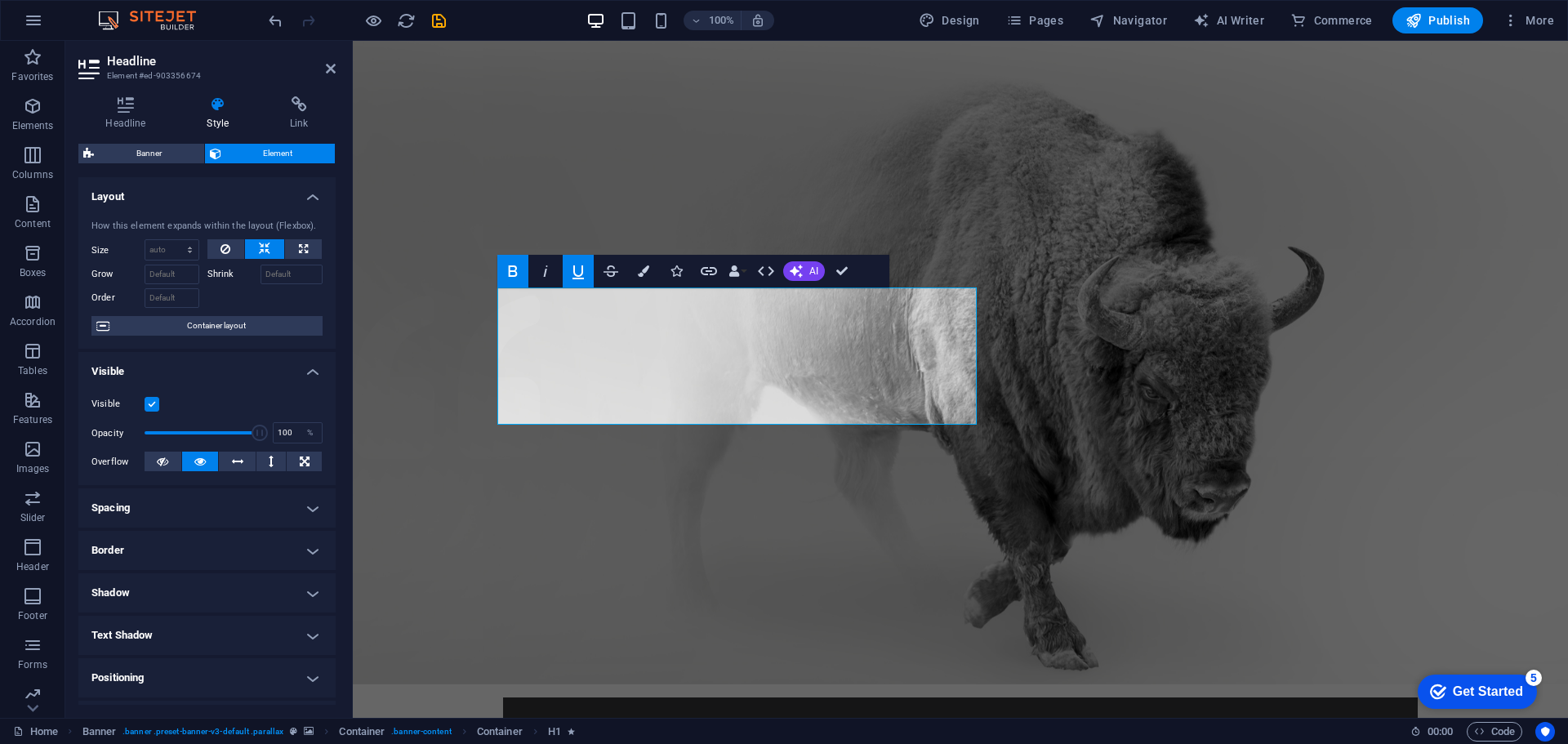
click at [207, 678] on h4 "Positioning" at bounding box center [207, 678] width 257 height 39
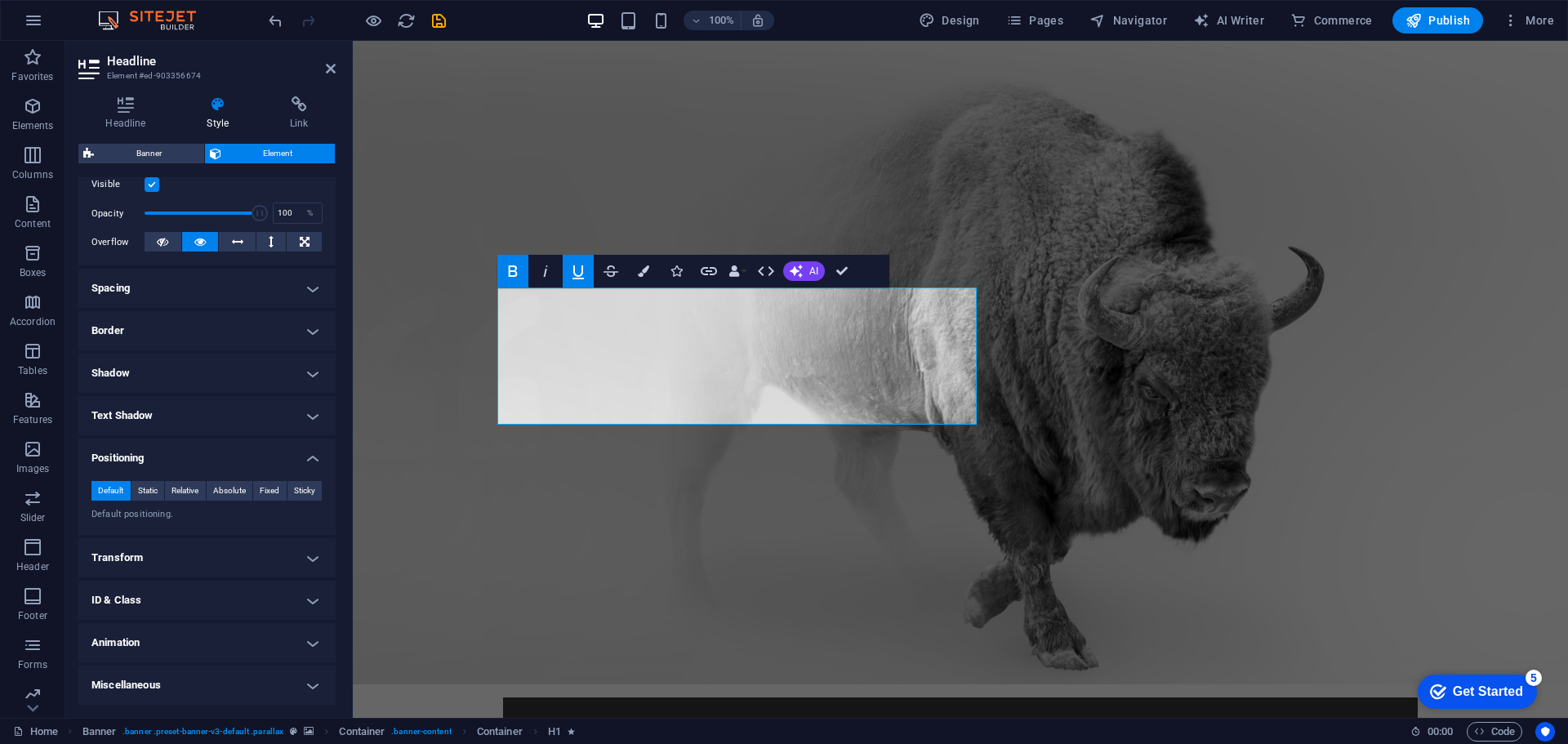
click at [200, 681] on h4 "Miscellaneous" at bounding box center [207, 685] width 257 height 39
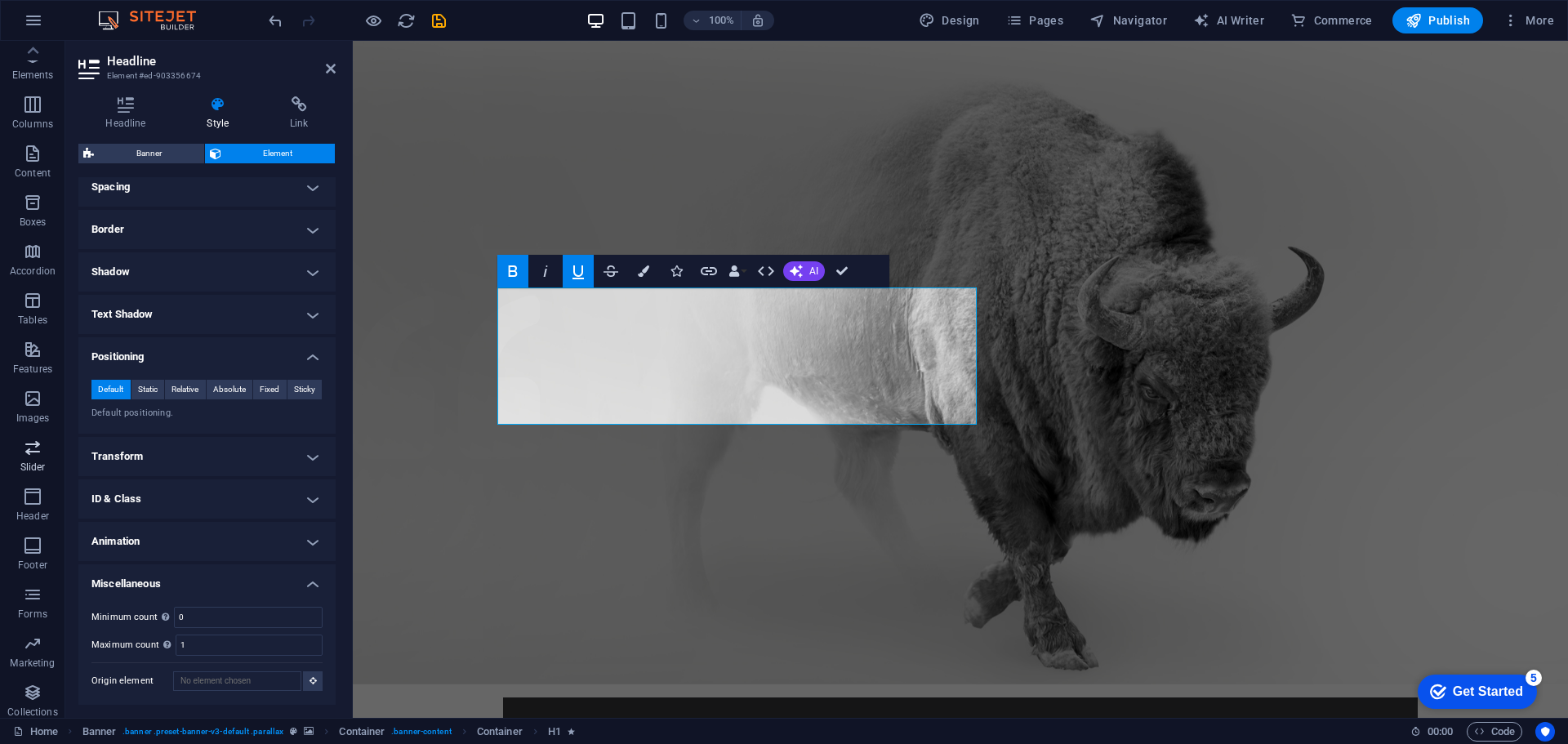
scroll to position [0, 0]
click at [30, 21] on icon "button" at bounding box center [33, 20] width 20 height 20
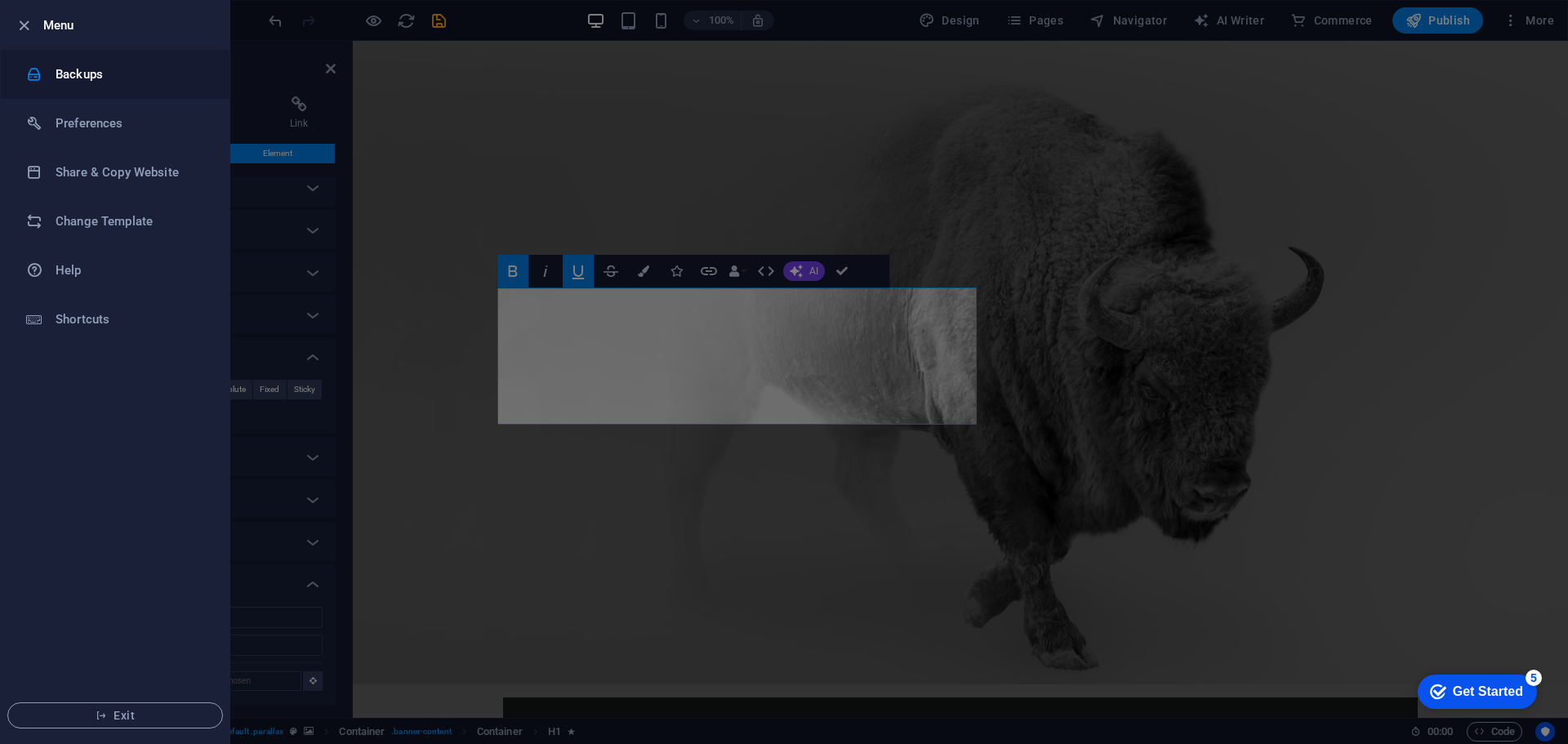
click at [64, 79] on h6 "Backups" at bounding box center [130, 74] width 151 height 20
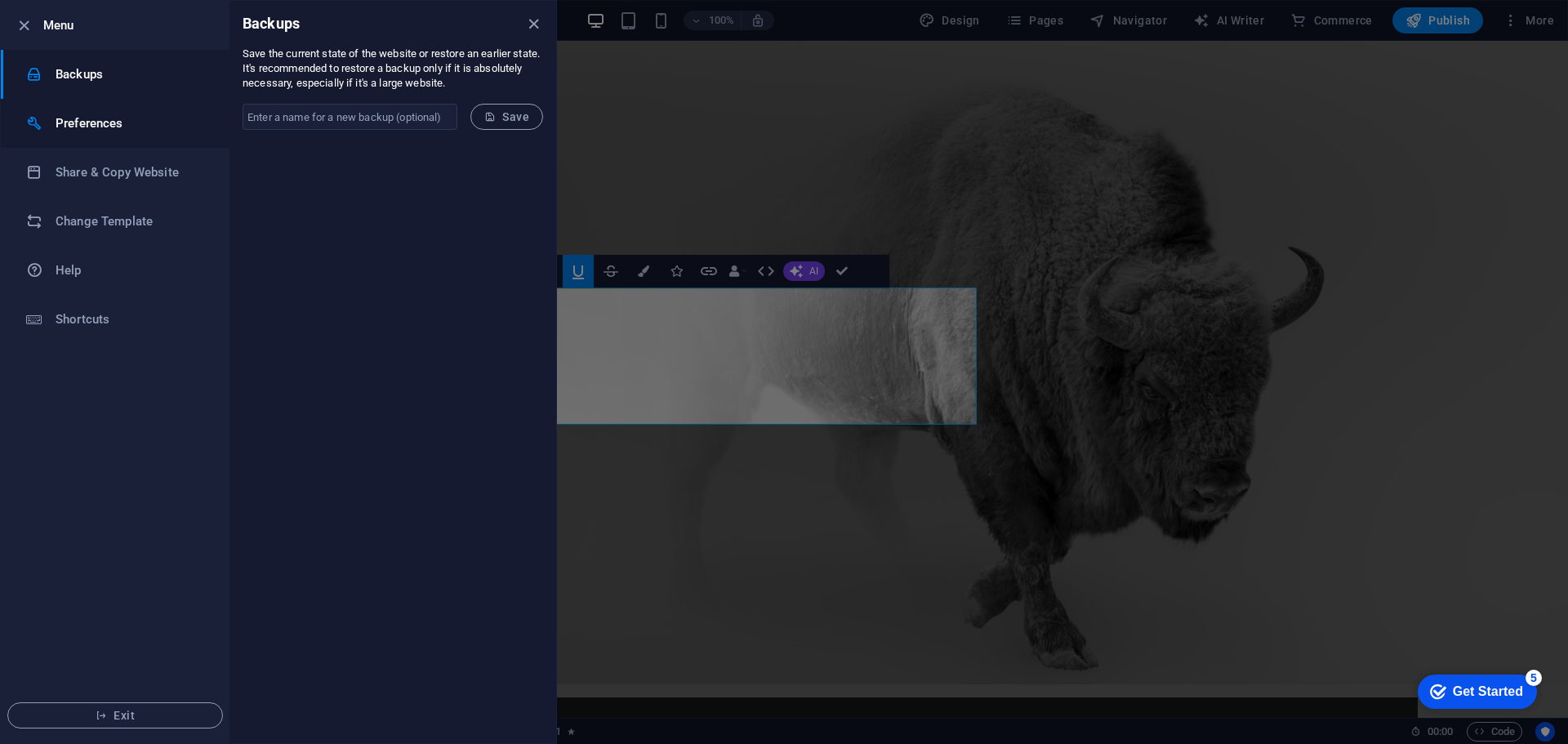
click at [73, 118] on h6 "Preferences" at bounding box center [130, 123] width 151 height 20
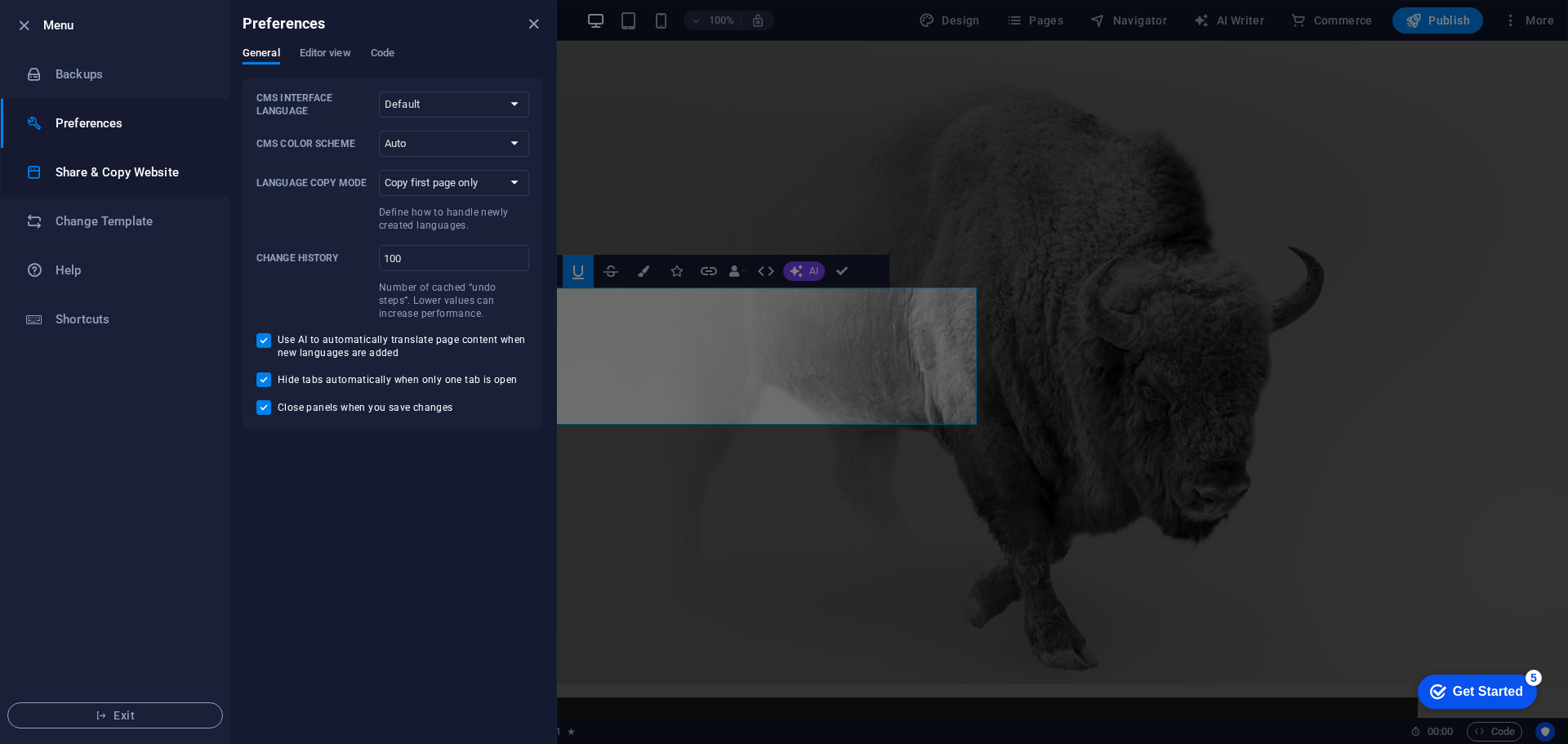
click at [72, 151] on li "Share & Copy Website" at bounding box center [115, 171] width 228 height 49
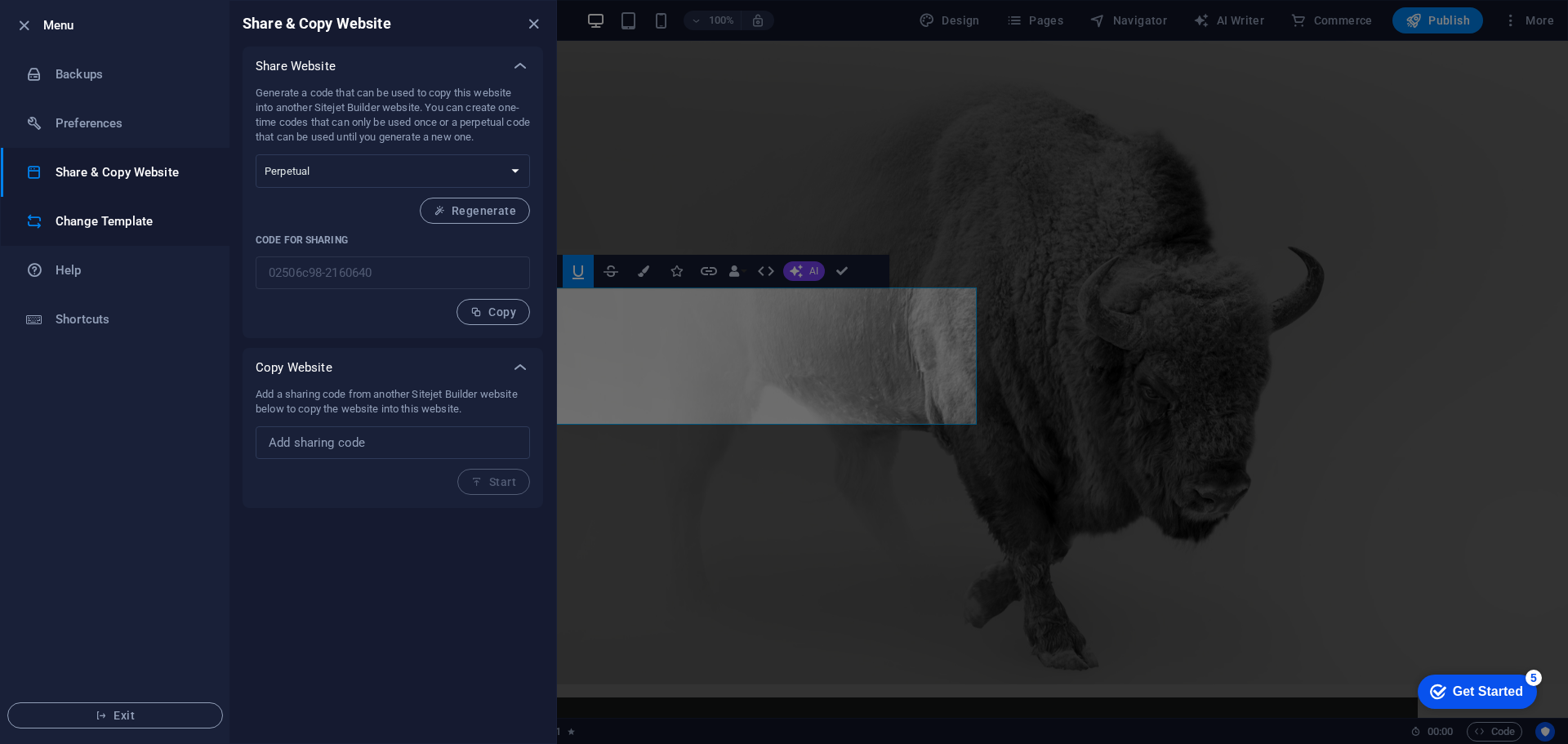
click at [78, 213] on h6 "Change Template" at bounding box center [130, 221] width 151 height 20
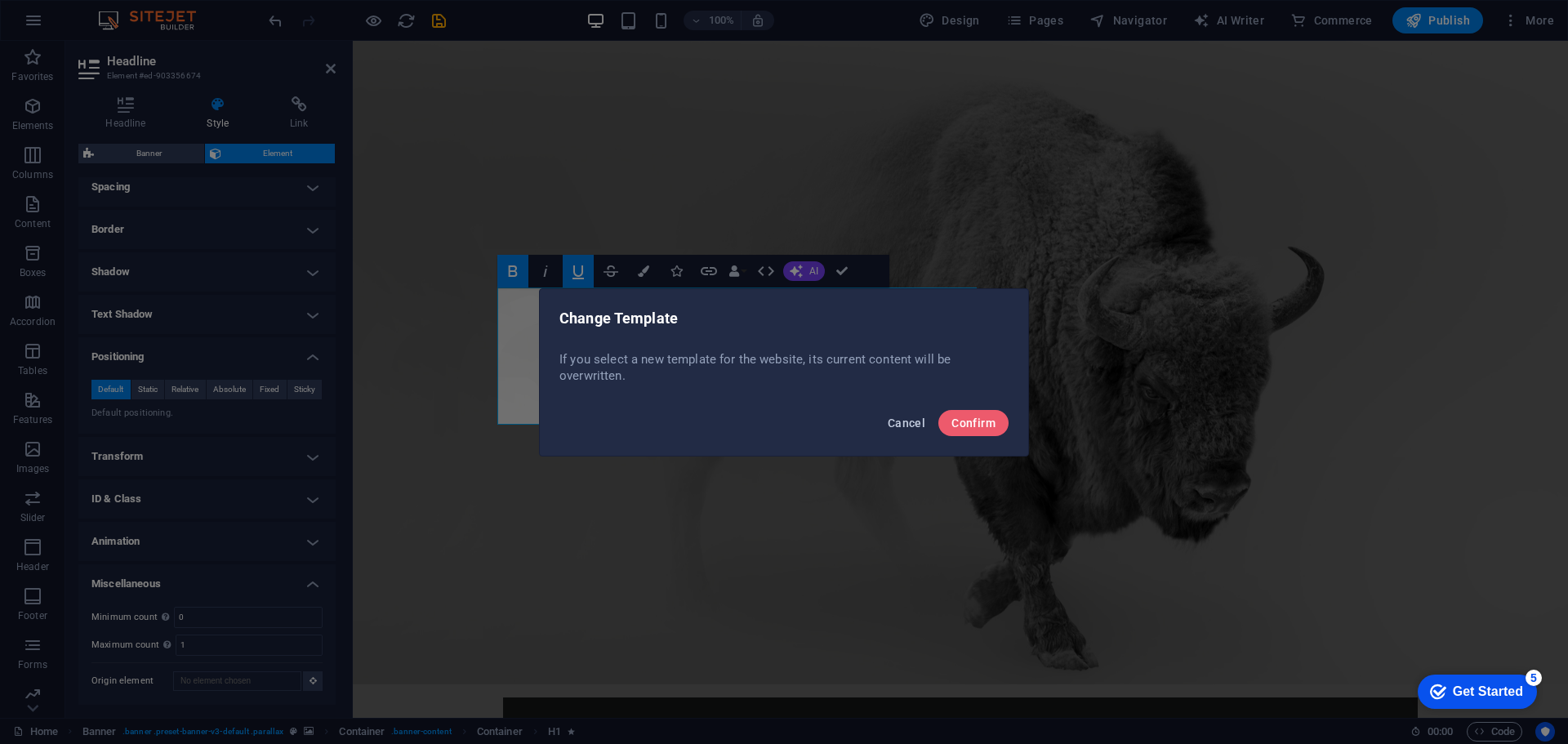
click at [900, 428] on span "Cancel" at bounding box center [906, 423] width 37 height 13
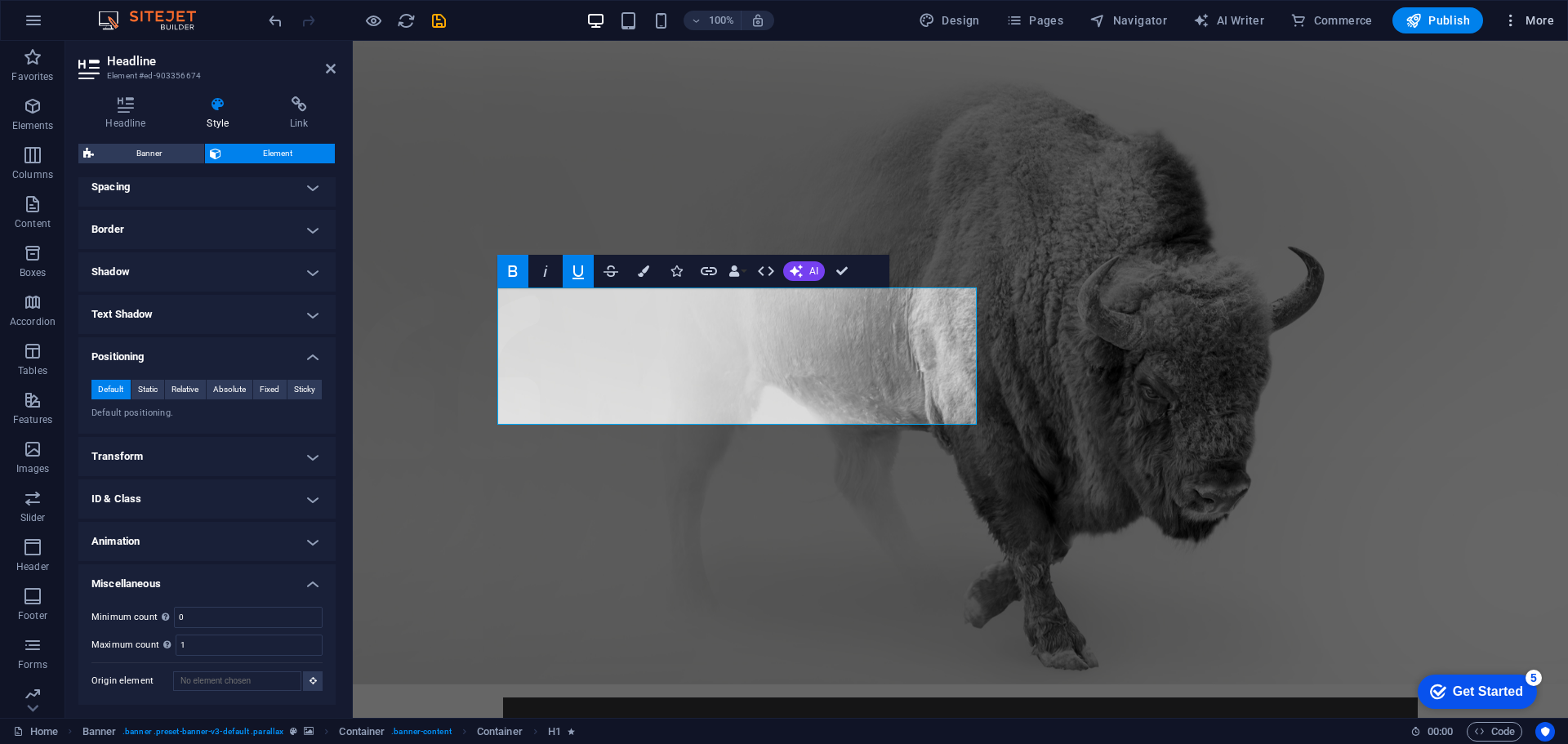
click at [1525, 19] on span "More" at bounding box center [1528, 20] width 51 height 16
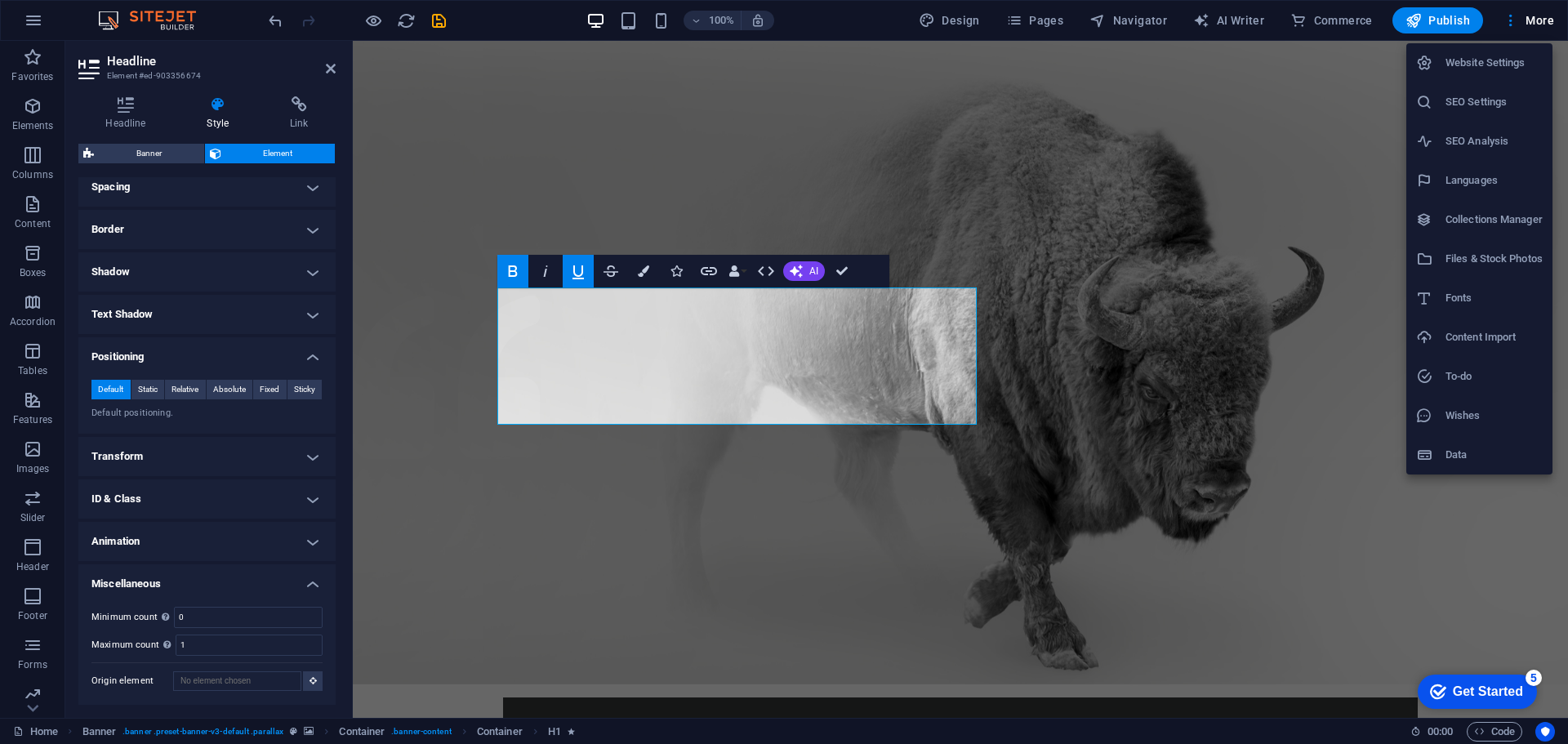
click at [1019, 19] on div at bounding box center [784, 372] width 1568 height 744
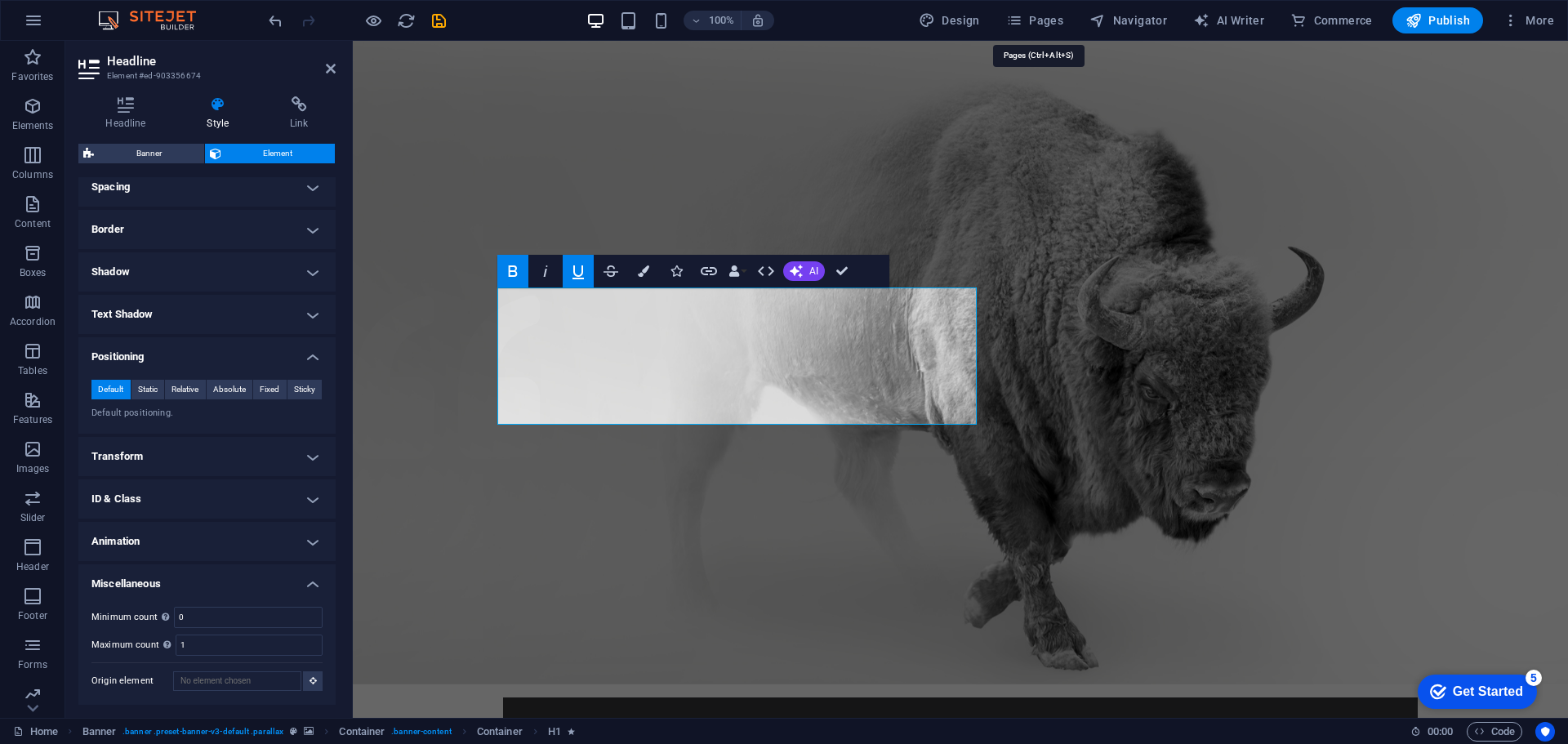
click at [1019, 19] on icon "button" at bounding box center [1013, 20] width 16 height 16
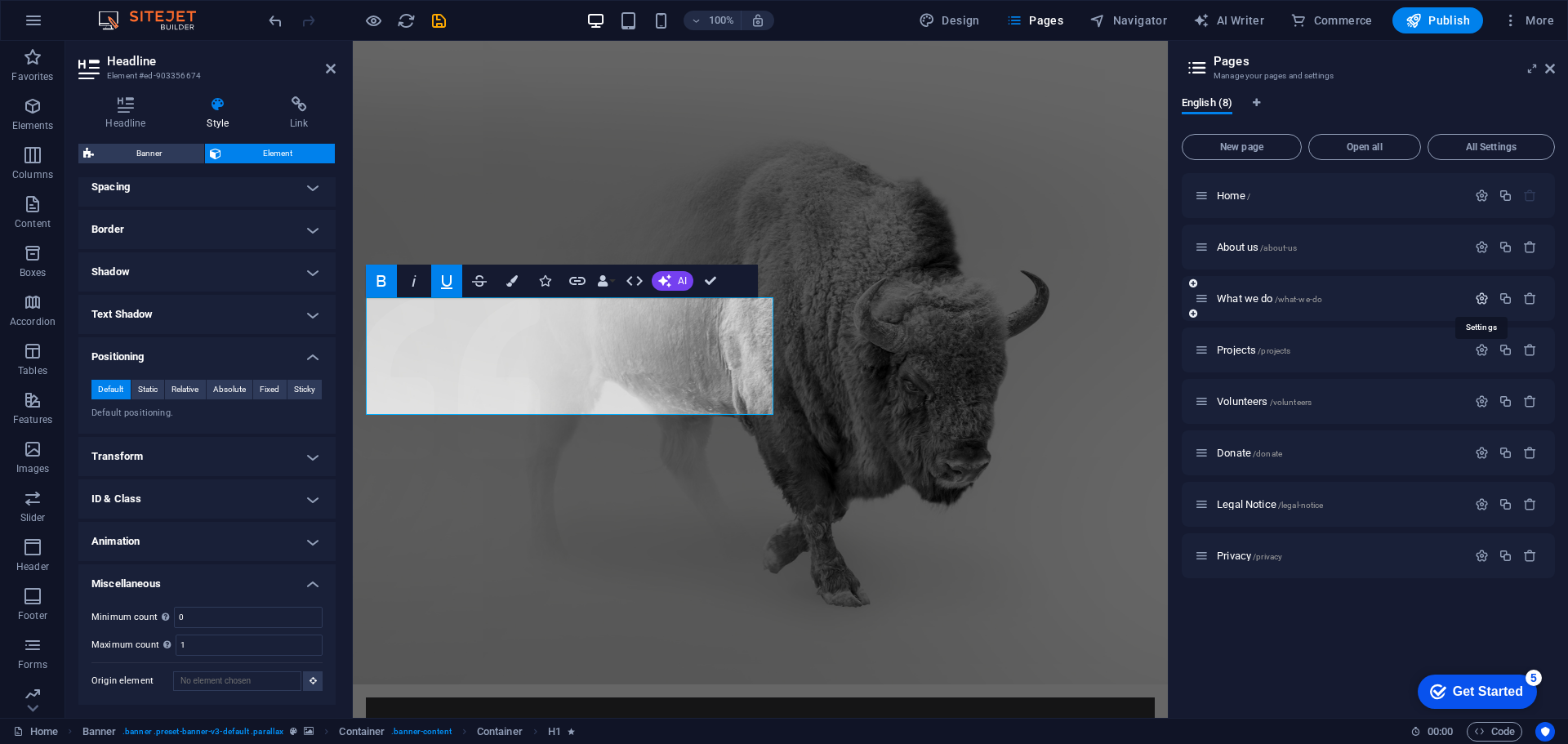
click at [1478, 297] on icon "button" at bounding box center [1481, 298] width 14 height 14
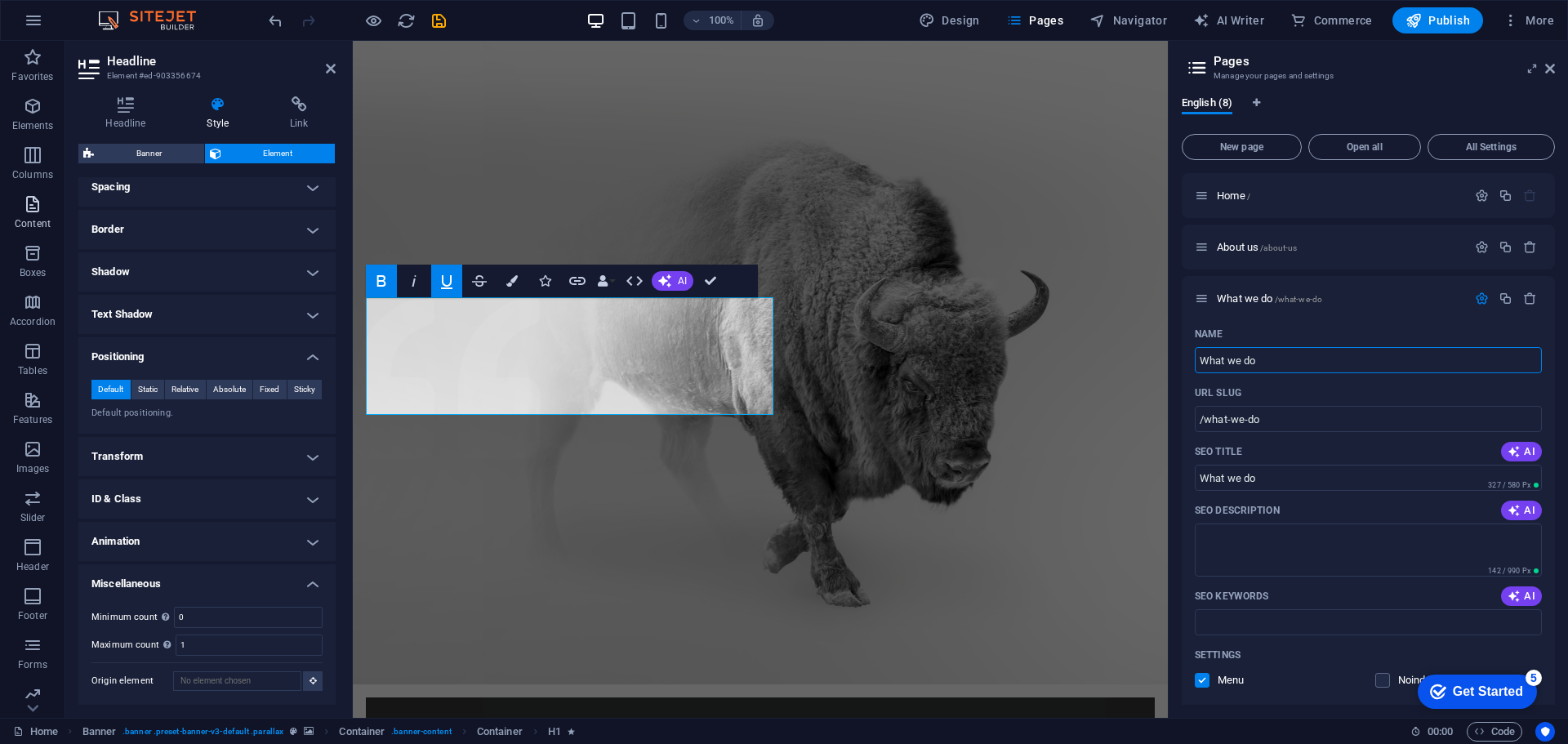
click at [20, 215] on span "Content" at bounding box center [32, 214] width 66 height 39
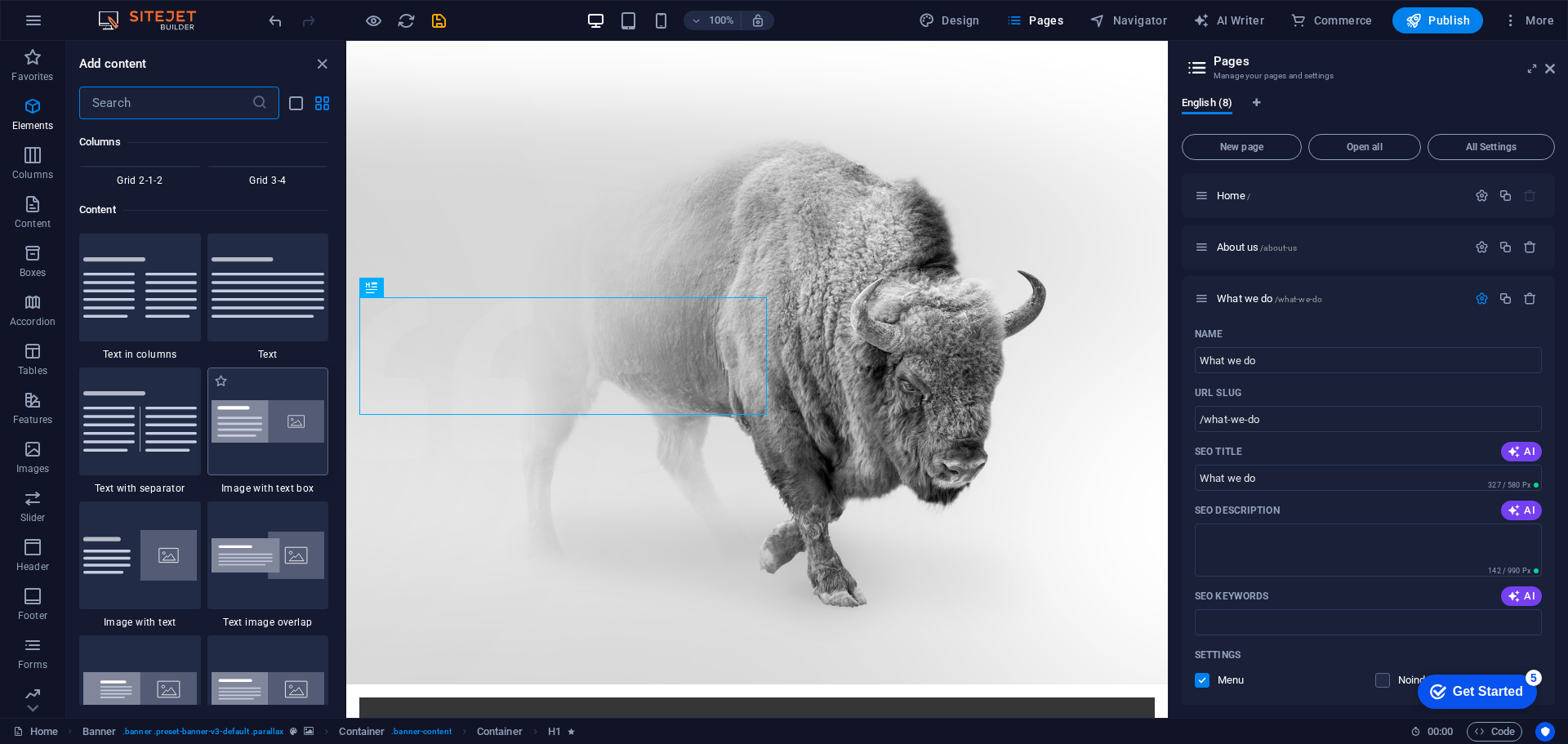
scroll to position [2857, 0]
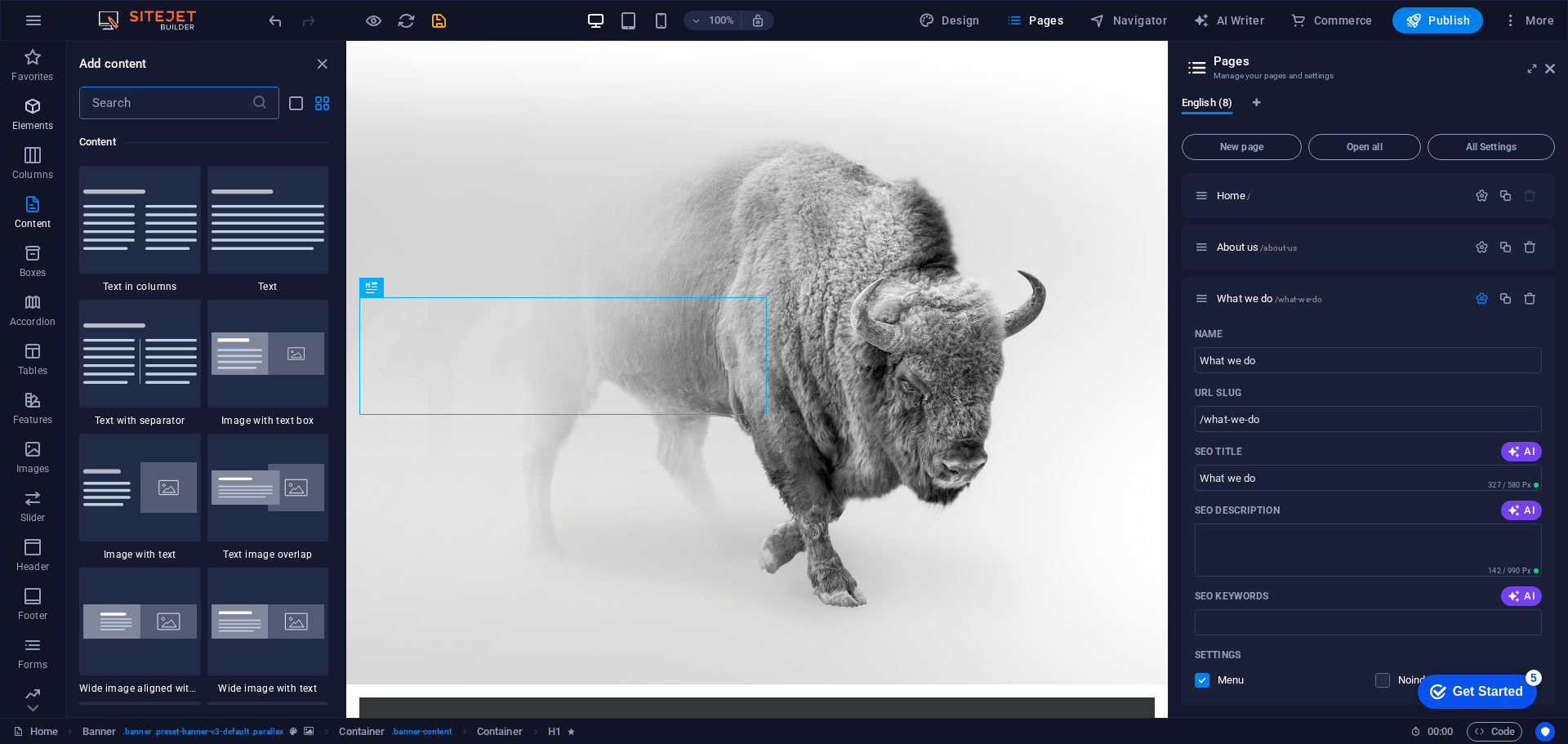
click at [27, 105] on icon "button" at bounding box center [32, 106] width 20 height 20
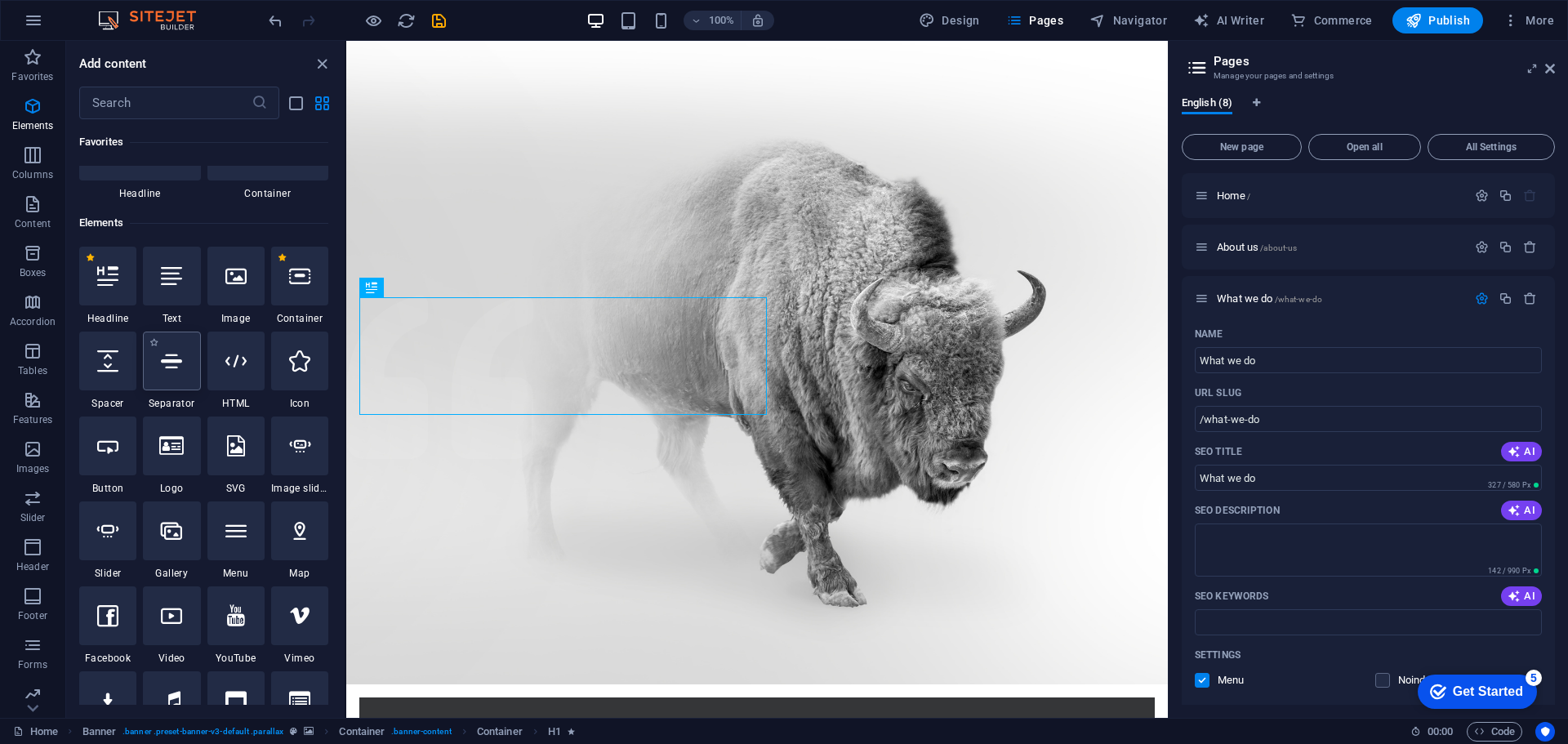
scroll to position [0, 0]
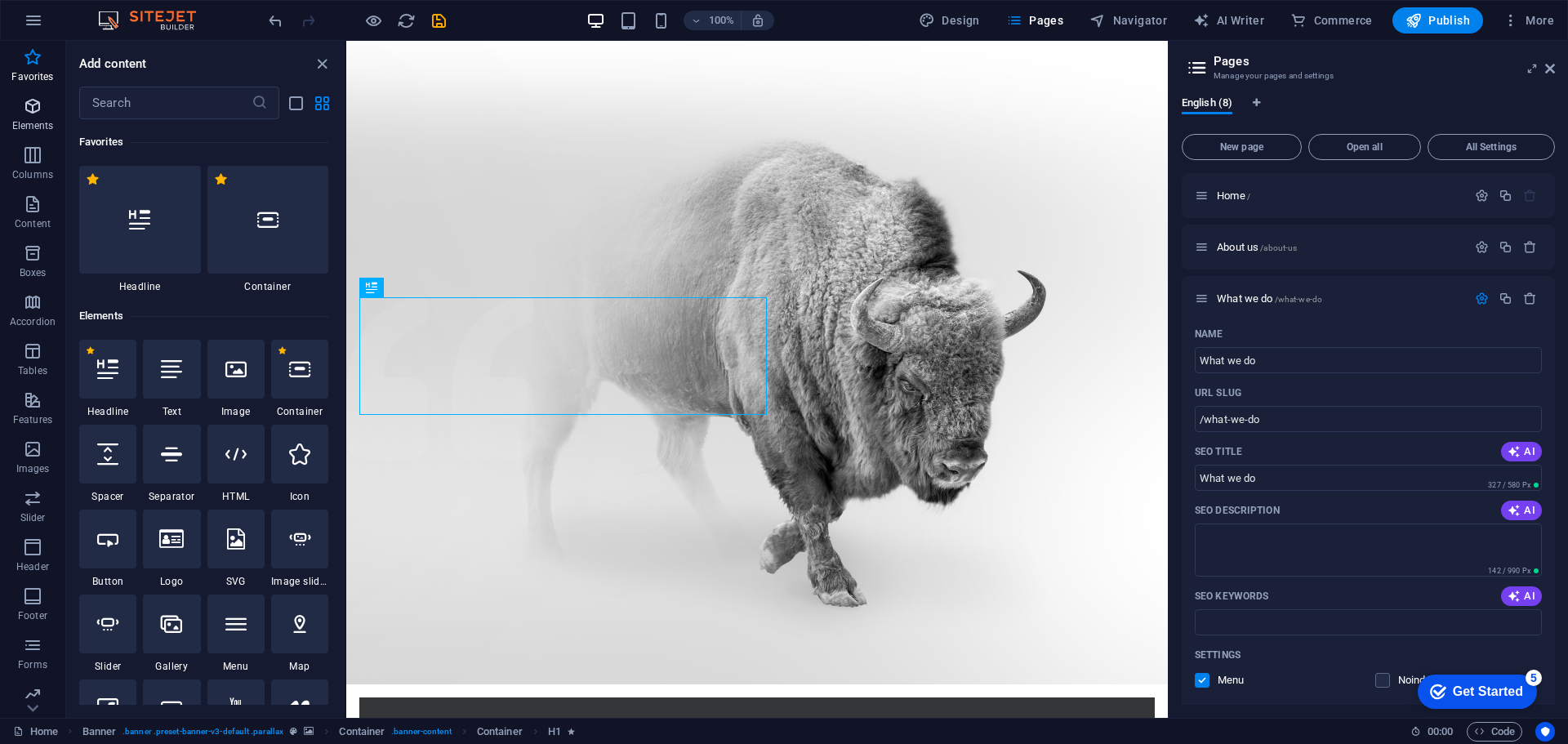
click at [40, 112] on icon "button" at bounding box center [32, 106] width 20 height 20
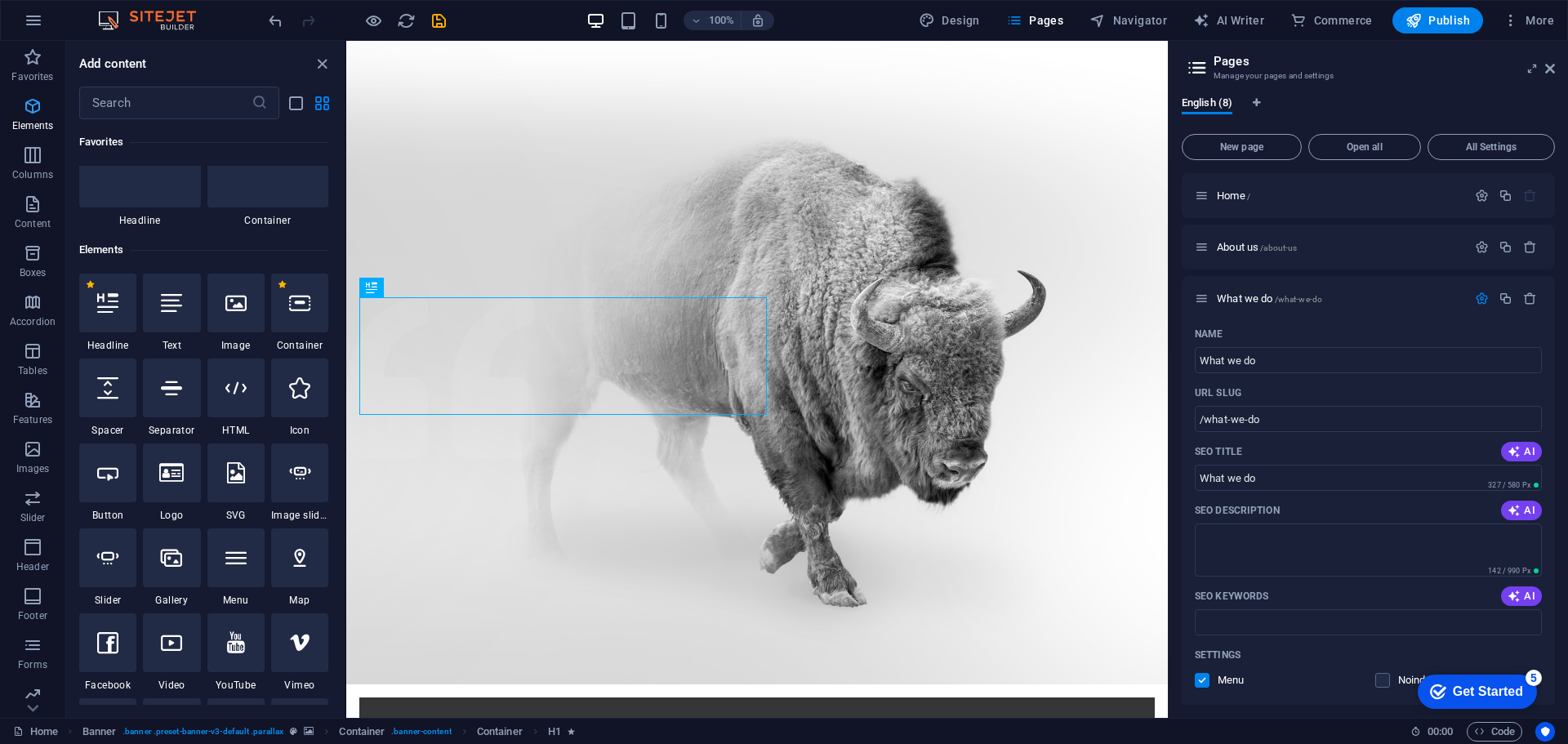
scroll to position [174, 0]
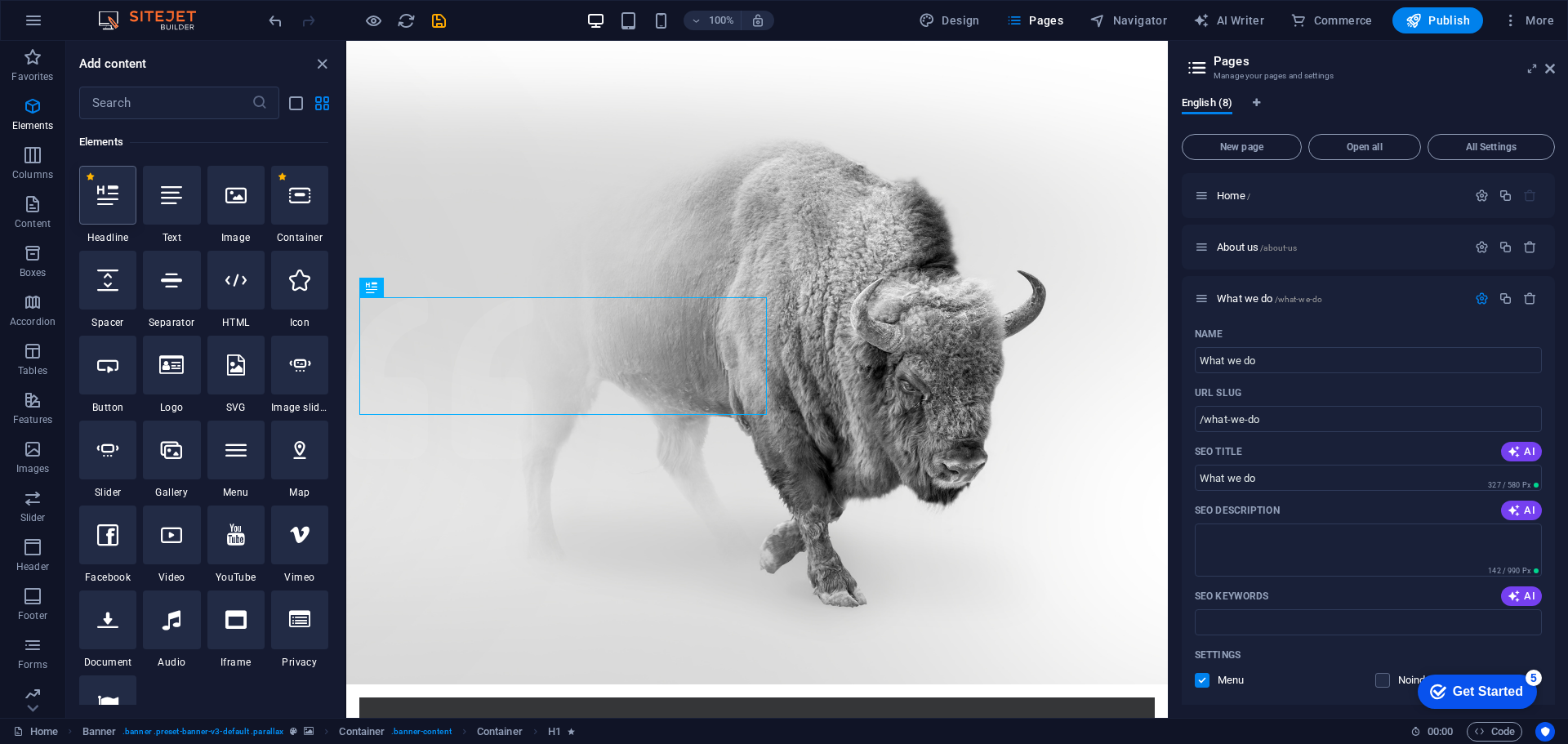
click at [112, 205] on icon at bounding box center [107, 195] width 21 height 21
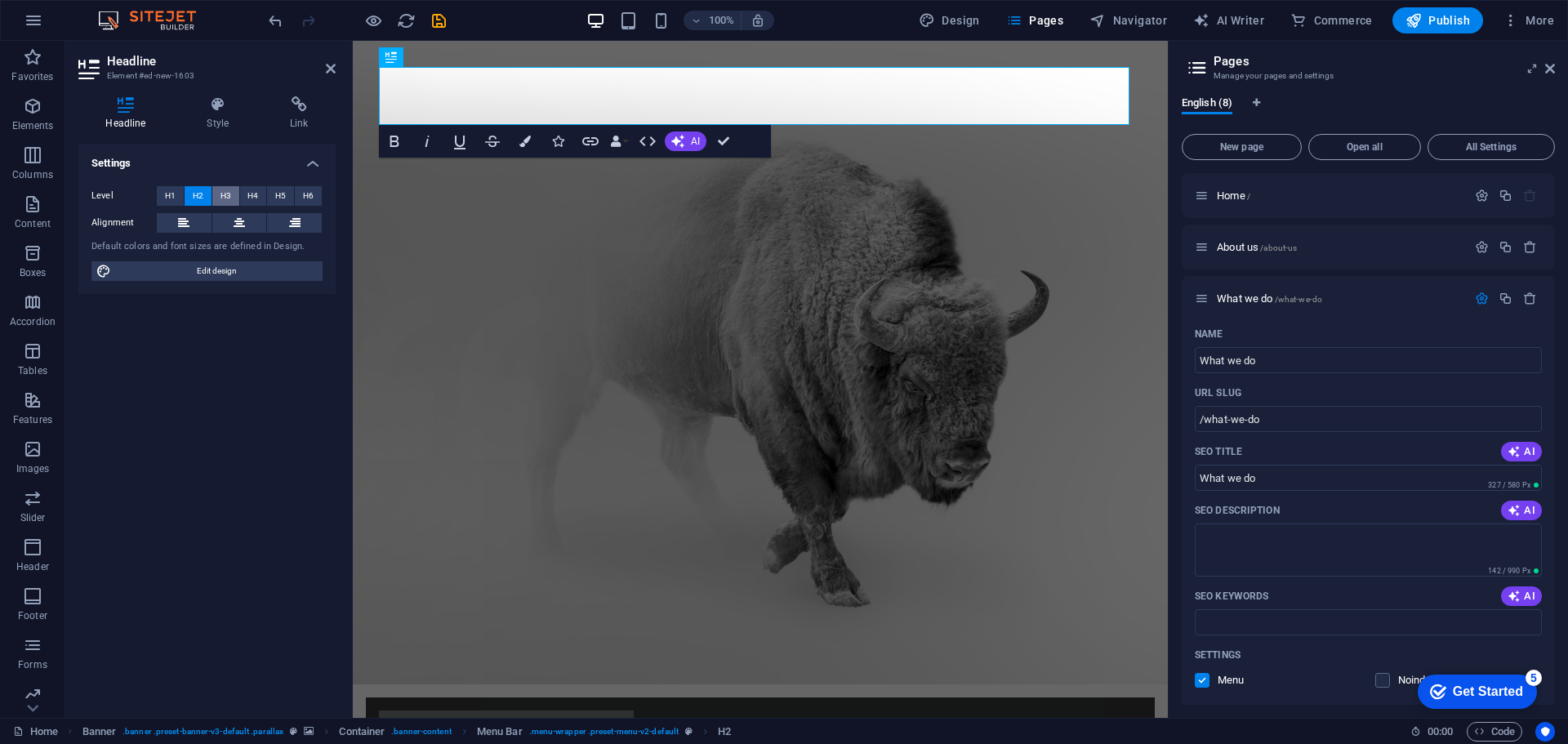
click at [235, 196] on button "H3" at bounding box center [226, 195] width 27 height 20
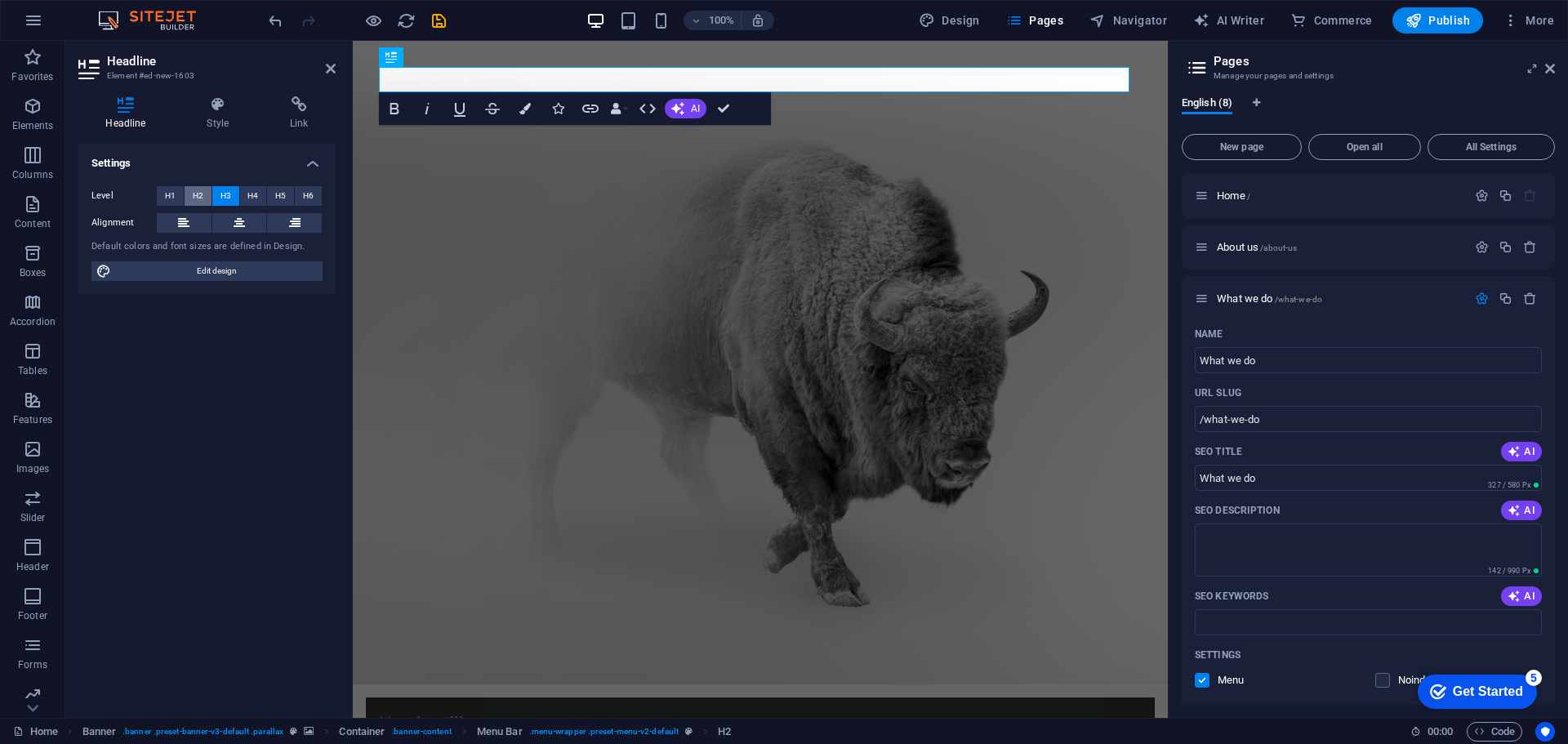
click at [208, 196] on button "H2" at bounding box center [199, 195] width 27 height 20
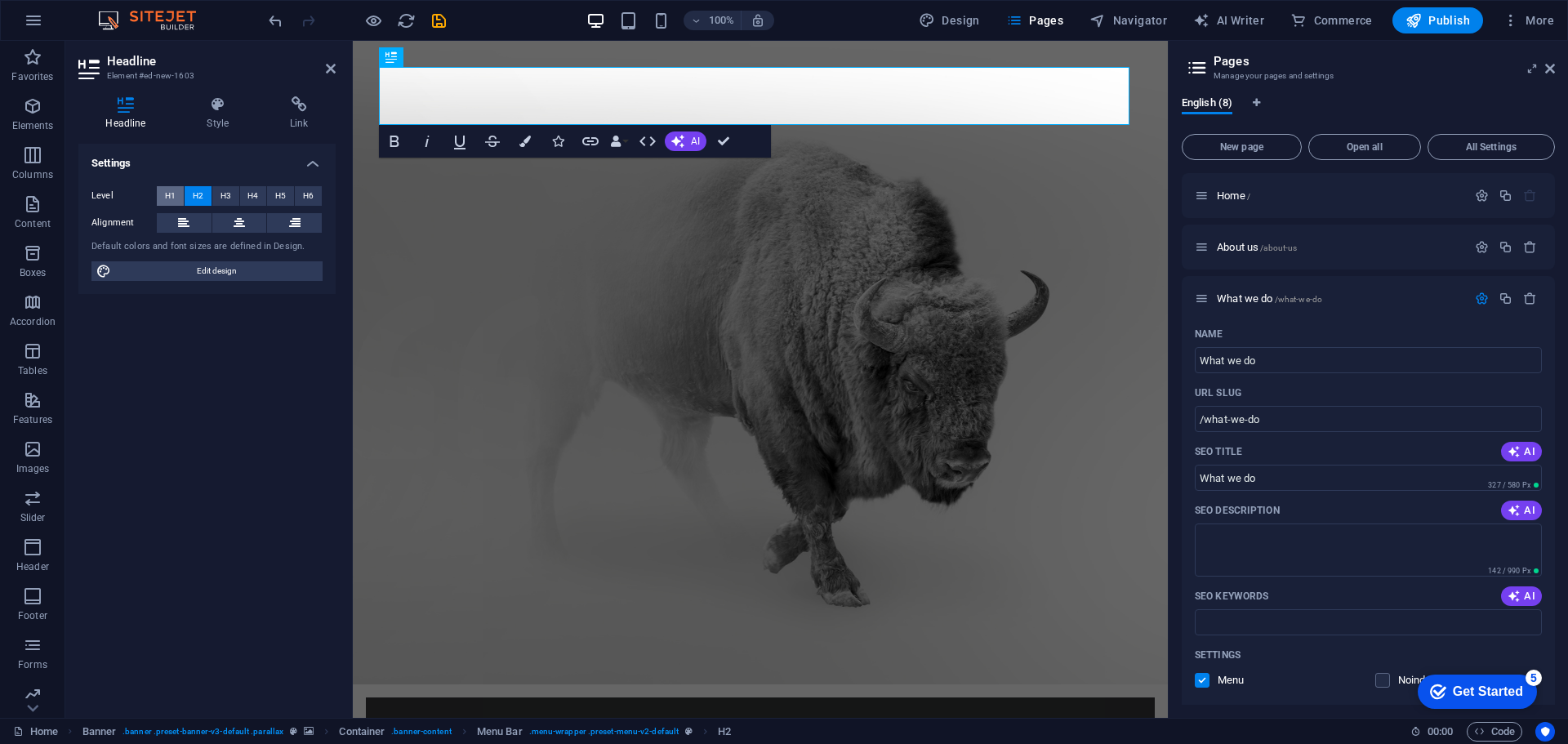
click at [158, 193] on button "H1" at bounding box center [170, 195] width 27 height 20
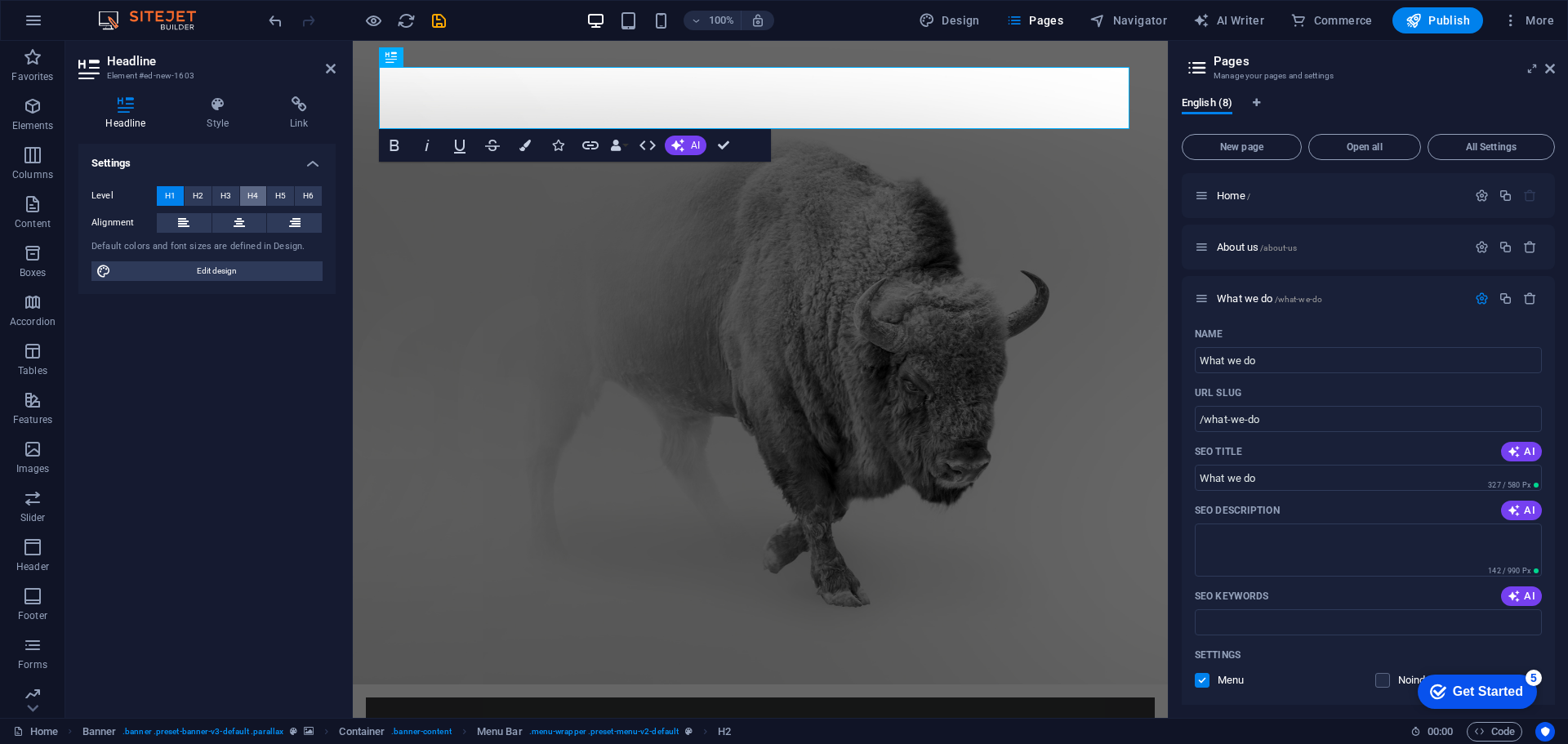
click at [240, 197] on button "H4" at bounding box center [254, 195] width 27 height 20
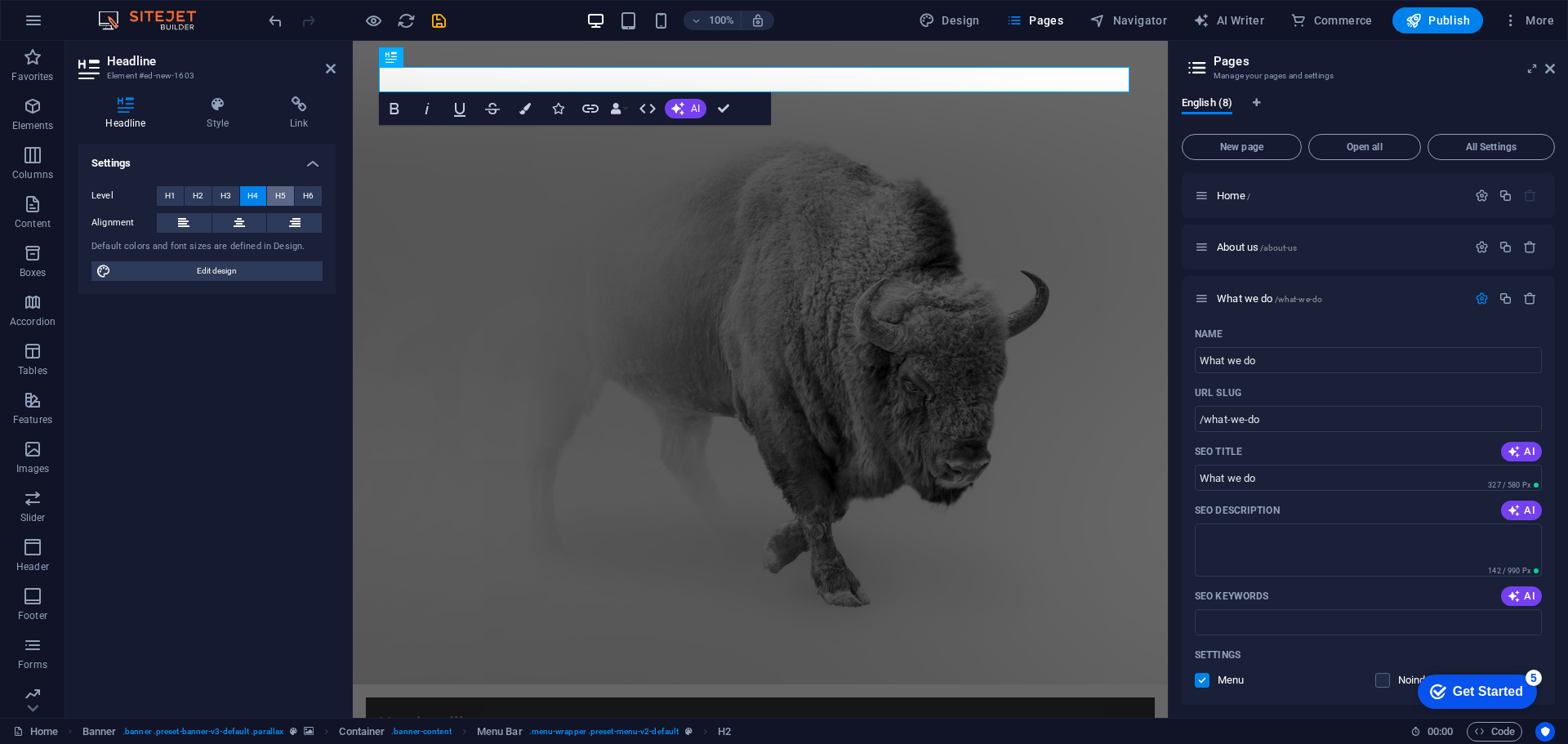
click at [267, 197] on button "H5" at bounding box center [280, 195] width 27 height 20
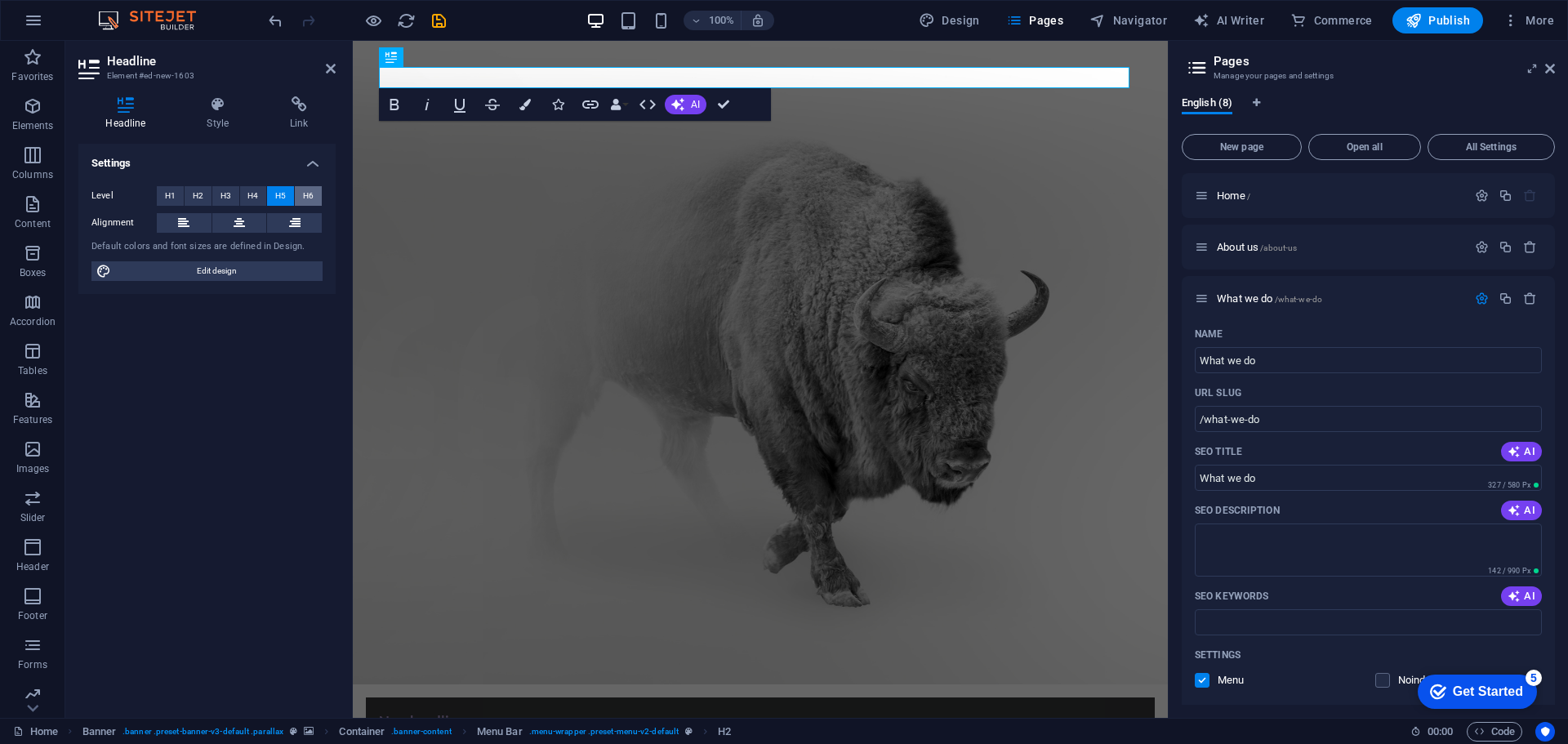
click at [301, 197] on button "H6" at bounding box center [308, 195] width 27 height 20
click at [208, 199] on button "H2" at bounding box center [199, 195] width 27 height 20
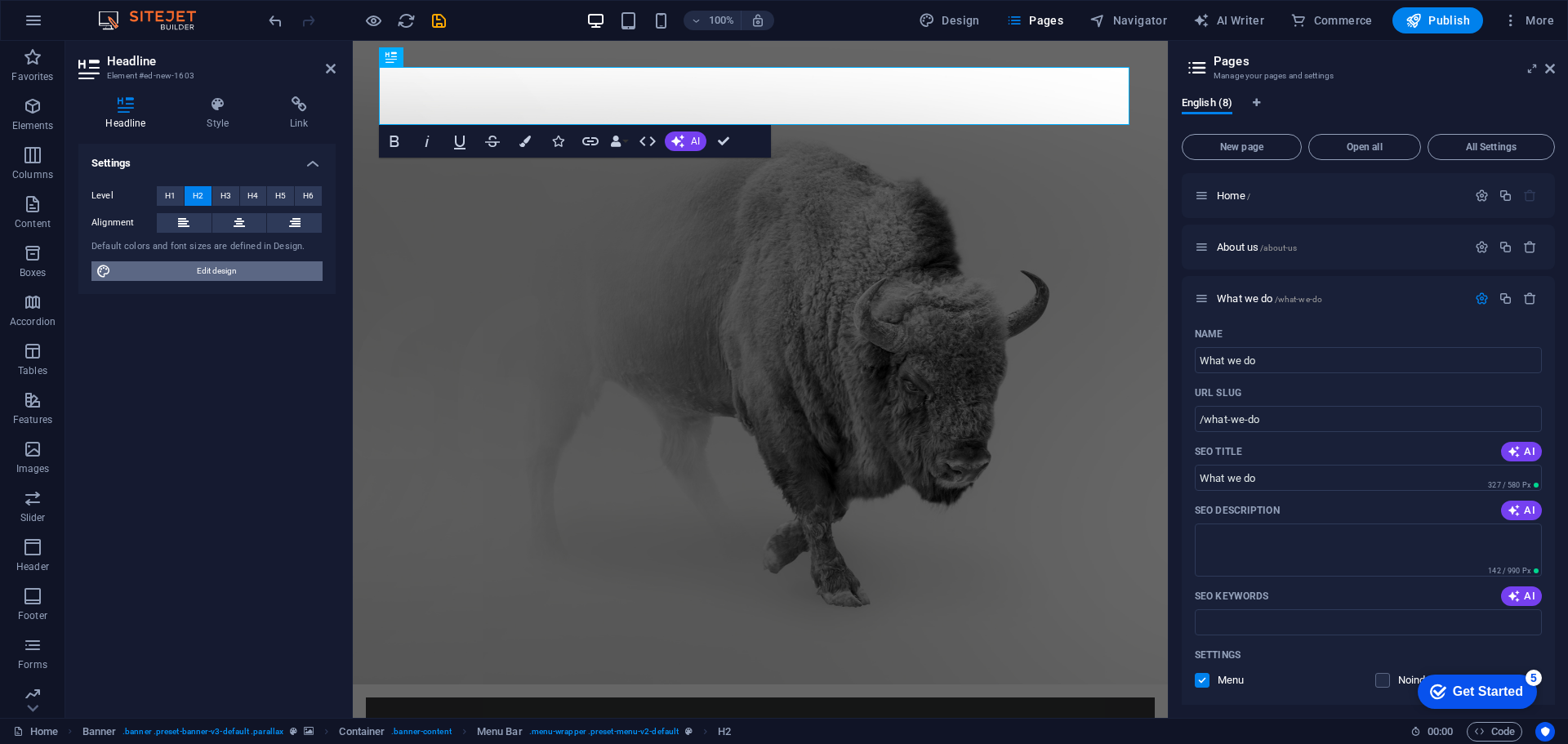
click at [215, 273] on span "Edit design" at bounding box center [216, 271] width 202 height 20
select select "rem"
select select "300"
select select "px"
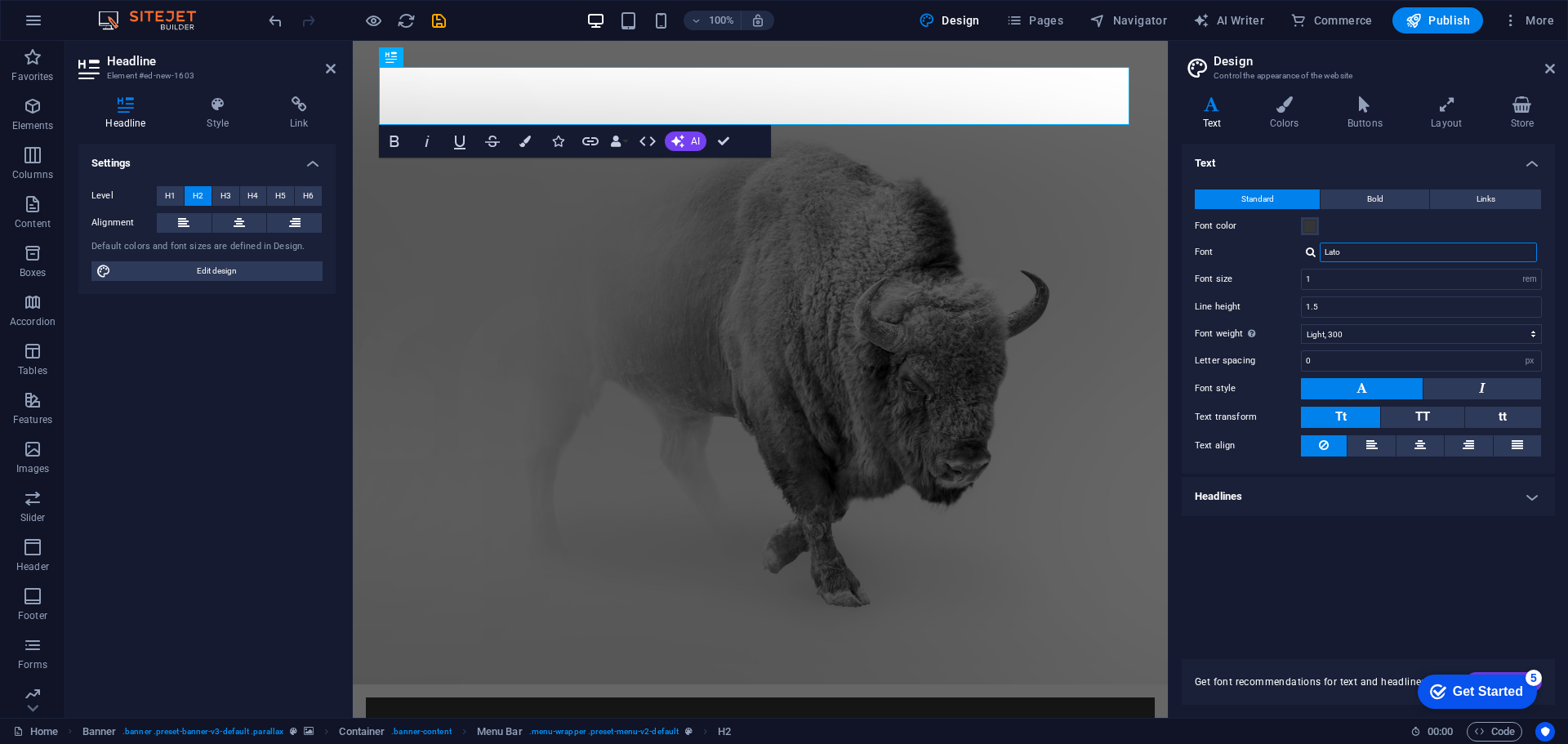
click at [1368, 251] on input "Lato" at bounding box center [1427, 252] width 217 height 20
click at [1299, 226] on label "Font color" at bounding box center [1248, 226] width 107 height 20
click at [1300, 226] on button "Font color" at bounding box center [1309, 226] width 18 height 18
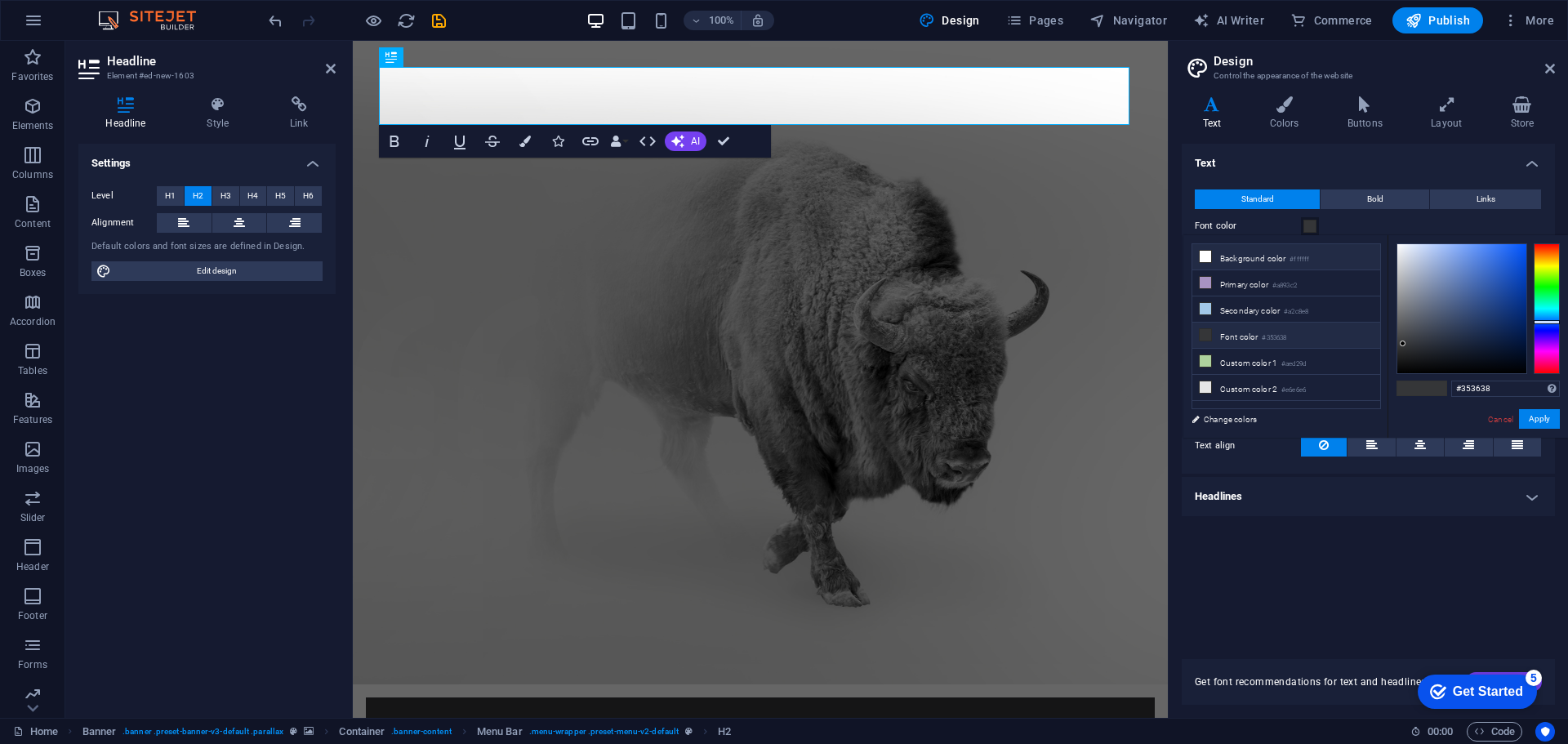
click at [1276, 258] on li "Background color #ffffff" at bounding box center [1286, 257] width 187 height 26
type input "#ffffff"
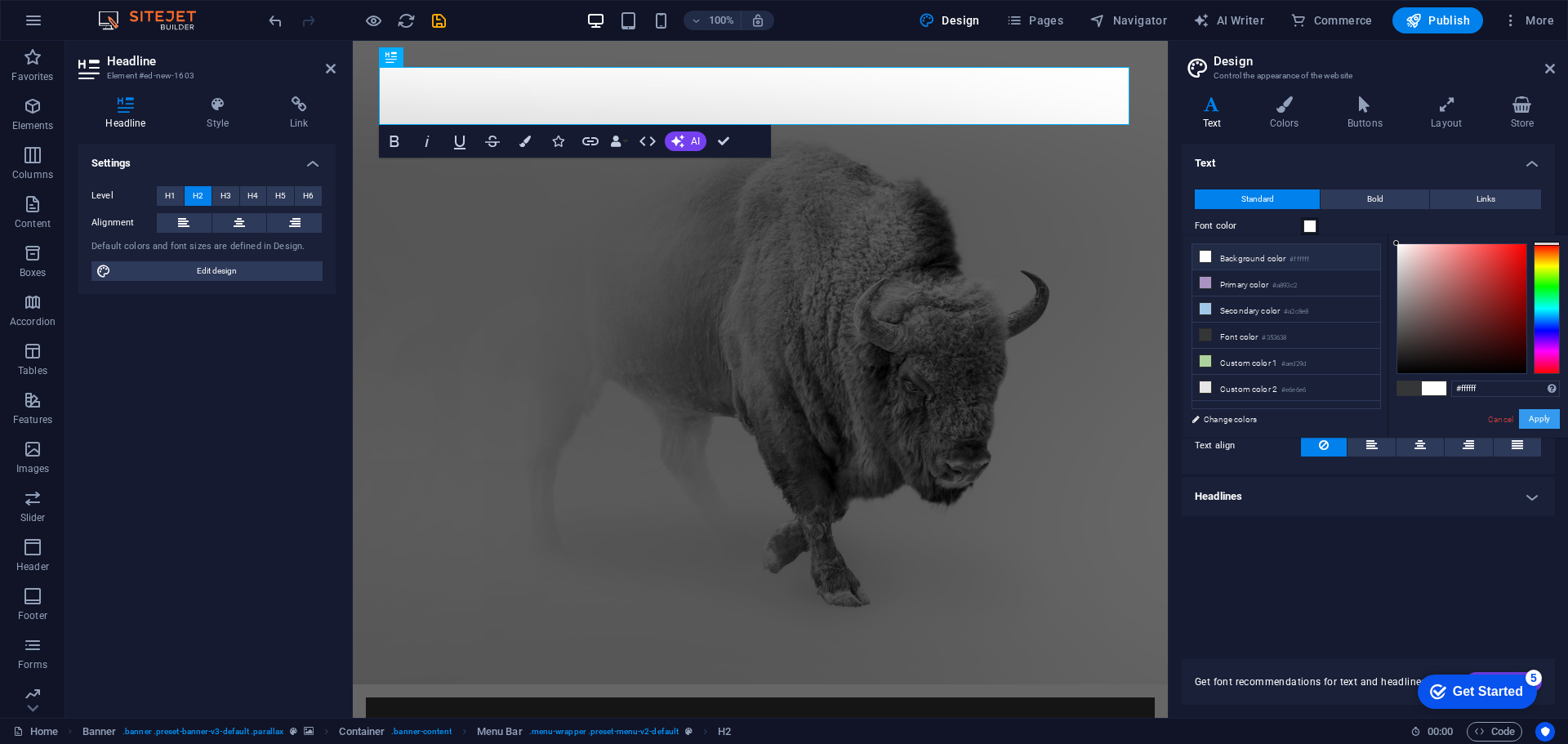
click at [1529, 417] on button "Apply" at bounding box center [1539, 418] width 41 height 20
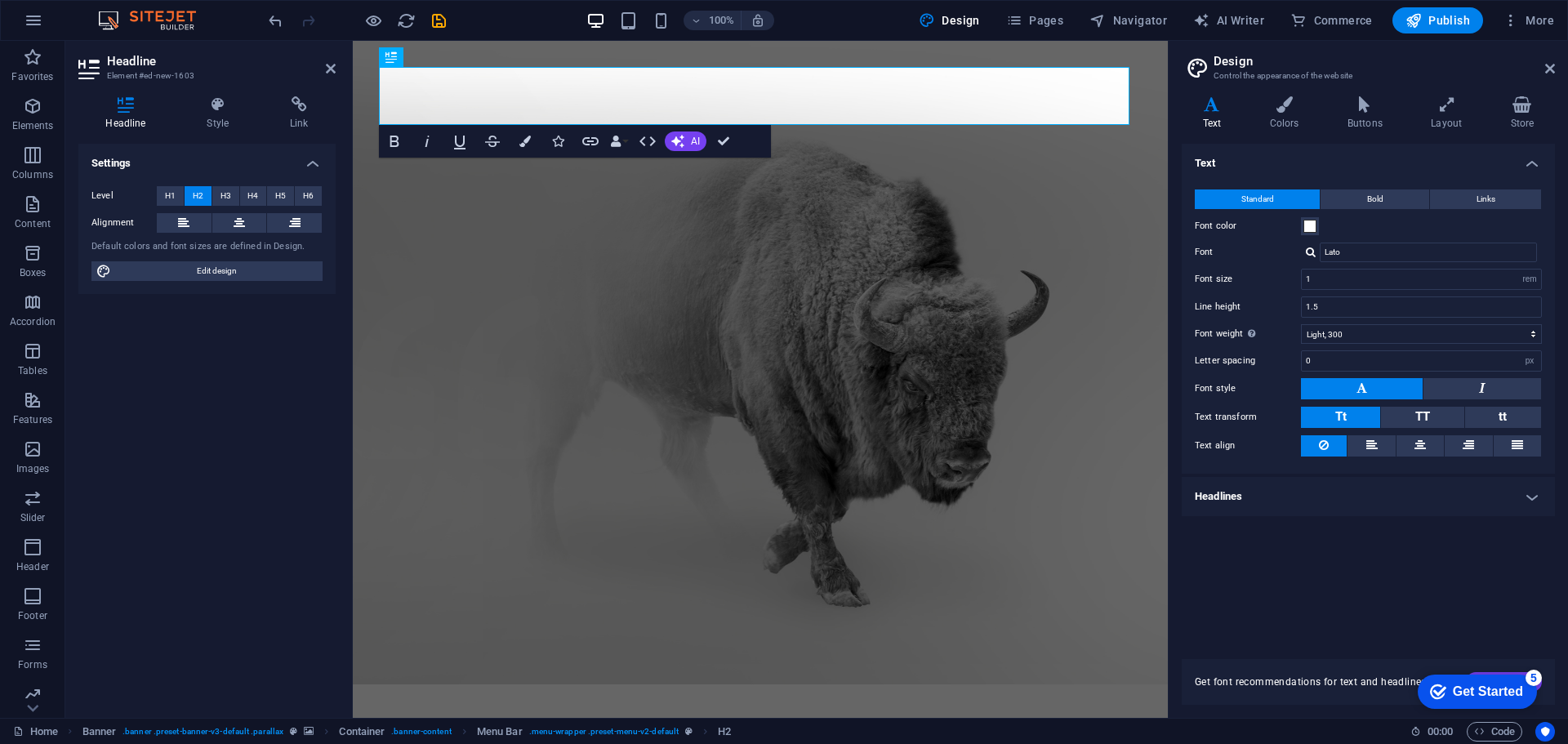
click at [1338, 386] on button at bounding box center [1361, 389] width 122 height 21
click at [1309, 254] on div at bounding box center [1310, 251] width 9 height 10
click at [1360, 317] on div "Manage fonts →" at bounding box center [1431, 316] width 216 height 20
select select "popularity"
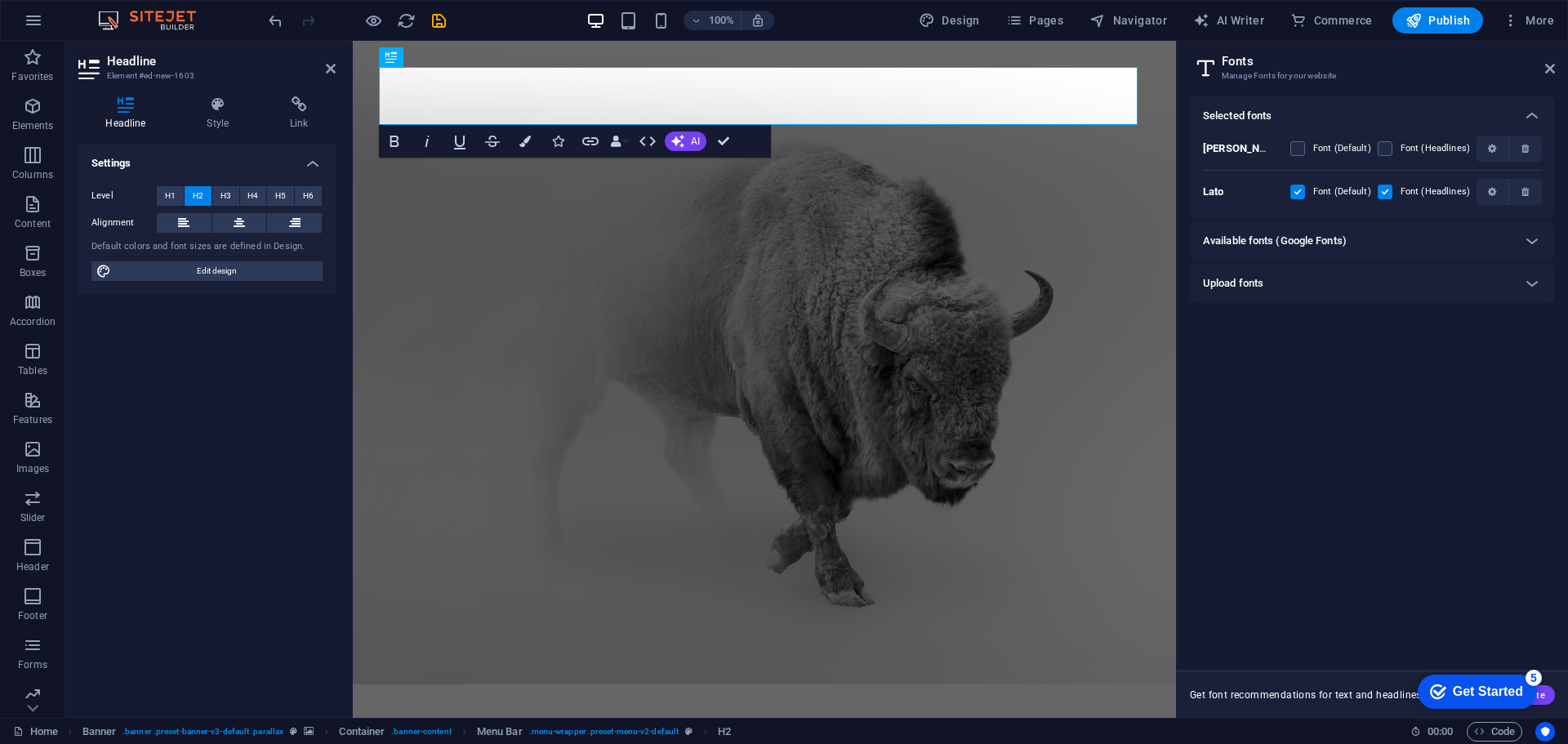
click at [1254, 244] on h6 "Available fonts (Google Fonts)" at bounding box center [1274, 240] width 144 height 20
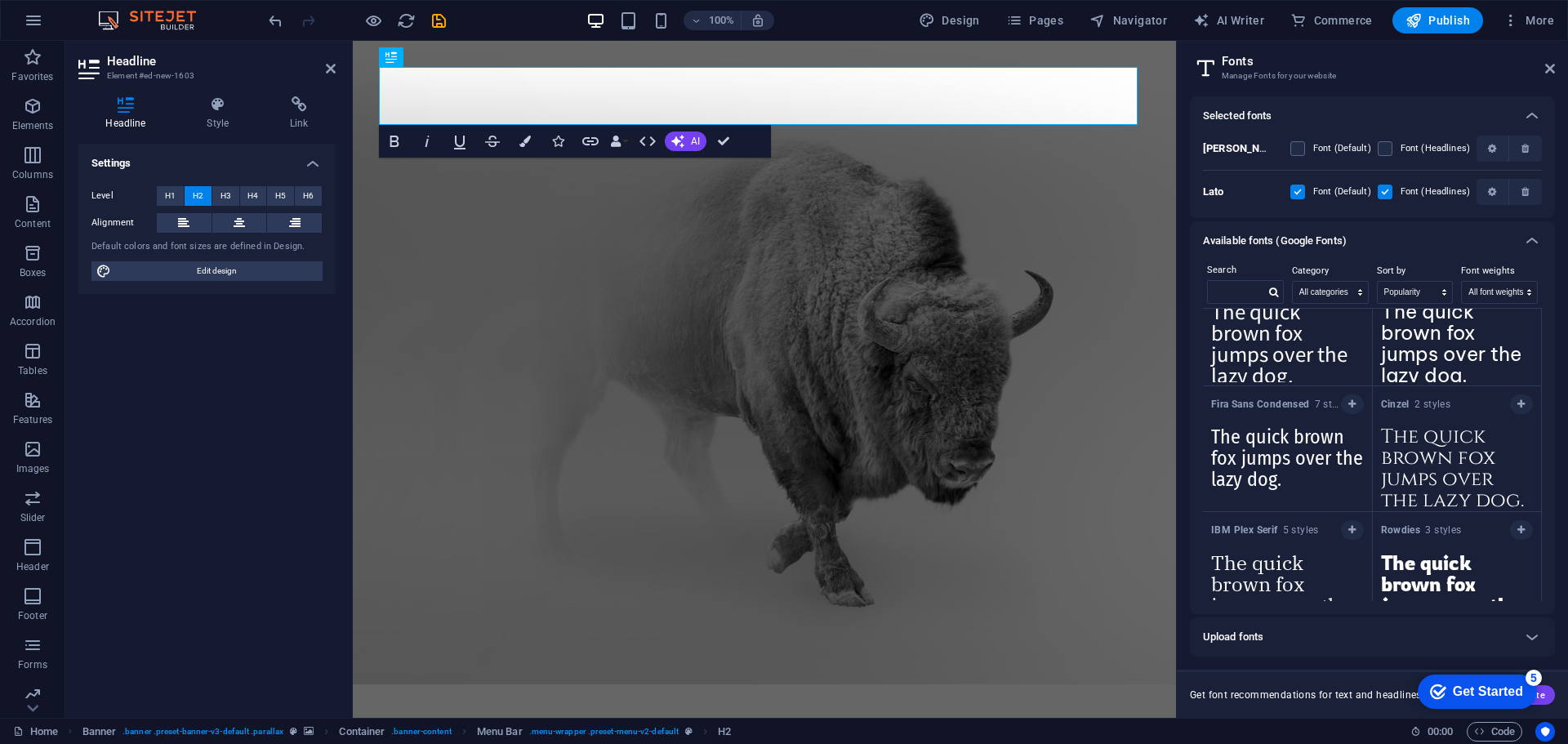
scroll to position [8591, 0]
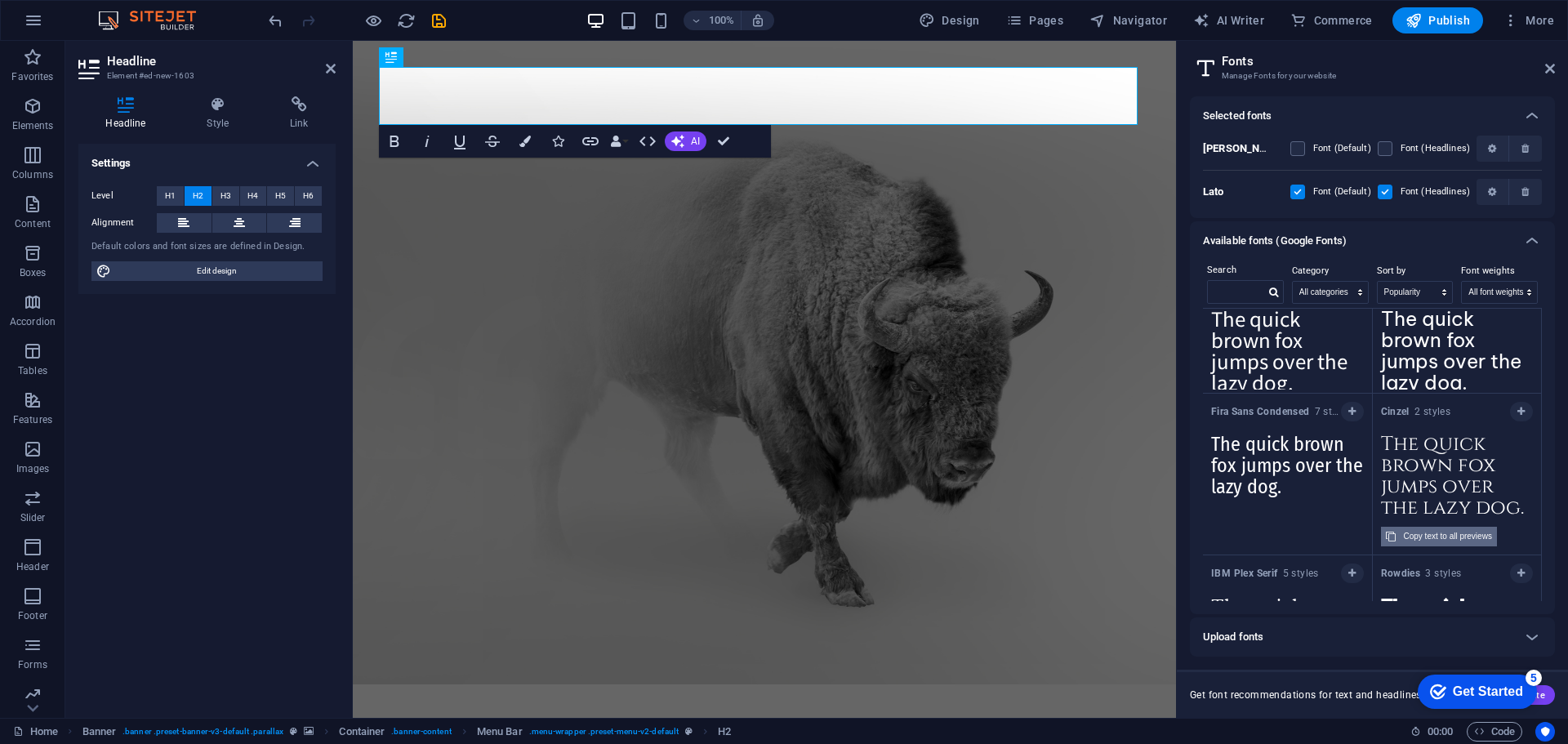
click at [1434, 536] on div "Copy text to all previews" at bounding box center [1447, 536] width 88 height 20
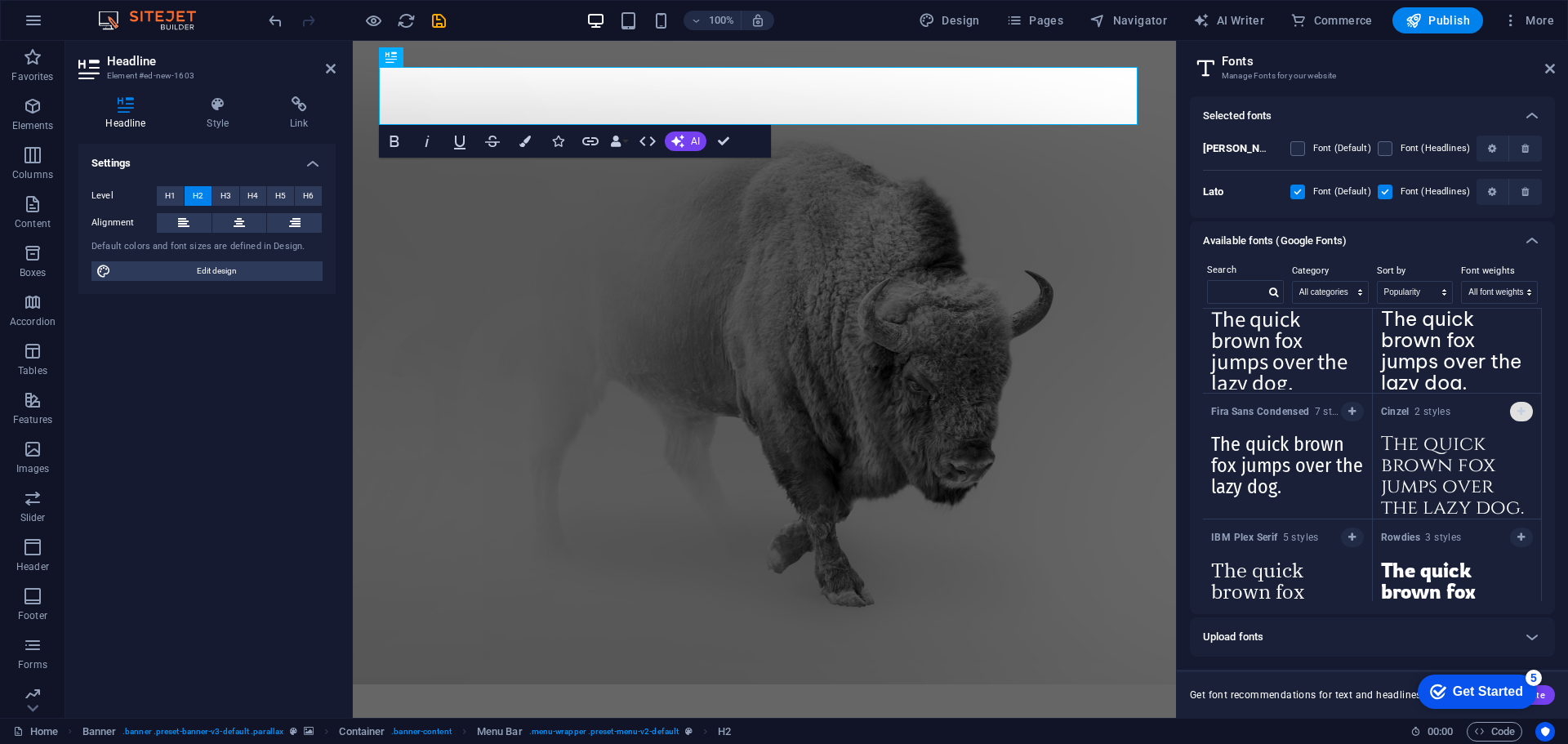
click at [1518, 409] on icon "button" at bounding box center [1520, 411] width 8 height 9
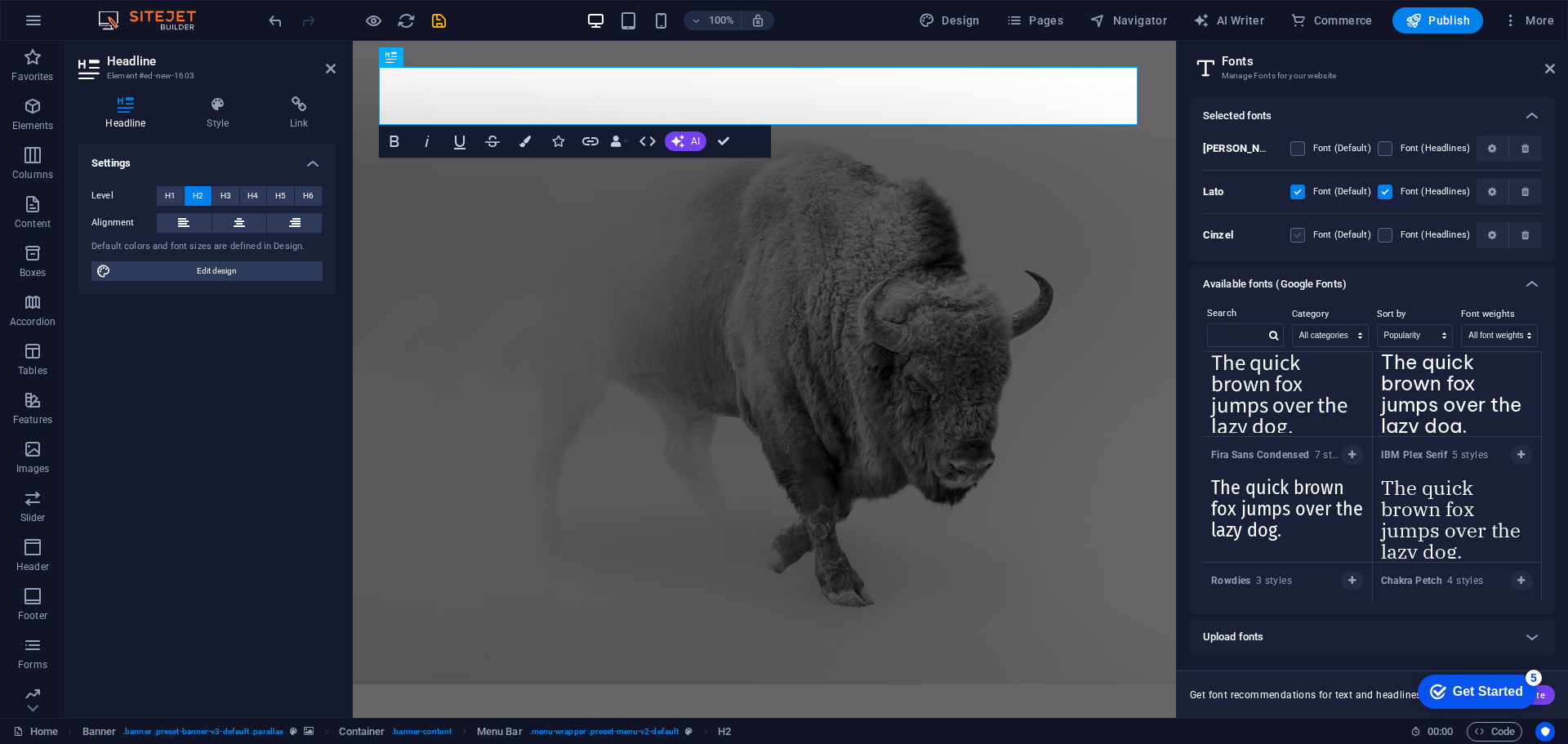
click at [1296, 238] on label at bounding box center [1297, 234] width 14 height 14
click at [0, 0] on input "checkbox" at bounding box center [0, 0] width 0 height 0
click at [1296, 238] on label at bounding box center [1297, 234] width 14 height 14
click at [0, 0] on input "checkbox" at bounding box center [0, 0] width 0 height 0
click at [1380, 238] on label at bounding box center [1384, 234] width 14 height 14
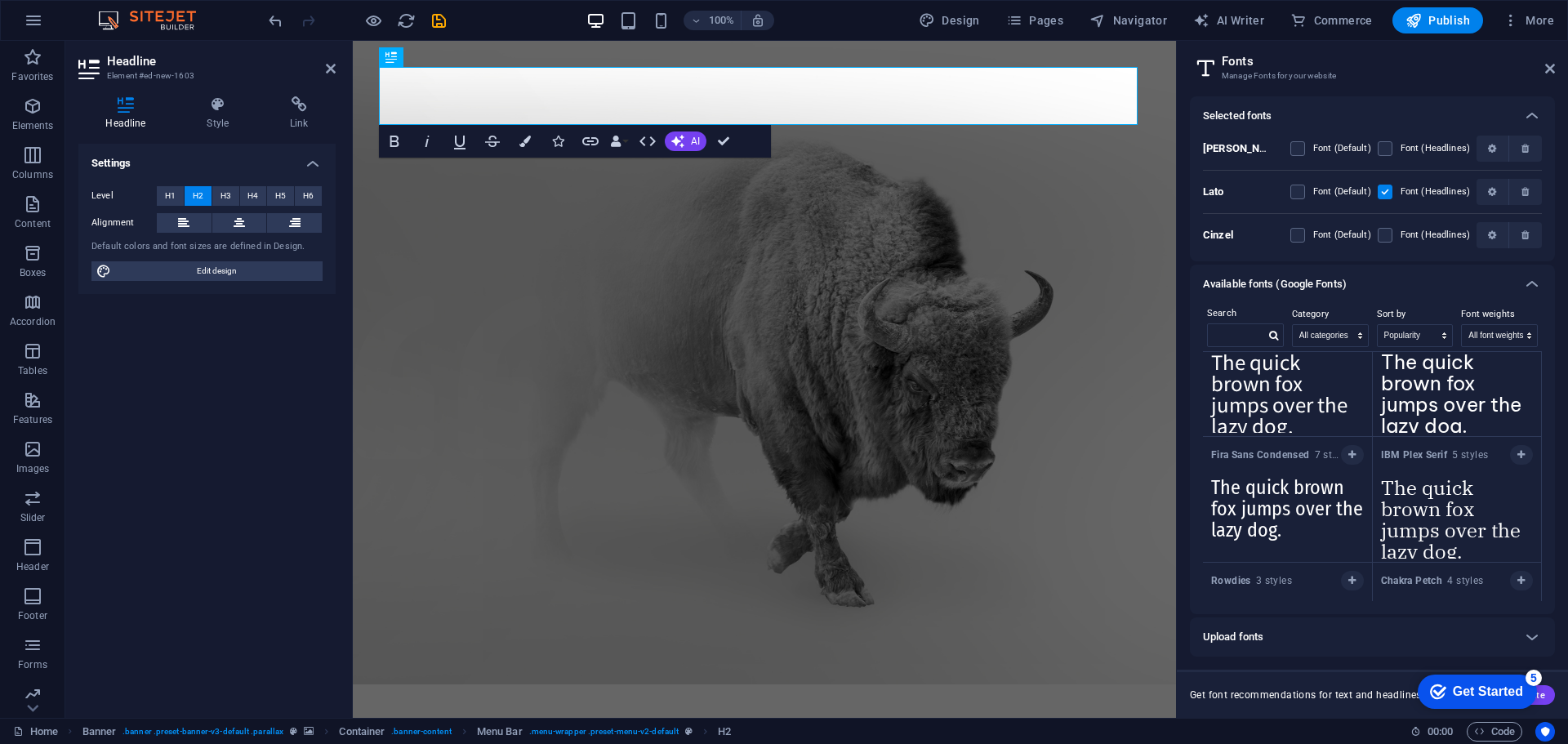
click at [0, 0] on input "checkbox" at bounding box center [0, 0] width 0 height 0
click at [1301, 238] on label at bounding box center [1297, 234] width 14 height 14
click at [0, 0] on input "checkbox" at bounding box center [0, 0] width 0 height 0
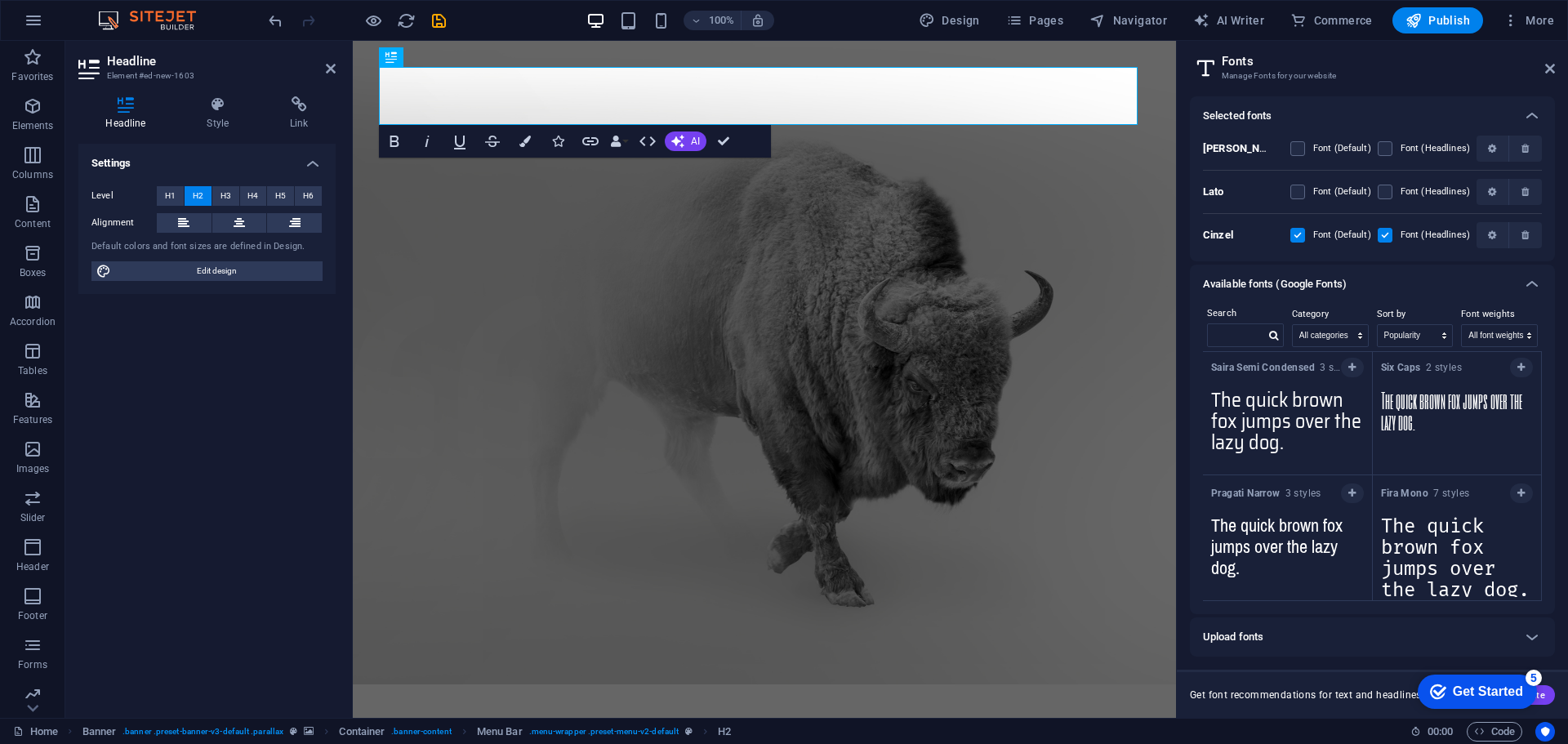
scroll to position [26648, 0]
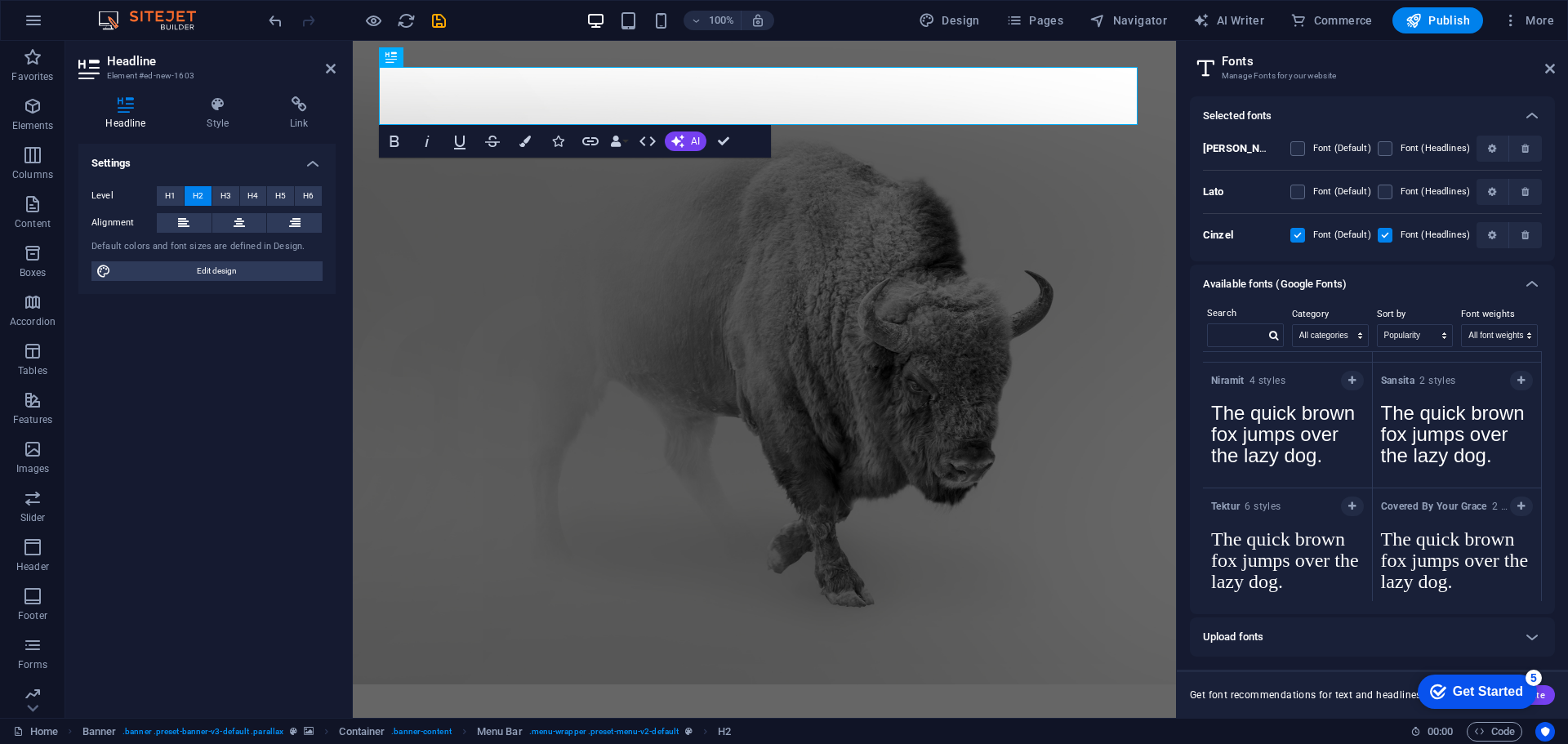
click at [1373, 633] on div "Upload fonts" at bounding box center [1357, 637] width 309 height 20
click at [1225, 632] on h6 "Upload fonts" at bounding box center [1232, 637] width 61 height 20
click at [1531, 637] on icon at bounding box center [1531, 637] width 20 height 20
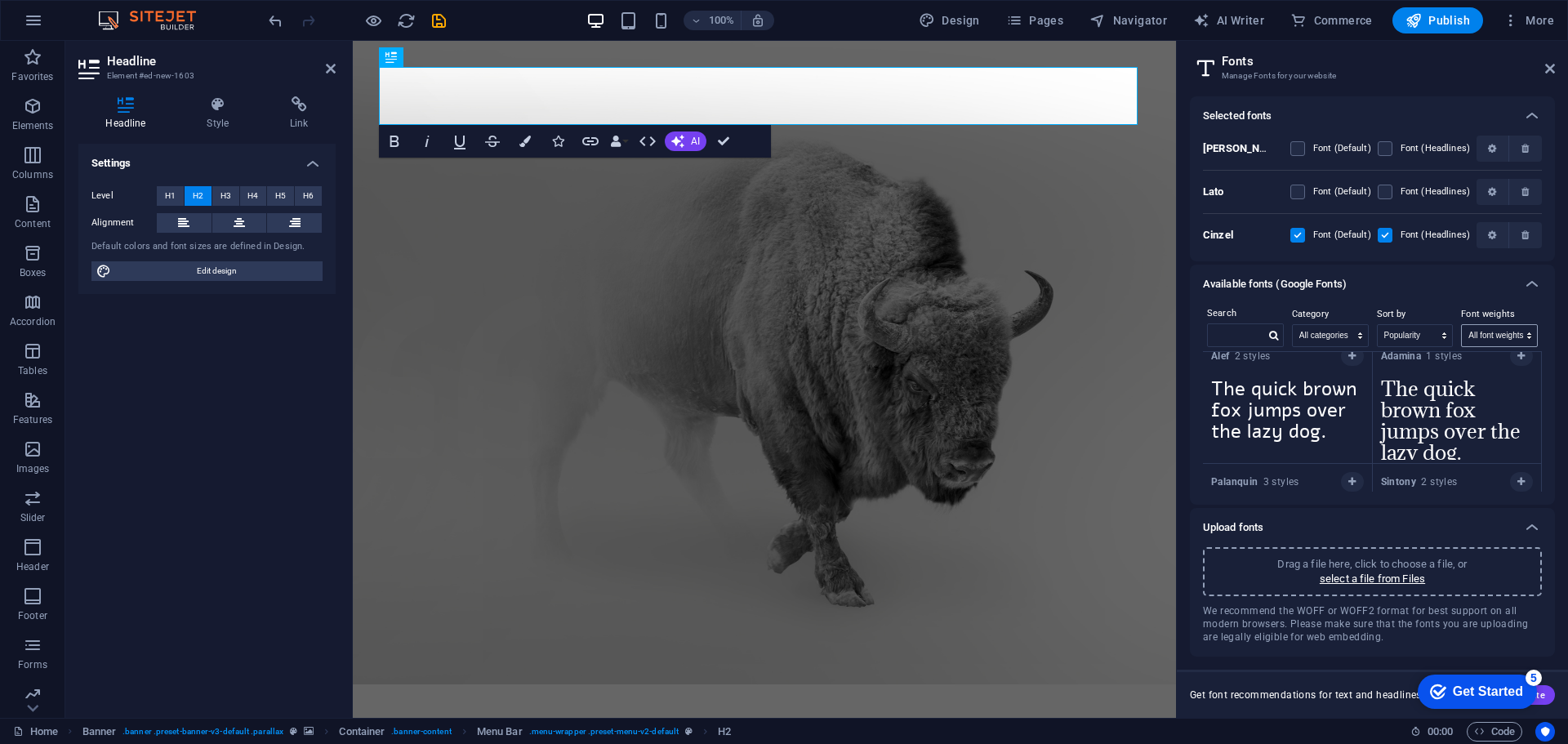
scroll to position [26744, 0]
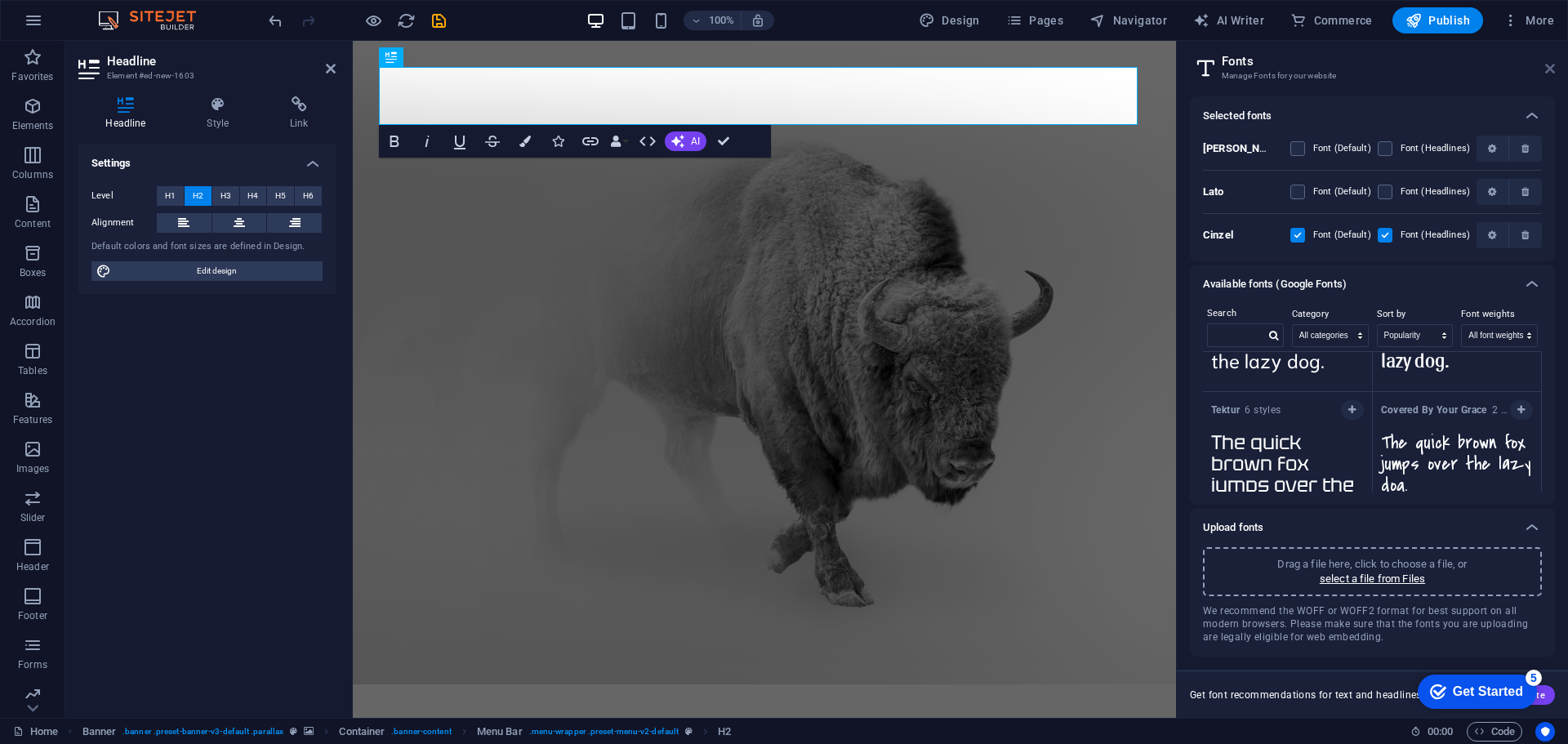
click at [1546, 71] on icon at bounding box center [1549, 68] width 9 height 13
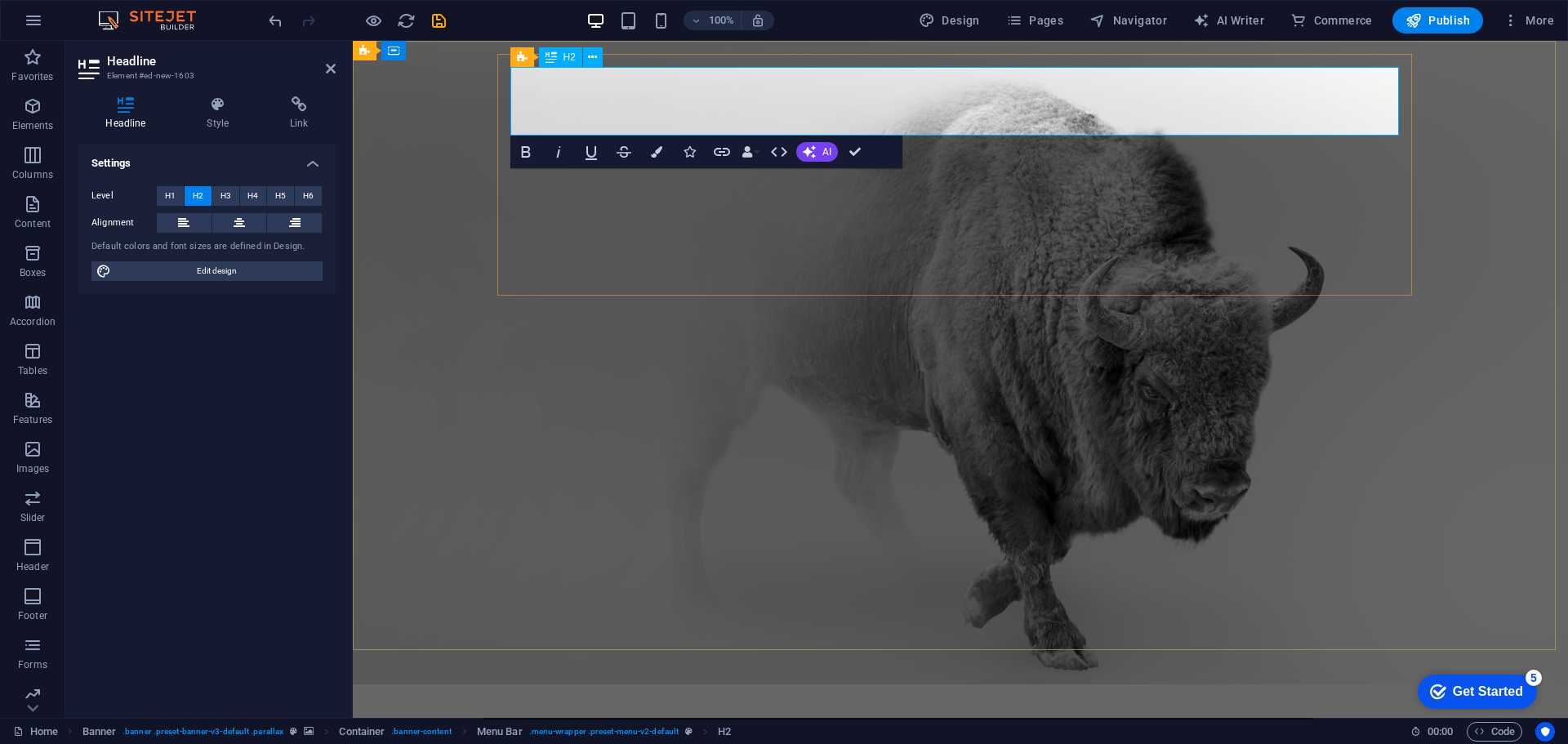
click at [641, 711] on h2 "New headline" at bounding box center [960, 745] width 888 height 68
click at [836, 711] on h2 "New headline" at bounding box center [960, 745] width 888 height 68
drag, startPoint x: 850, startPoint y: 121, endPoint x: 453, endPoint y: 118, distance: 397.0
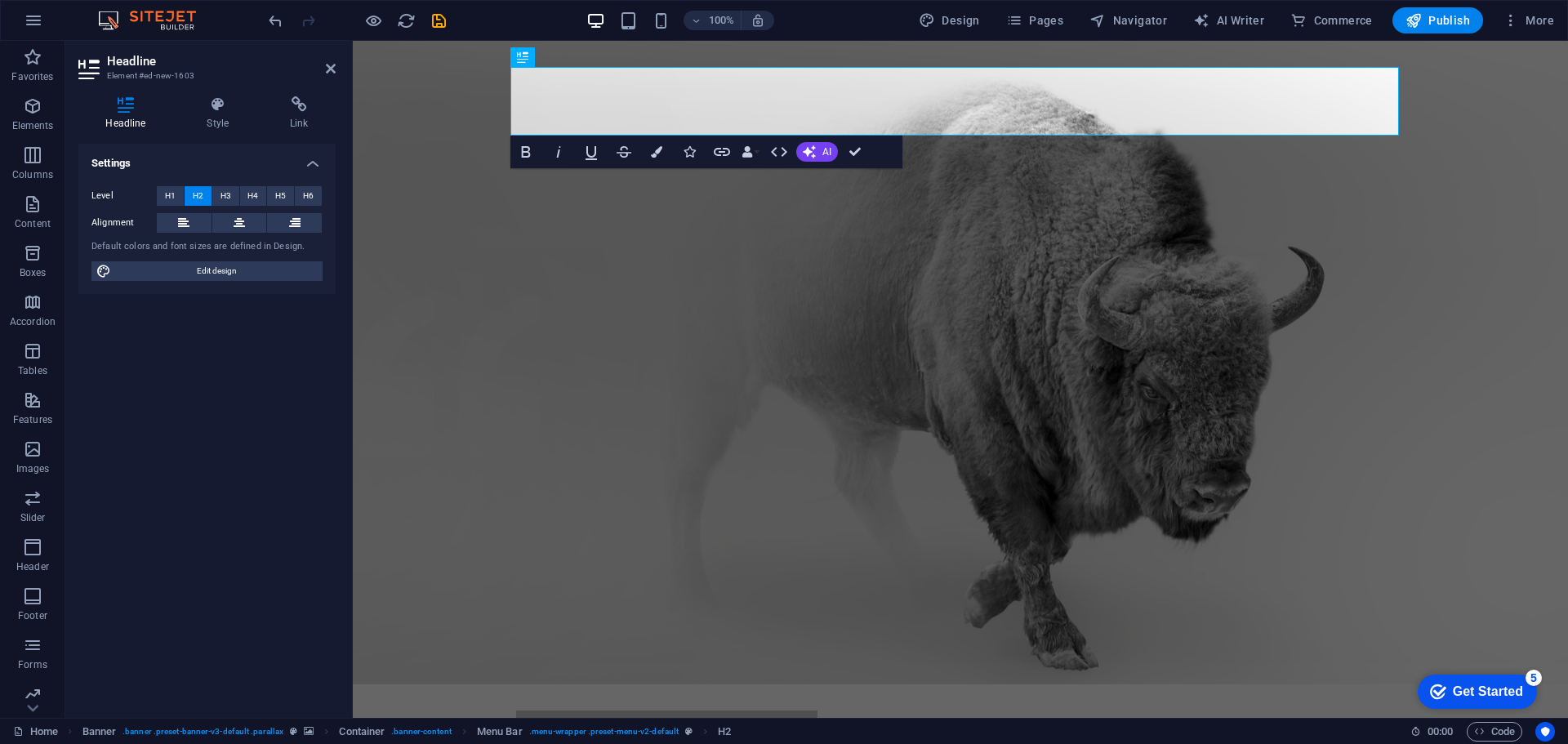
click at [195, 199] on span "H2" at bounding box center [198, 195] width 10 height 20
click at [176, 192] on button "H1" at bounding box center [170, 195] width 27 height 20
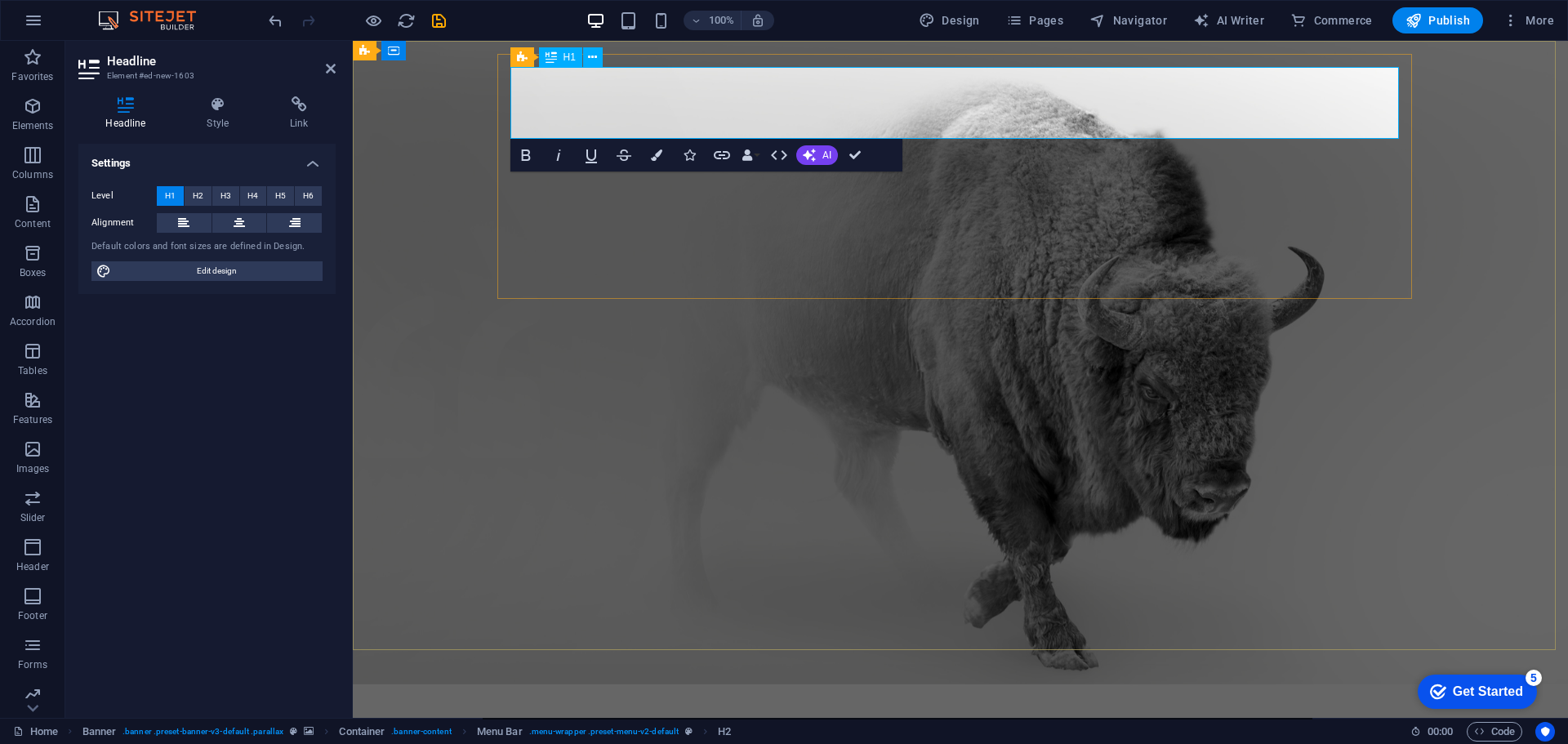
click at [844, 711] on h1 "New headline" at bounding box center [960, 743] width 888 height 66
drag, startPoint x: 1012, startPoint y: 107, endPoint x: 570, endPoint y: 147, distance: 443.8
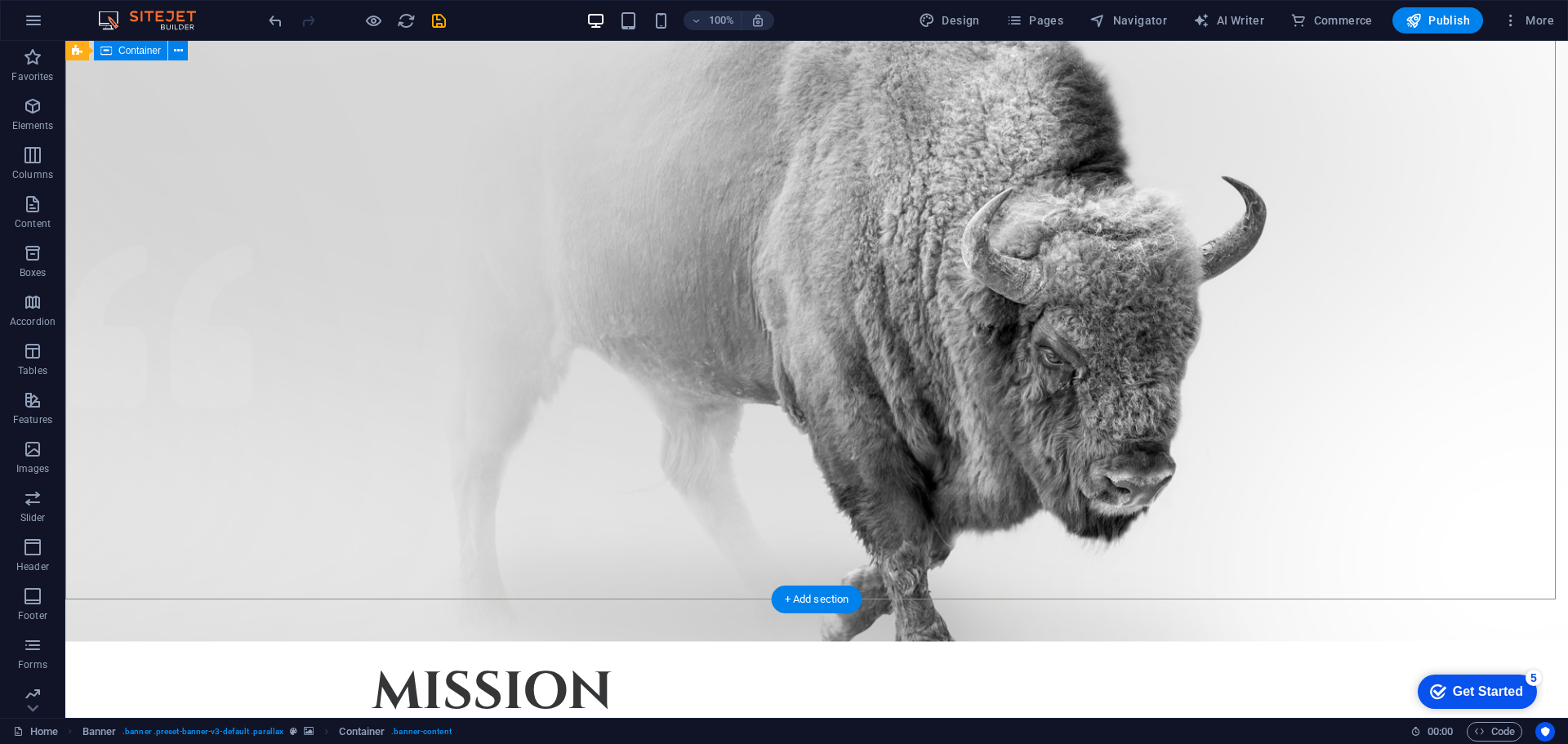
scroll to position [0, 0]
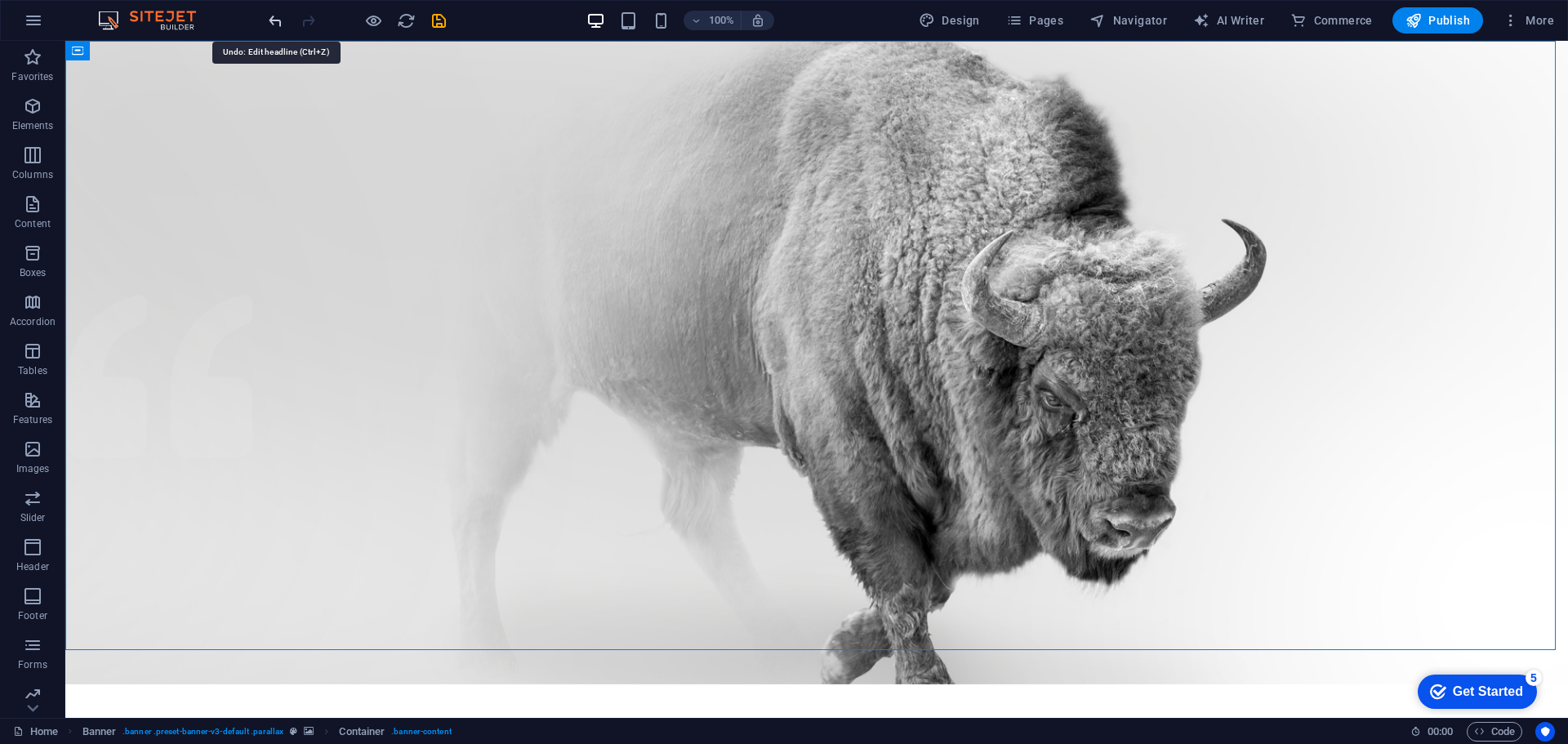
click at [274, 23] on icon "undo" at bounding box center [275, 20] width 19 height 19
click at [274, 24] on icon "undo" at bounding box center [275, 20] width 19 height 19
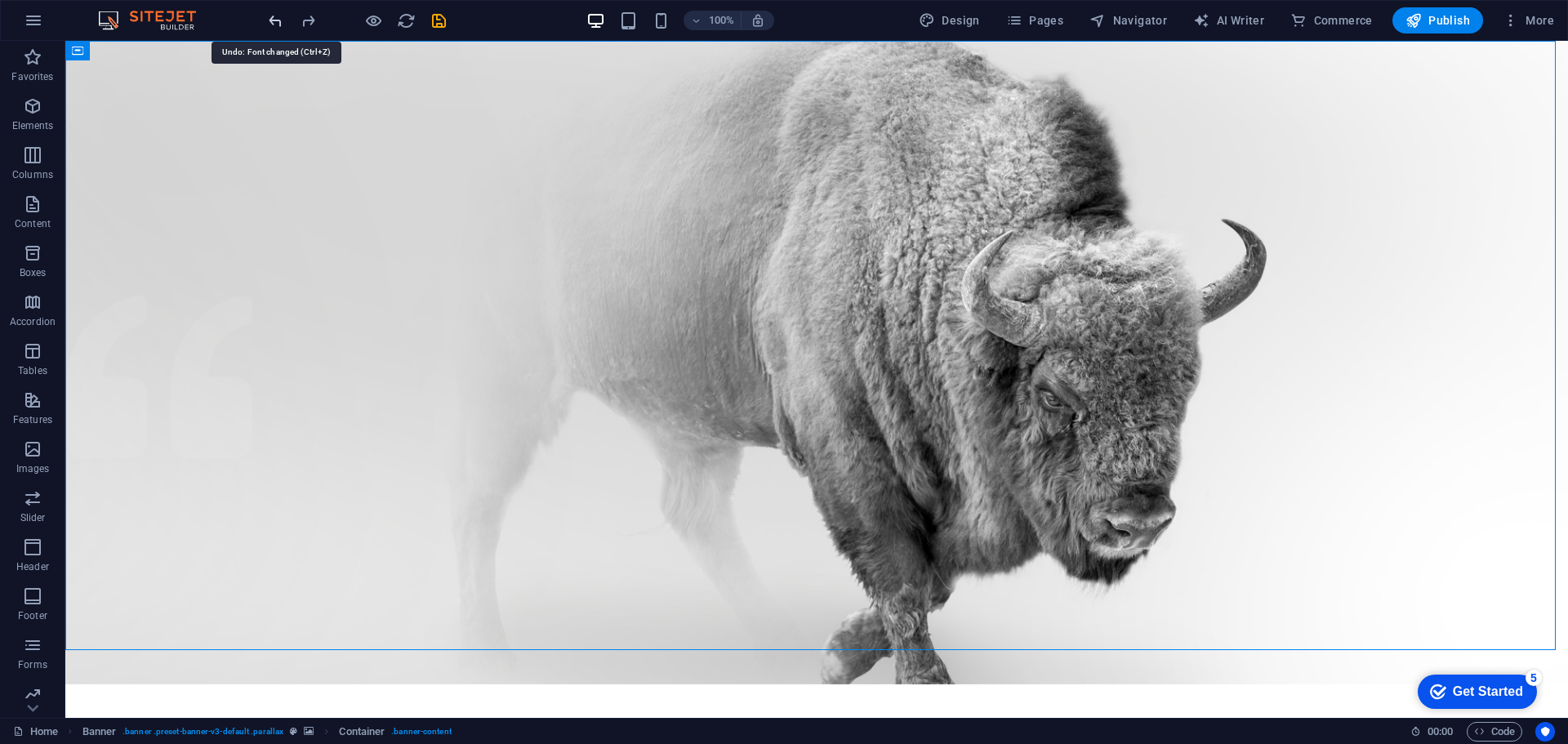
click at [274, 24] on icon "undo" at bounding box center [275, 20] width 19 height 19
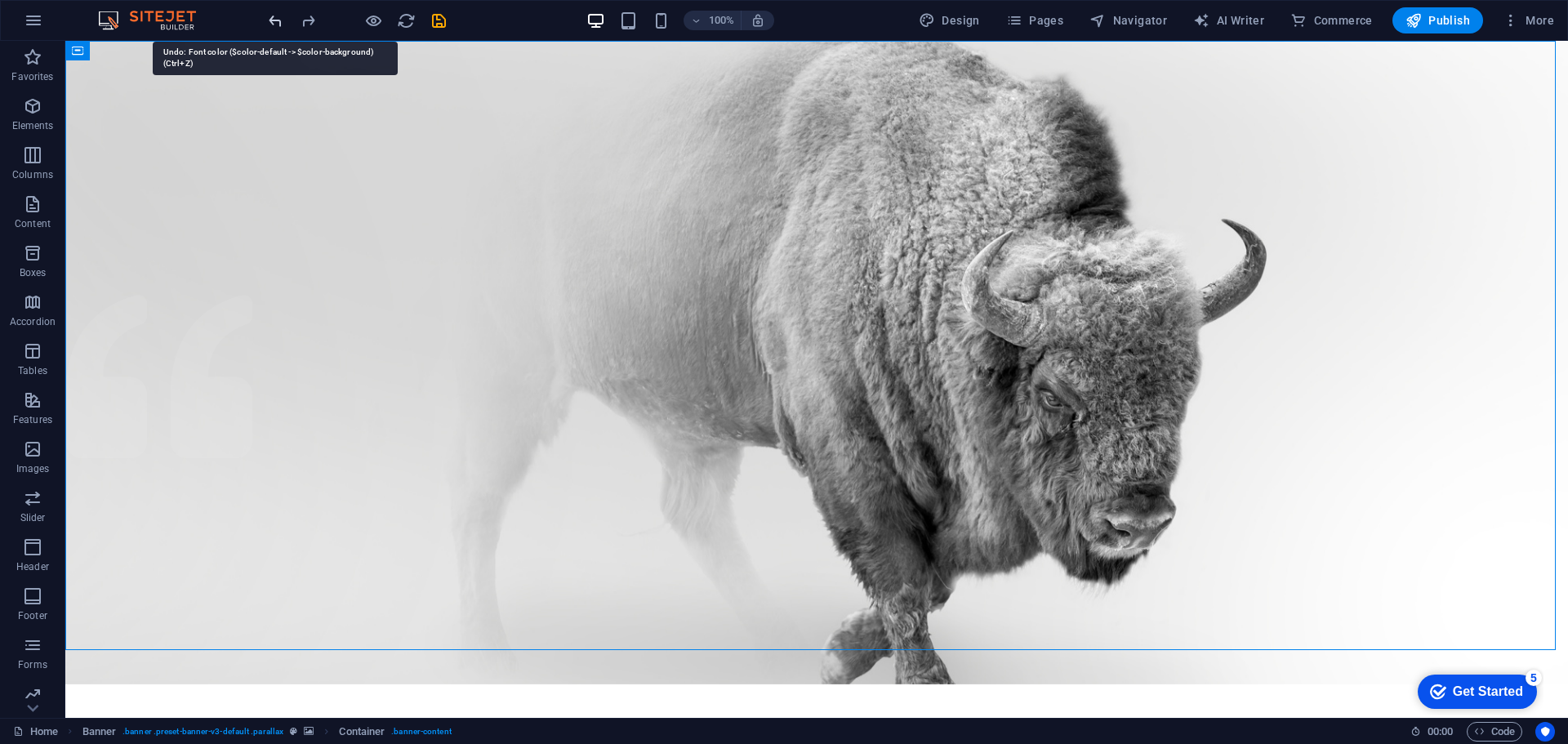
click at [266, 16] on icon "undo" at bounding box center [275, 20] width 19 height 19
click at [275, 18] on icon "undo" at bounding box center [275, 20] width 19 height 19
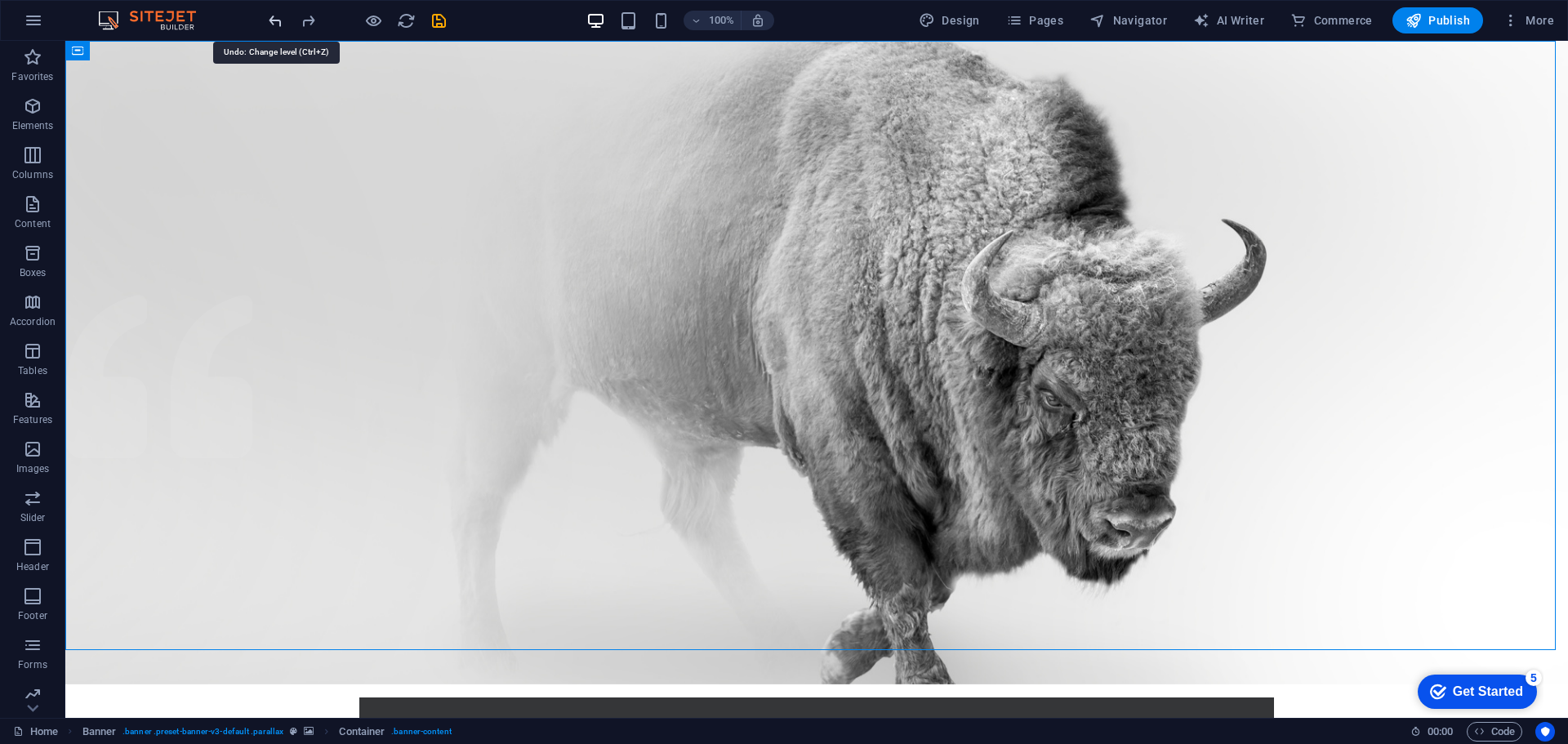
click at [275, 18] on icon "undo" at bounding box center [275, 20] width 19 height 19
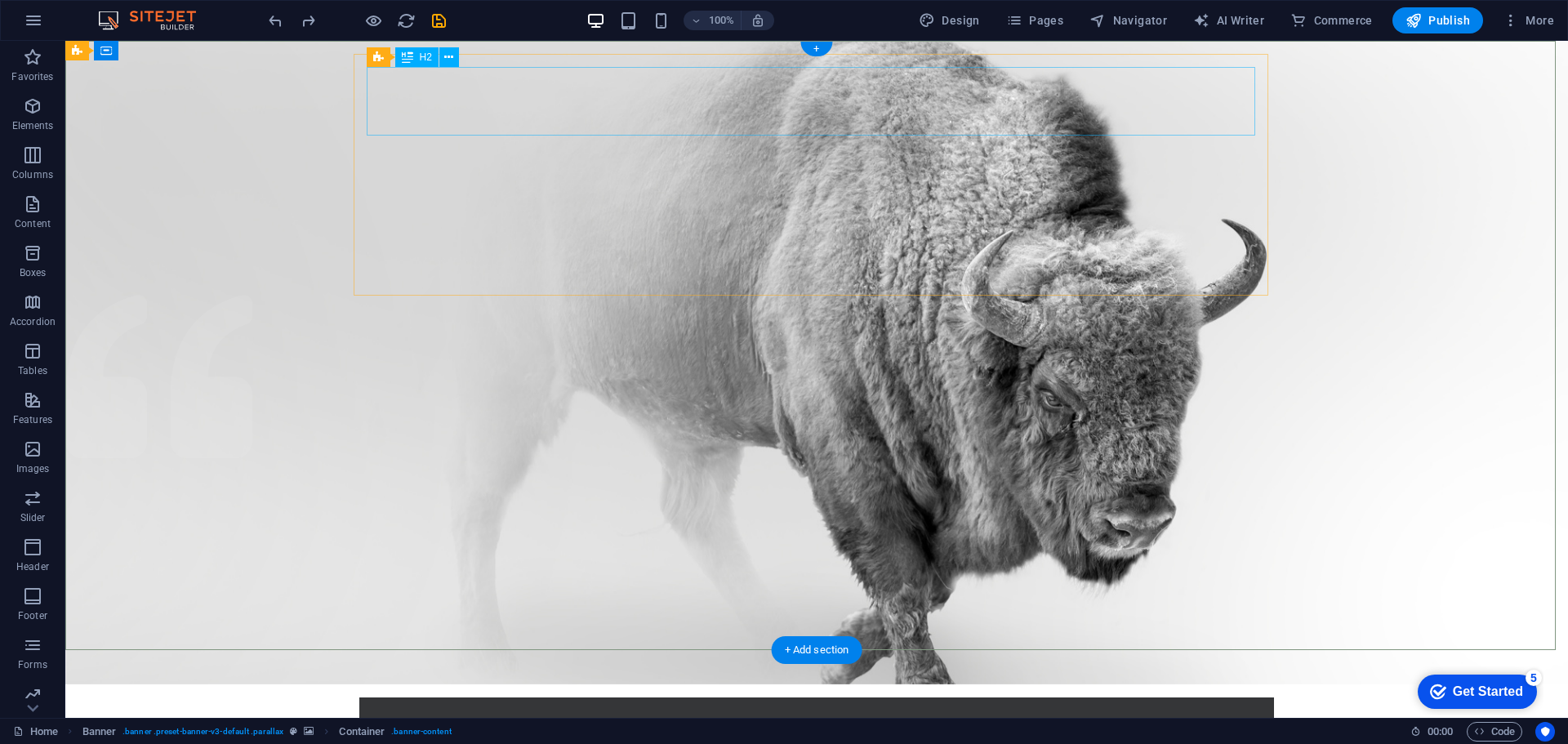
click at [577, 711] on div "New headline" at bounding box center [816, 745] width 888 height 68
click at [645, 711] on div "New headline" at bounding box center [816, 745] width 888 height 68
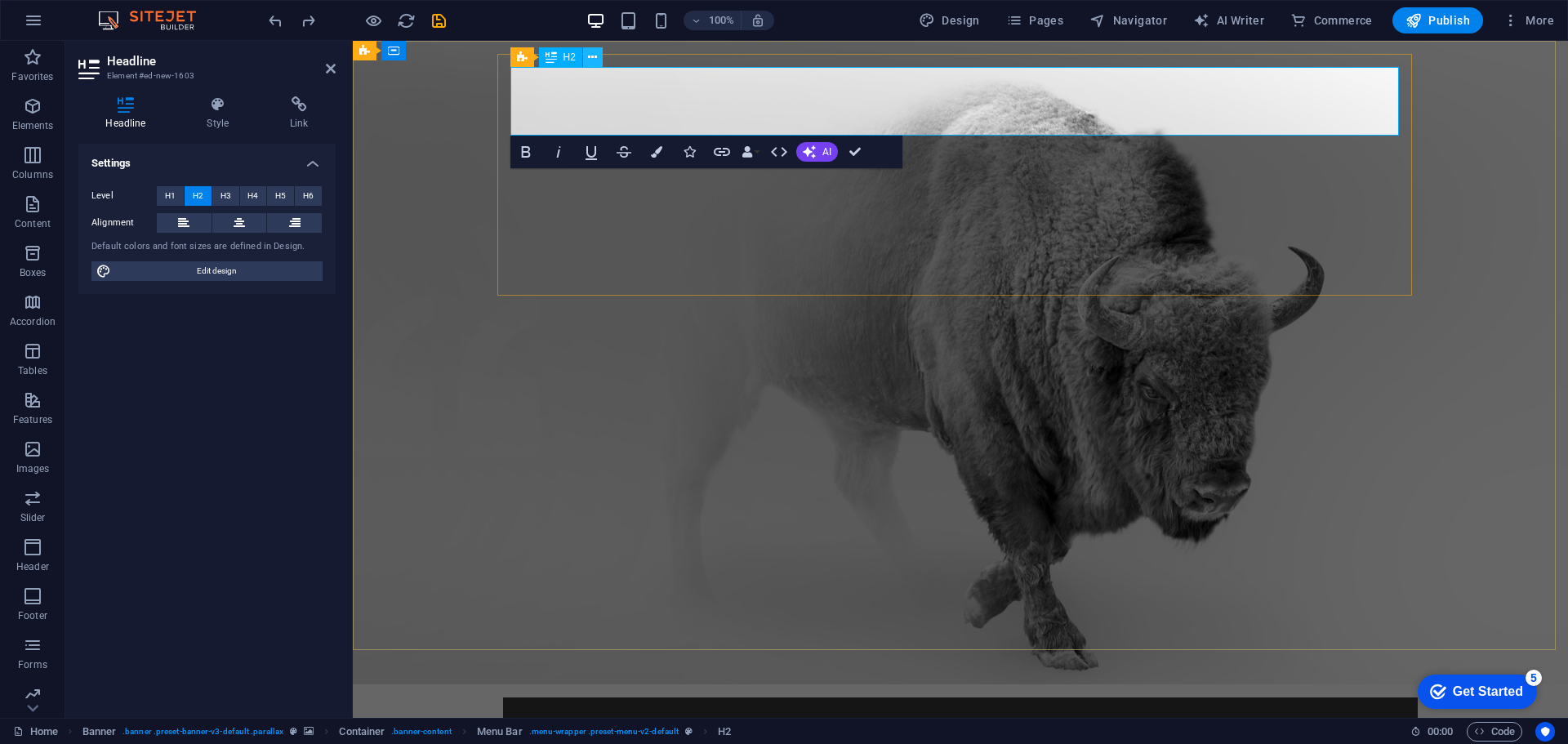
click at [594, 61] on icon at bounding box center [592, 57] width 9 height 17
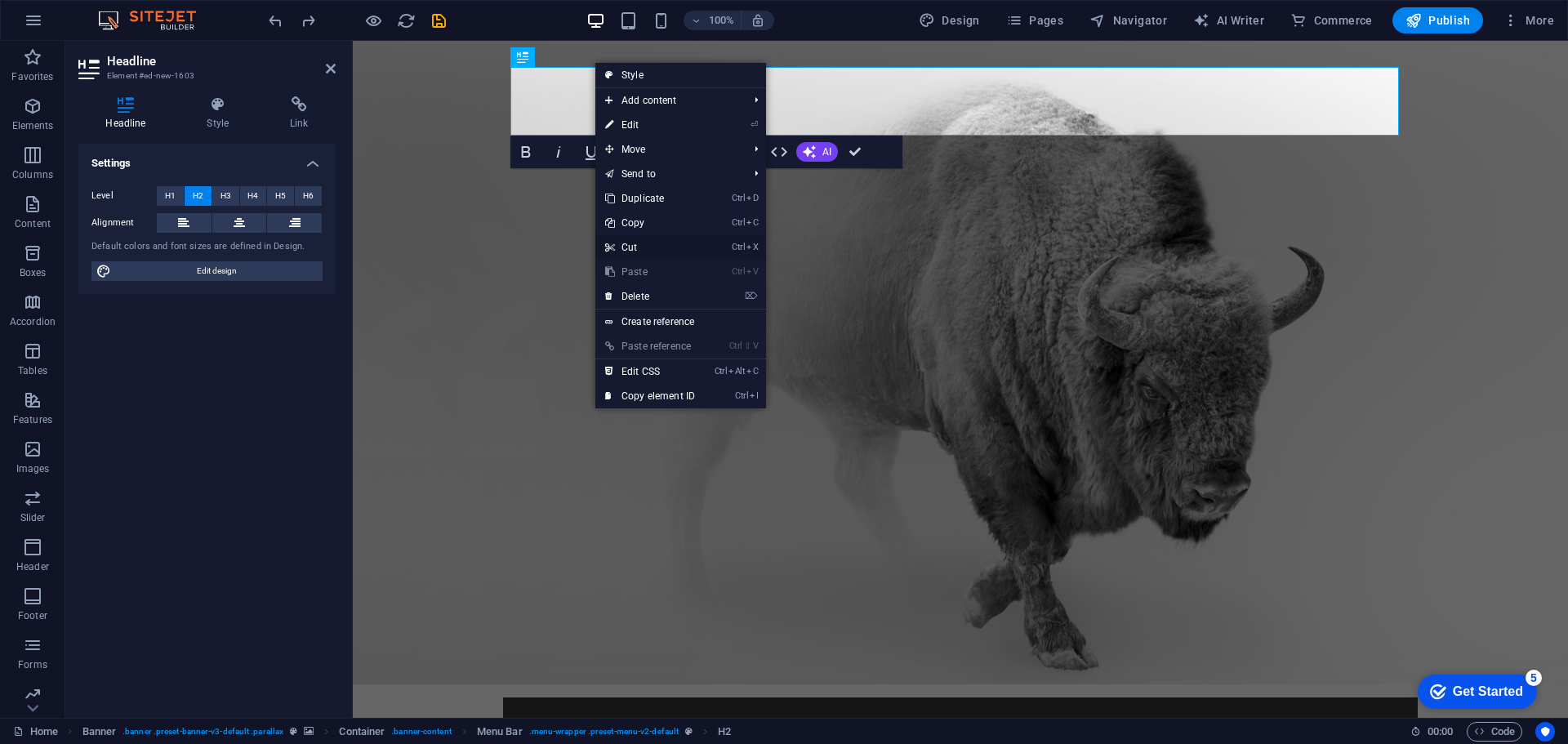
click at [639, 243] on link "Ctrl X Cut" at bounding box center [649, 247] width 109 height 25
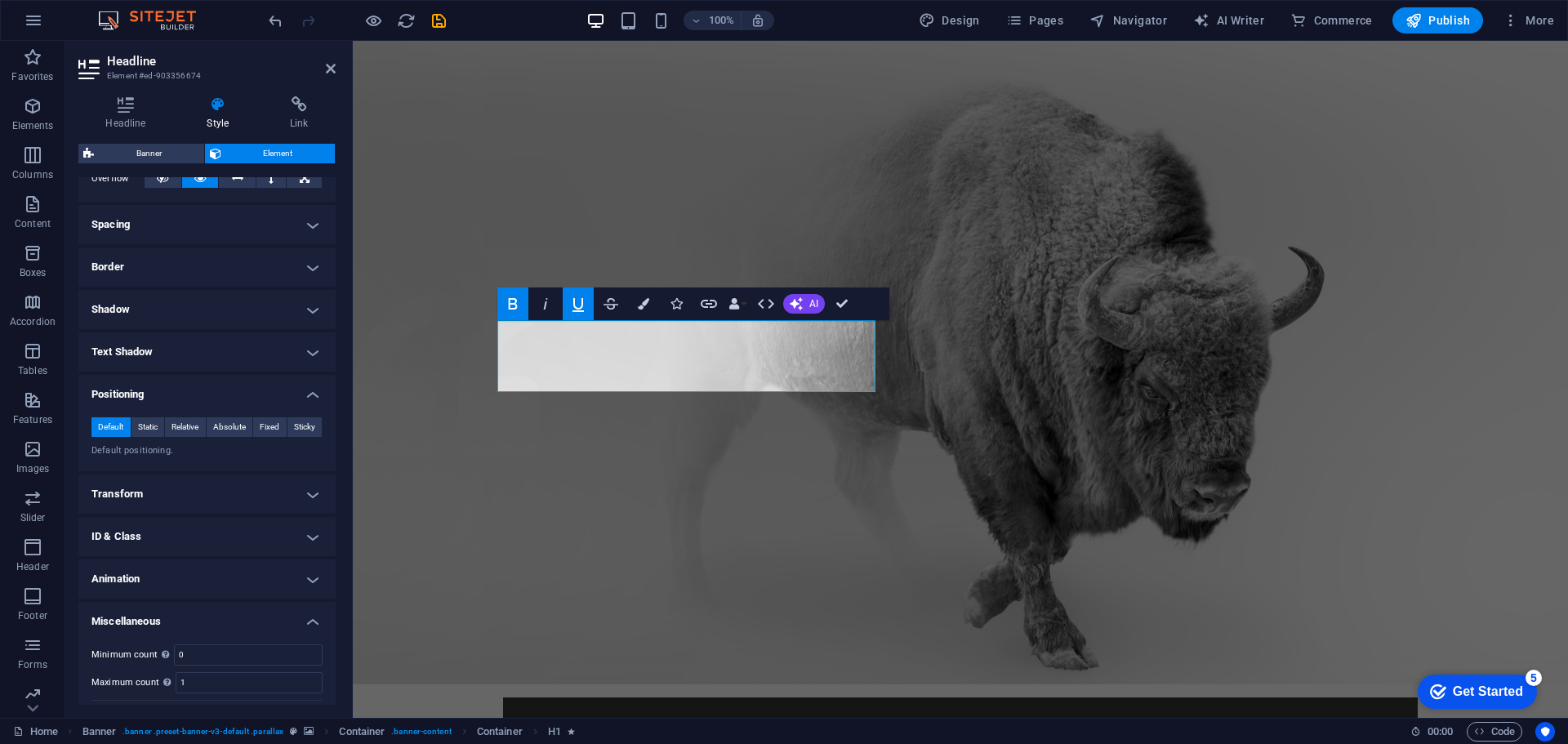
scroll to position [321, 0]
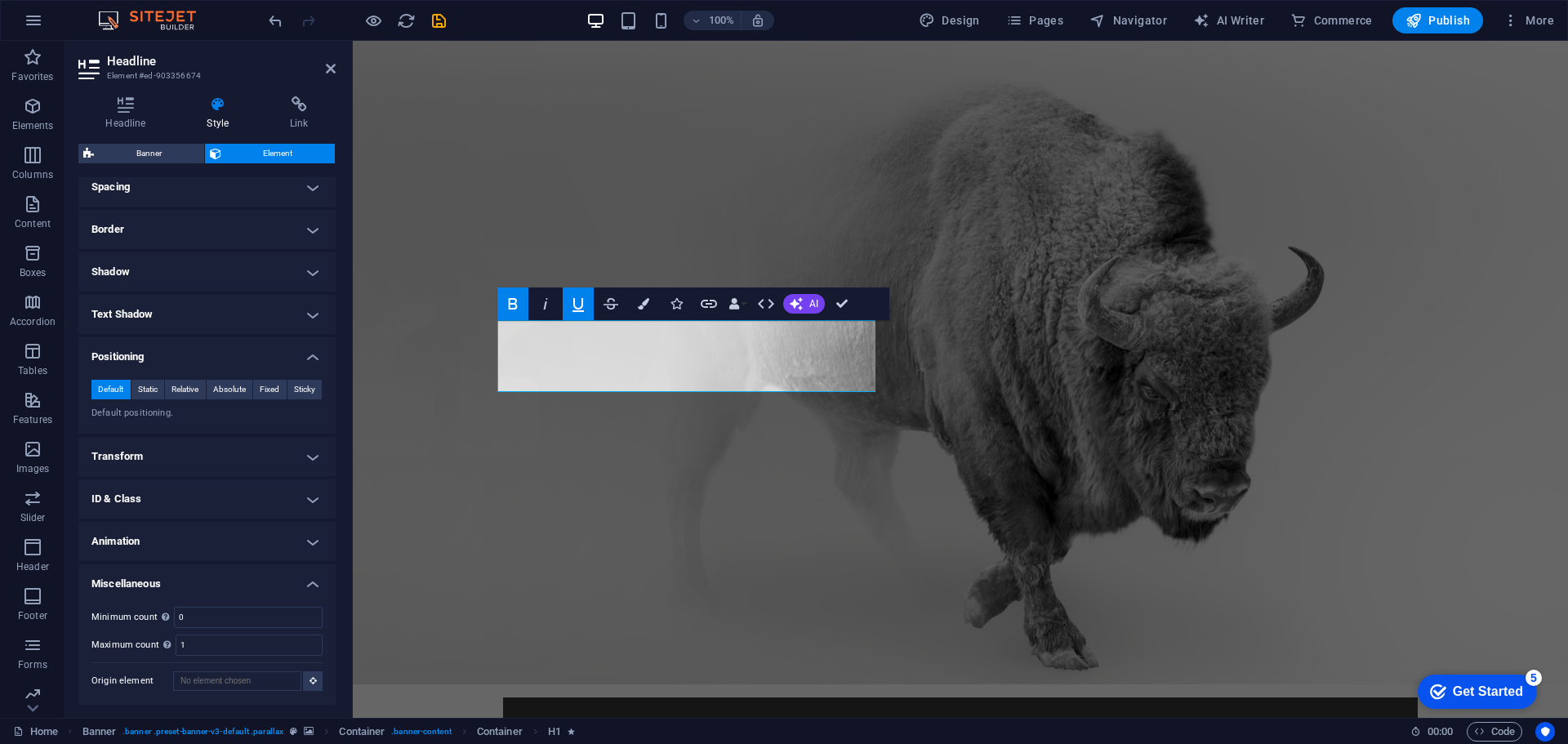
click at [213, 112] on icon at bounding box center [218, 104] width 77 height 16
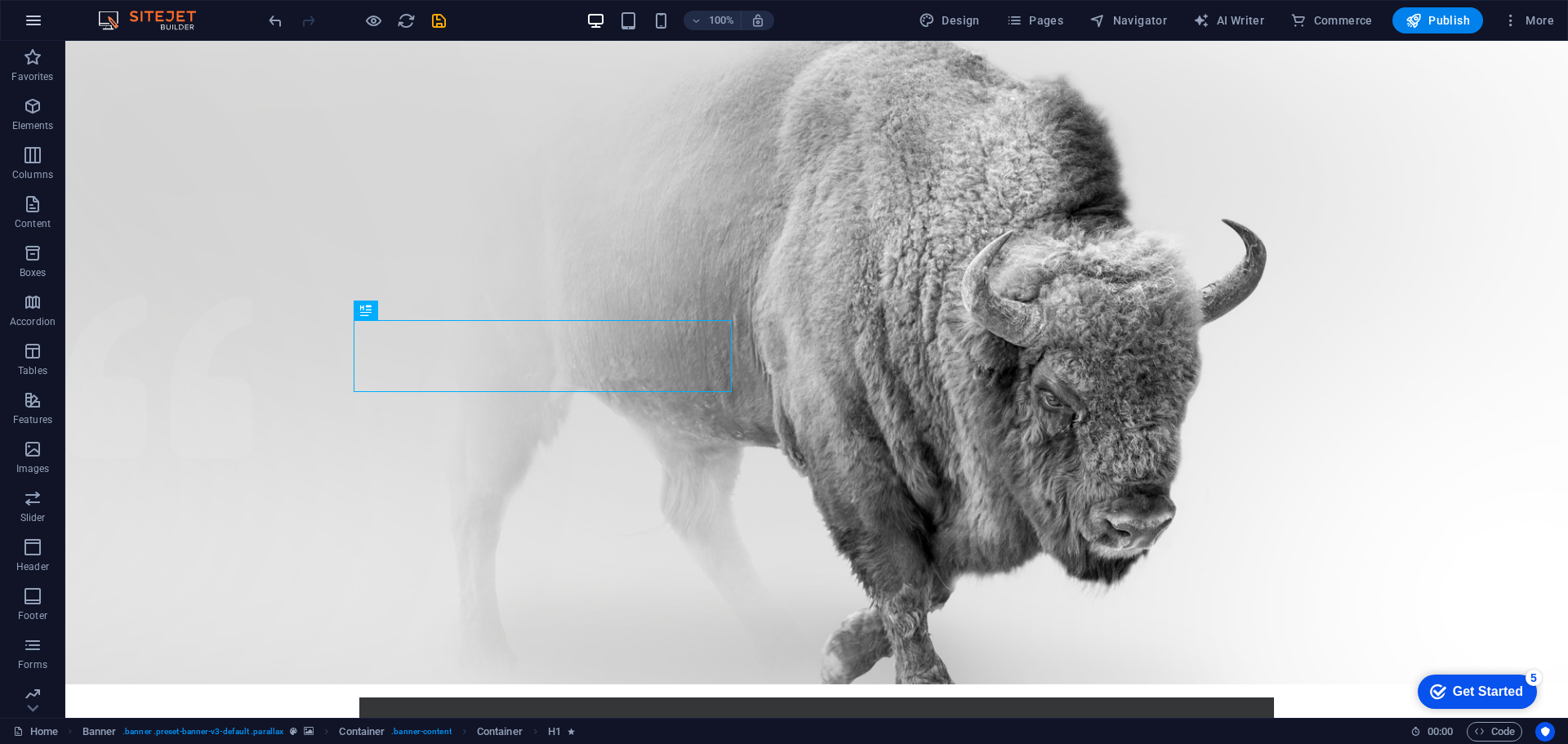
click at [32, 15] on icon "button" at bounding box center [33, 20] width 20 height 20
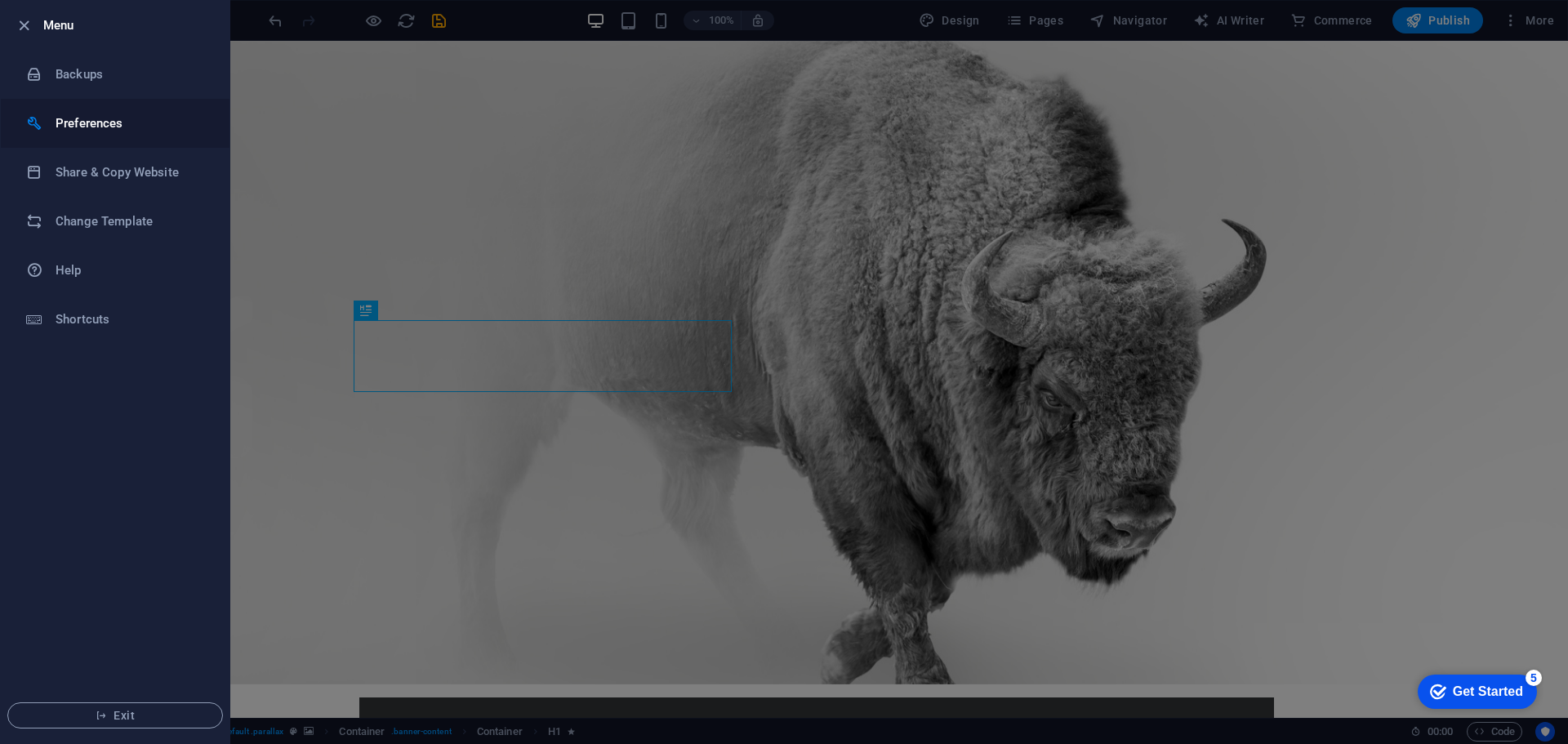
click at [54, 129] on div at bounding box center [41, 123] width 29 height 16
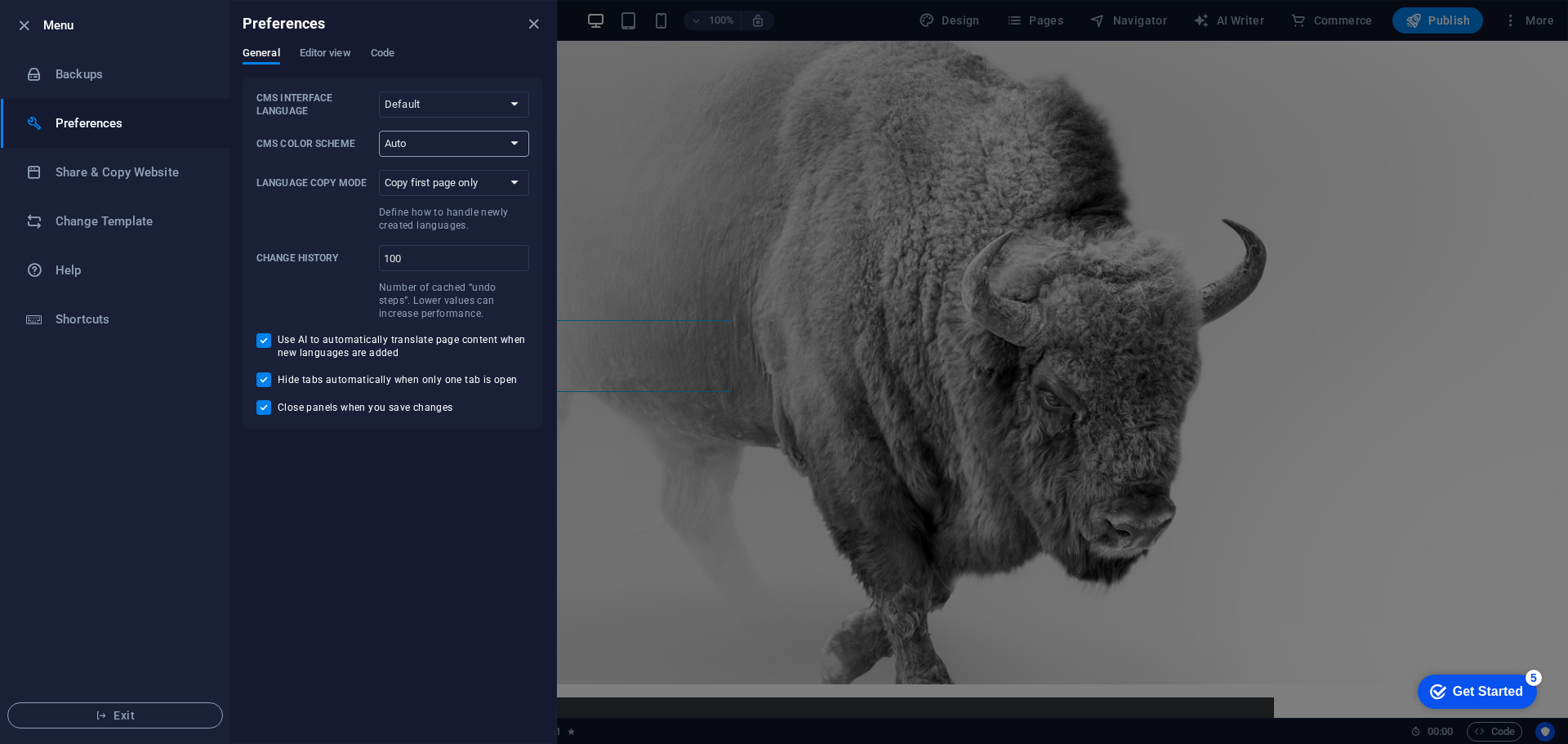
click at [439, 147] on select "Auto Dark Light" at bounding box center [454, 143] width 150 height 26
click at [379, 130] on select "Auto Dark Light" at bounding box center [454, 143] width 150 height 26
click at [440, 147] on select "Auto Dark Light" at bounding box center [454, 143] width 150 height 26
select select "auto"
click at [379, 130] on select "Auto Dark Light" at bounding box center [454, 143] width 150 height 26
